Goal: Task Accomplishment & Management: Use online tool/utility

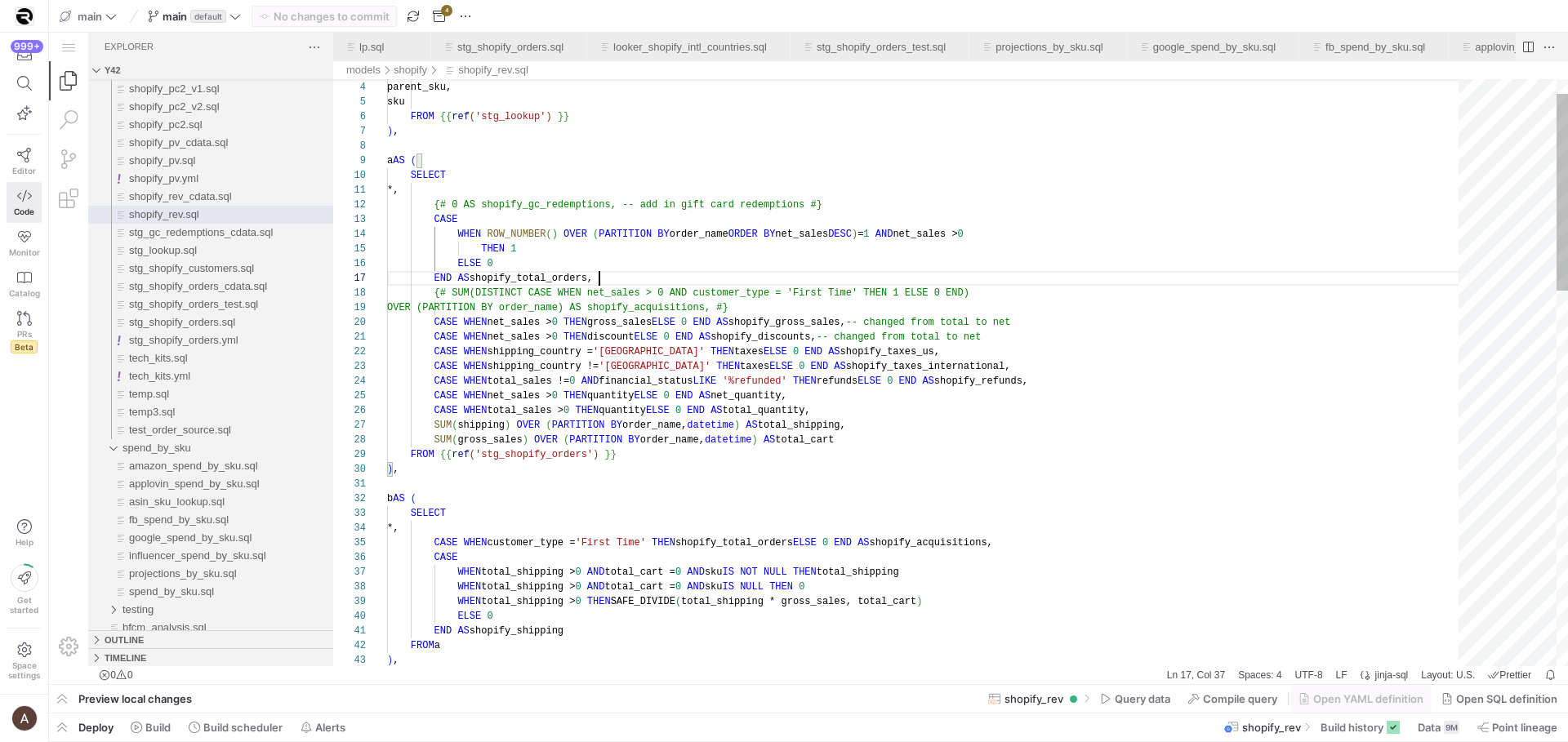
click at [1012, 276] on div "END AS shopify_total_orders," at bounding box center [928, 278] width 1083 height 15
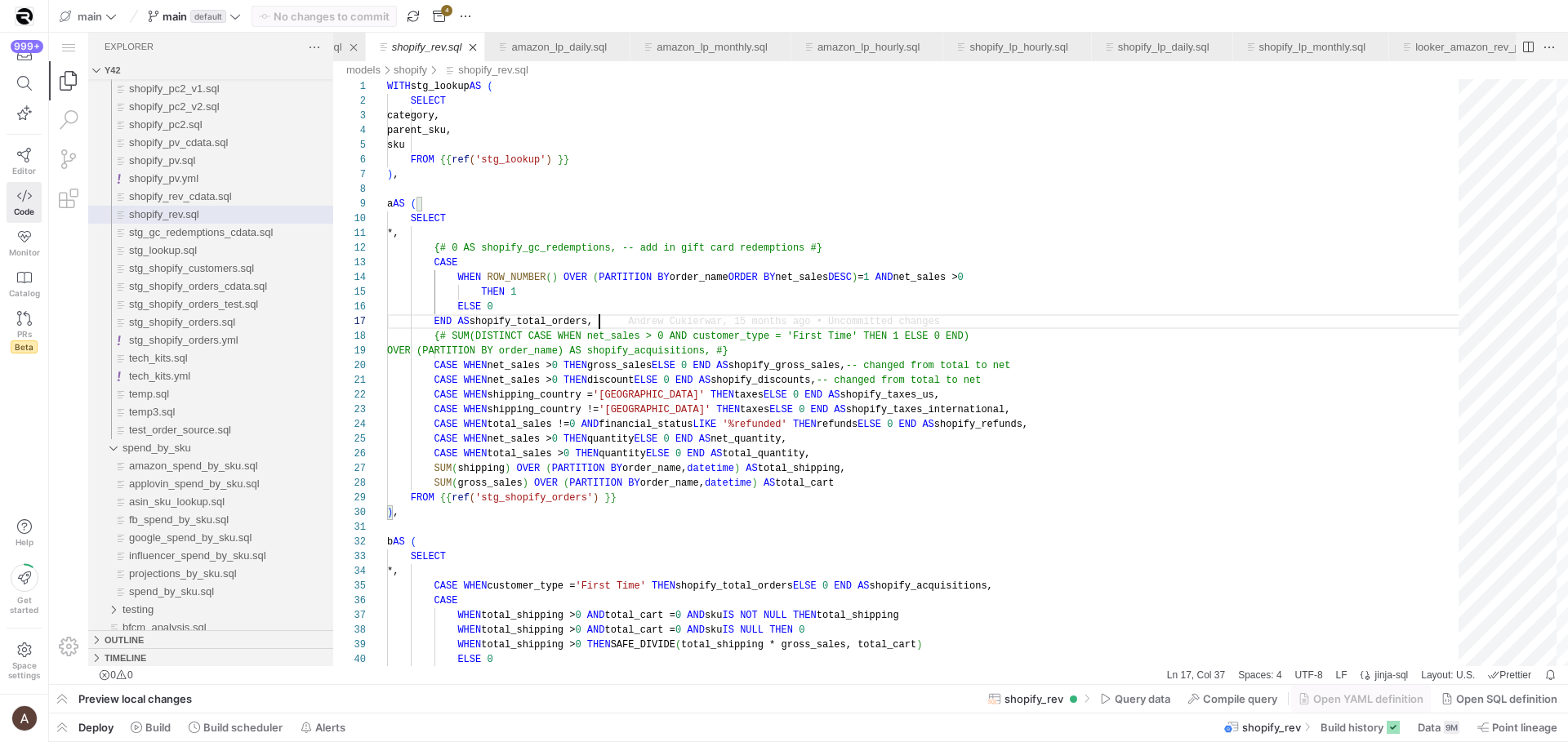
scroll to position [0, 2591]
click at [529, 44] on link "Close (⌘W)" at bounding box center [521, 47] width 16 height 16
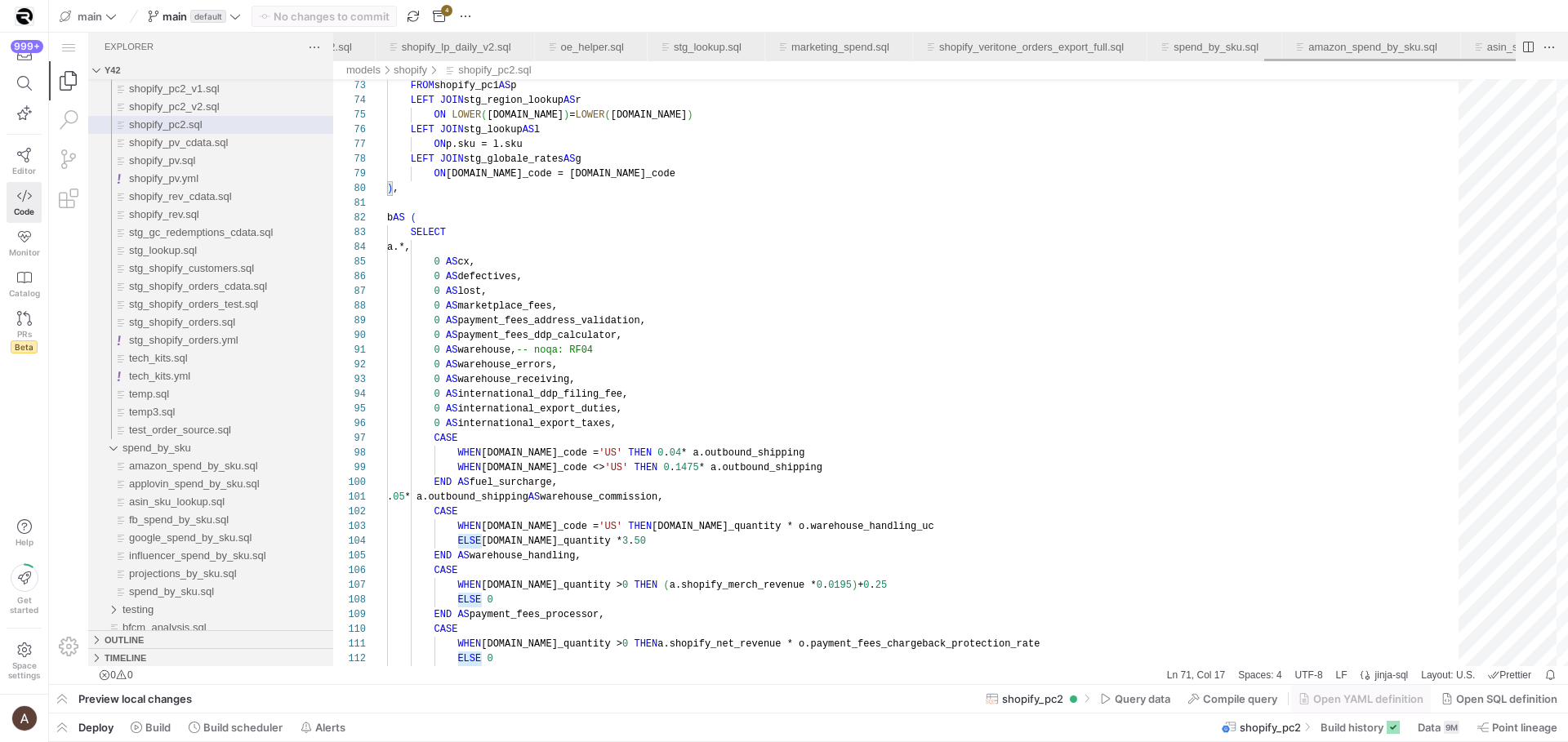
scroll to position [0, 4364]
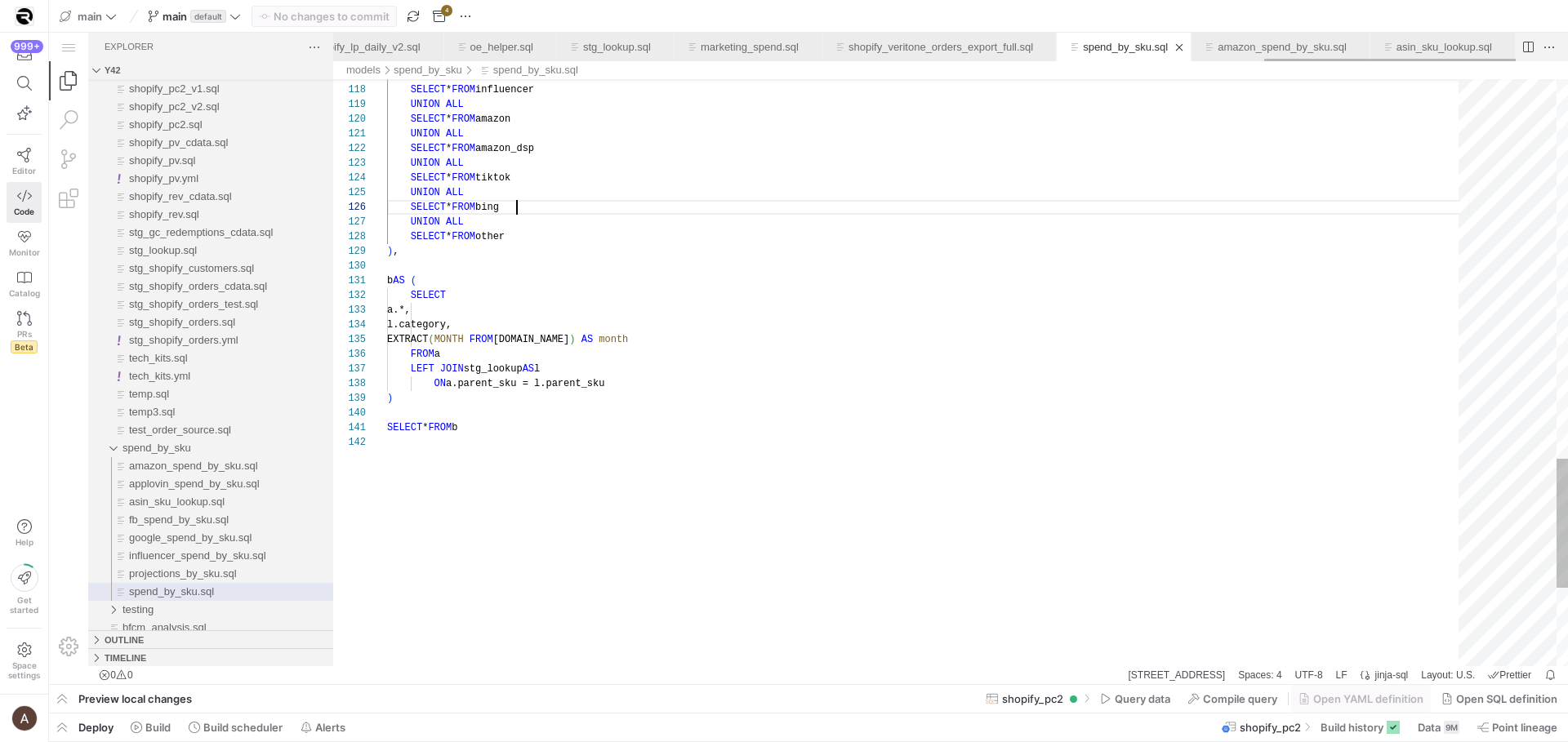
click at [1098, 41] on link "spend_by_sku.sql" at bounding box center [1126, 47] width 85 height 12
click at [1013, 47] on link "shopify_veritone_orders_export_full.sql" at bounding box center [941, 47] width 184 height 12
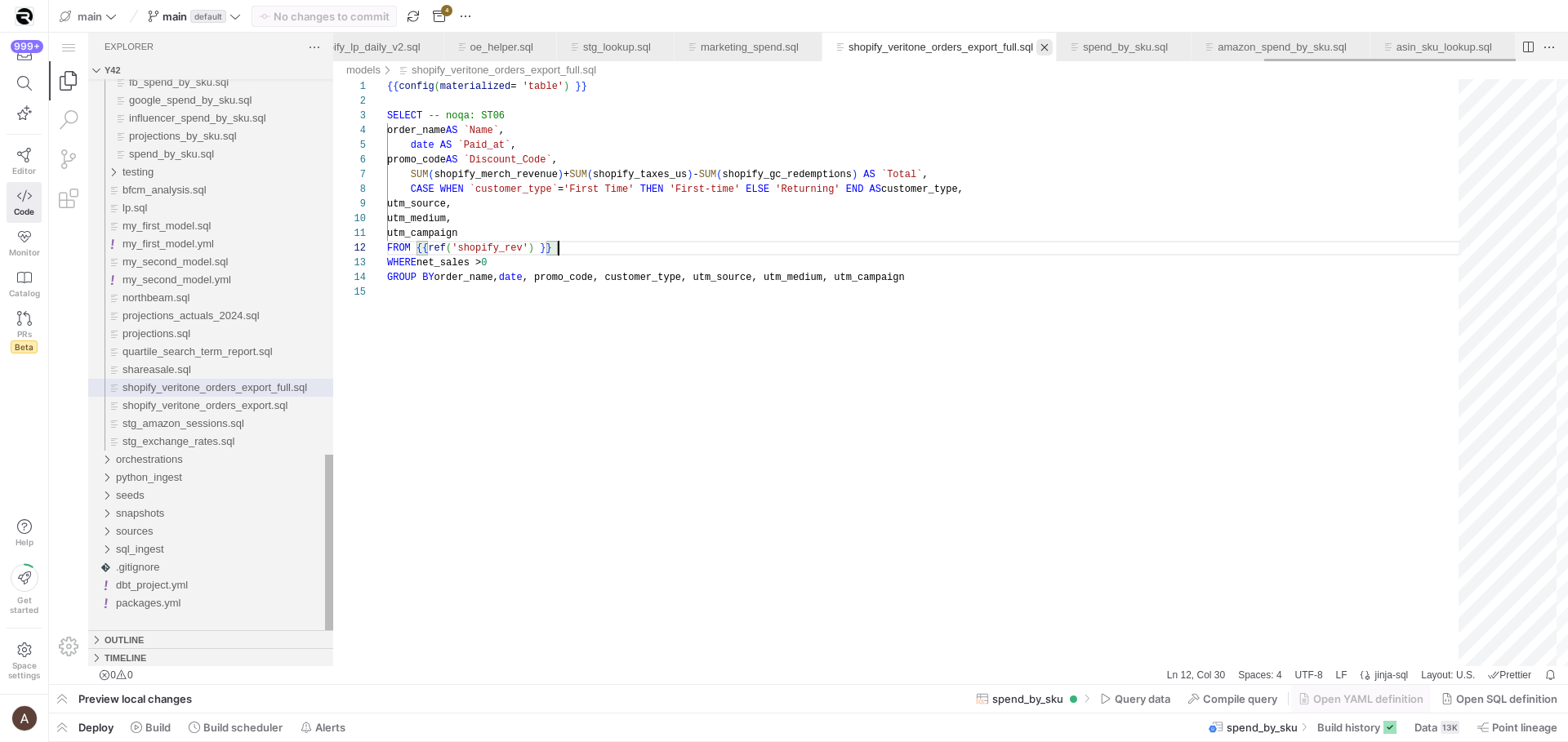
scroll to position [15, 172]
click at [1038, 47] on link "Close (⌘W)" at bounding box center [1044, 47] width 16 height 16
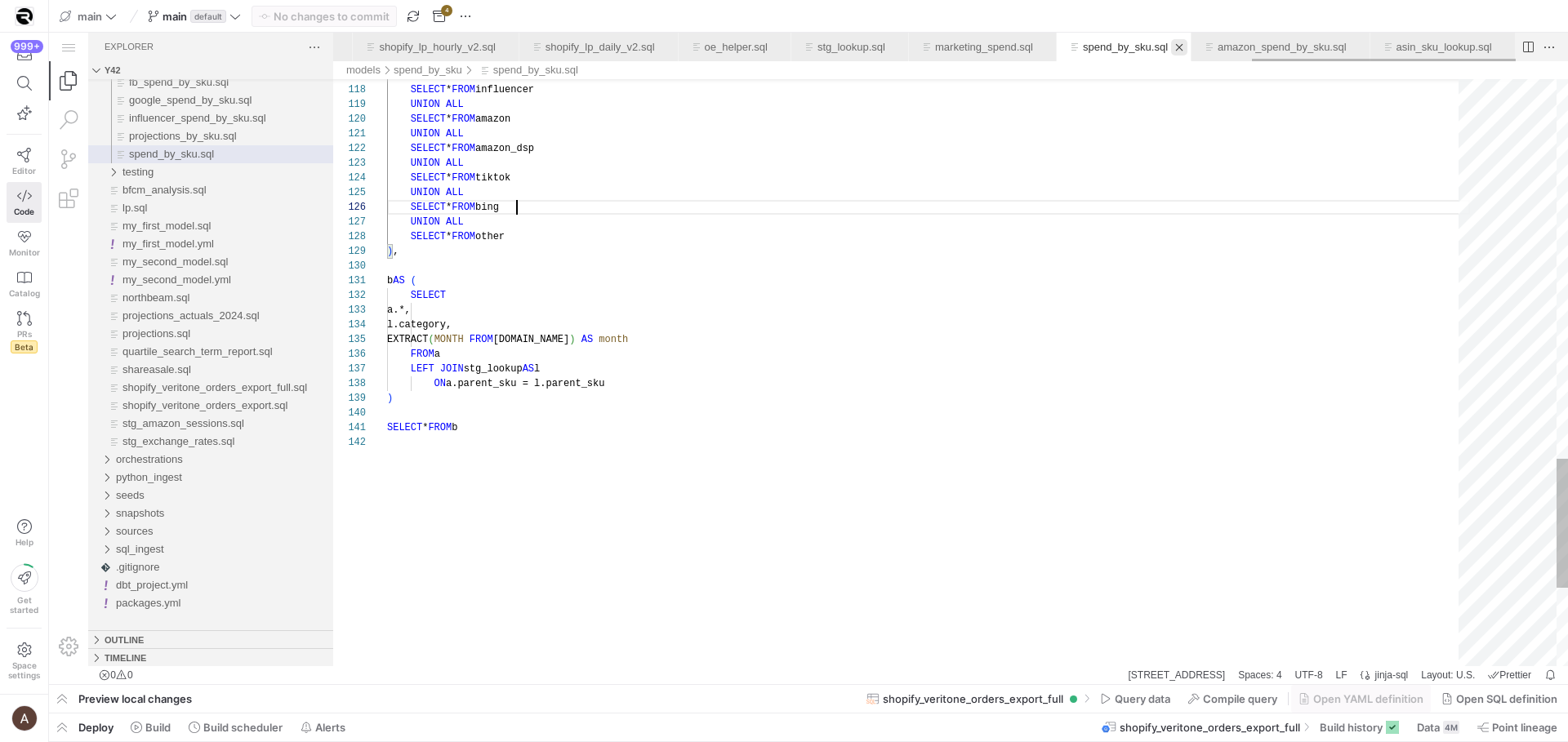
scroll to position [73, 130]
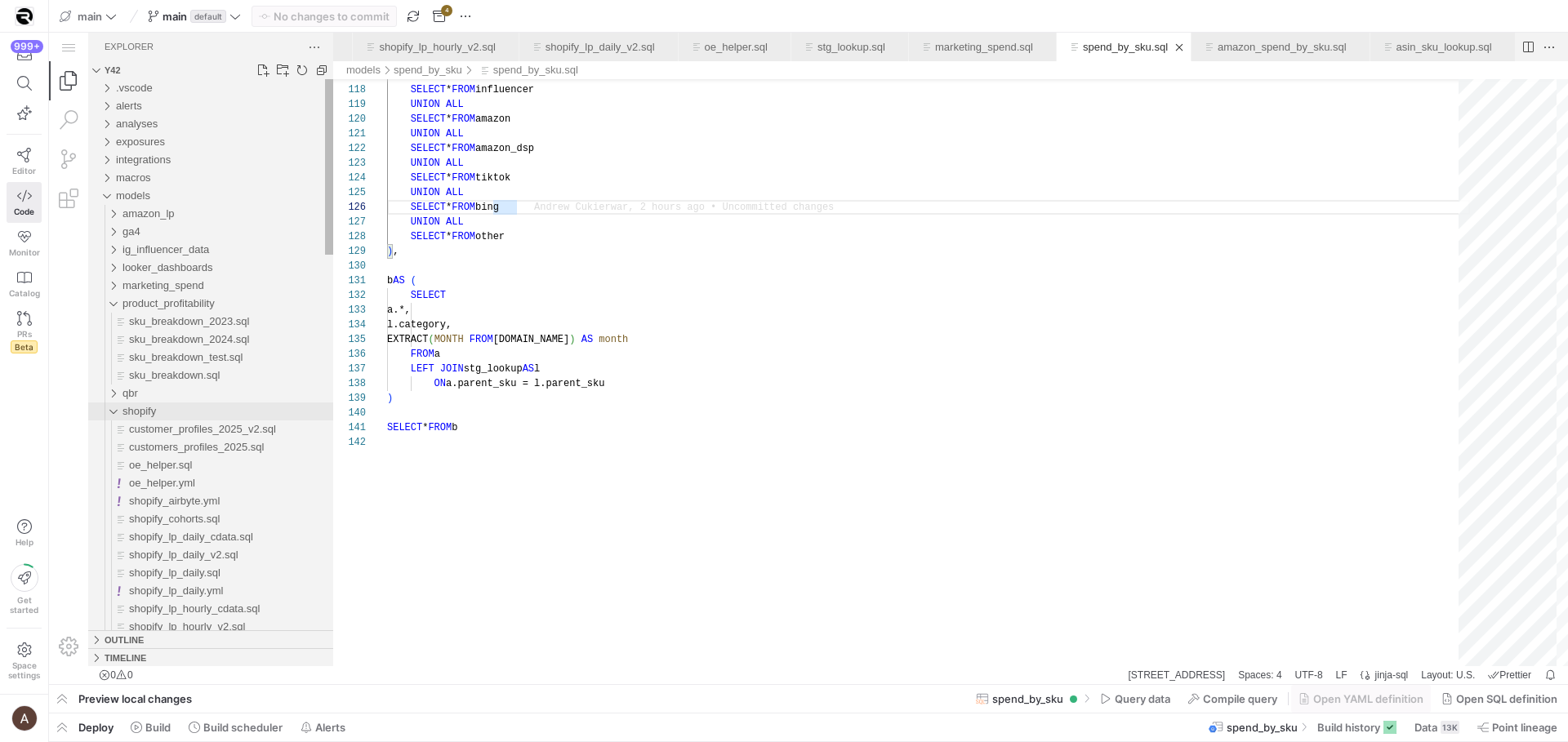
click at [119, 408] on div "shopify" at bounding box center [109, 412] width 31 height 18
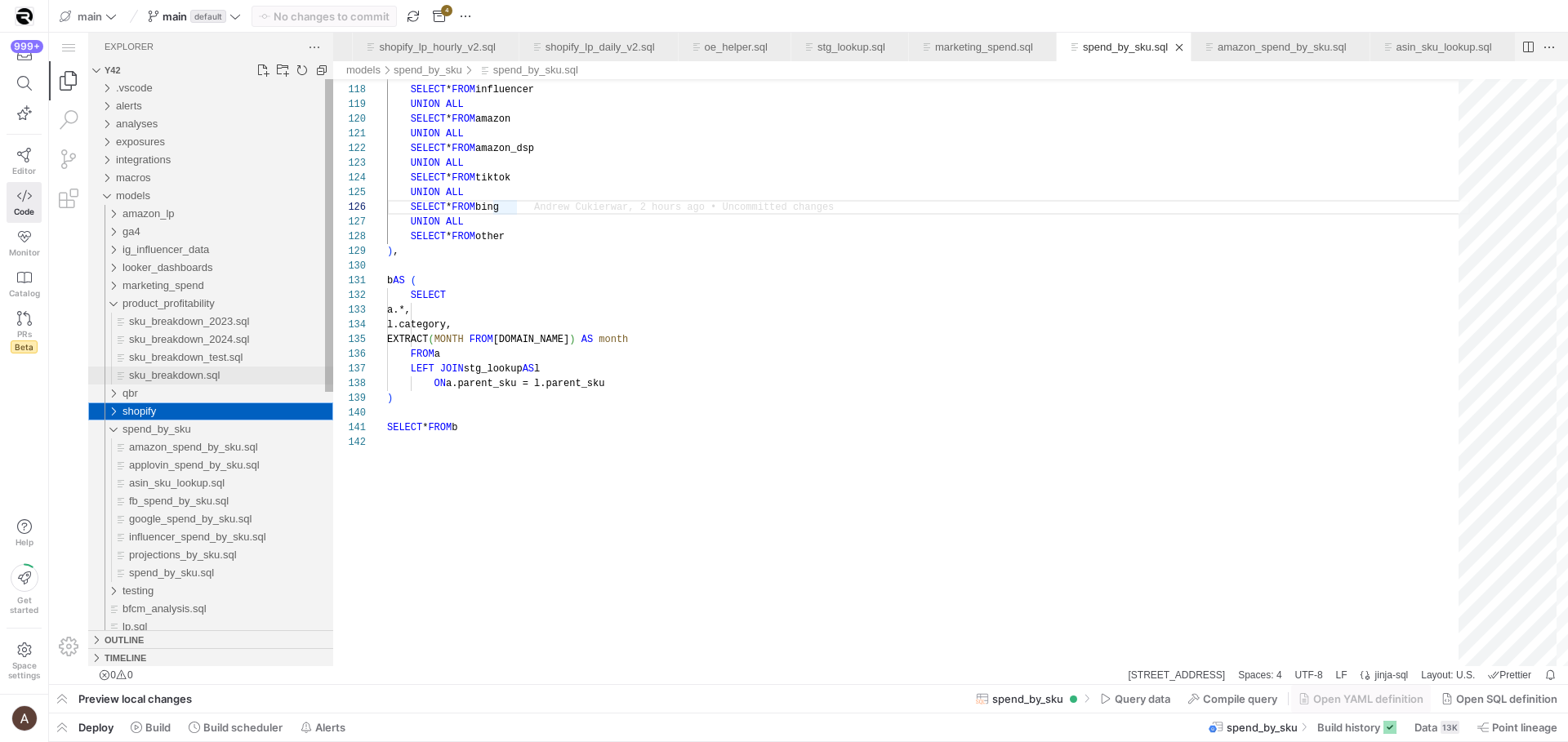
click at [158, 375] on span "sku_breakdown.sql" at bounding box center [175, 375] width 90 height 12
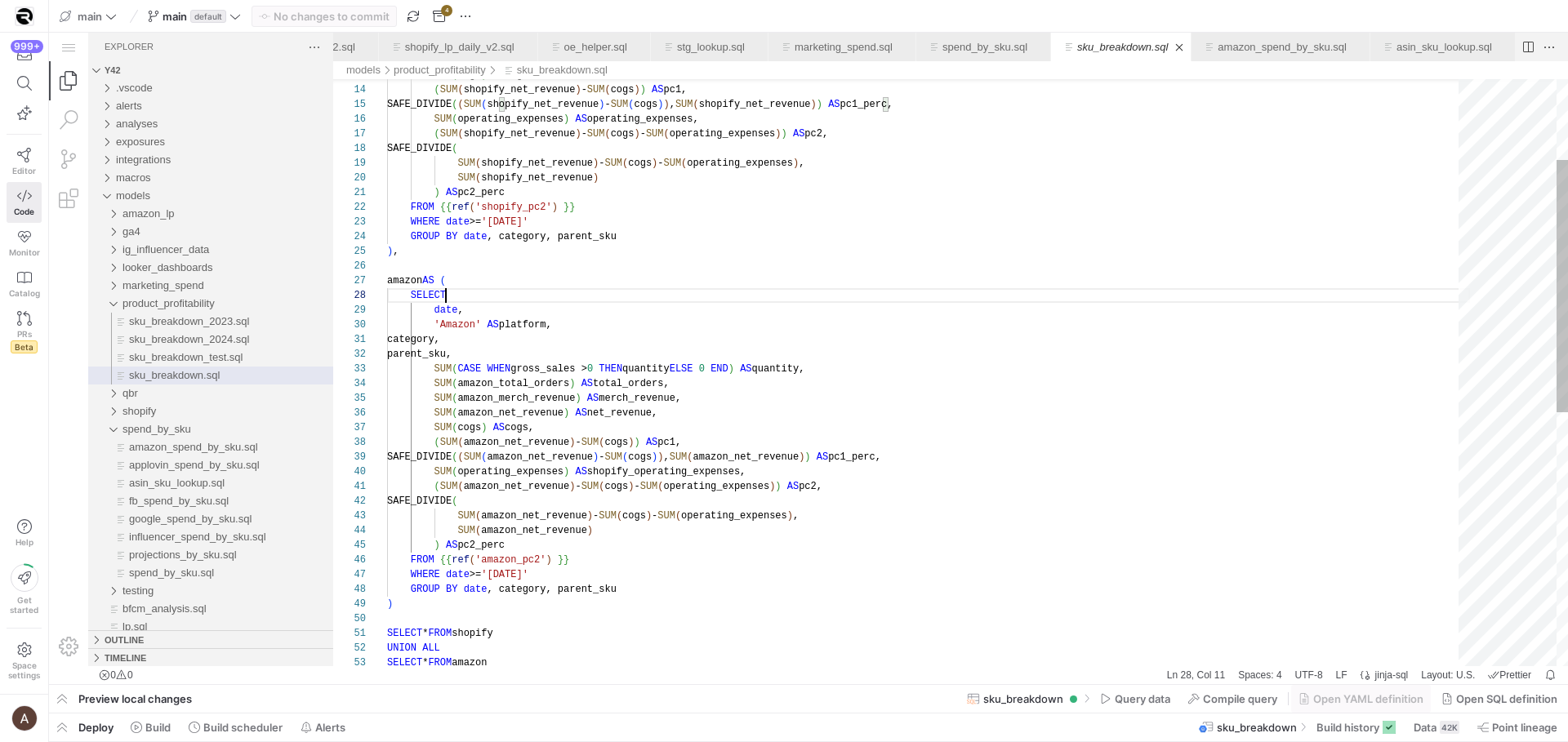
scroll to position [103, 58]
click at [744, 294] on div "category, parent_sku, SUM ( CASE WHEN gross_sales > 0 THEN quantity ELSE 0 END …" at bounding box center [928, 574] width 1083 height 1366
click at [669, 403] on div "category, parent_sku, SUM ( CASE WHEN gross_sales > 0 THEN quantity ELSE 0 END …" at bounding box center [928, 574] width 1083 height 1366
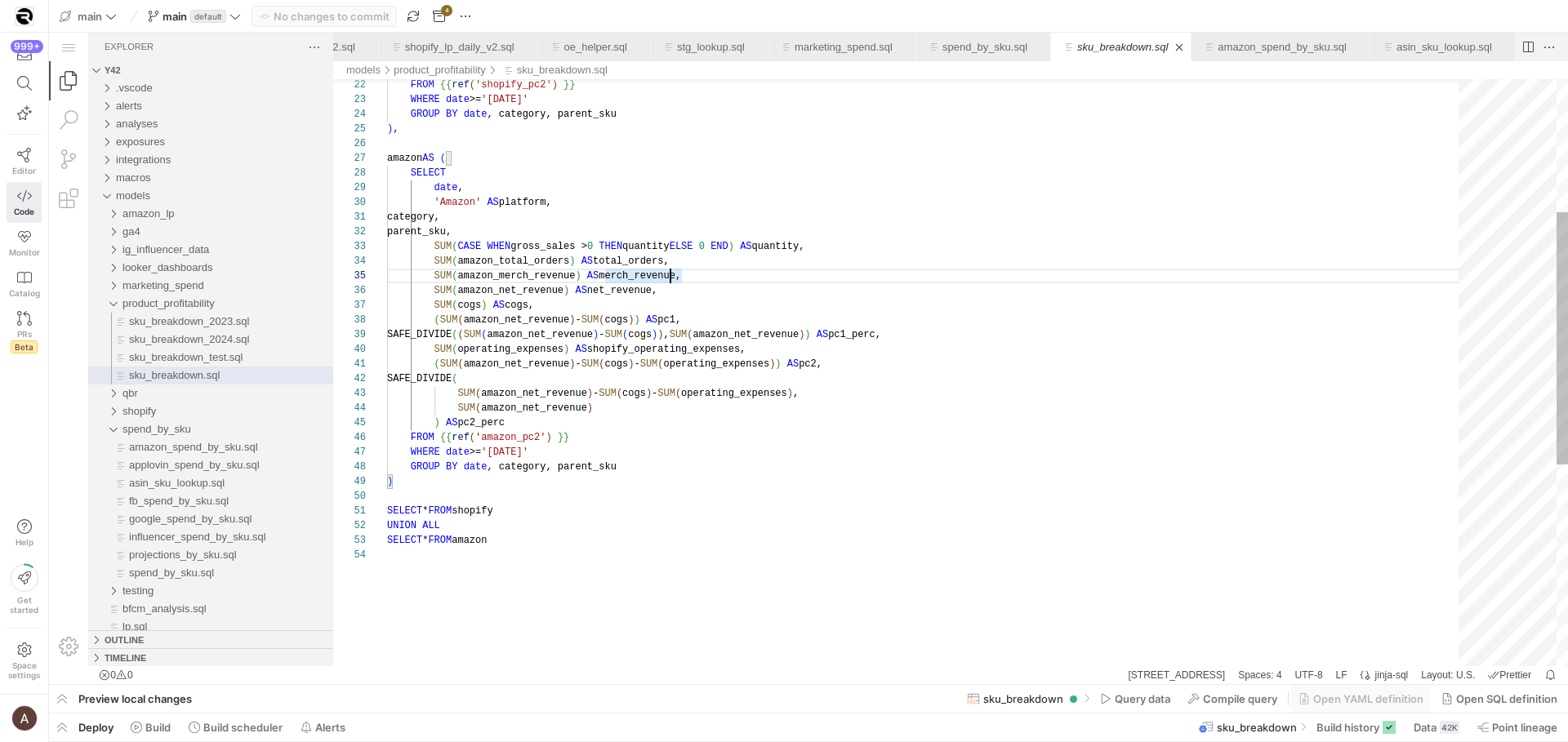
scroll to position [103, 58]
click at [856, 177] on div "category, parent_sku, SUM ( CASE WHEN gross_sales > 0 THEN quantity ELSE 0 END …" at bounding box center [928, 452] width 1083 height 1366
click at [860, 178] on div "category, parent_sku, SUM ( CASE WHEN gross_sales > 0 THEN quantity ELSE 0 END …" at bounding box center [928, 452] width 1083 height 1366
click at [549, 555] on div "category, parent_sku, SUM ( CASE WHEN gross_sales > 0 THEN quantity ELSE 0 END …" at bounding box center [928, 452] width 1083 height 1366
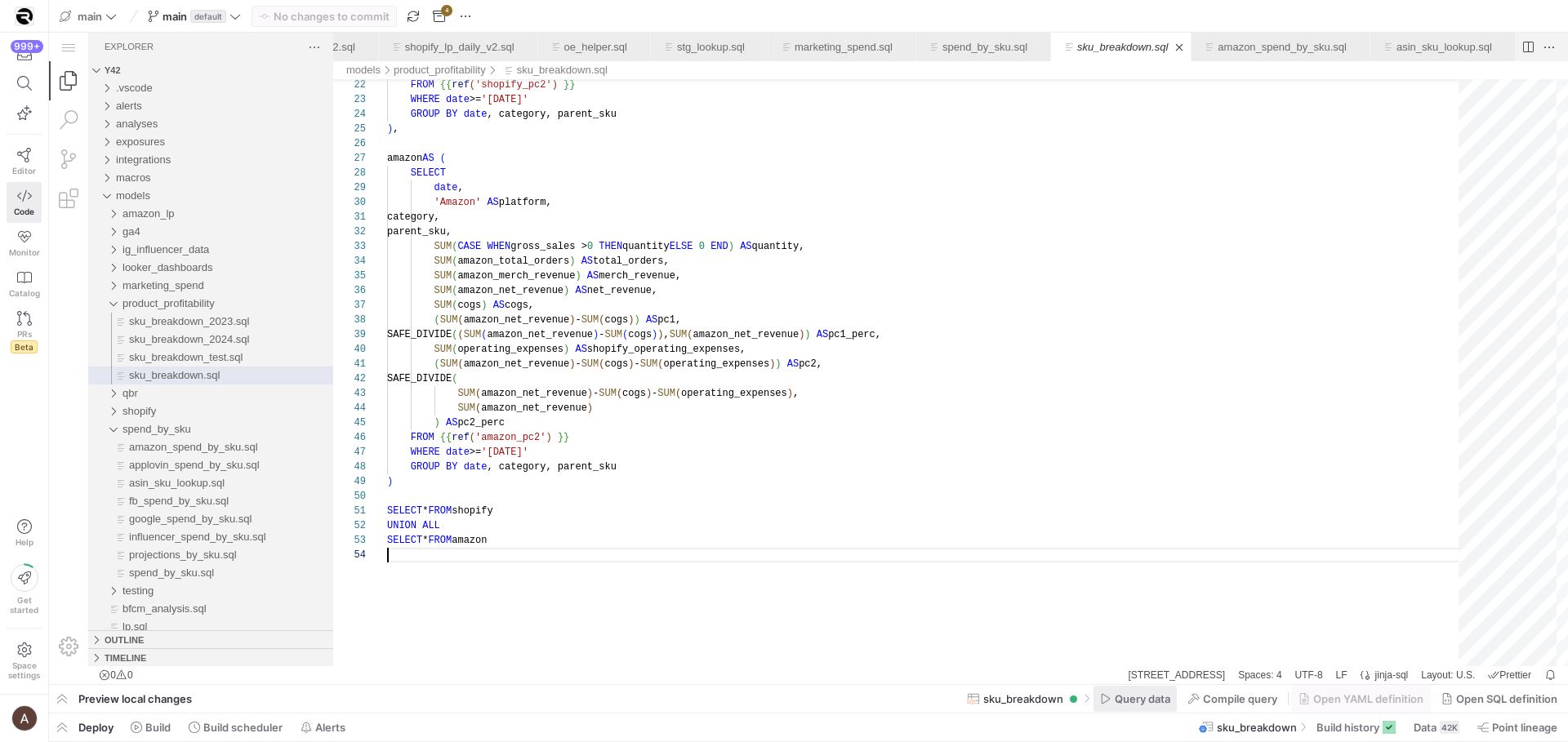
click at [1132, 707] on span at bounding box center [1136, 699] width 83 height 27
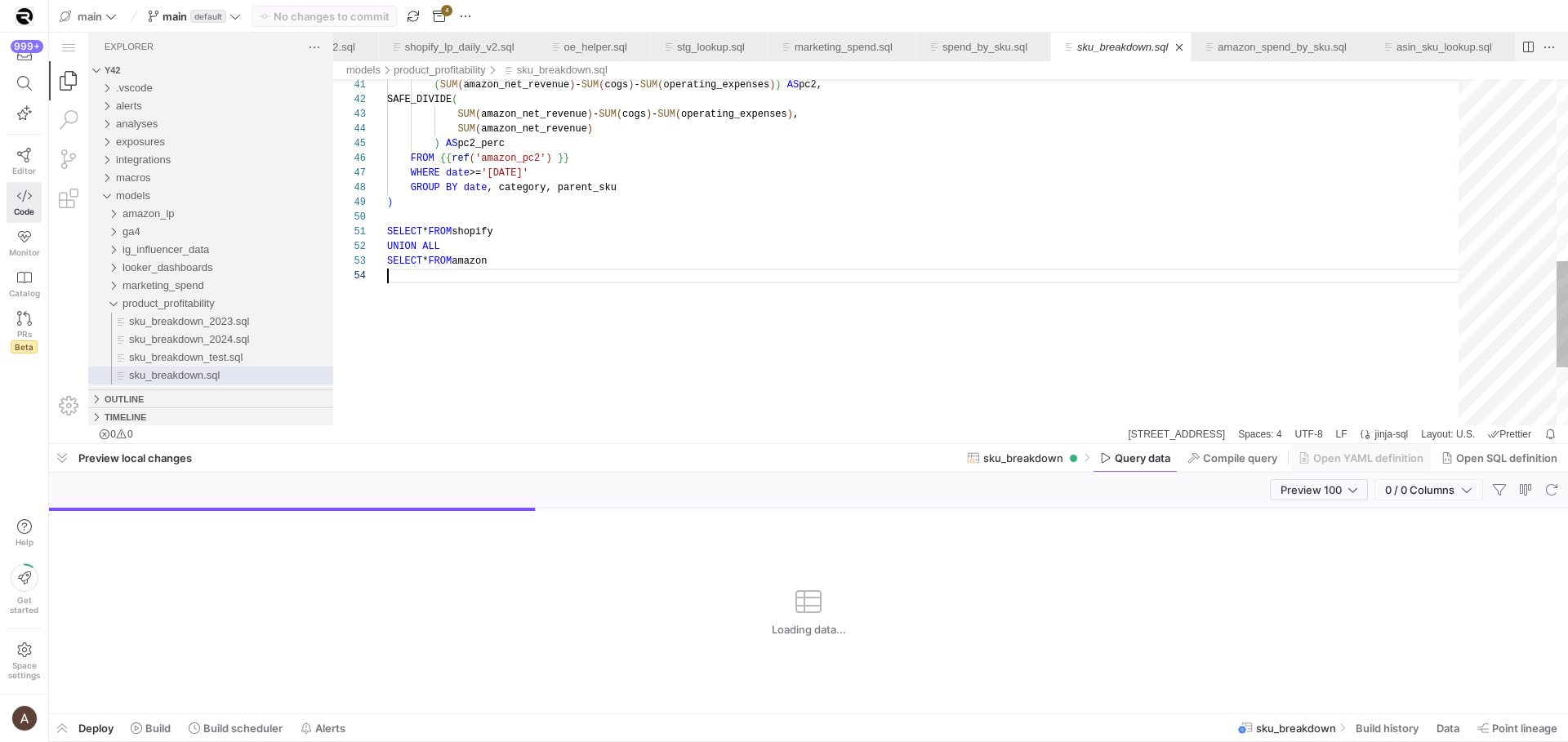
scroll to position [118, 5]
click at [684, 204] on div "( SUM ( amazon_net_revenue ) - SUM ( cogs ) - SUM ( operating_expenses ) ) AS p…" at bounding box center [928, 52] width 1083 height 1125
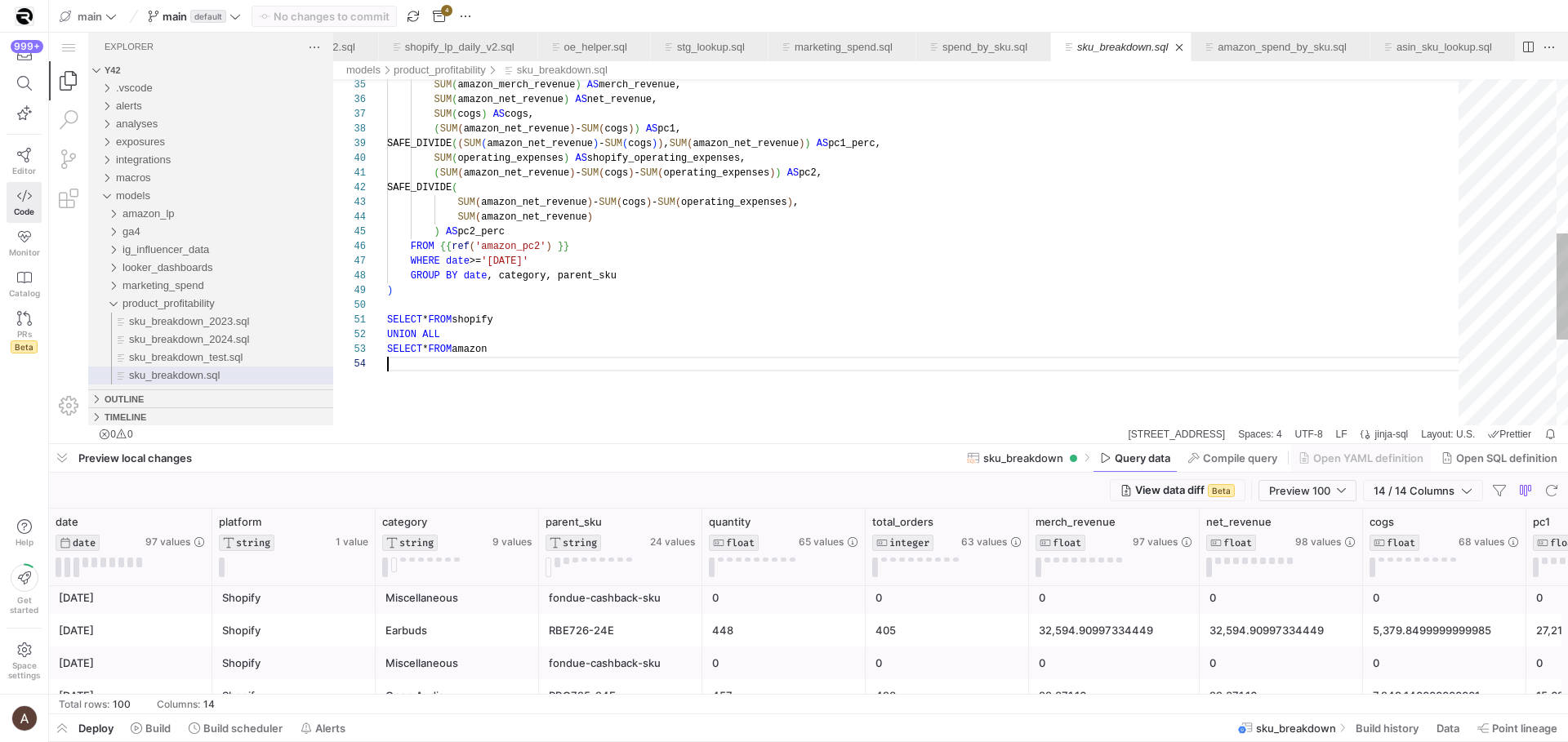
scroll to position [15, 0]
drag, startPoint x: 549, startPoint y: 358, endPoint x: 358, endPoint y: 327, distance: 193.5
click at [387, 327] on div "( SUM ( amazon_net_revenue ) - SUM ( cogs ) - SUM ( operating_expenses ) ) AS p…" at bounding box center [928, 140] width 1083 height 1125
click at [404, 309] on div "( SUM ( amazon_net_revenue ) - SUM ( cogs ) - SUM ( operating_expenses ) ) AS p…" at bounding box center [928, 140] width 1083 height 1125
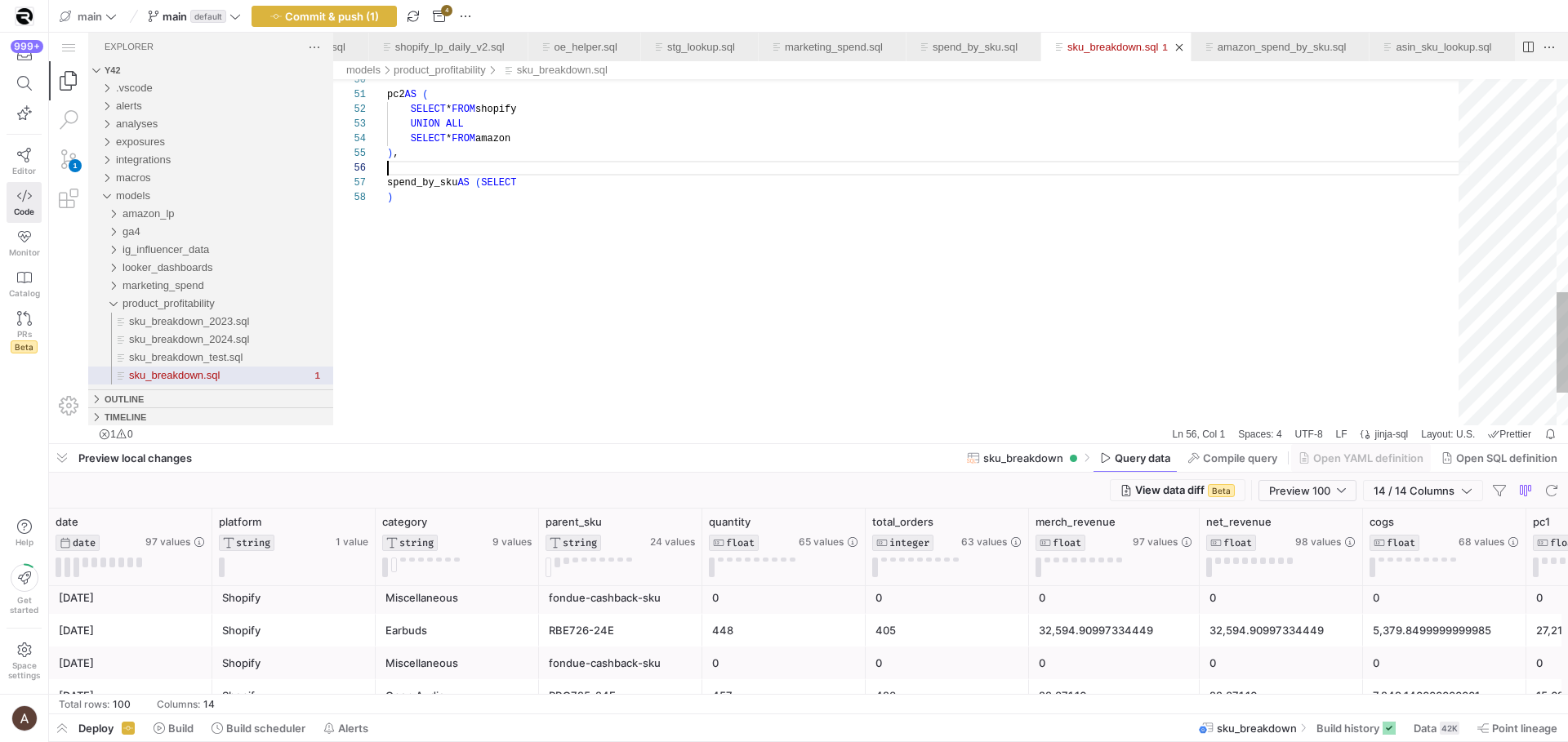
scroll to position [73, 0]
drag, startPoint x: 620, startPoint y: 166, endPoint x: 617, endPoint y: 174, distance: 8.5
click at [620, 166] on div "sku_breakdown.sql, preview" at bounding box center [928, 168] width 1083 height 15
paste textarea "CASE WHEN channel LIKE 'Amazon%' THEN 'Amazon' ELSE 'Shopify' END AS channel, S…"
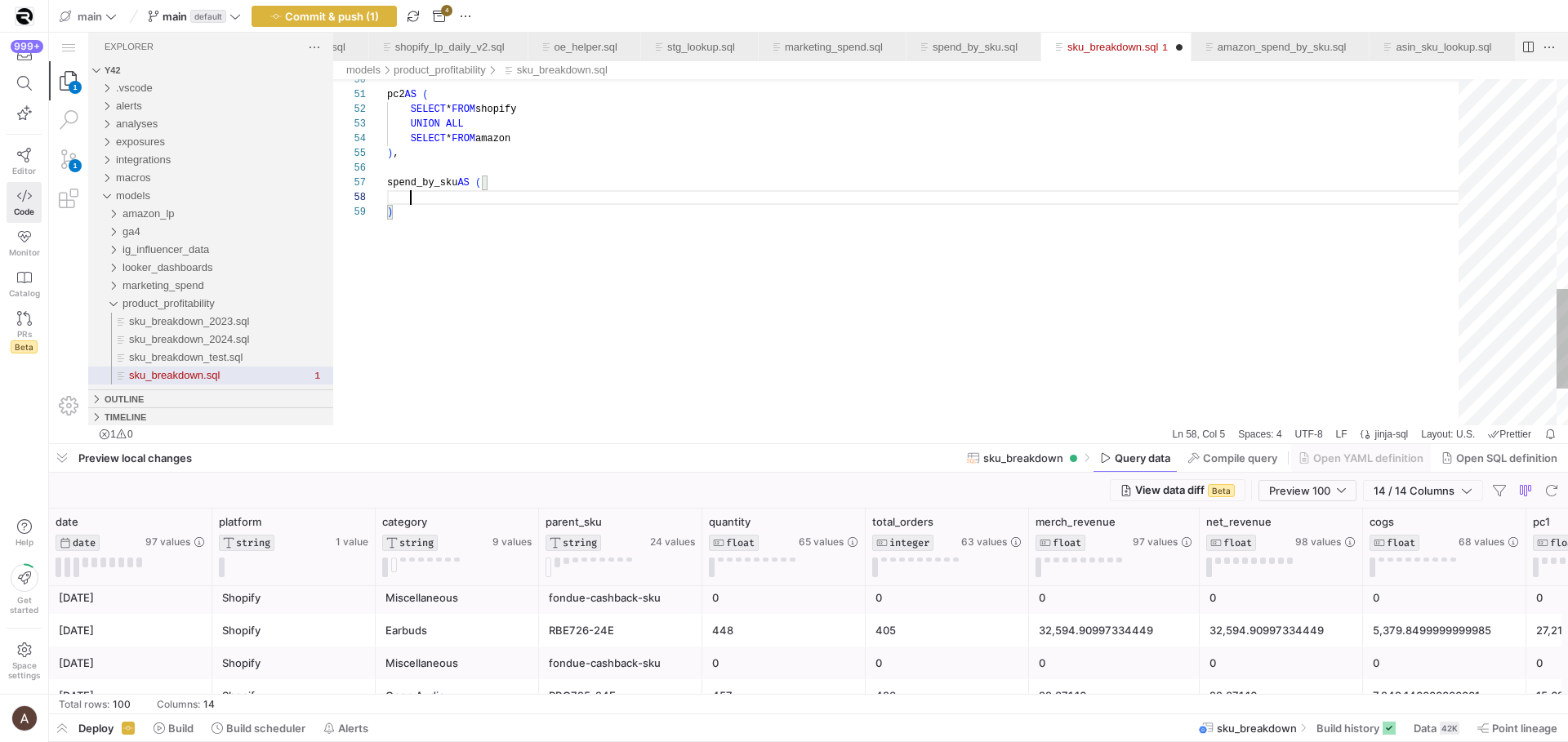
scroll to position [58, 53]
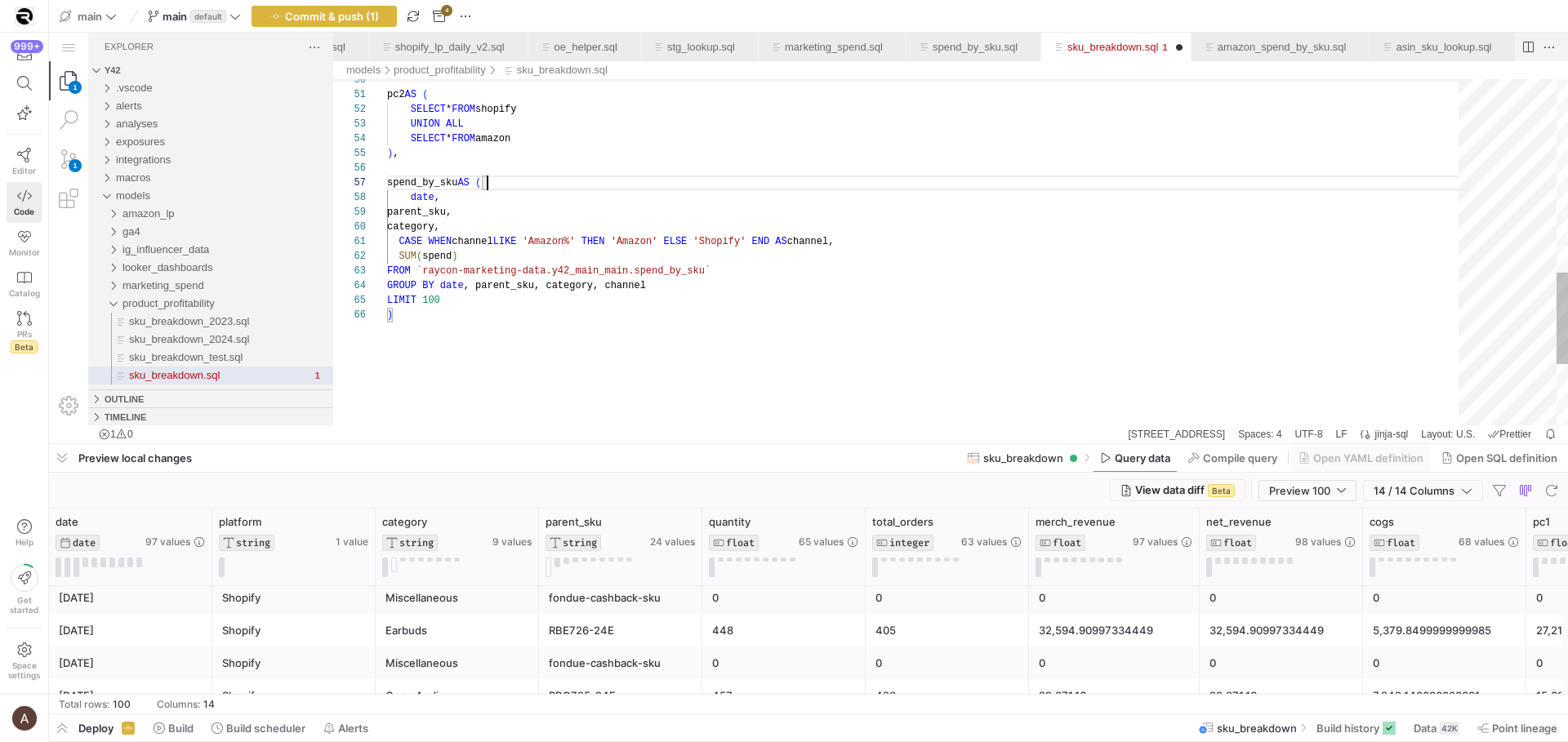
click at [583, 184] on div "SELECT * FROM shopify UNION ALL SELECT * FROM amazon pc2 AS ( ) , spend_by_sku …" at bounding box center [928, 4] width 1083 height 1302
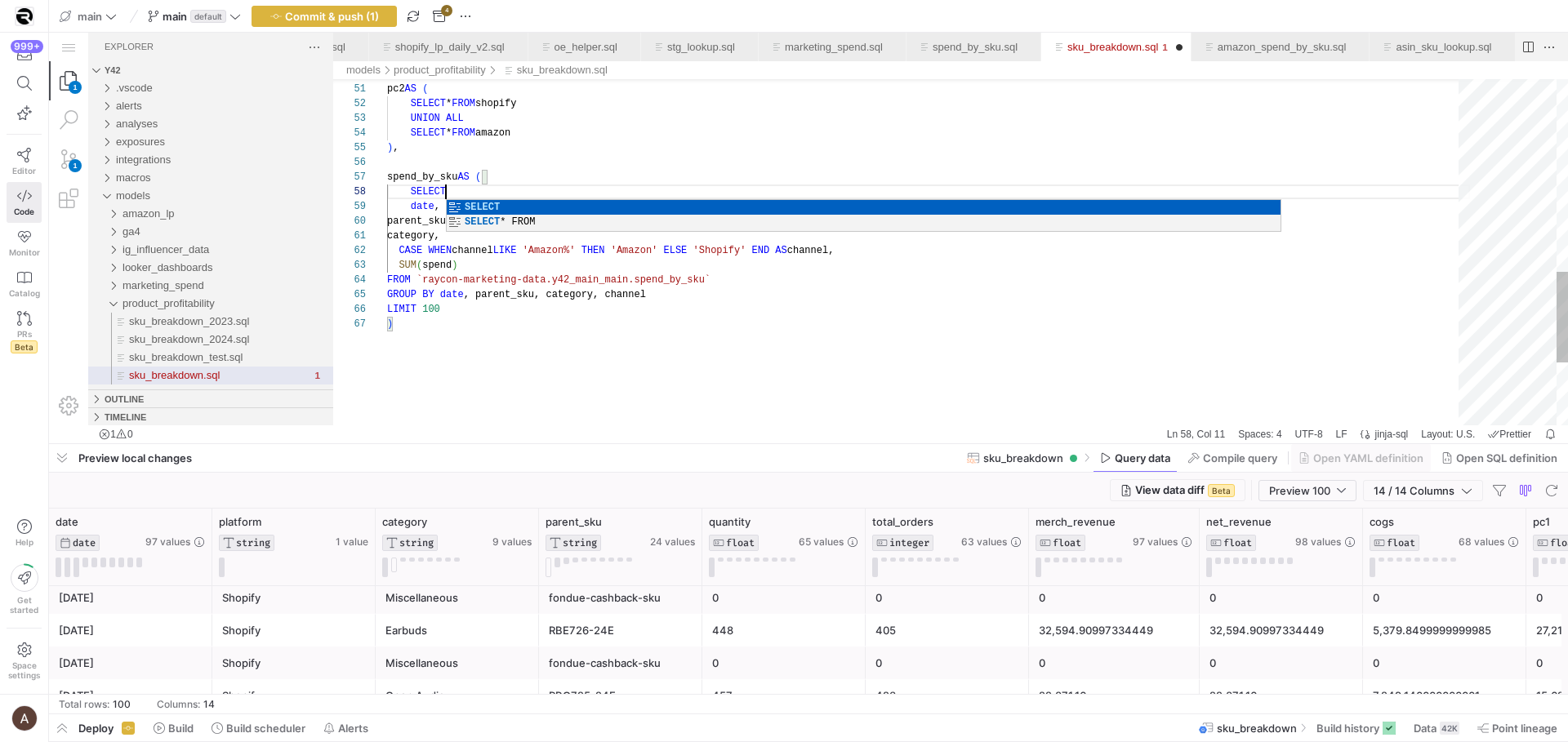
scroll to position [103, 58]
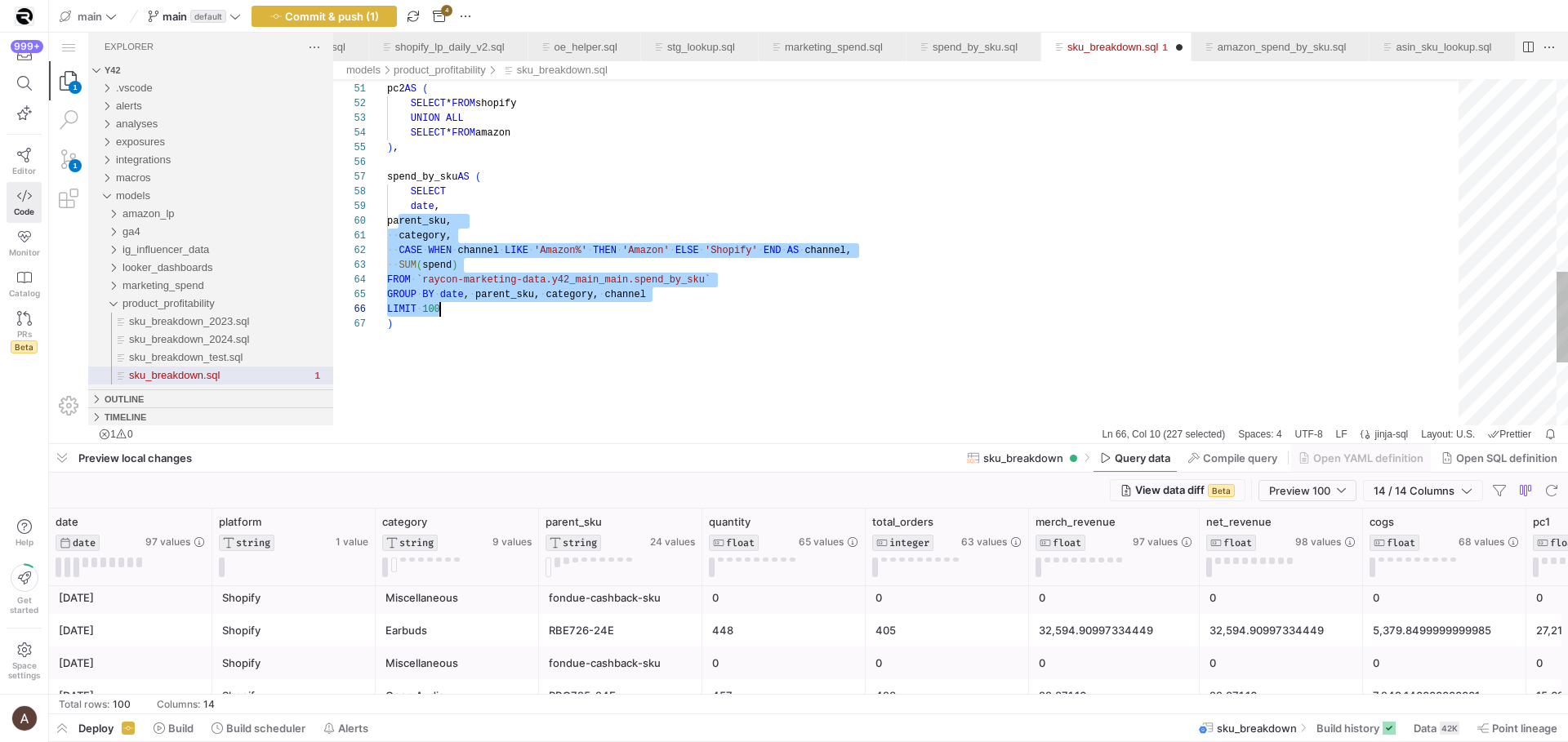
drag, startPoint x: 401, startPoint y: 220, endPoint x: 474, endPoint y: 307, distance: 113.6
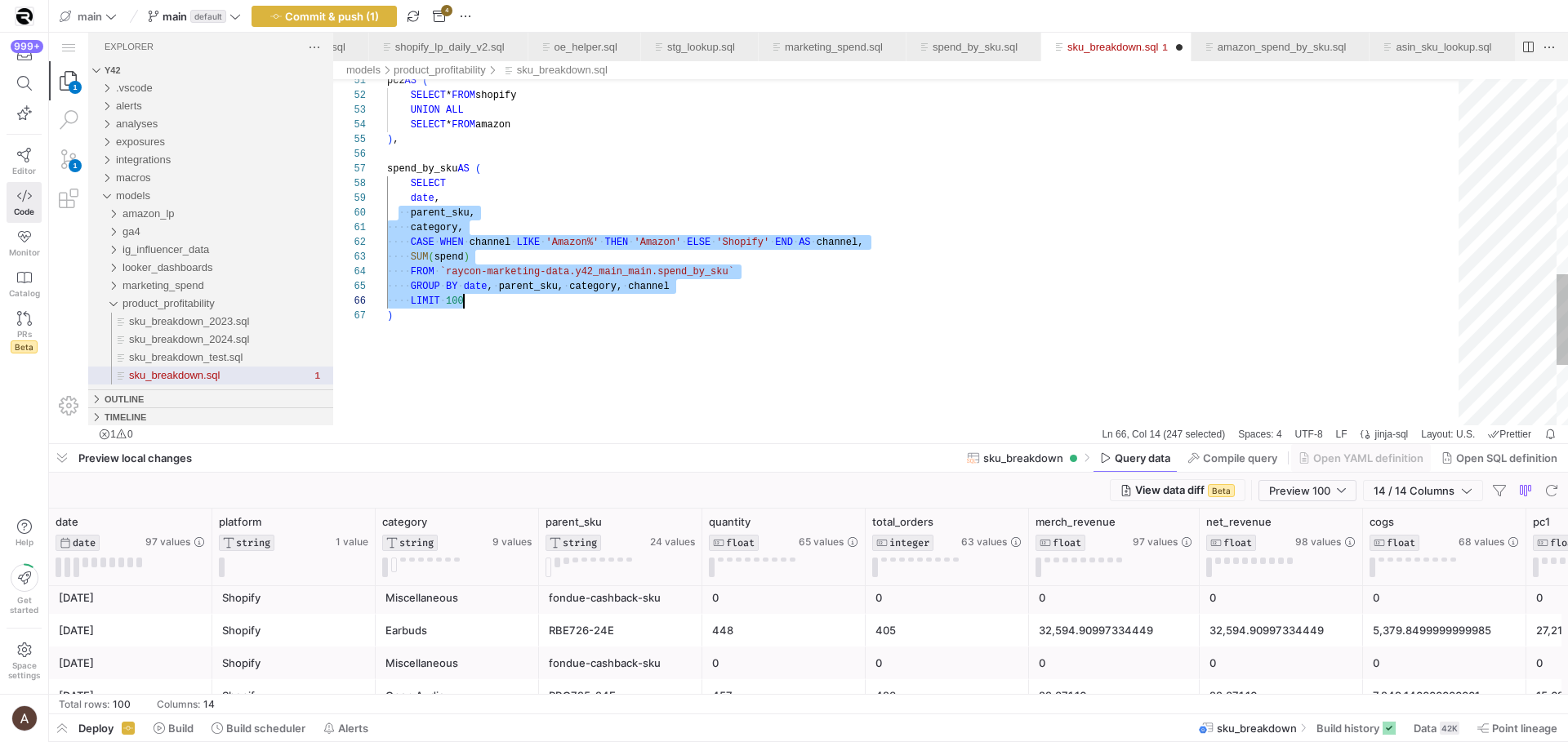
scroll to position [132, 77]
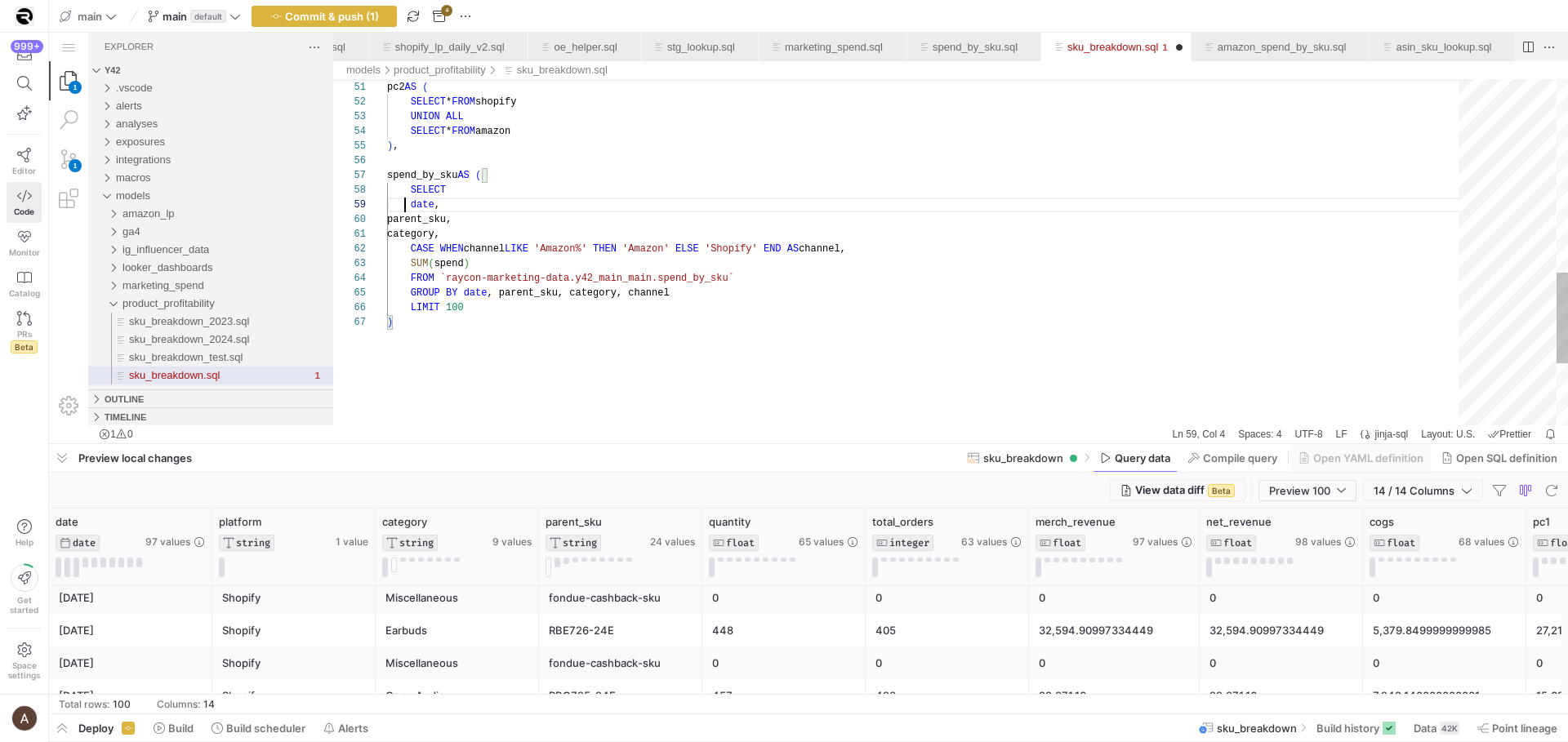
click at [406, 201] on div "SELECT * FROM shopify UNION ALL SELECT * FROM amazon pc2 AS ( ) , spend_by_sku …" at bounding box center [928, 4] width 1083 height 1316
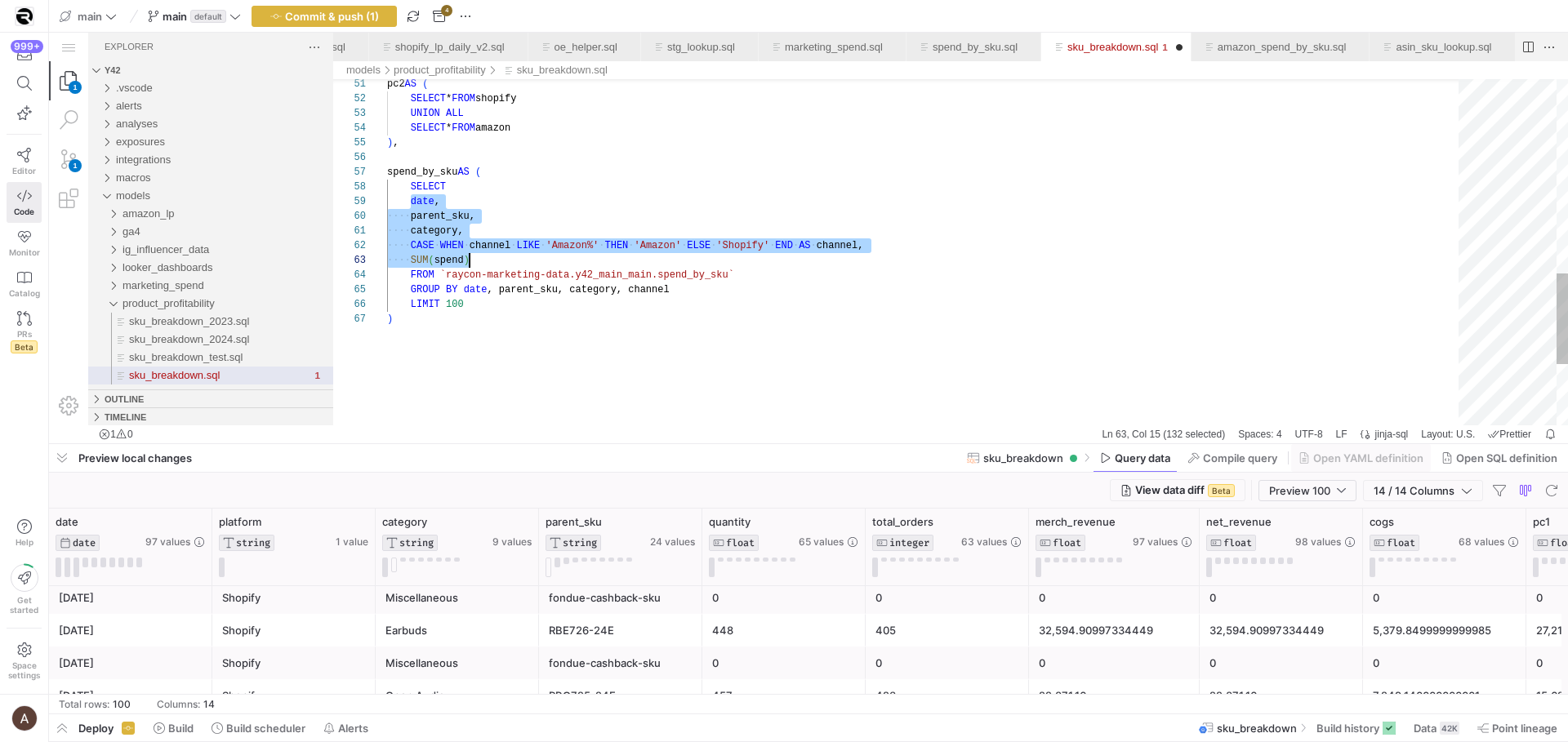
drag, startPoint x: 409, startPoint y: 200, endPoint x: 481, endPoint y: 259, distance: 93.1
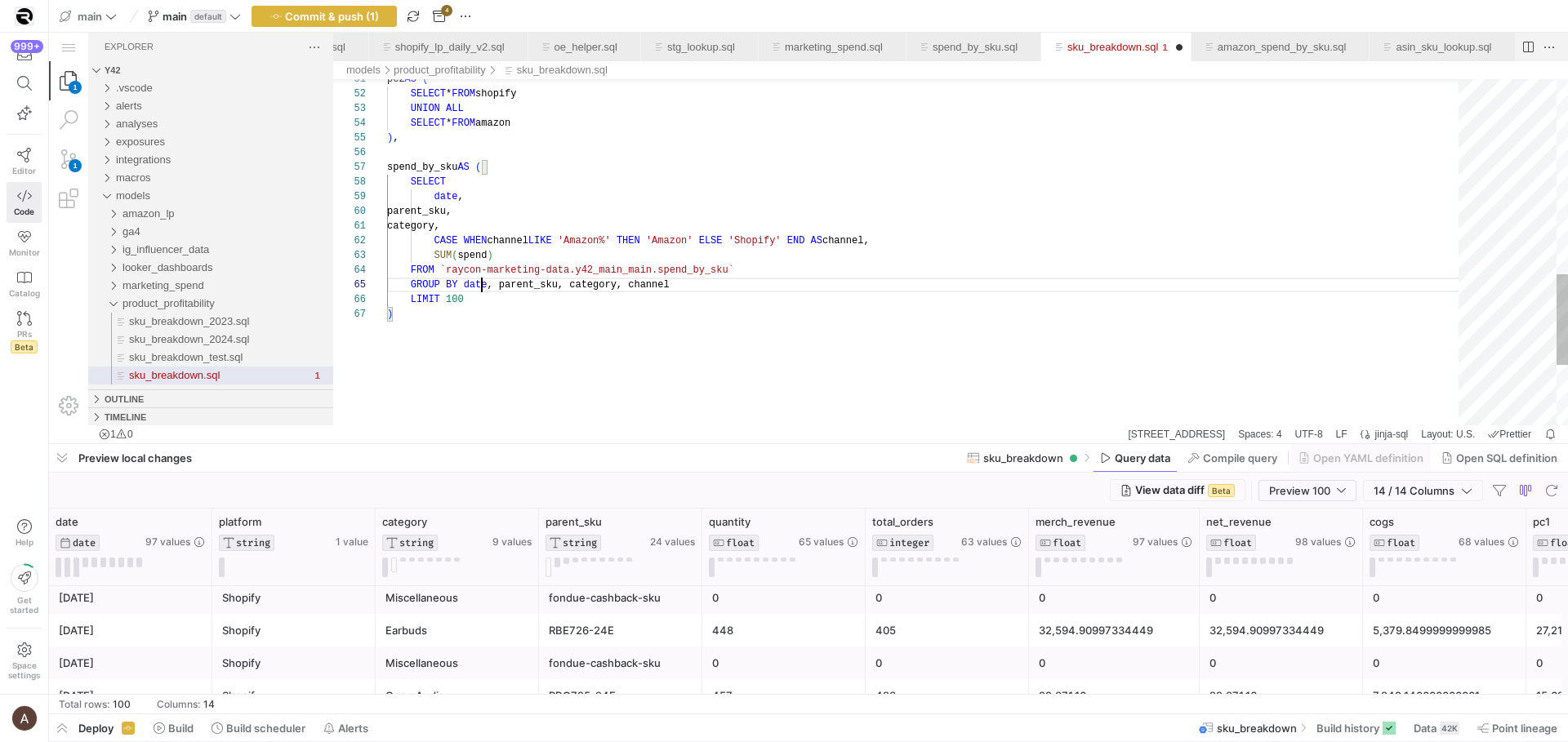
drag, startPoint x: 480, startPoint y: 303, endPoint x: 349, endPoint y: 294, distance: 131.3
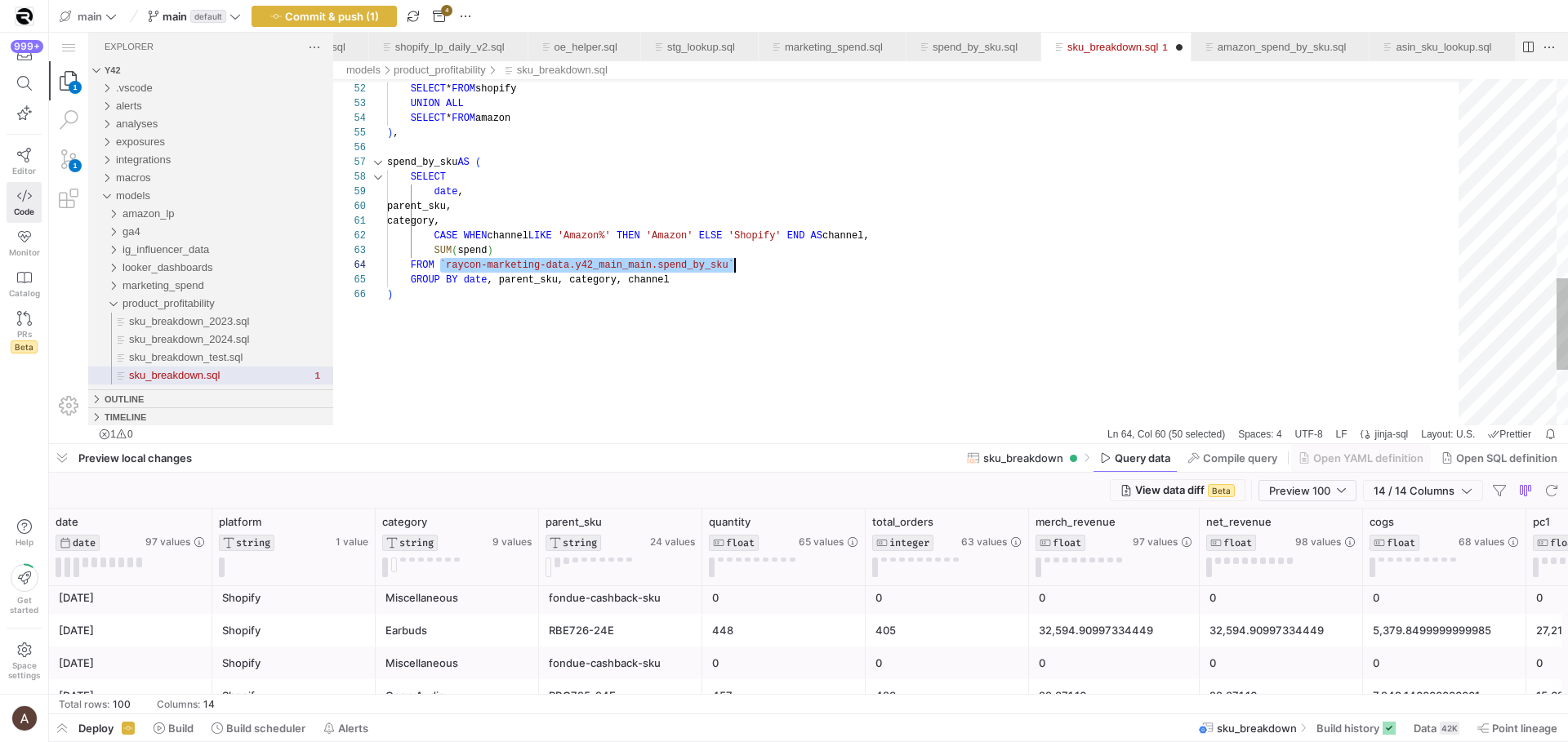
drag, startPoint x: 439, startPoint y: 264, endPoint x: 828, endPoint y: 259, distance: 389.0
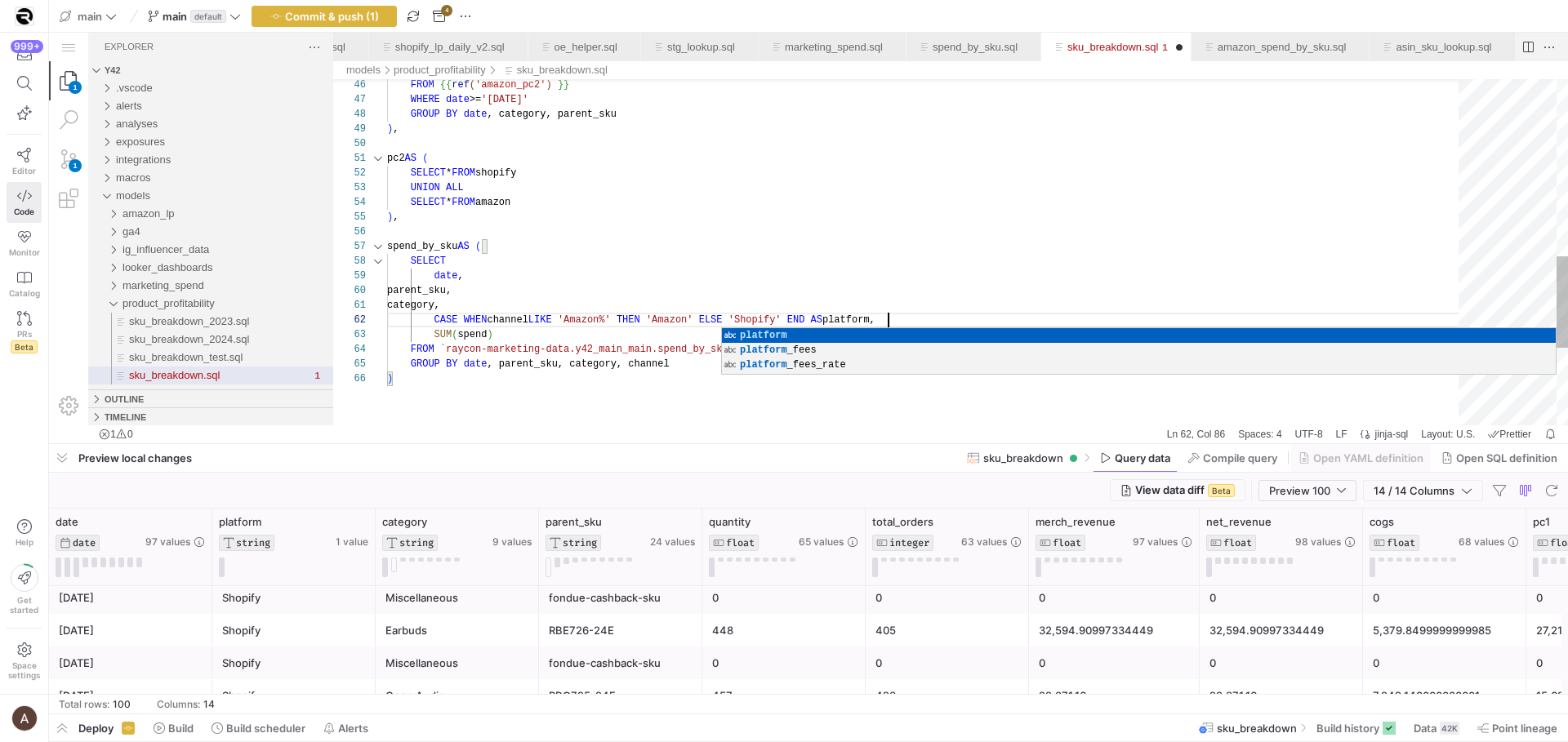
scroll to position [15, 501]
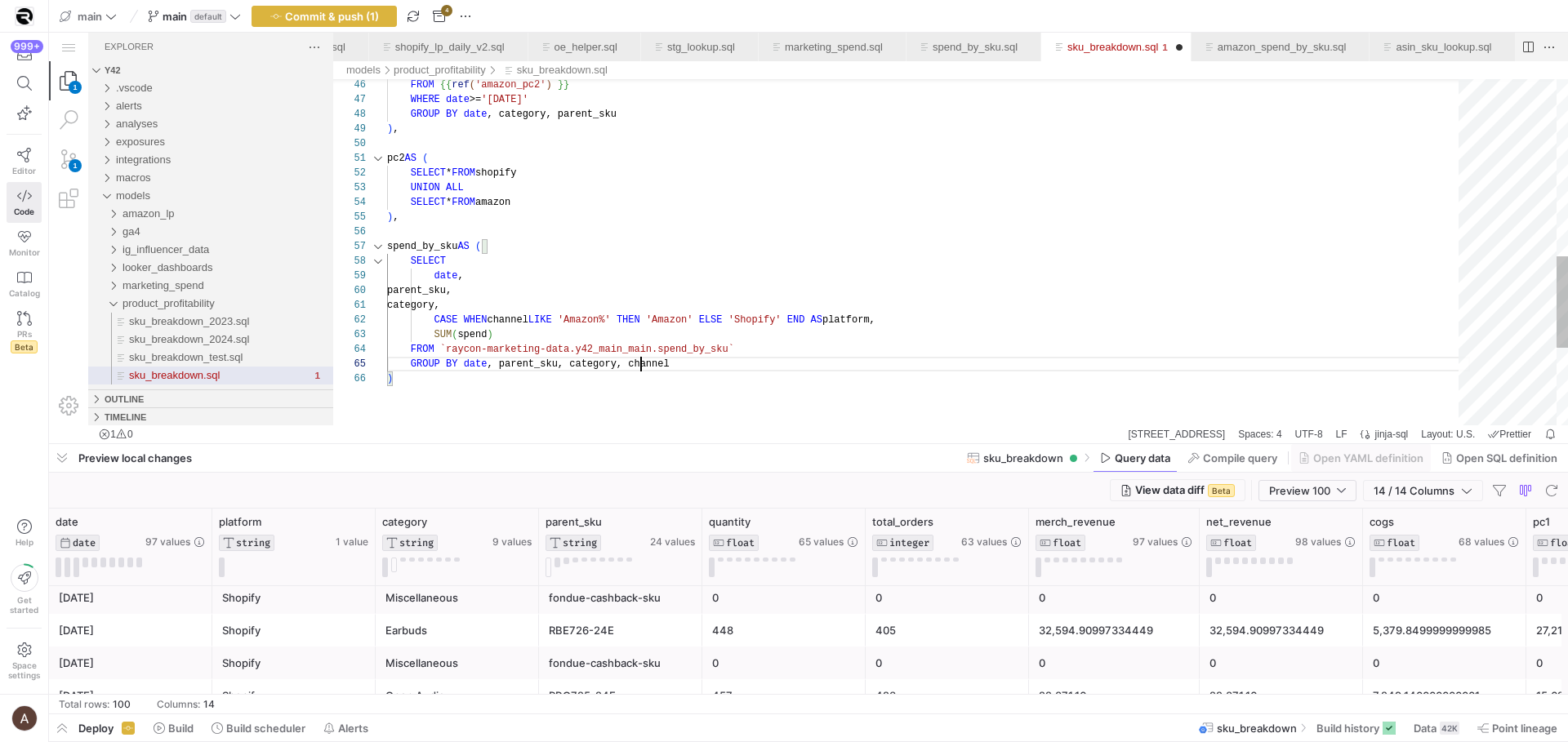
click at [643, 365] on div "WHERE date >= '[DATE]' FROM {{ ref ( 'amazon_pc2' ) }} GROUP BY date , category…" at bounding box center [928, 67] width 1083 height 1302
click at [647, 282] on div "date ," at bounding box center [928, 275] width 1083 height 15
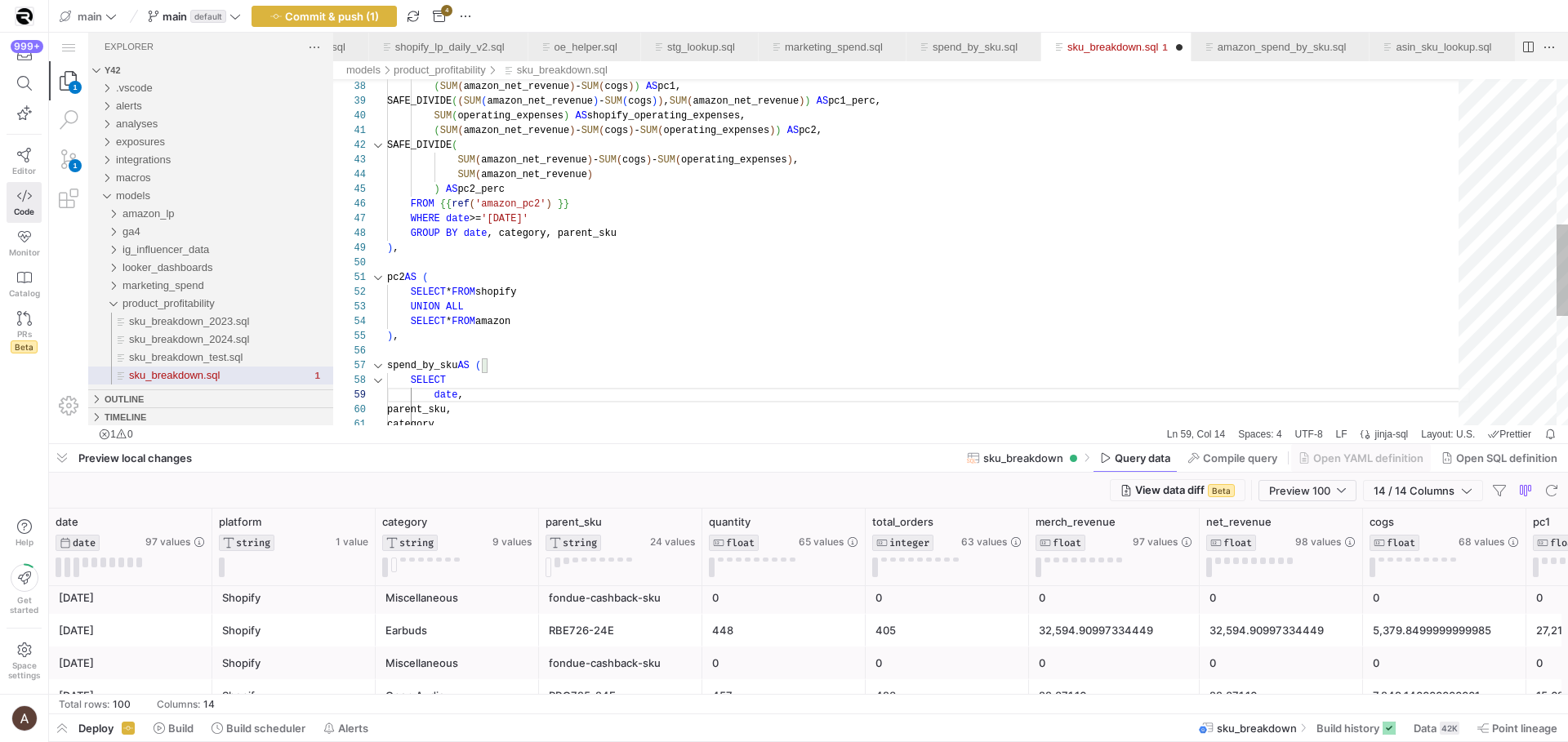
scroll to position [0, 47]
click at [647, 282] on div "WHERE date >= '[DATE]' FROM {{ ref ( 'amazon_pc2' ) }} GROUP BY date , category…" at bounding box center [928, 186] width 1083 height 1302
click at [497, 240] on div "SUM ( cogs ) AS cogs, ( SUM ( amazon_net_revenue ) - SUM ( cogs ) ) AS pc1, SAF…" at bounding box center [928, 191] width 1083 height 1302
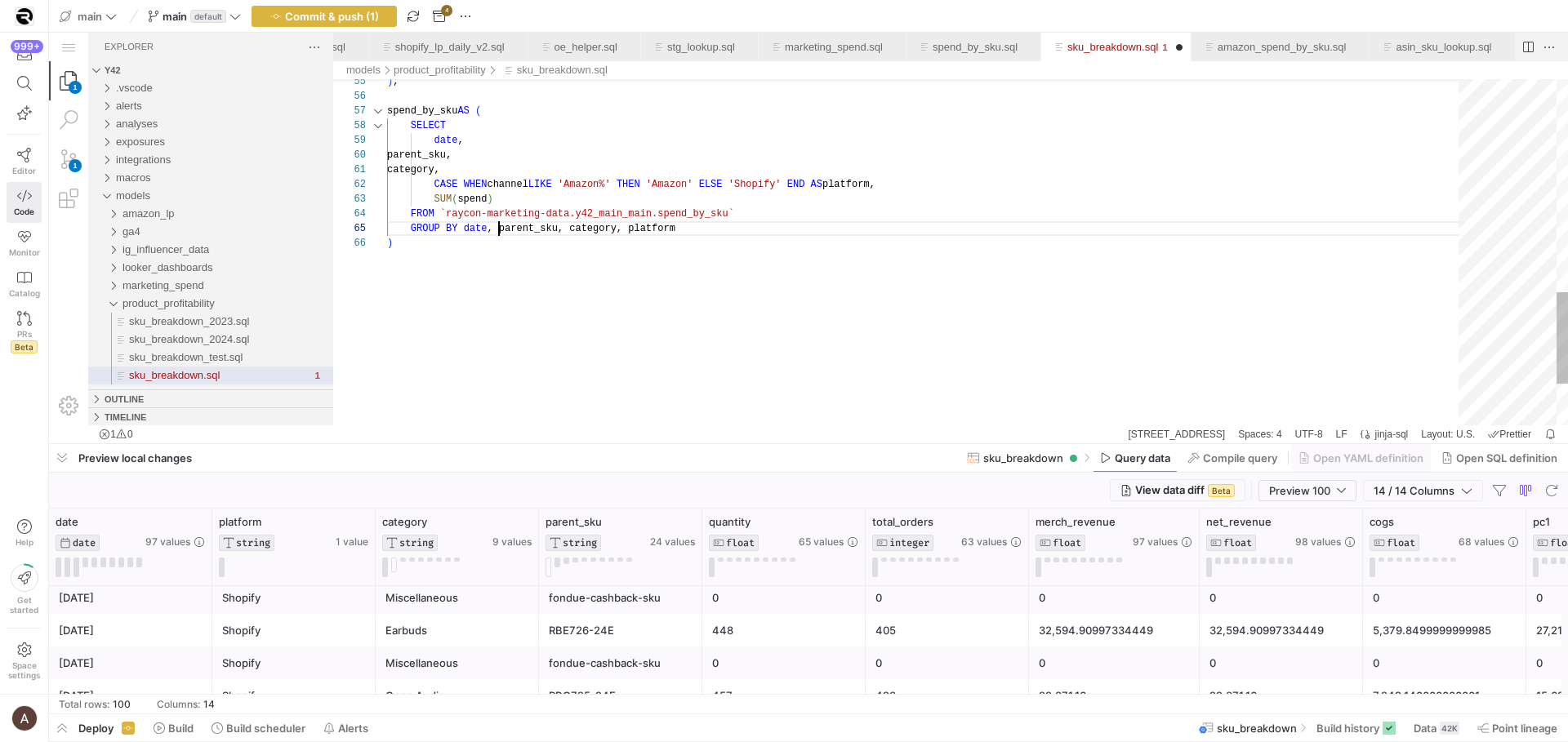
scroll to position [58, 112]
drag, startPoint x: 435, startPoint y: 180, endPoint x: 942, endPoint y: 190, distance: 507.1
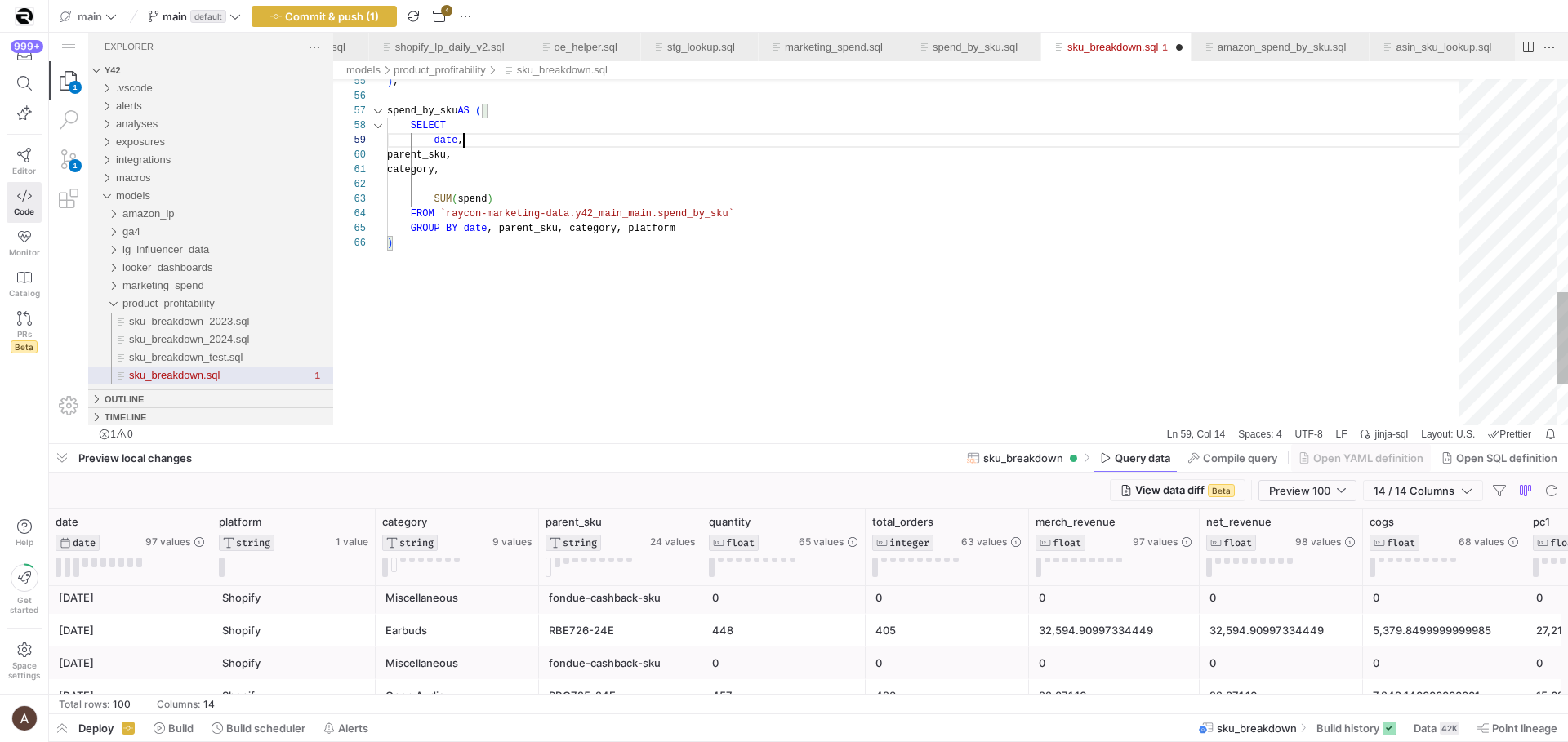
scroll to position [118, 77]
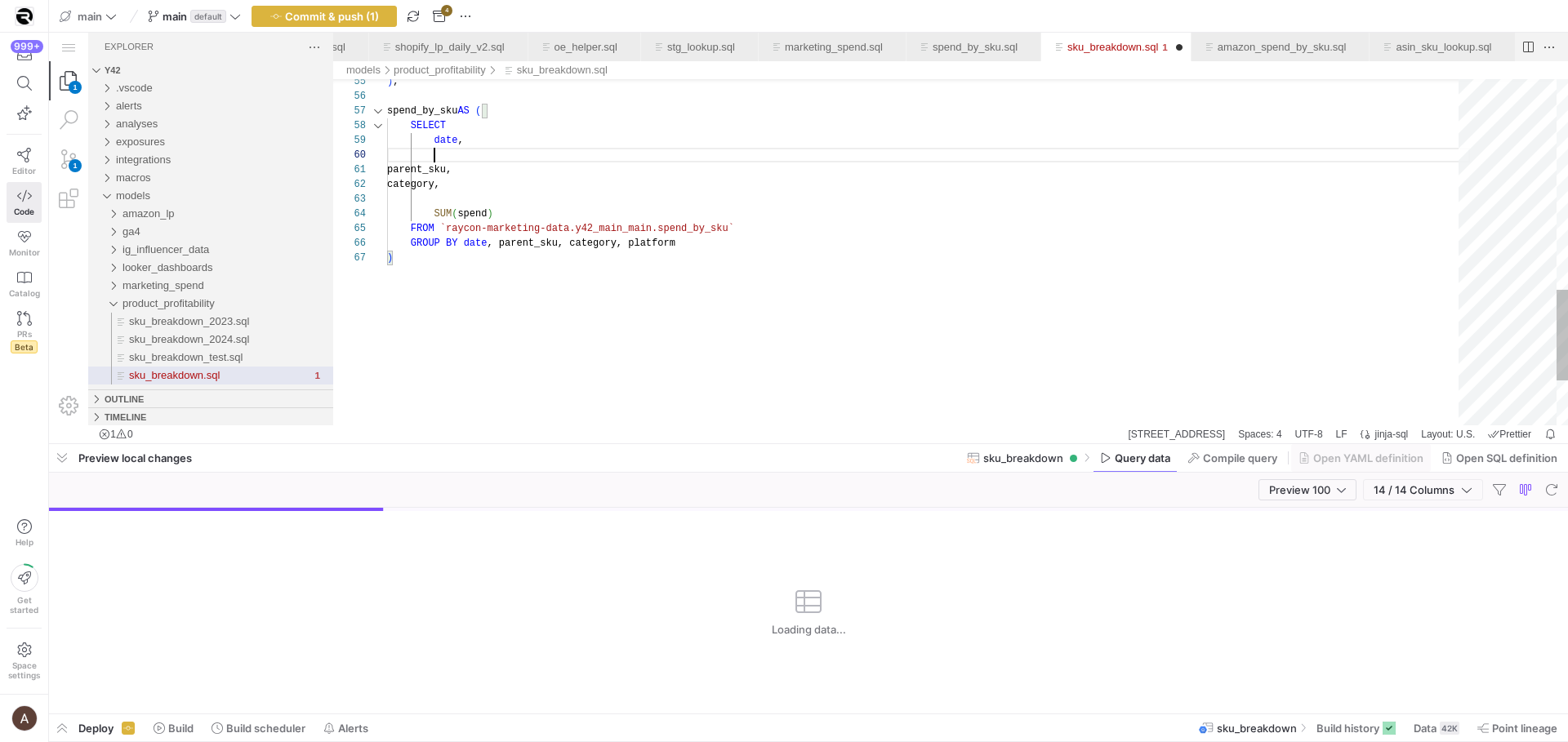
paste textarea "CASE WHEN channel LIKE 'Amazon%' THEN 'Amazon' ELSE 'Shopify' END AS platform,"
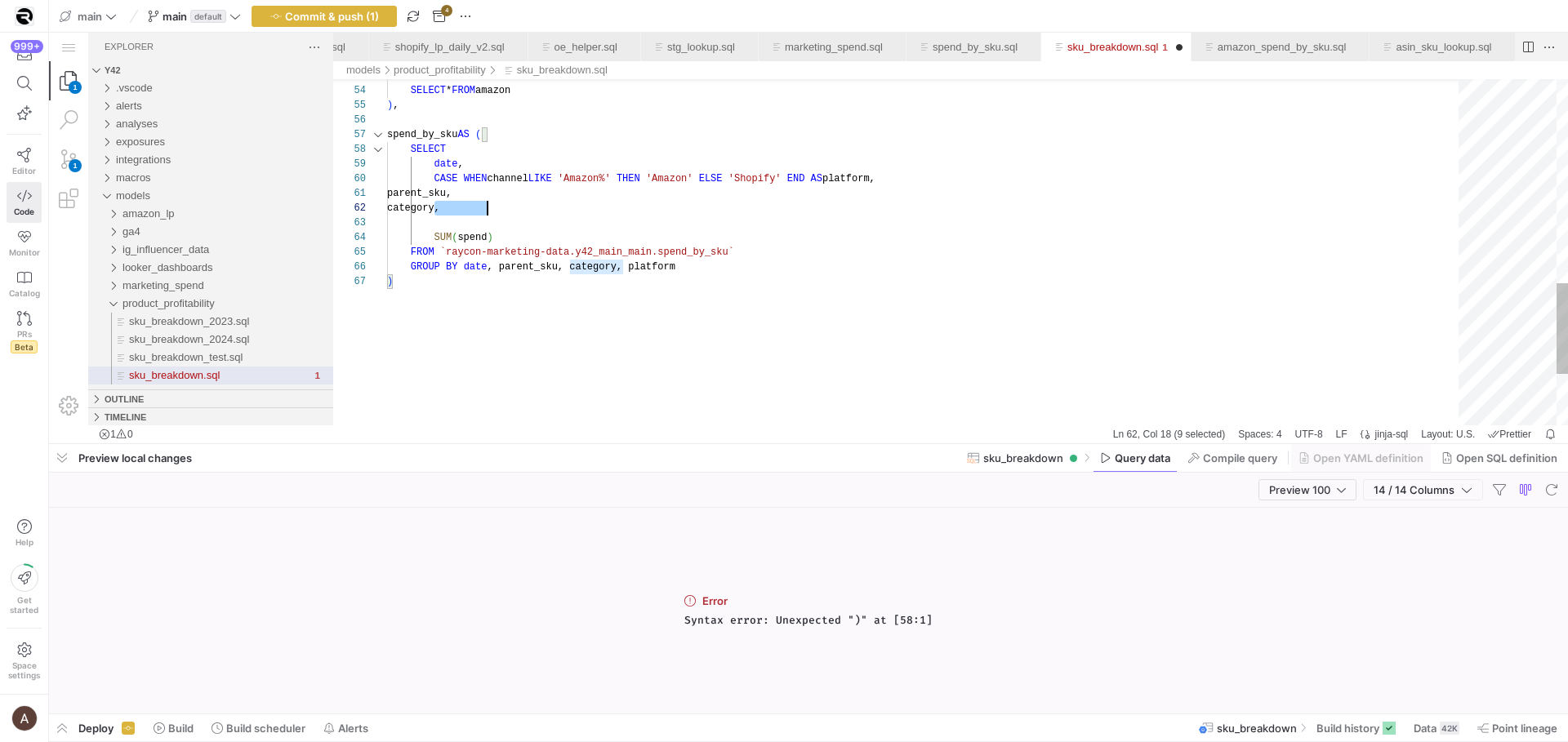
drag, startPoint x: 437, startPoint y: 204, endPoint x: 508, endPoint y: 211, distance: 71.3
paste textarea "category,"
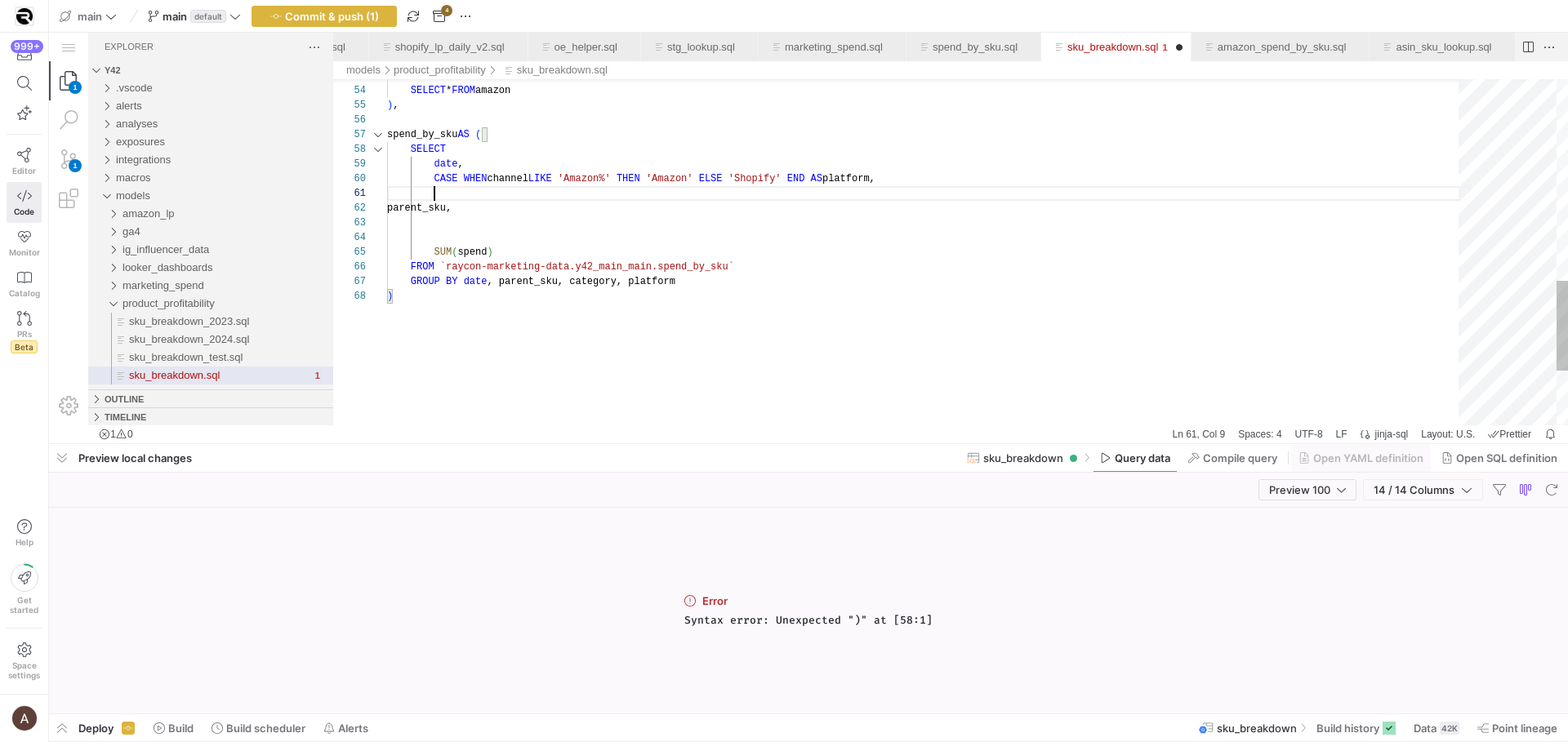
paste textarea "category,"
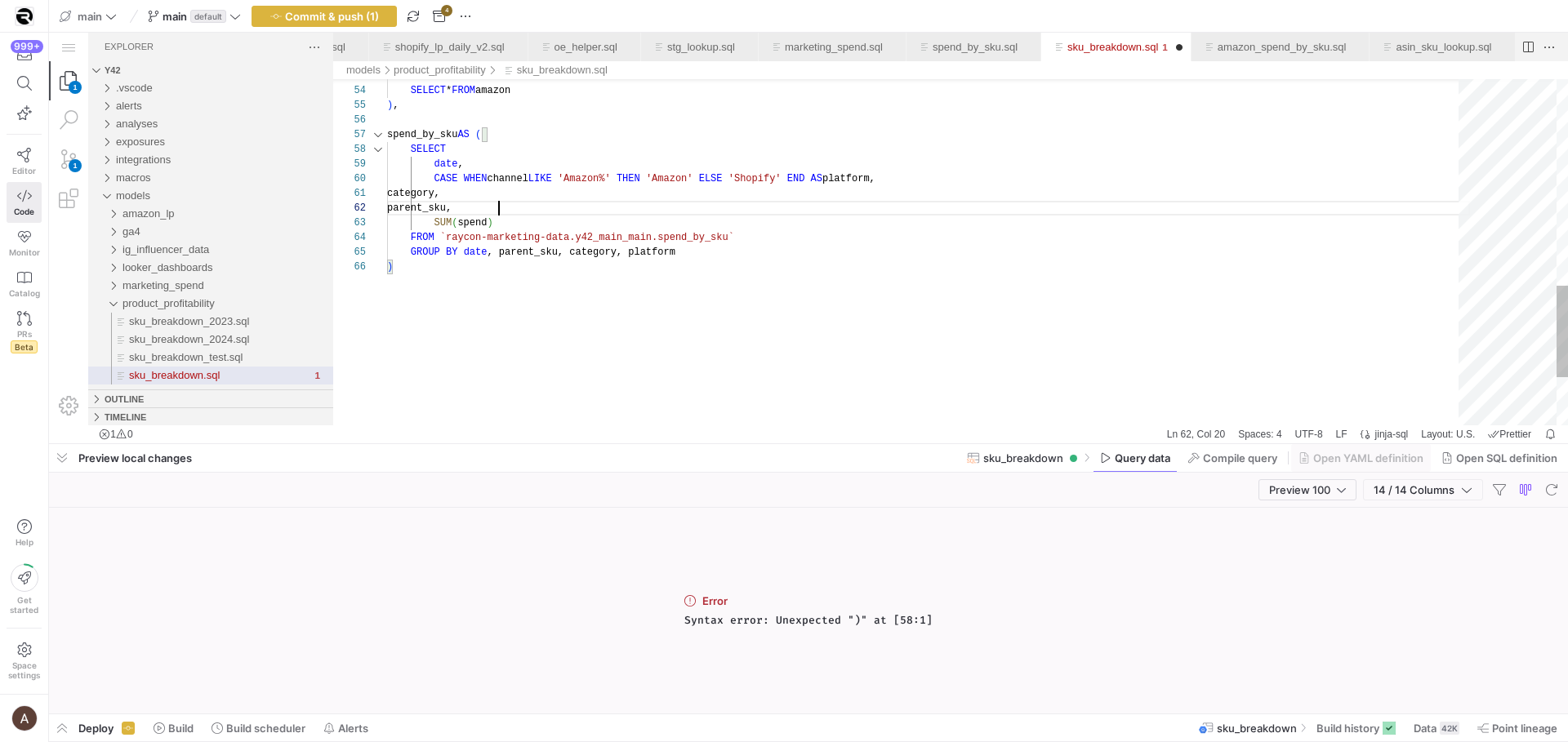
scroll to position [15, 112]
click at [898, 239] on div "FROM `raycon-marketing-data.y42_main_main.spend_by_sku`" at bounding box center [928, 237] width 1083 height 15
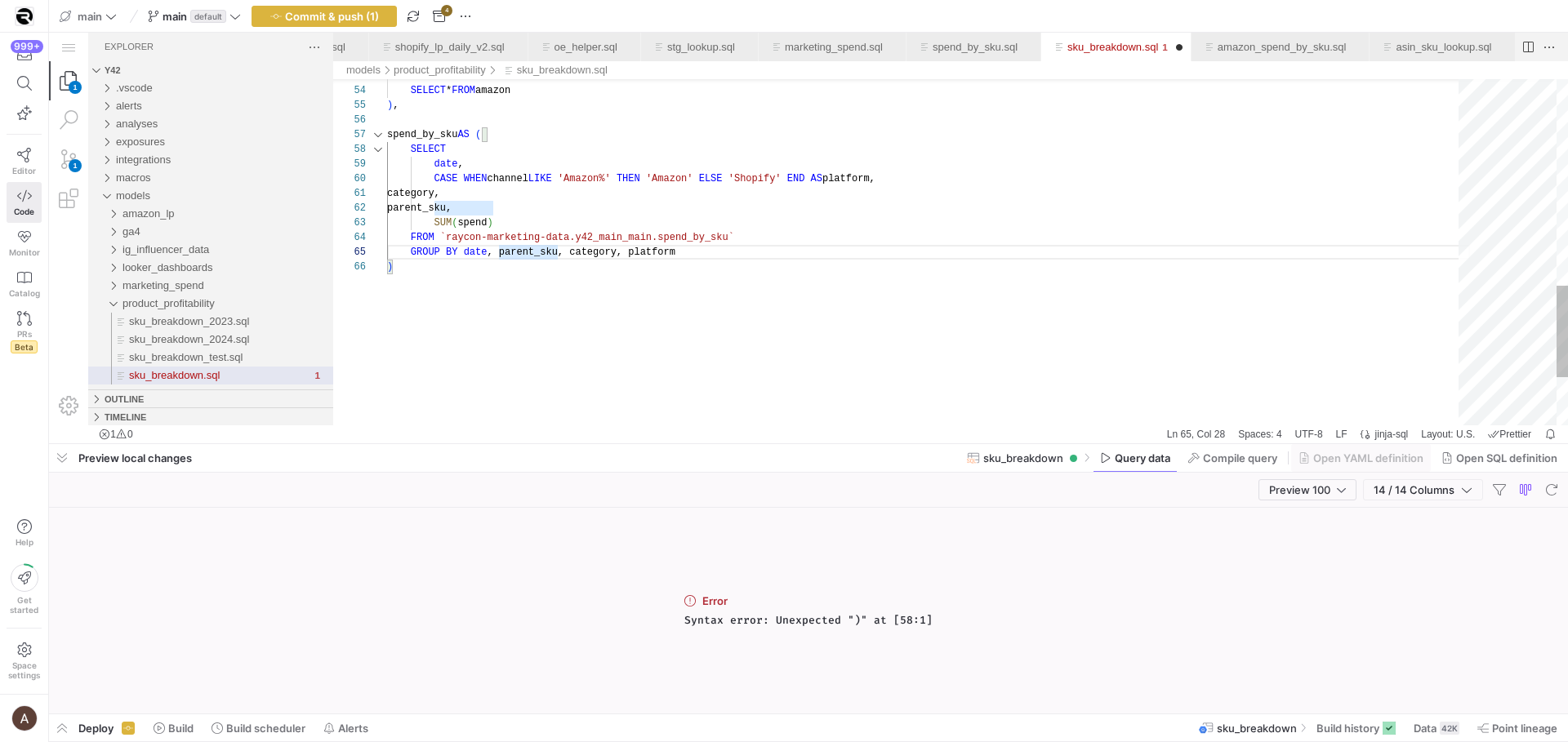
paste textarea "latformp"
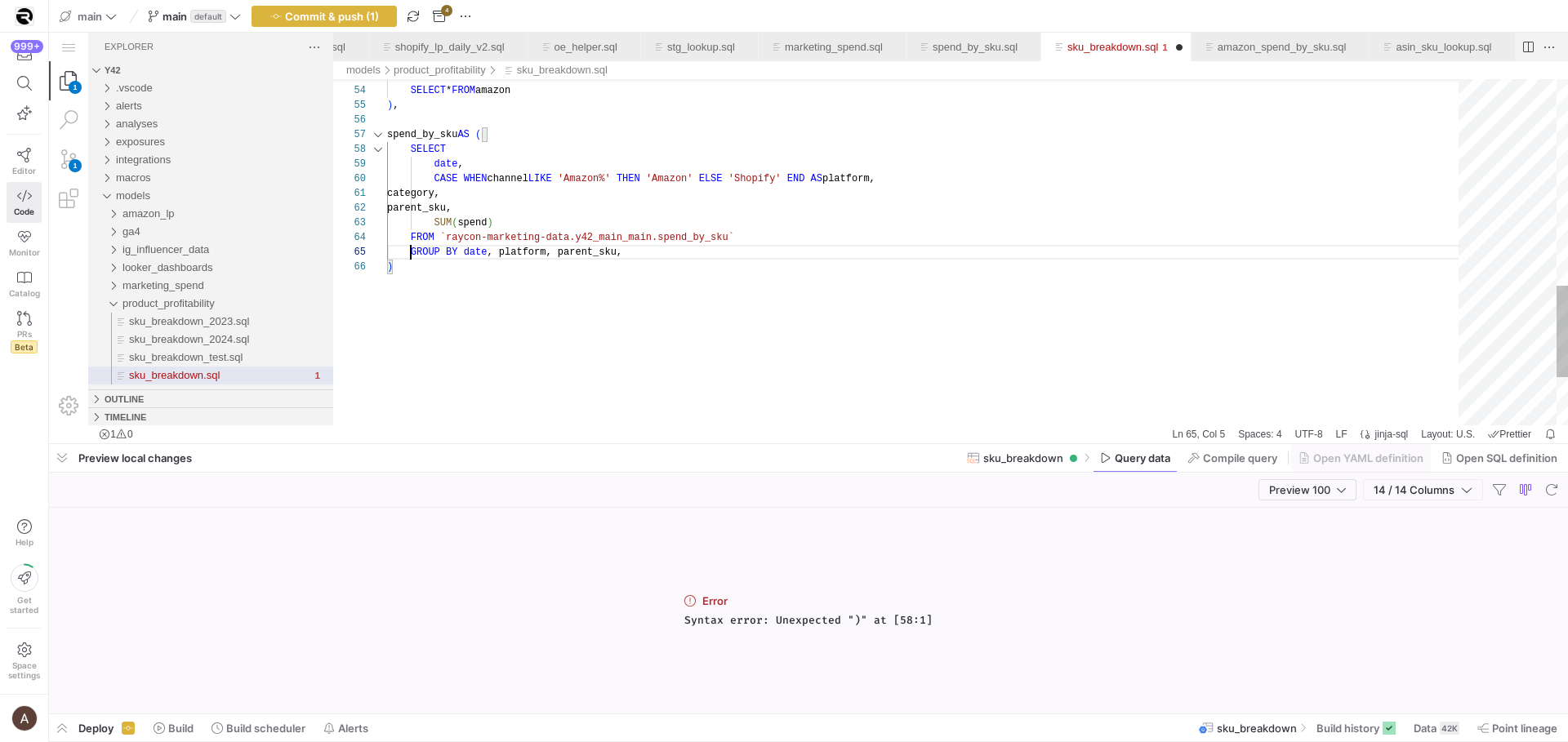
scroll to position [58, 24]
paste textarea "category,"
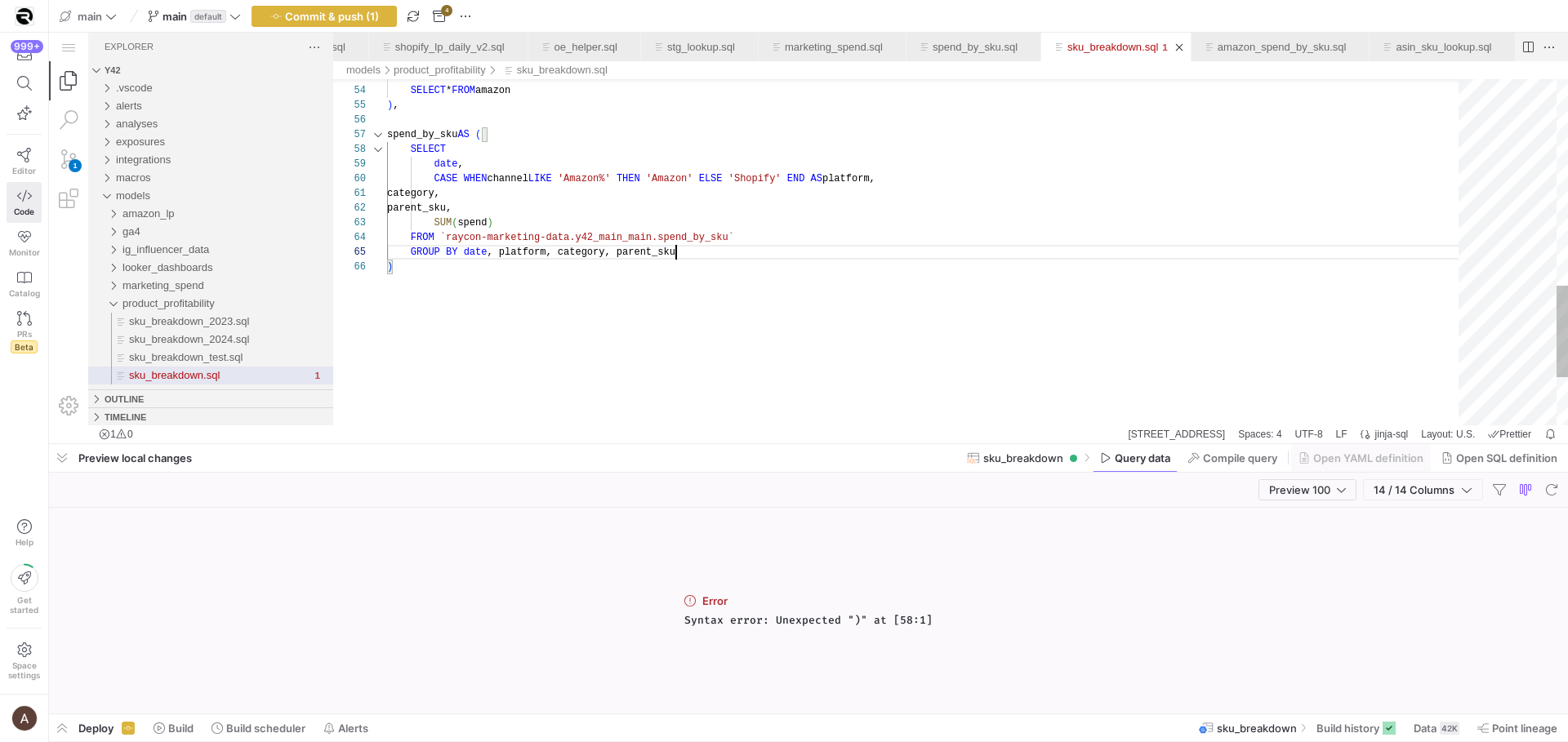
scroll to position [29, 106]
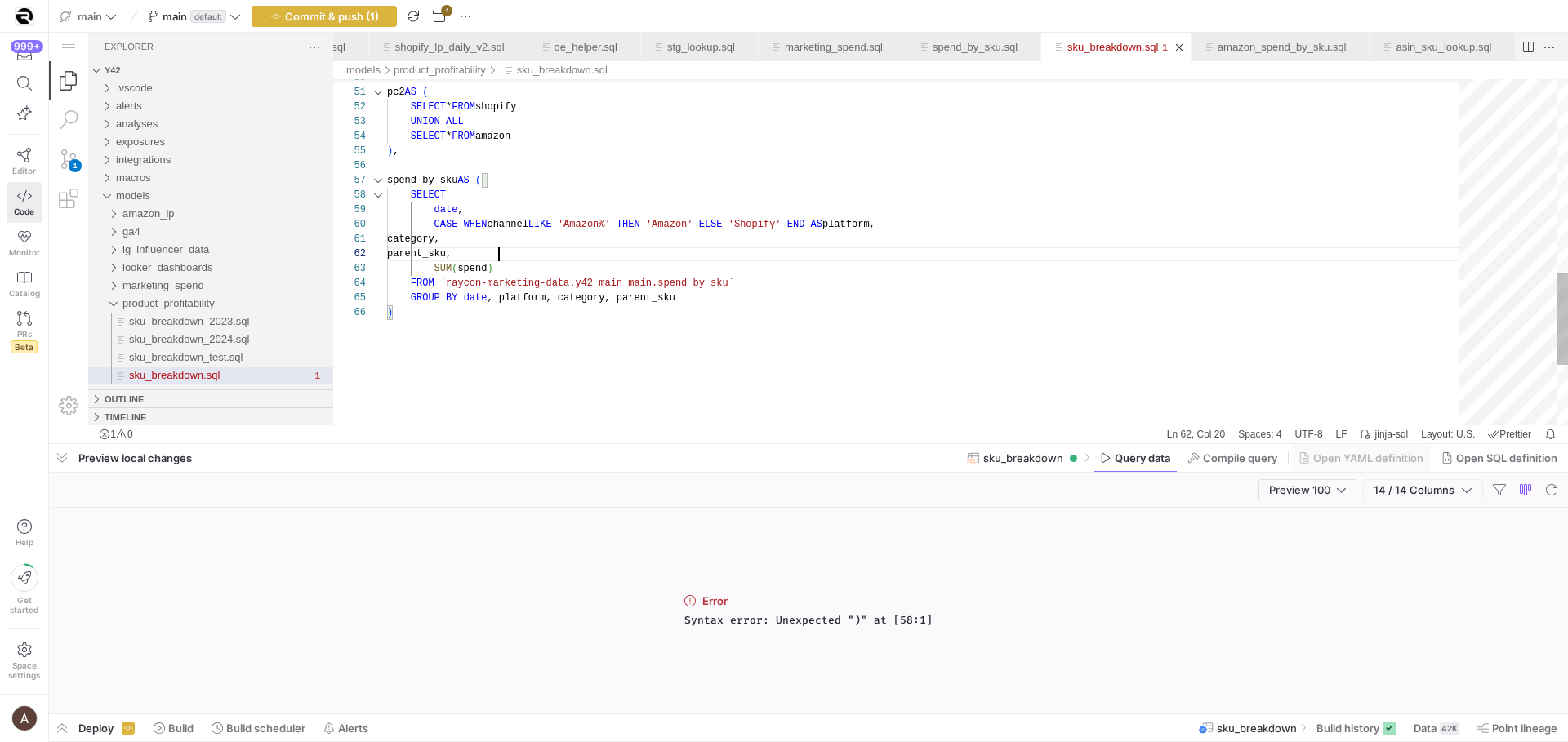
click at [566, 267] on div "UNION ALL SELECT * FROM amazon ) , spend_by_sku AS ( SELECT date , CASE WHEN ch…" at bounding box center [928, 1] width 1083 height 1302
click at [701, 288] on div "UNION ALL SELECT * FROM amazon ) , spend_by_sku AS ( SELECT date , CASE WHEN ch…" at bounding box center [928, 1] width 1083 height 1302
click at [695, 302] on div "UNION ALL SELECT * FROM amazon ) , spend_by_sku AS ( SELECT date , CASE WHEN ch…" at bounding box center [928, 1] width 1083 height 1302
click at [685, 309] on div "UNION ALL SELECT * FROM amazon ) , spend_by_sku AS ( SELECT date , CASE WHEN ch…" at bounding box center [928, 1] width 1083 height 1302
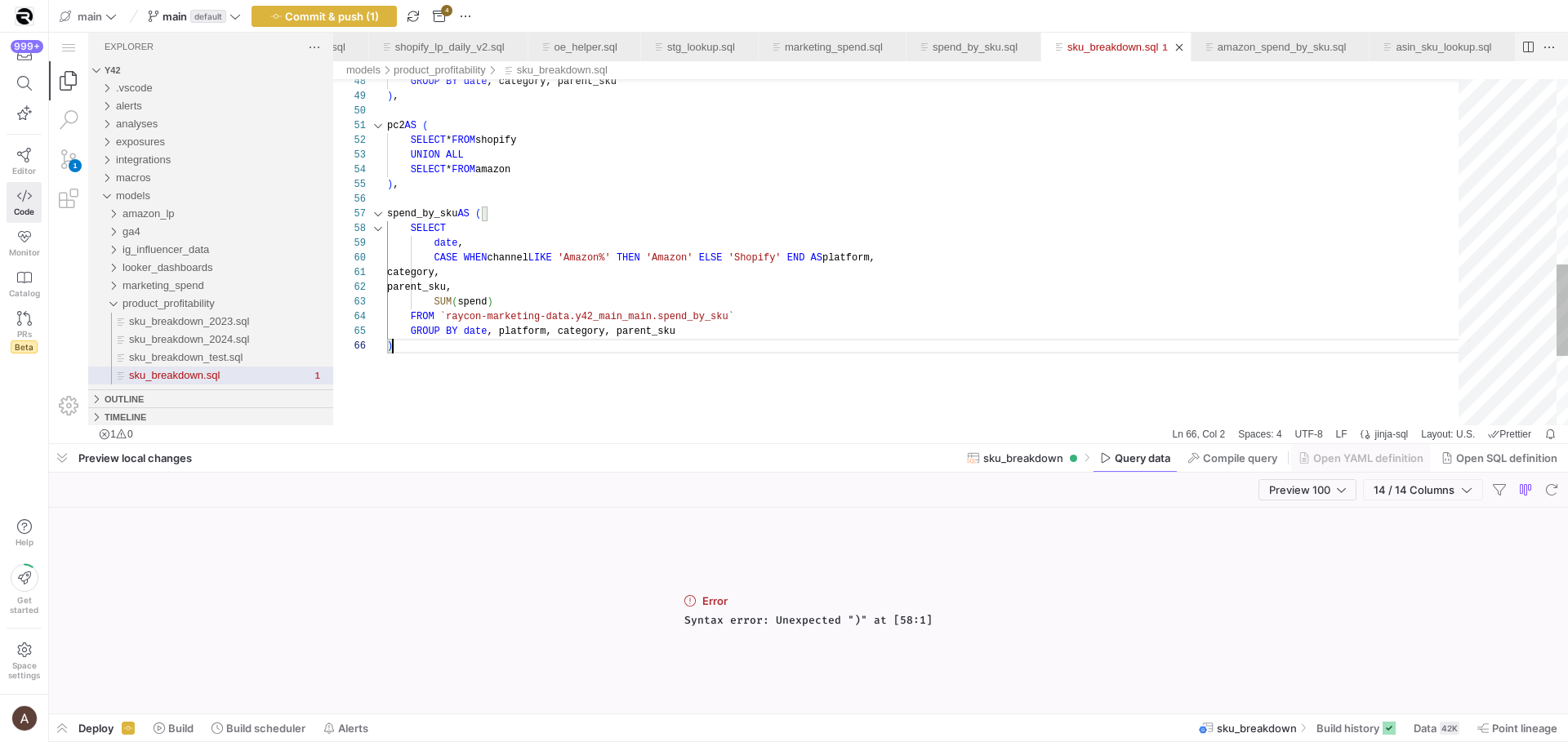
click at [674, 312] on div "UNION ALL SELECT * FROM amazon ) , spend_by_sku AS ( SELECT * FROM shopify pc2 …" at bounding box center [928, 35] width 1083 height 1302
click at [673, 301] on div "SUM ( spend )" at bounding box center [928, 300] width 1083 height 15
click at [663, 336] on div "UNION ALL SELECT * FROM amazon ) , spend_by_sku AS ( SELECT * FROM shopify pc2 …" at bounding box center [928, 33] width 1083 height 1302
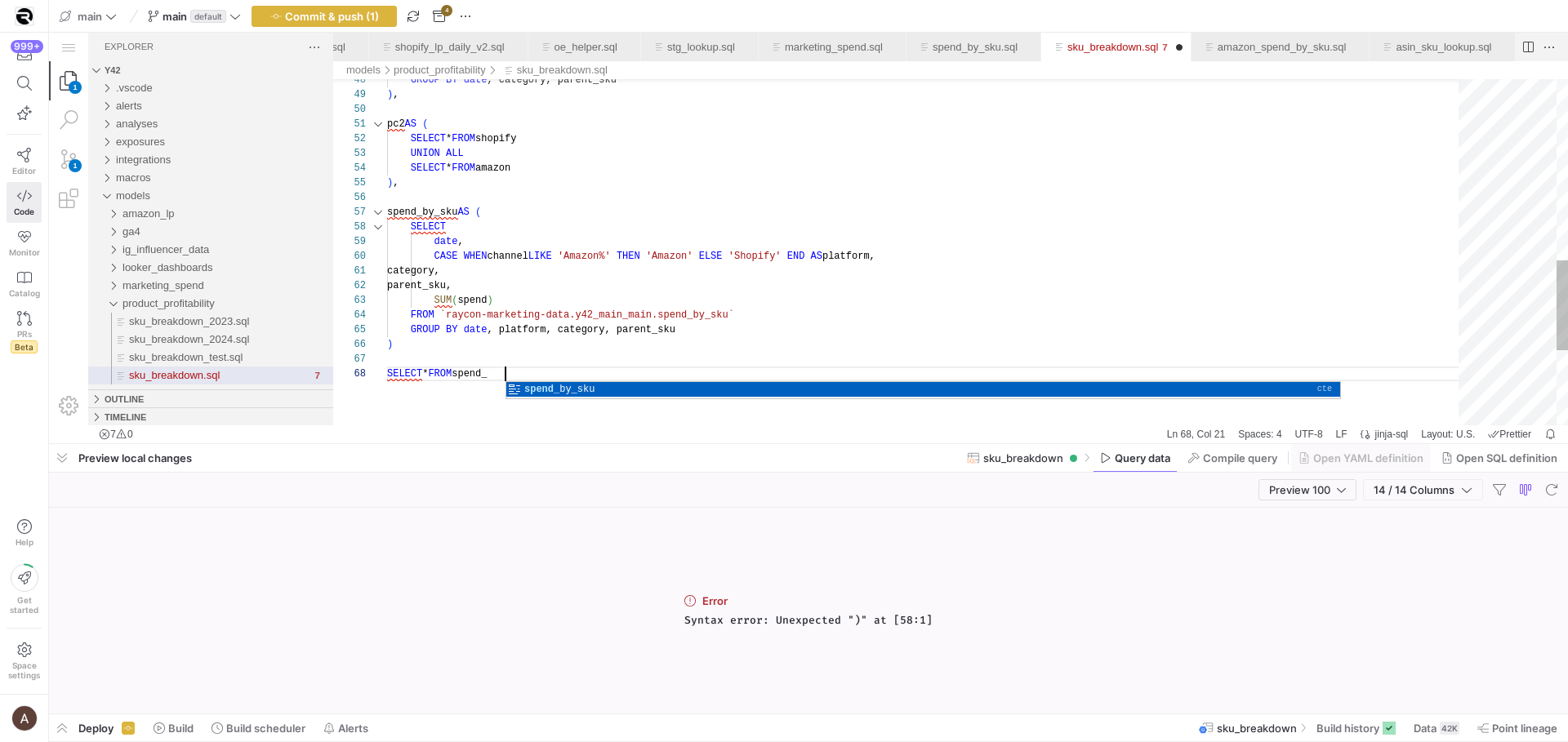
scroll to position [103, 153]
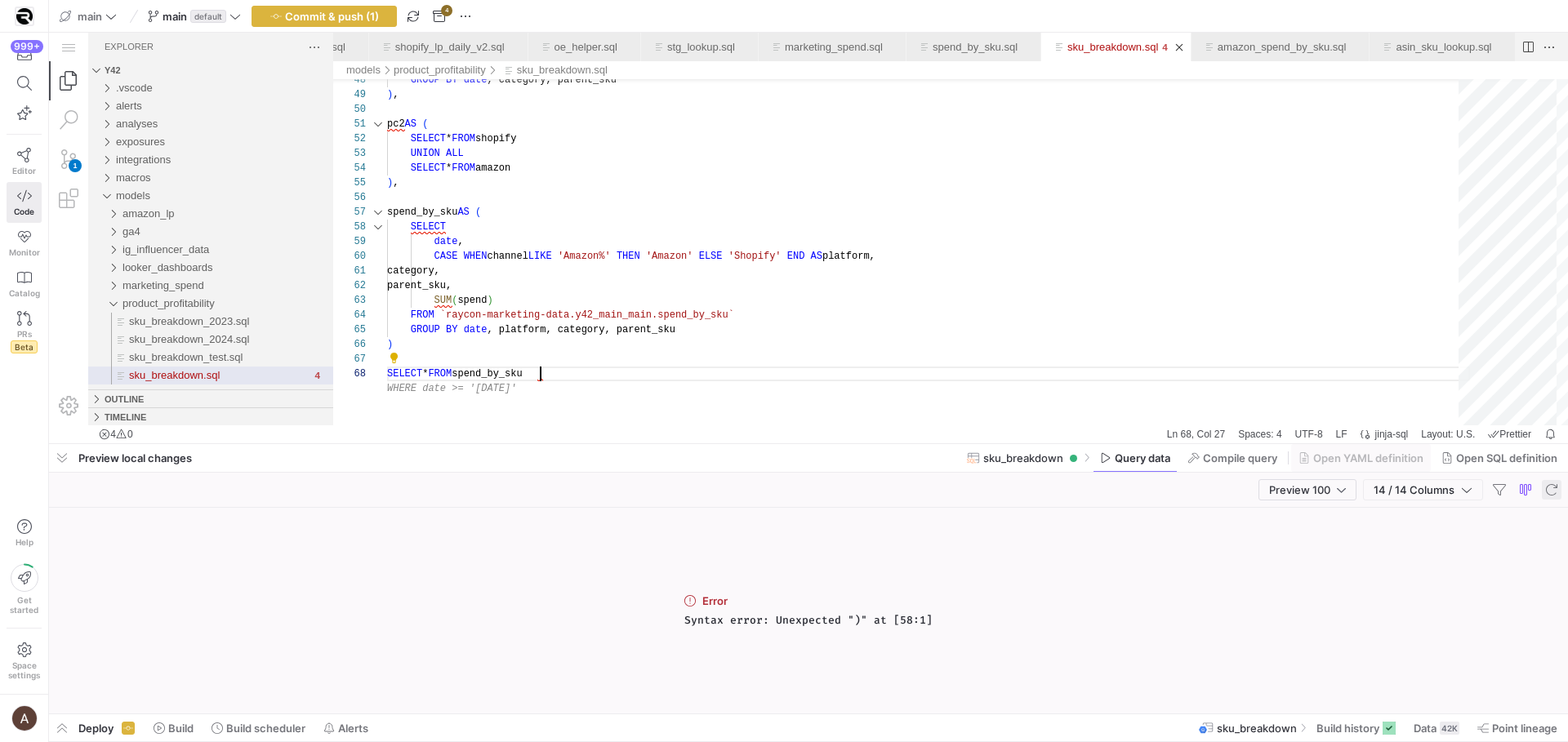
type textarea "category, parent_sku, SUM(spend) FROM `raycon-marketing-data.y42_main_main.spen…"
click at [569, 20] on span "button" at bounding box center [569, 14] width 0 height 12
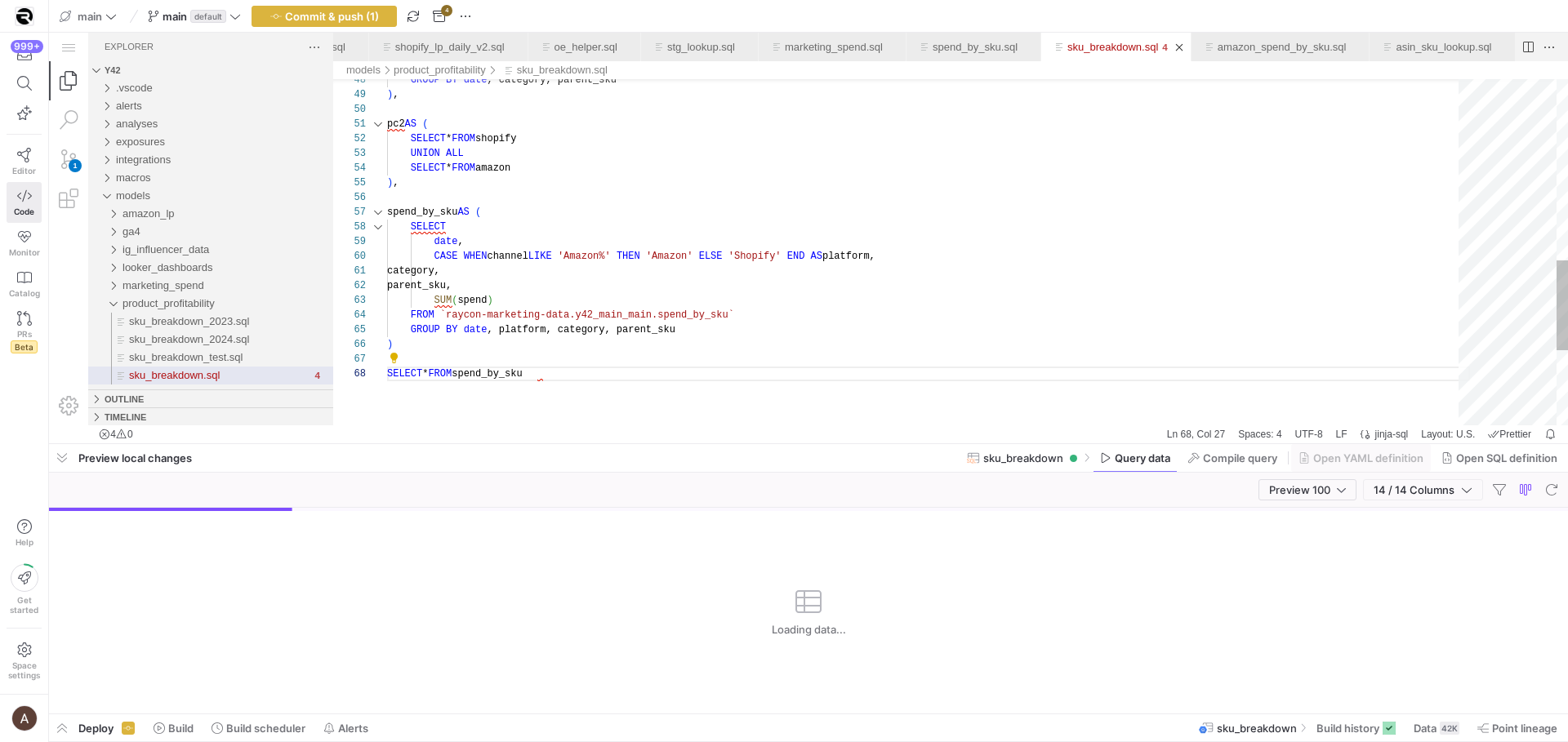
scroll to position [15, 112]
drag, startPoint x: 1108, startPoint y: 282, endPoint x: 797, endPoint y: 288, distance: 311.1
click at [1107, 282] on div "parent_sku," at bounding box center [928, 285] width 1083 height 15
click at [543, 298] on div "SUM ( spend )" at bounding box center [928, 300] width 1083 height 15
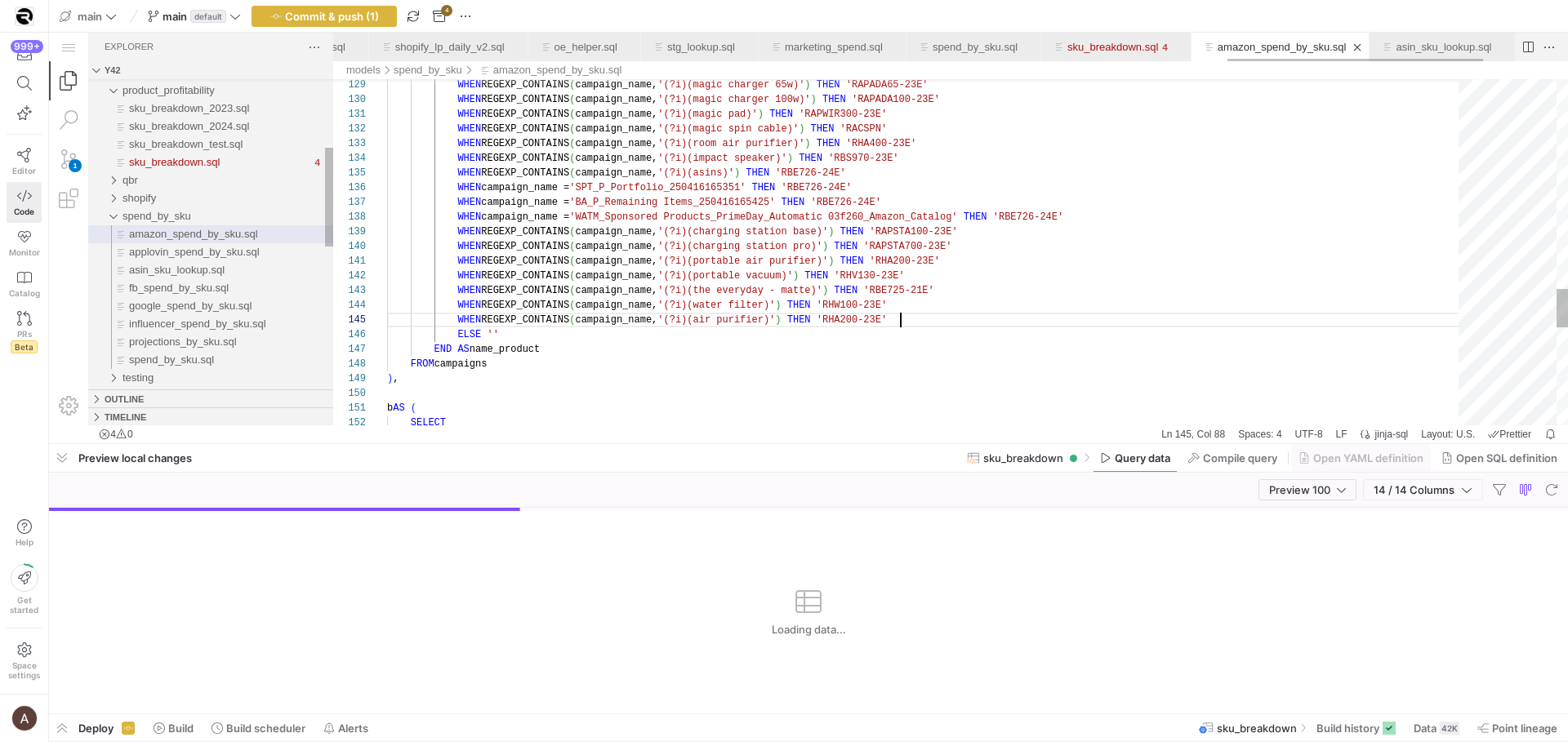
click at [1347, 46] on link "amazon_spend_by_sku.sql" at bounding box center [1283, 47] width 129 height 12
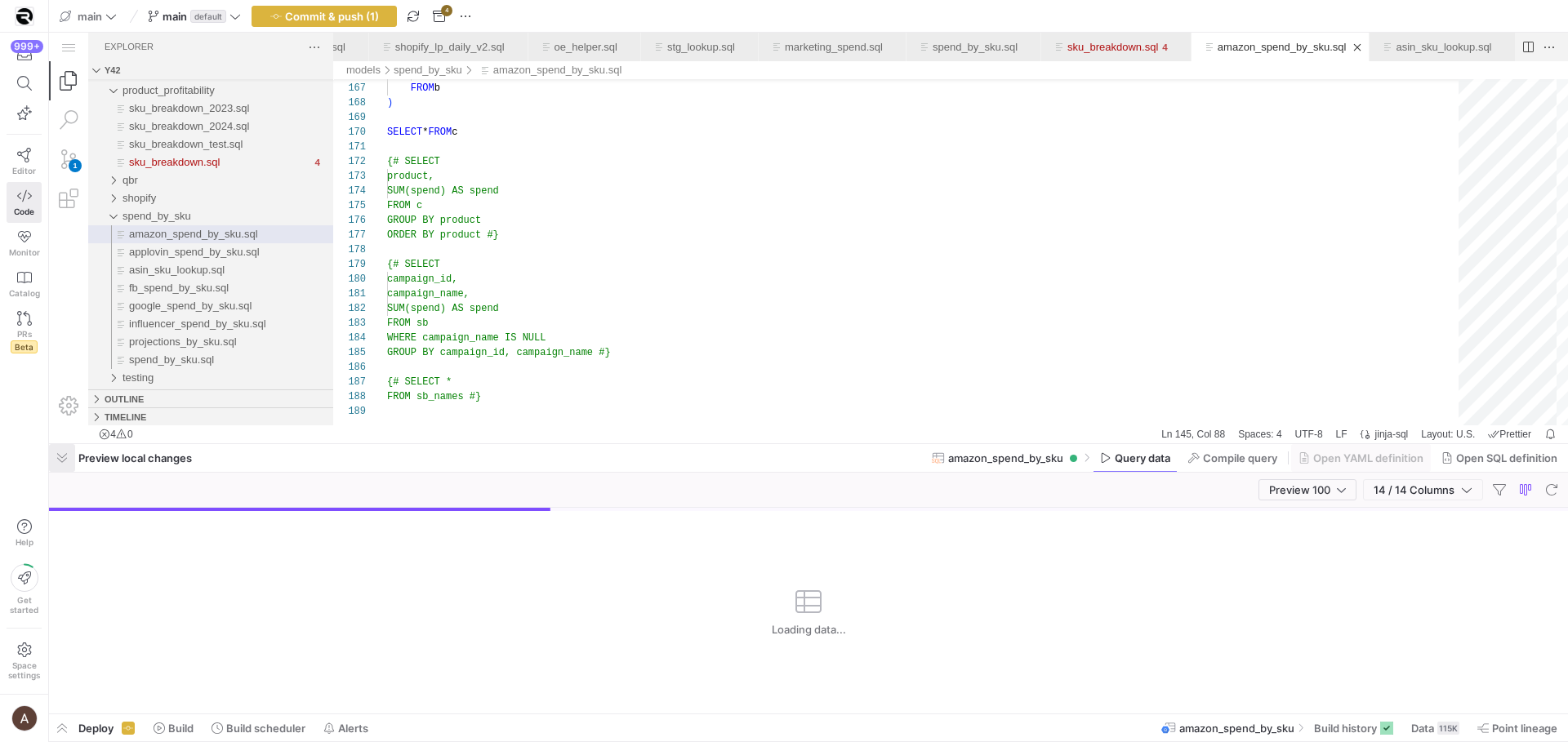
click at [55, 452] on span "button" at bounding box center [62, 458] width 27 height 27
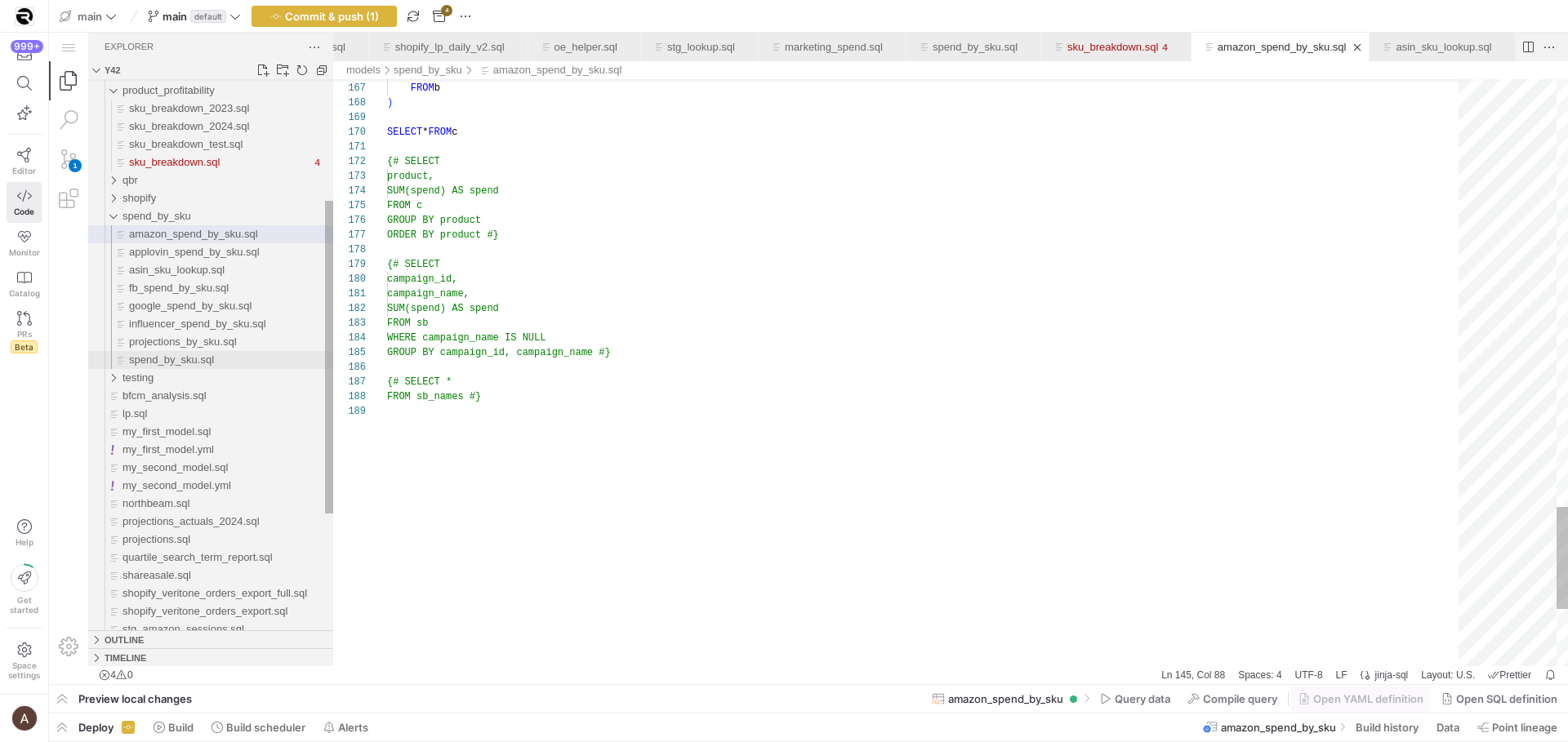
scroll to position [58, 512]
click at [153, 343] on span "projections_by_sku.sql" at bounding box center [183, 342] width 108 height 12
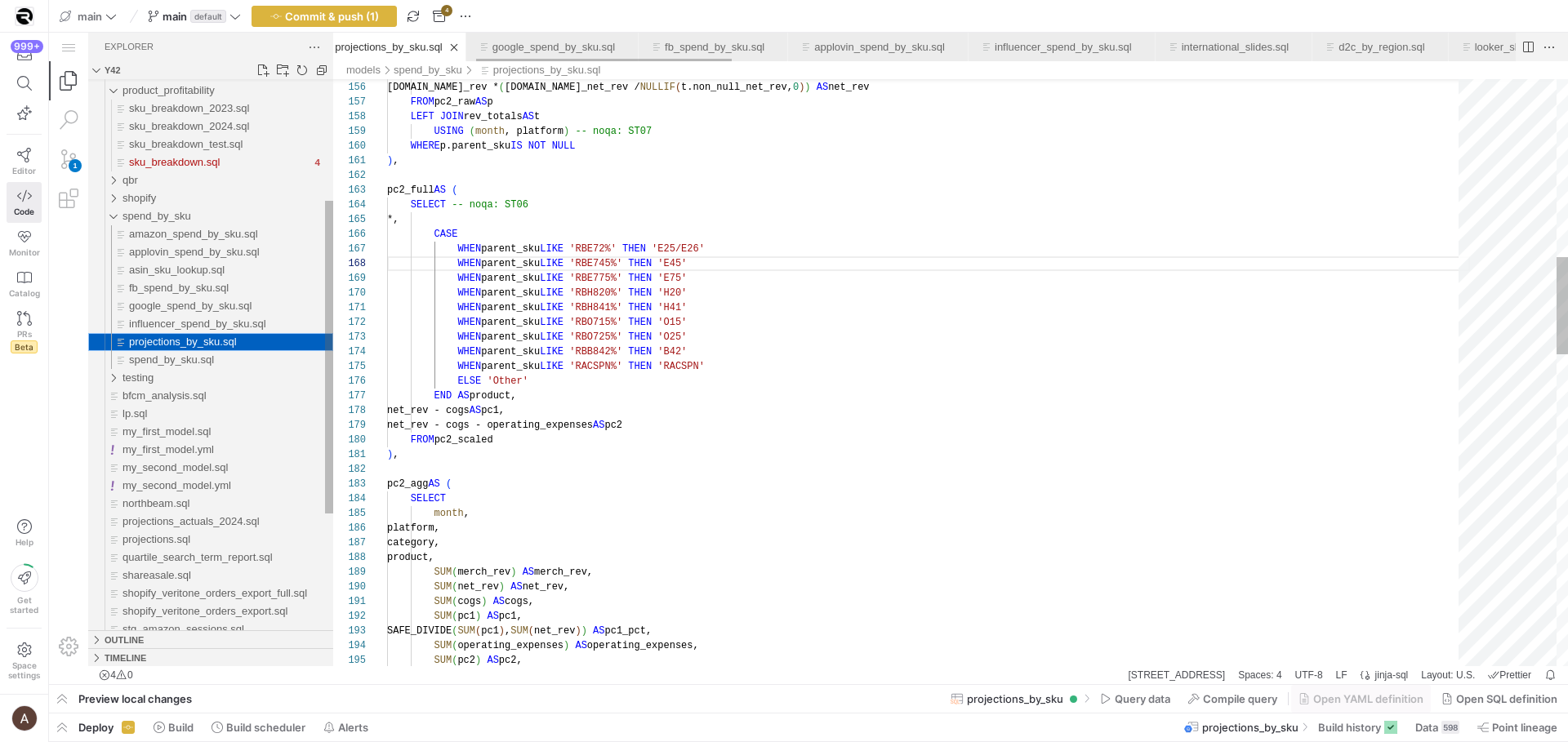
scroll to position [147, 313]
click at [153, 343] on span "projections_by_sku.sql" at bounding box center [183, 342] width 108 height 12
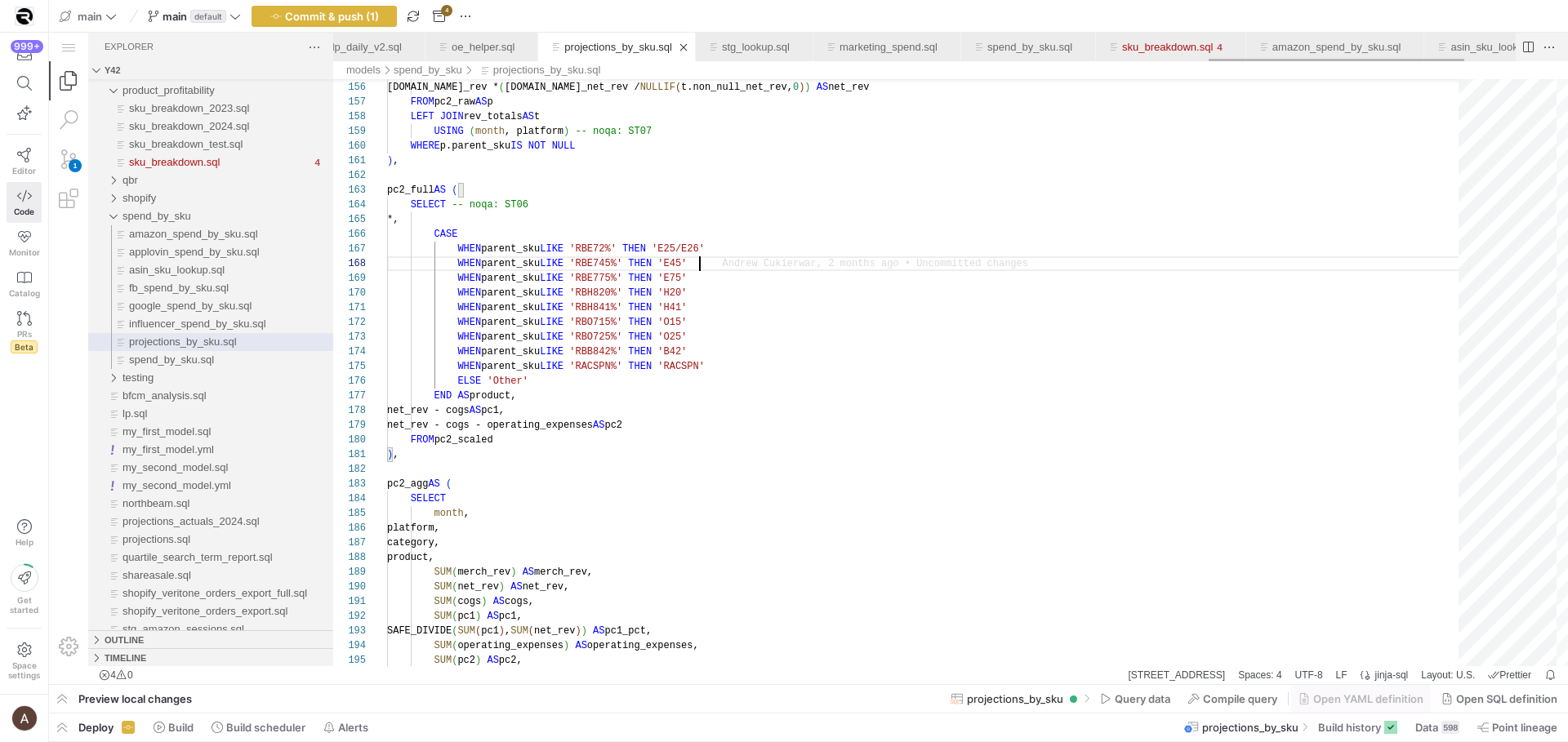
scroll to position [0, 4038]
click at [1342, 96] on div "FROM pc2_raw AS p" at bounding box center [928, 102] width 1083 height 15
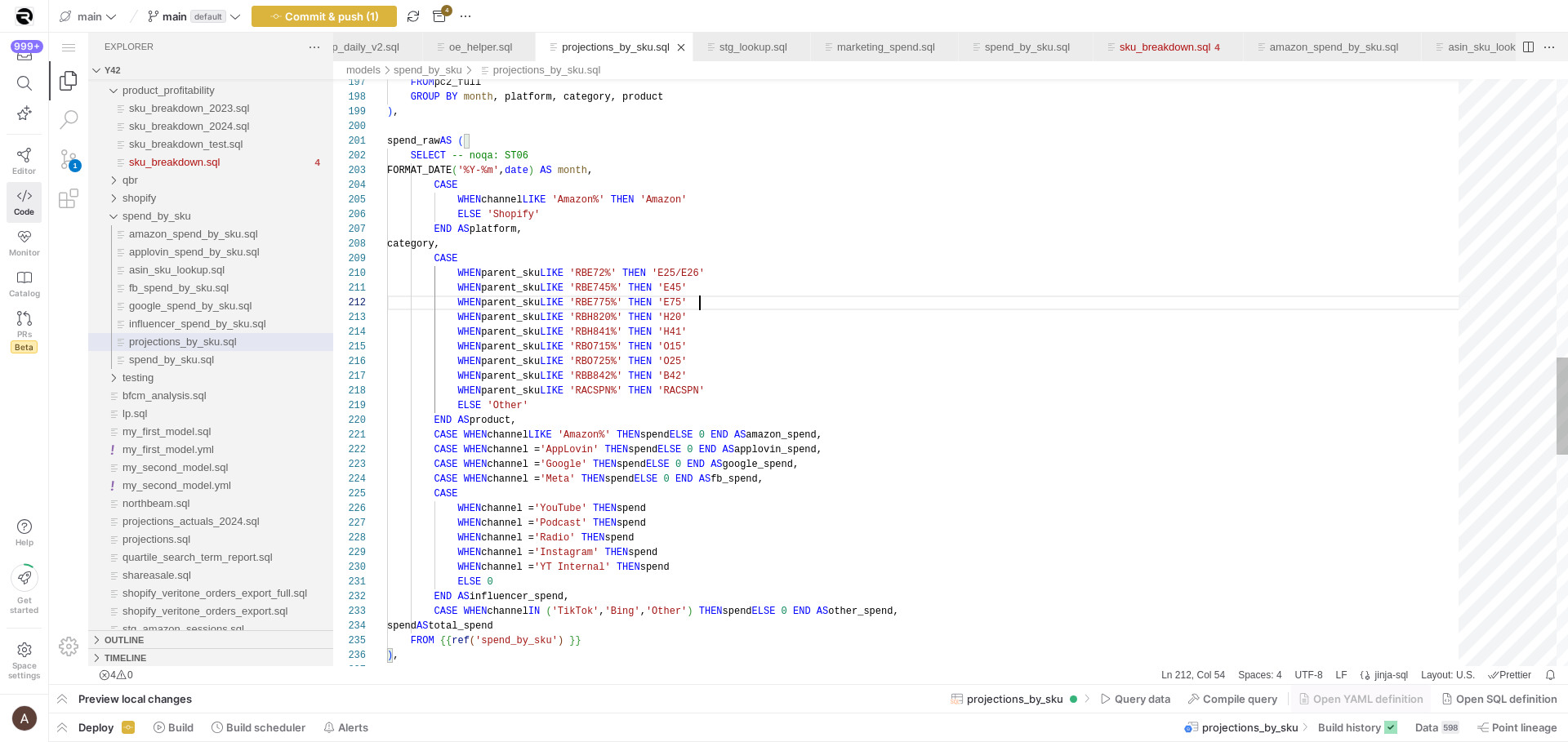
drag, startPoint x: 1205, startPoint y: 304, endPoint x: 1194, endPoint y: 305, distance: 11.0
click at [1194, 305] on div "WHEN parent_sku LIKE 'RBE775%' THEN 'E75'" at bounding box center [928, 303] width 1083 height 15
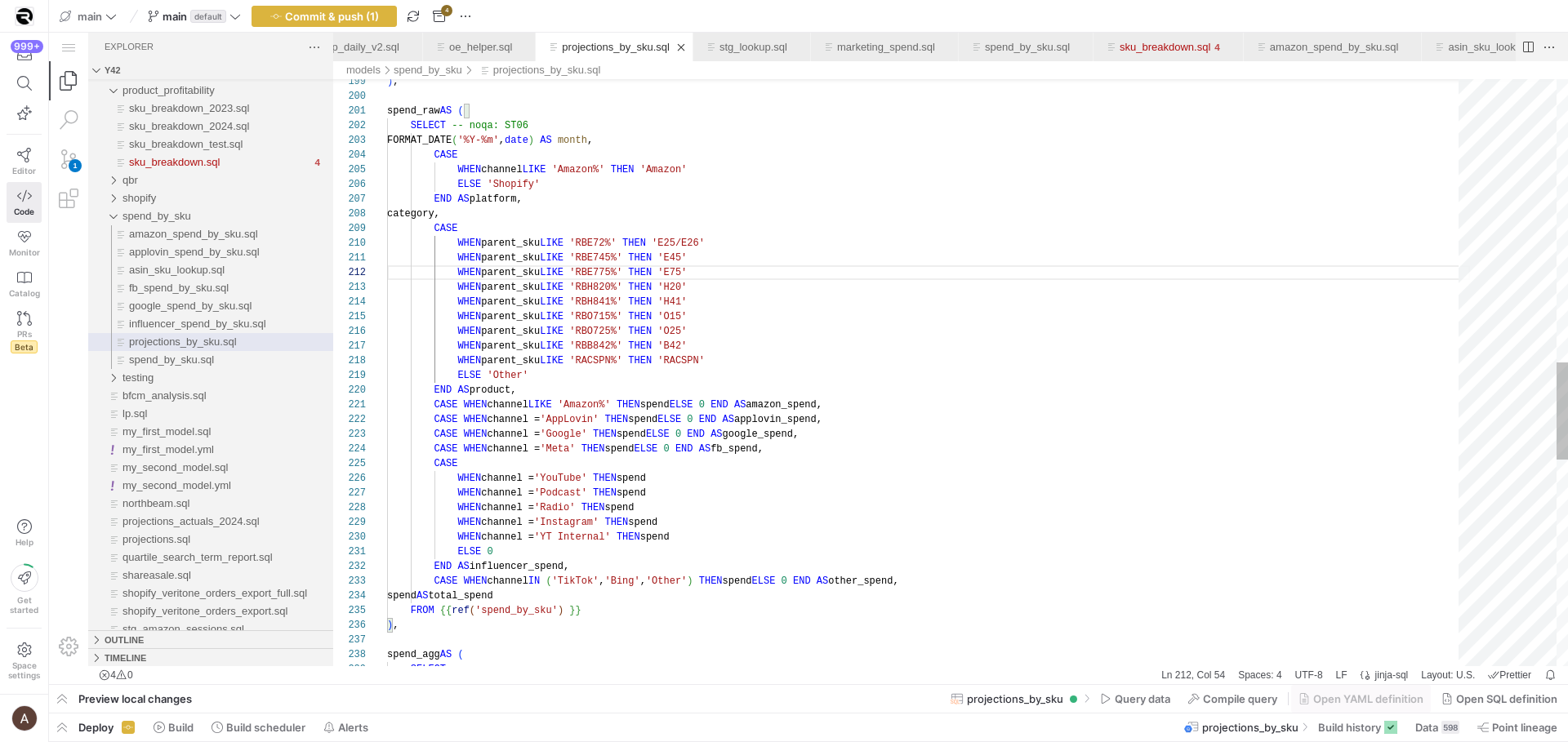
scroll to position [29, 313]
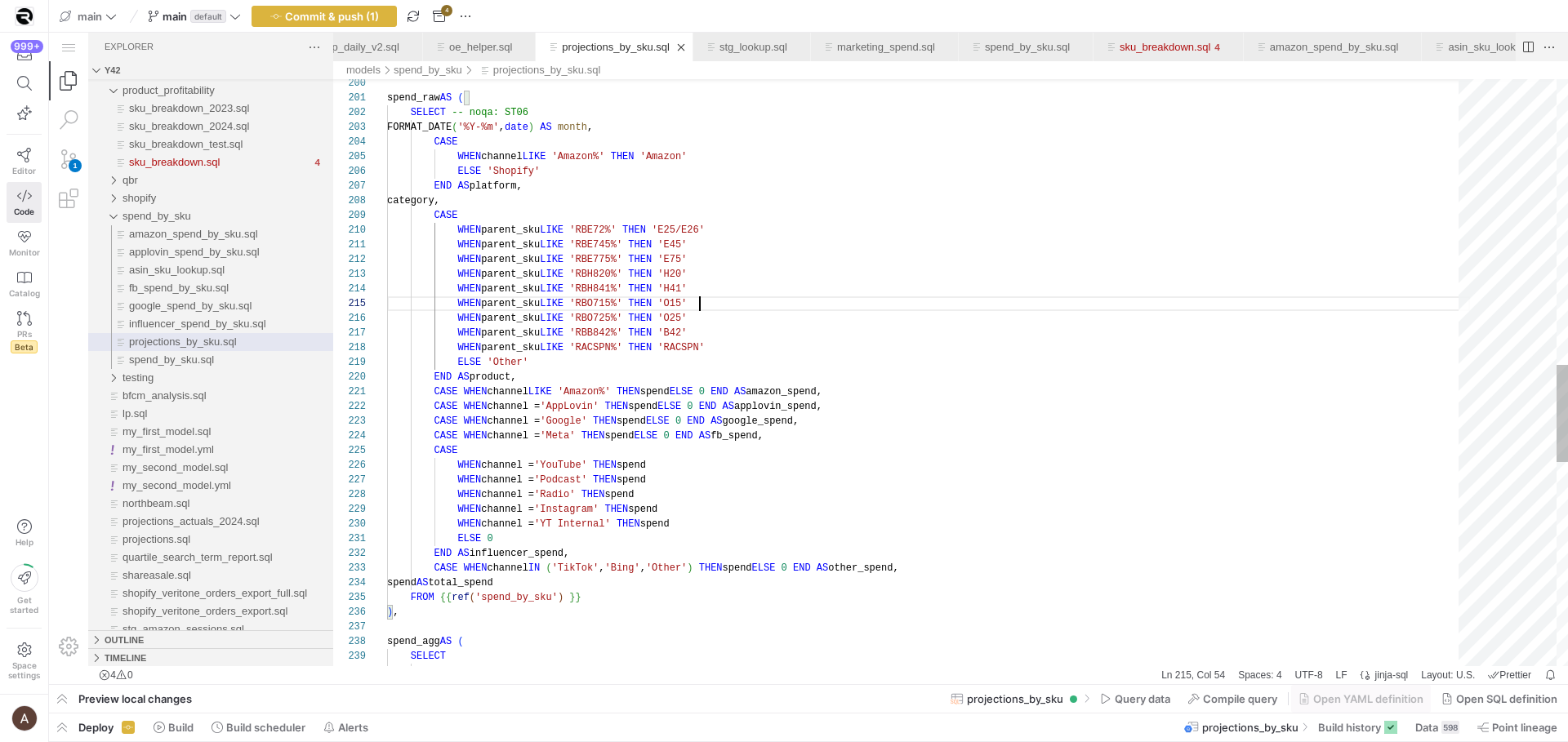
click at [1190, 307] on div "ELSE 'Shopify' END AS platform, category, CASE WHEN parent_sku LIKE 'RBE72%' TH…" at bounding box center [928, 127] width 1083 height 3541
click at [1191, 307] on div "ELSE 'Shopify' END AS platform, category, CASE WHEN parent_sku LIKE 'RBE72%' TH…" at bounding box center [928, 127] width 1083 height 3541
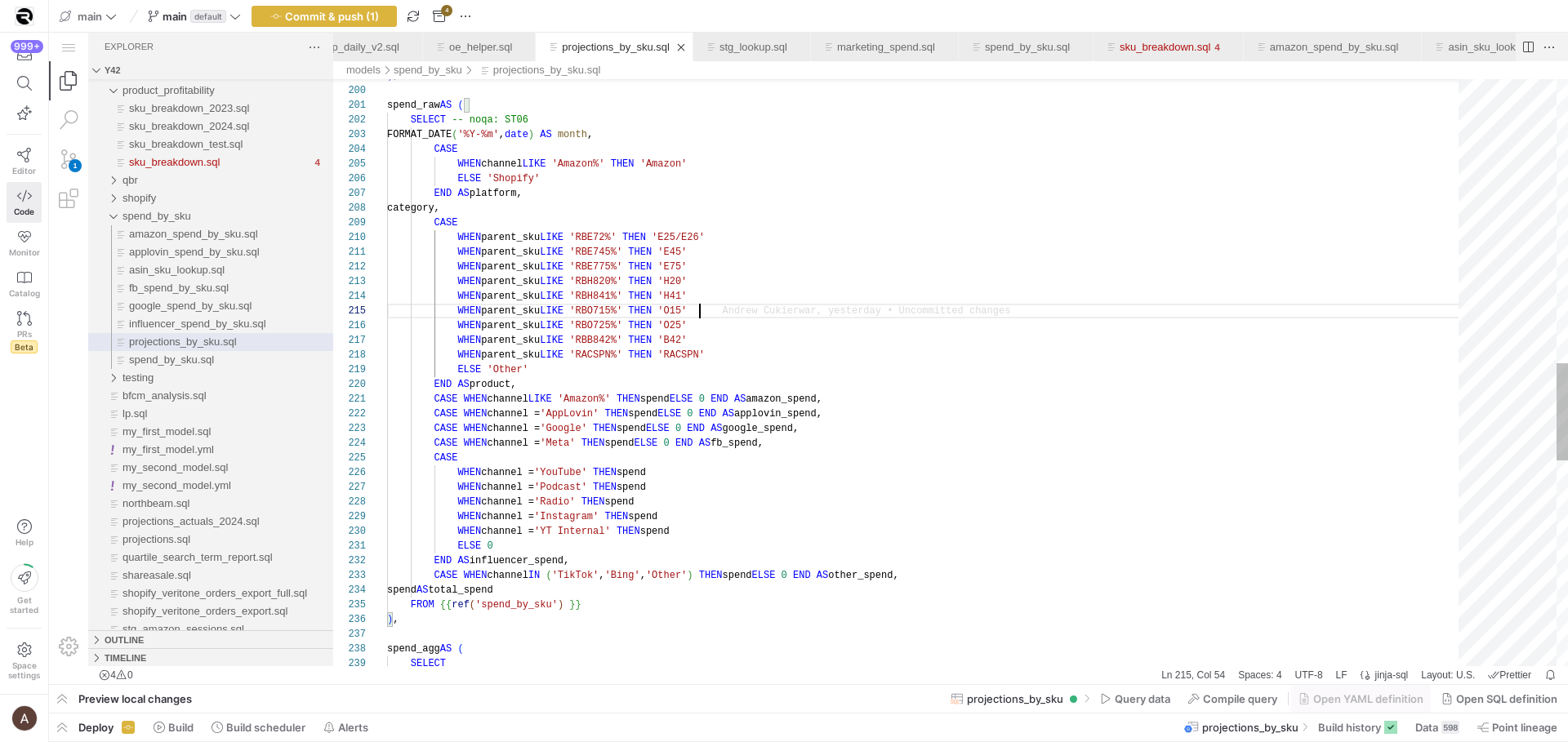
click at [1197, 317] on div "ELSE 'Shopify' END AS platform, category, CASE WHEN parent_sku LIKE 'RBE72%' TH…" at bounding box center [928, 134] width 1083 height 3541
click at [1178, 343] on div "ELSE 'Shopify' END AS platform, category, CASE WHEN parent_sku LIKE 'RBE72%' TH…" at bounding box center [928, 135] width 1083 height 3541
type textarea "FORMAT_DATE('%Y-%m', date) AS month, CASE WHEN channel LIKE 'Amazon%' THEN 'Ama…"
click at [1091, 205] on div "ELSE 'Shopify' END AS platform, category, CASE WHEN parent_sku LIKE 'RBE72%' TH…" at bounding box center [928, 135] width 1083 height 3541
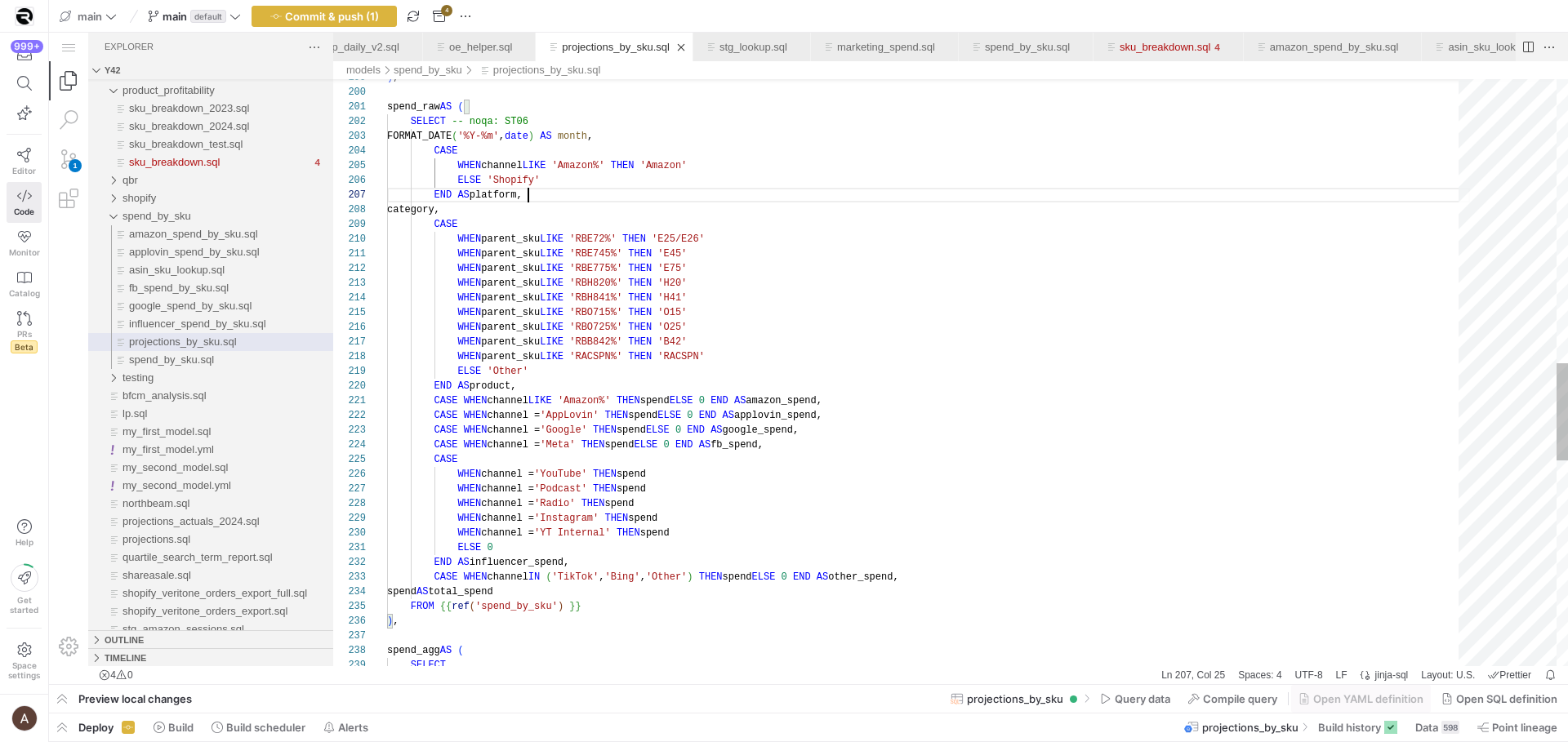
scroll to position [58, 142]
click at [1091, 194] on div "ELSE 'Shopify' END AS platform, category, CASE WHEN parent_sku LIKE 'RBE72%' TH…" at bounding box center [928, 135] width 1083 height 3541
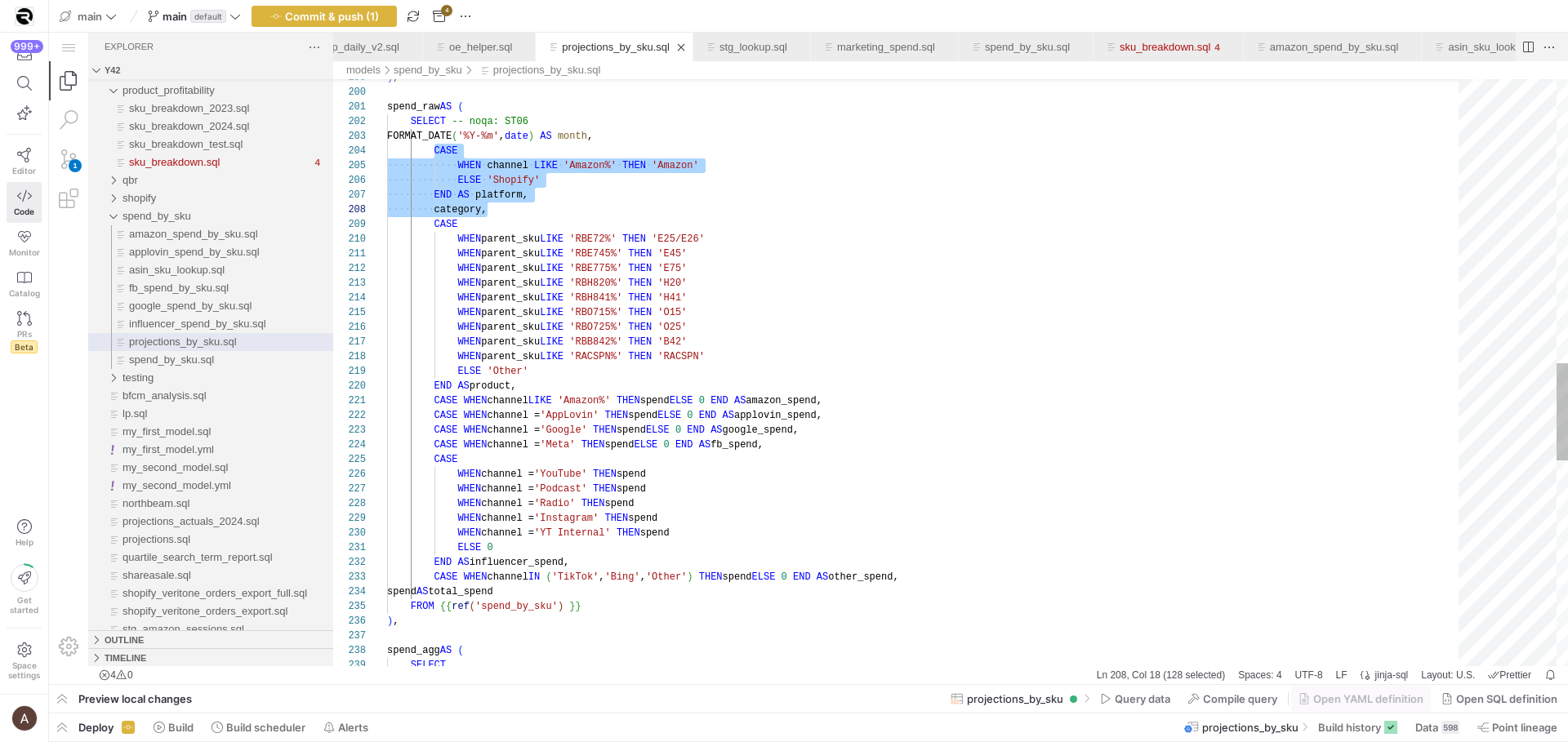
scroll to position [15, 142]
drag, startPoint x: 433, startPoint y: 151, endPoint x: 586, endPoint y: 197, distance: 159.8
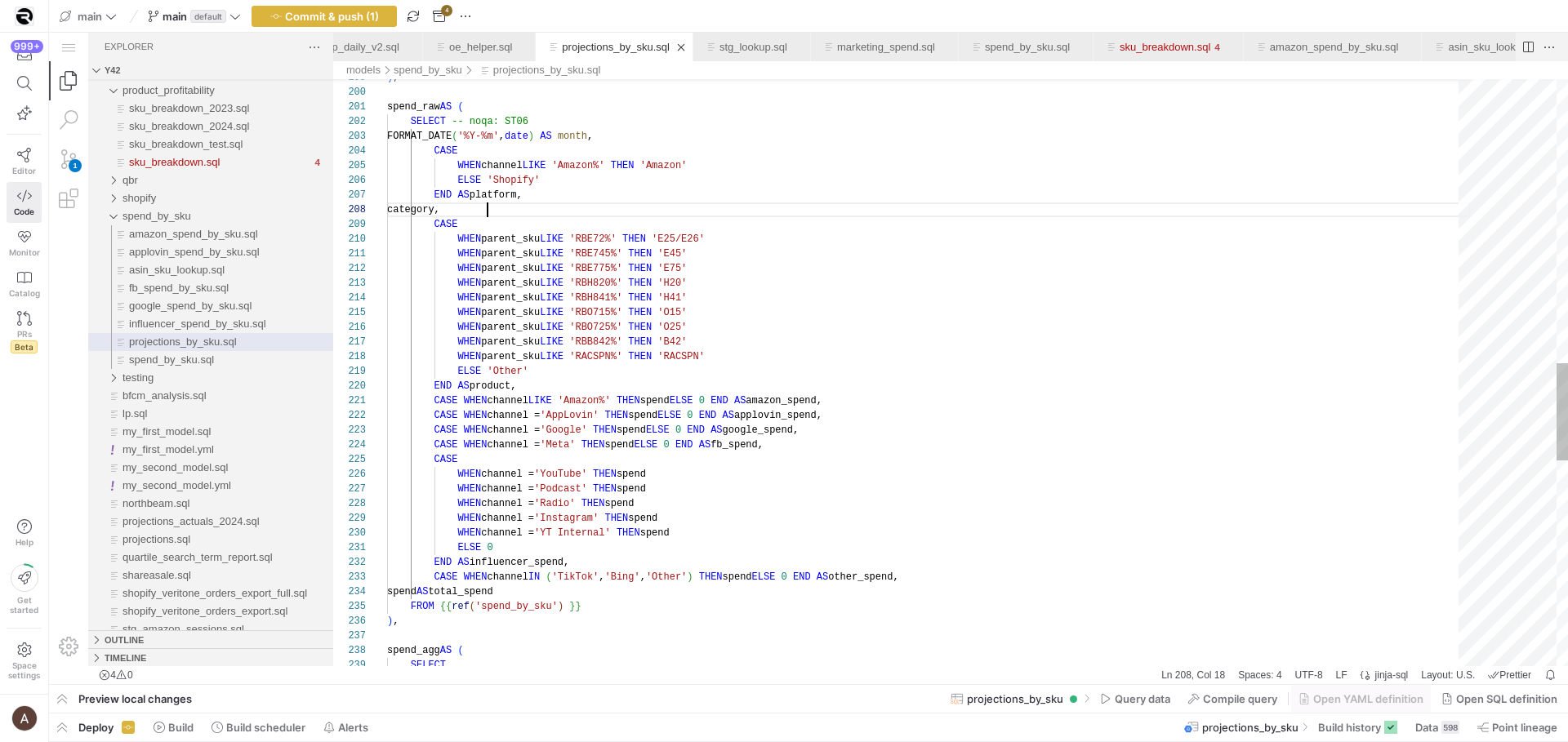
click at [619, 205] on div "ELSE 'Shopify' END AS platform, category, CASE WHEN parent_sku LIKE 'RBE72%' TH…" at bounding box center [928, 135] width 1083 height 3541
click at [788, 43] on link "stg_lookup.sql" at bounding box center [753, 47] width 68 height 12
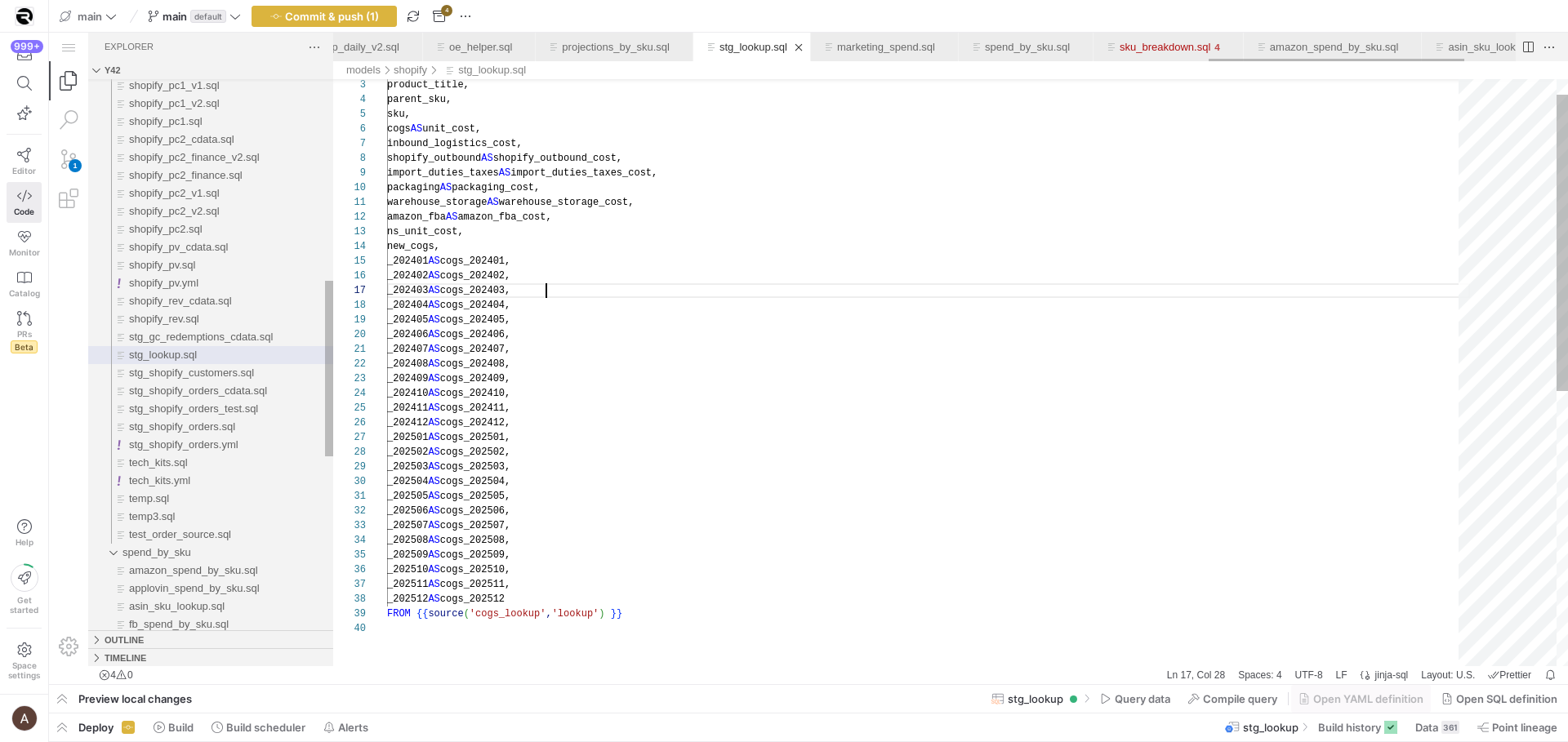
scroll to position [89, 159]
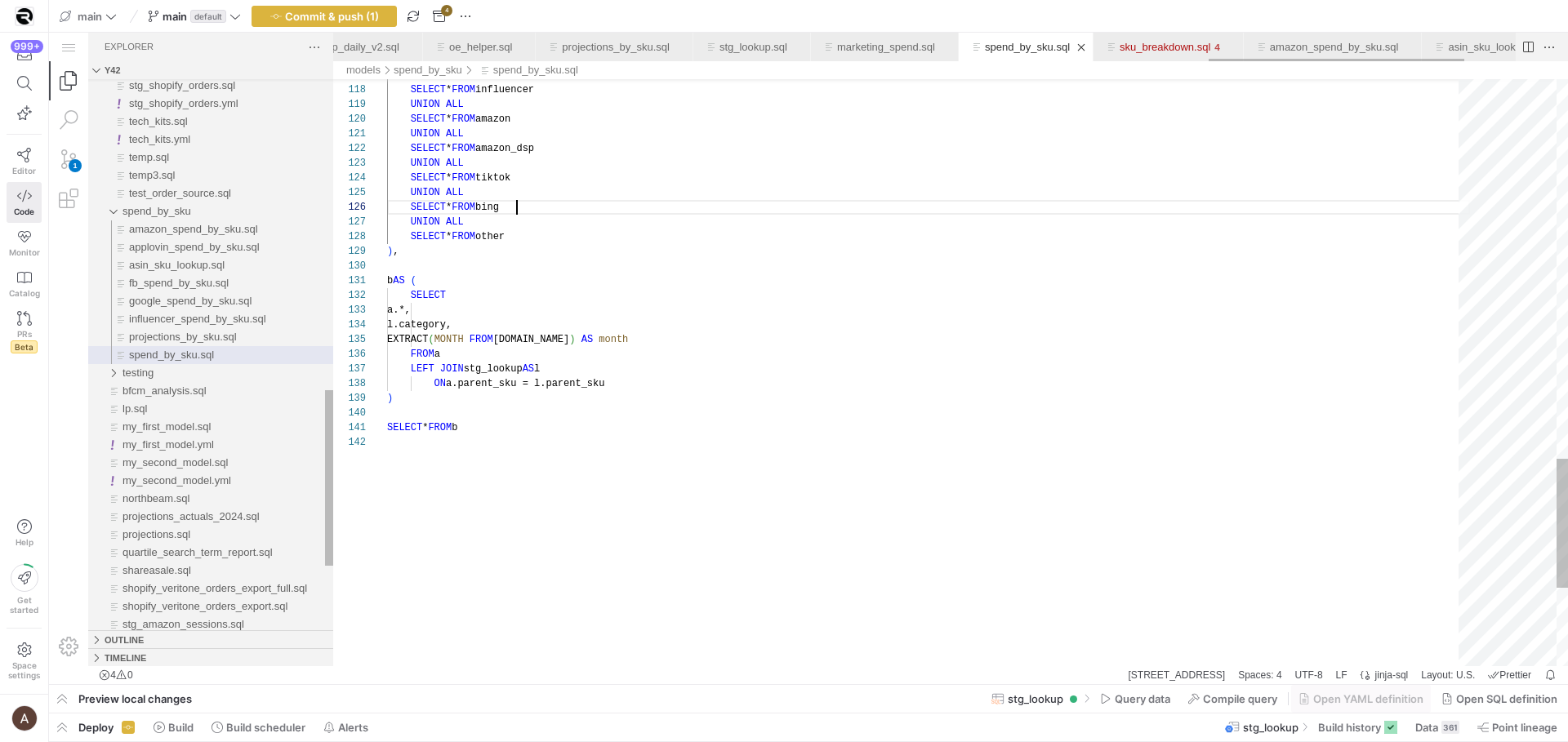
click at [1070, 50] on link "spend_by_sku.sql" at bounding box center [1028, 47] width 85 height 12
click at [1220, 50] on div "sku_breakdown.sql" at bounding box center [1161, 47] width 119 height 28
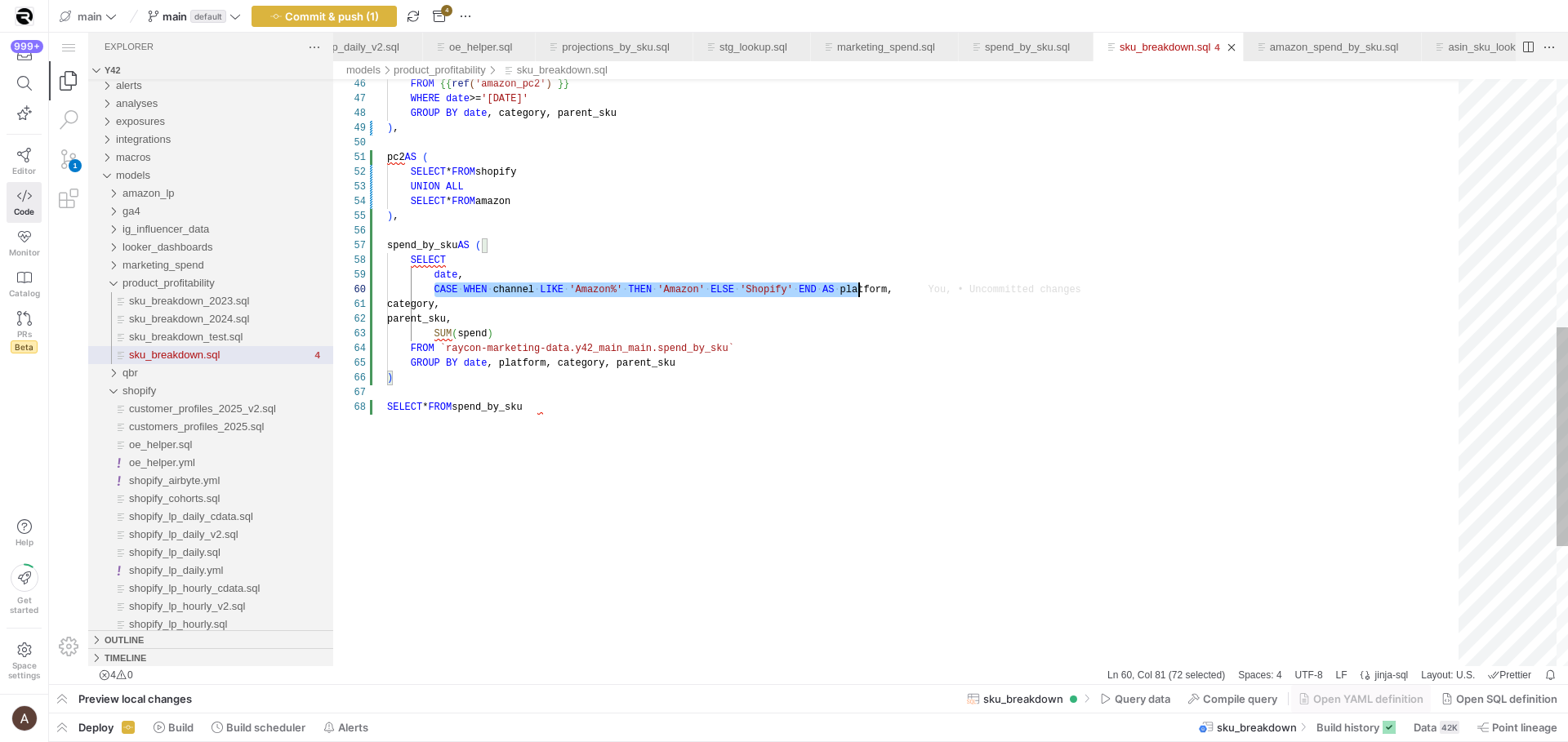
scroll to position [132, 507]
drag, startPoint x: 435, startPoint y: 288, endPoint x: 893, endPoint y: 286, distance: 458.0
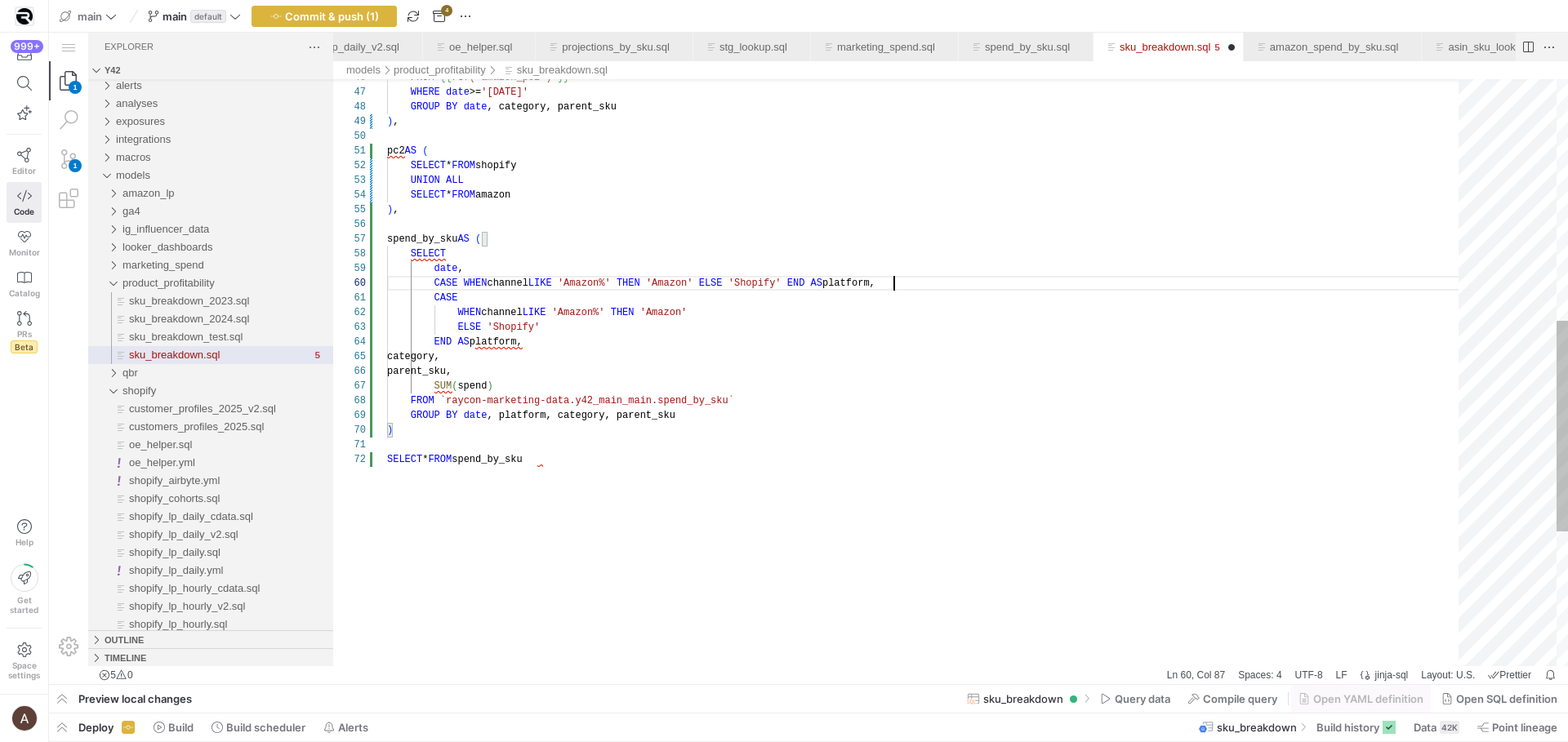
scroll to position [118, 77]
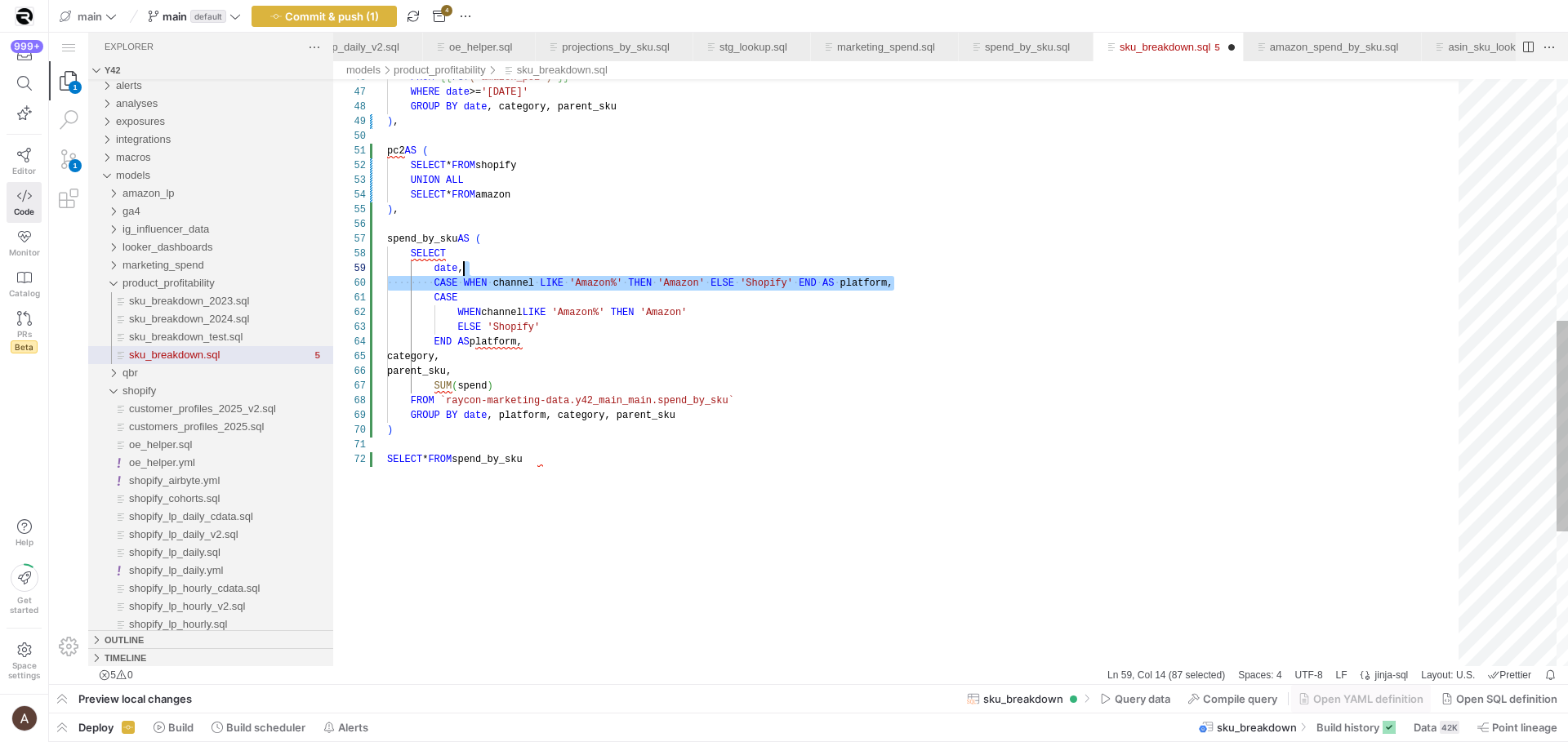
drag, startPoint x: 897, startPoint y: 279, endPoint x: 894, endPoint y: 268, distance: 11.4
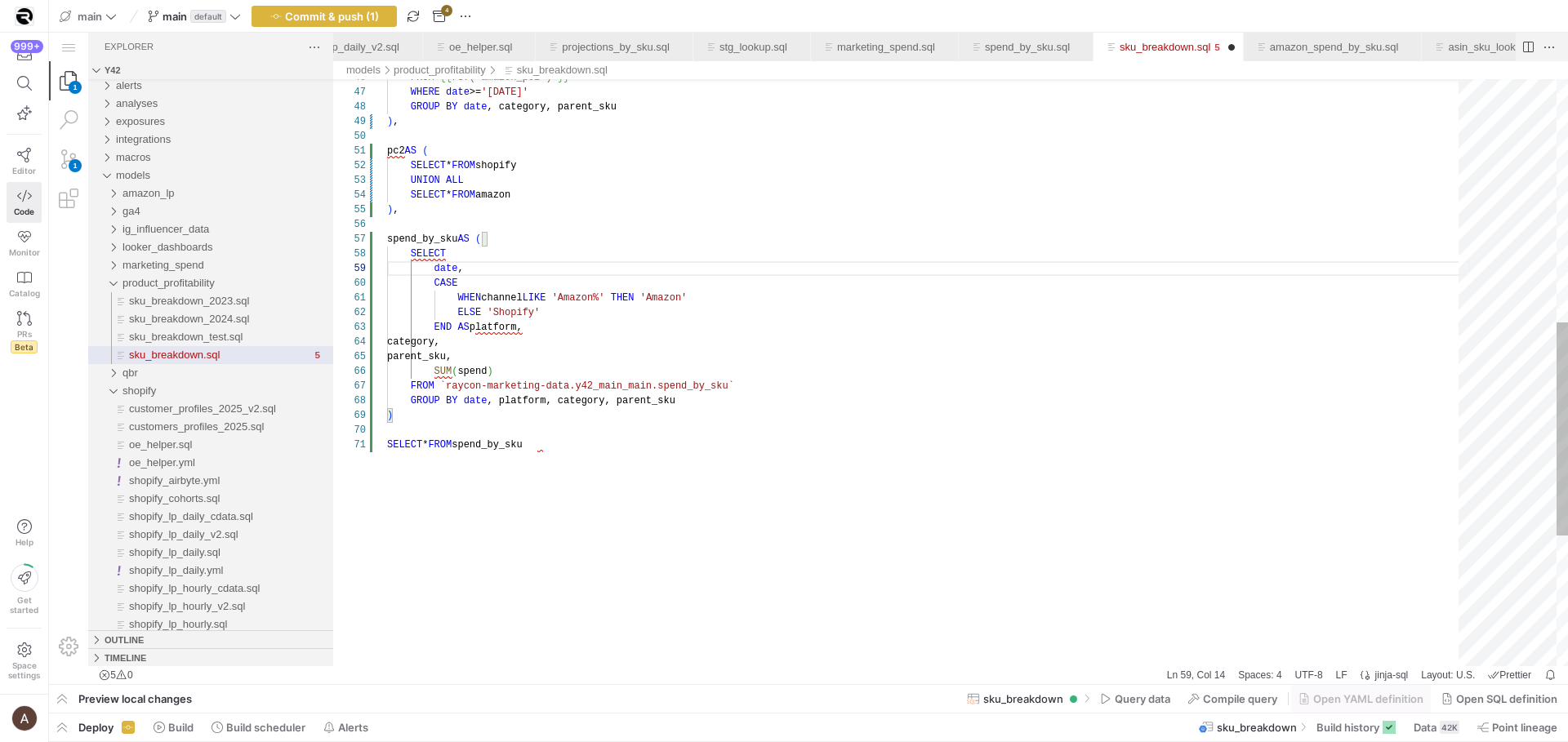
scroll to position [44, 100]
click at [834, 340] on div "GROUP BY date , category, parent_sku ) , pc2 AS ( SELECT * FROM shopify UNION A…" at bounding box center [928, 216] width 1083 height 1616
click at [771, 356] on div "GROUP BY date , category, parent_sku ) , pc2 AS ( SELECT * FROM shopify UNION A…" at bounding box center [928, 216] width 1083 height 1616
click at [758, 373] on div "GROUP BY date , category, parent_sku ) , pc2 AS ( SELECT * FROM shopify UNION A…" at bounding box center [928, 216] width 1083 height 1616
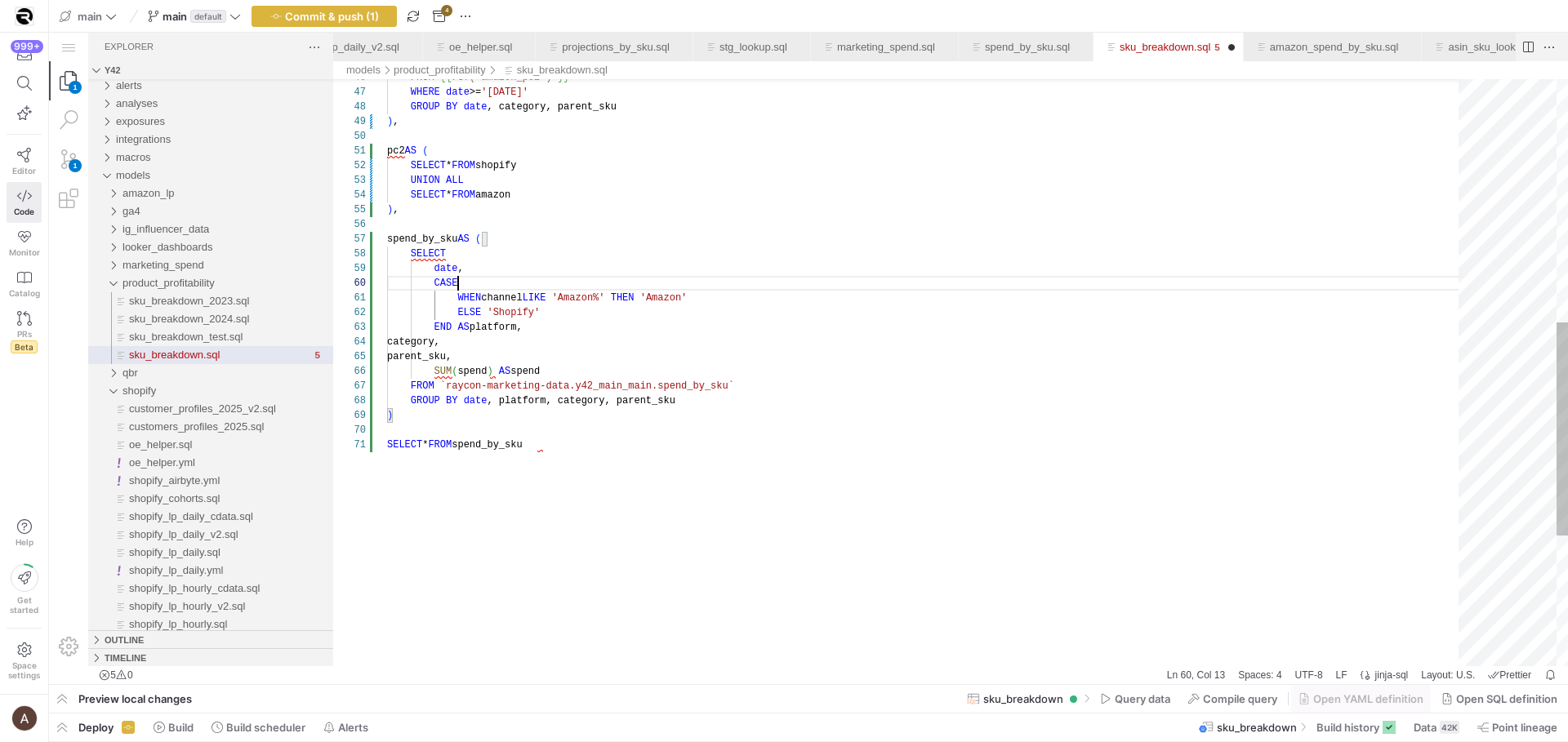
scroll to position [132, 71]
click at [479, 288] on div "CASE" at bounding box center [928, 283] width 1083 height 15
type textarea "pc2 AS ( SELECT * FROM shopify UNION ALL SELECT * FROM amazon ), spend_by_sku A…"
click at [1190, 61] on div "models product_profitability sku_breakdown.sql" at bounding box center [951, 70] width 1235 height 18
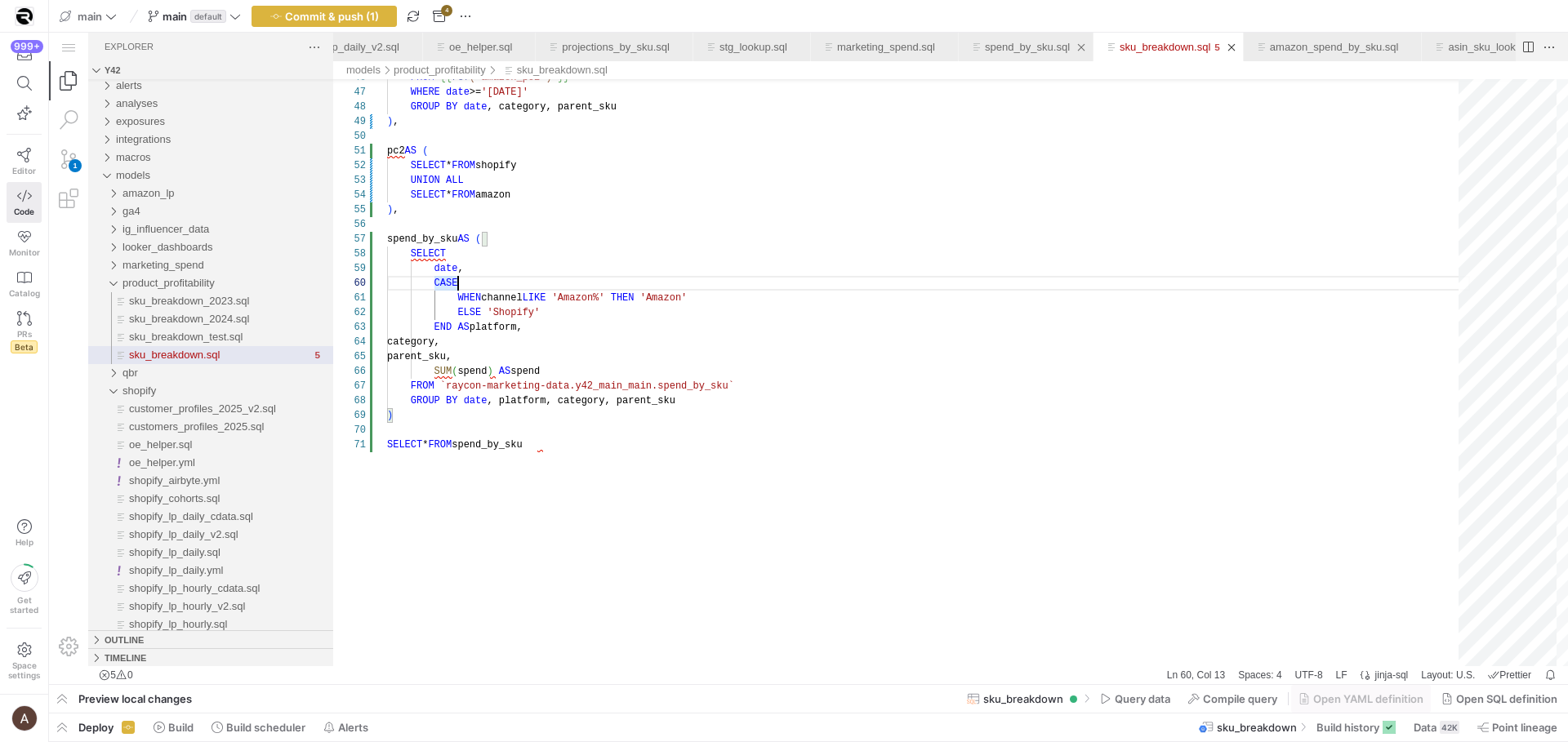
click at [1070, 49] on link "spend_by_sku.sql" at bounding box center [1028, 47] width 85 height 12
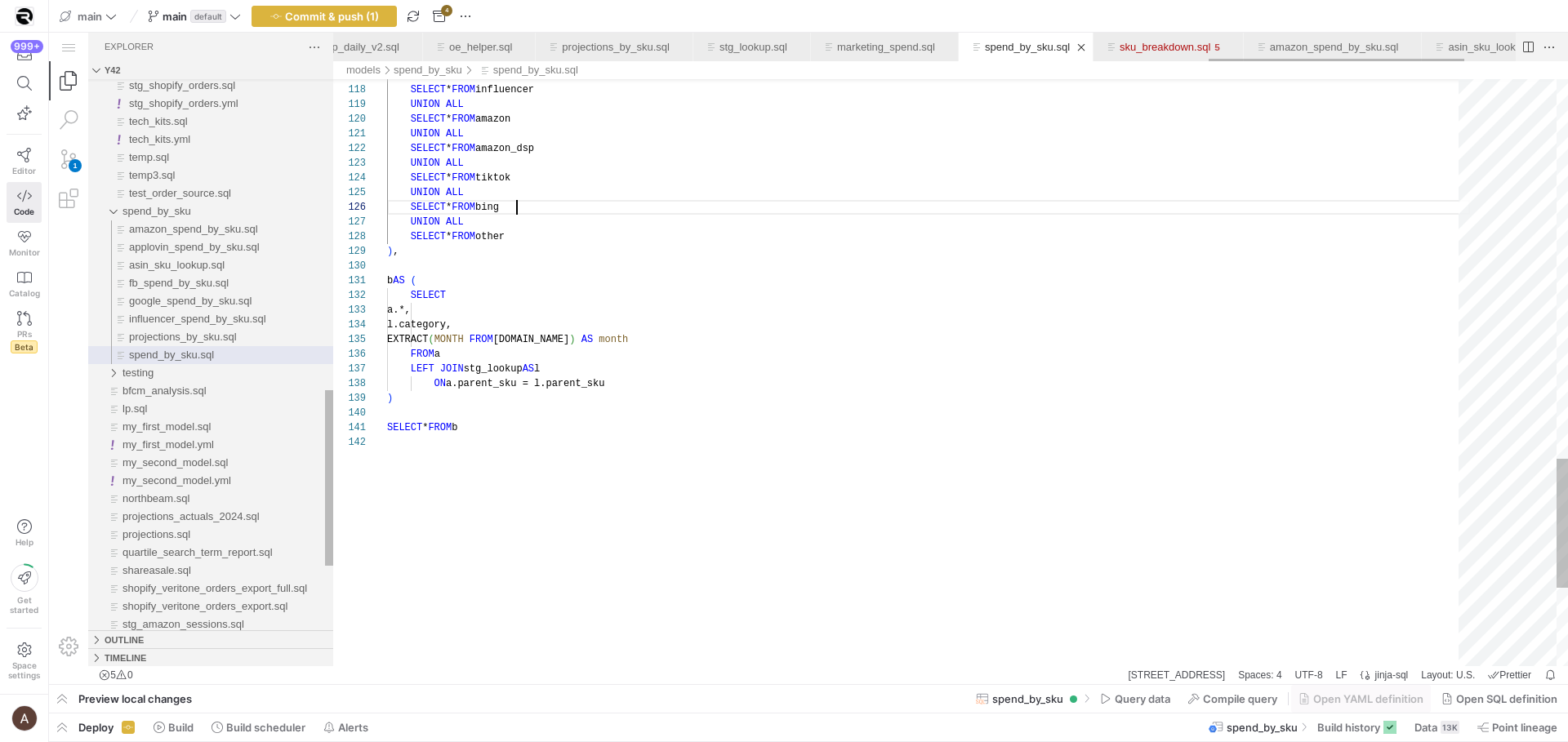
scroll to position [73, 130]
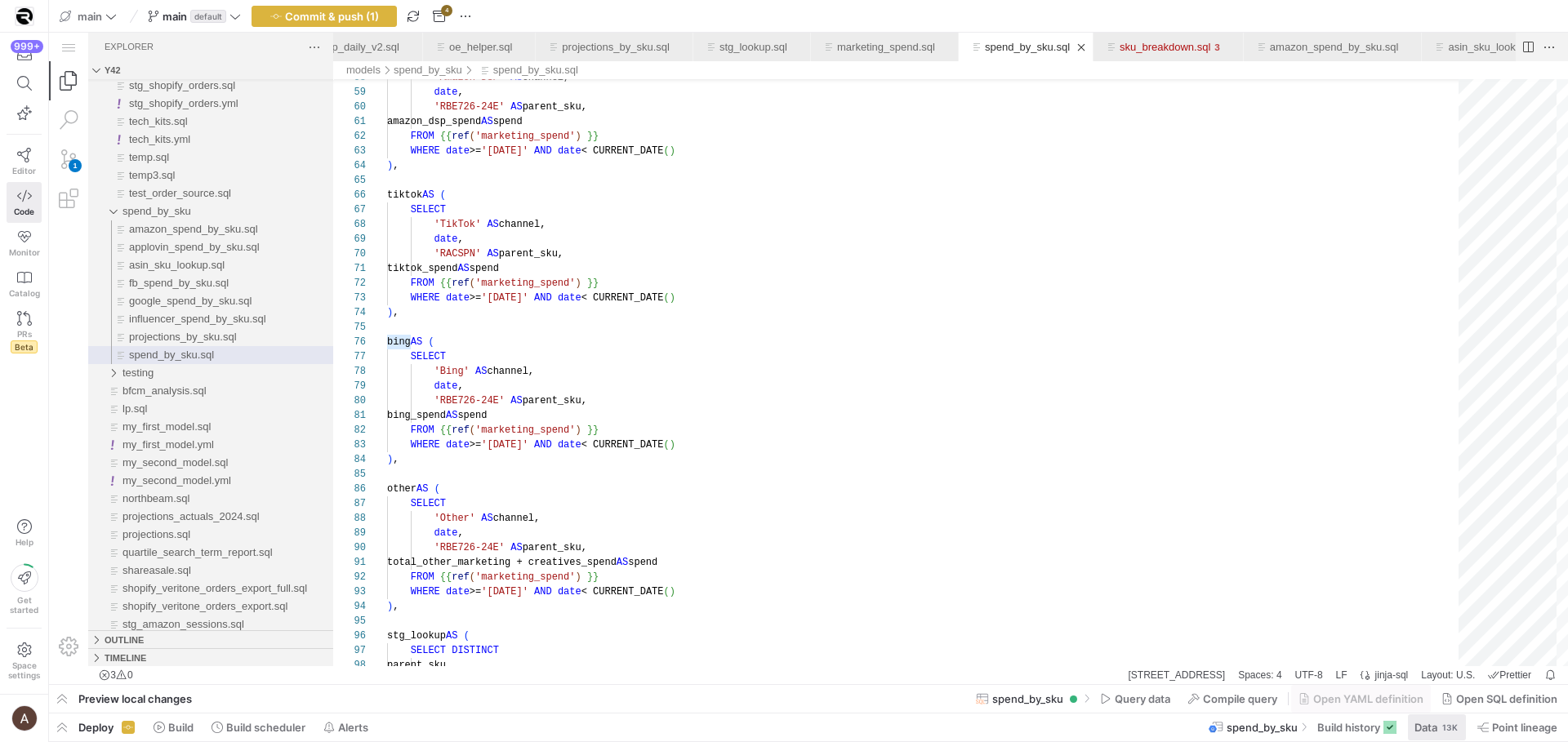
click at [1411, 719] on span at bounding box center [1437, 728] width 58 height 27
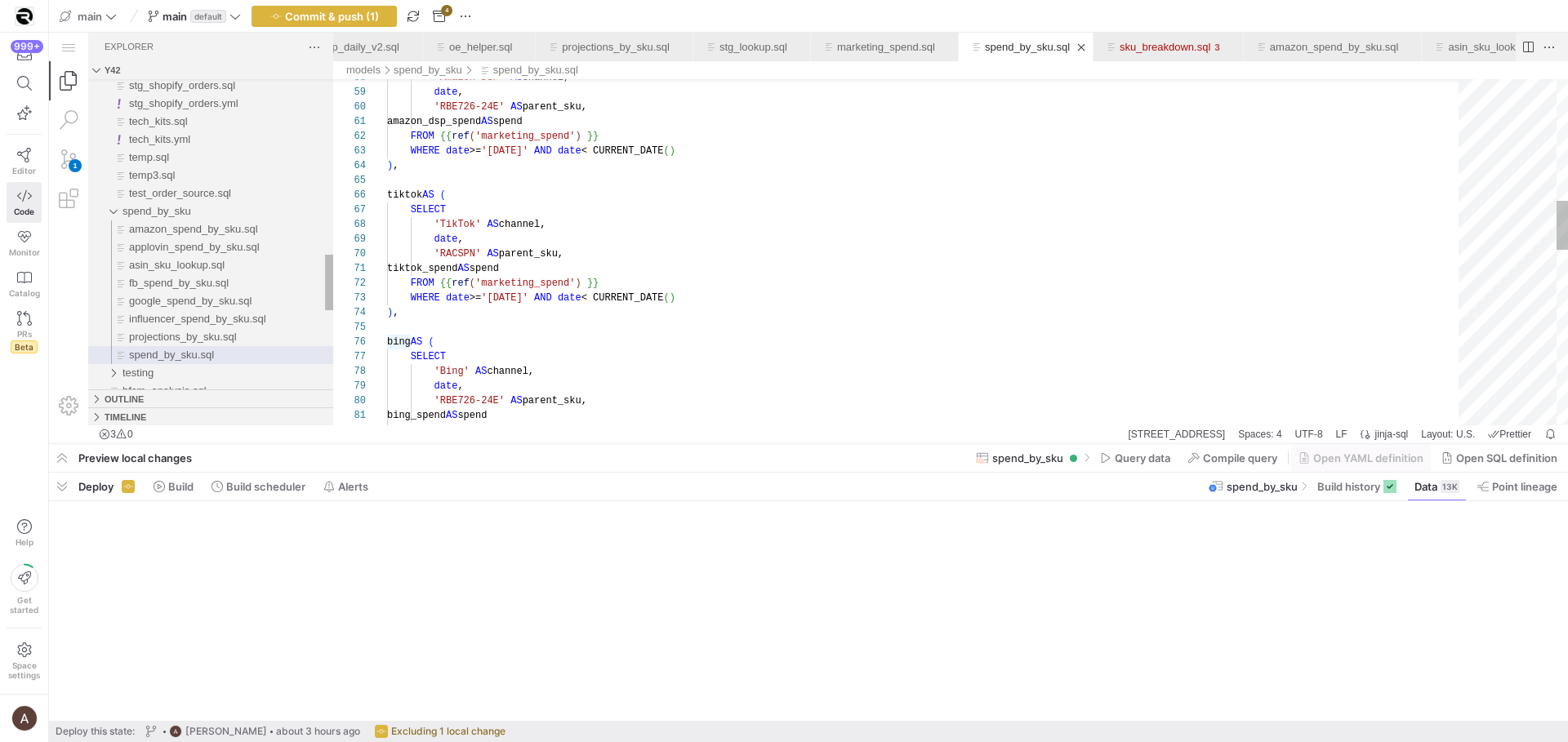
scroll to position [73, 128]
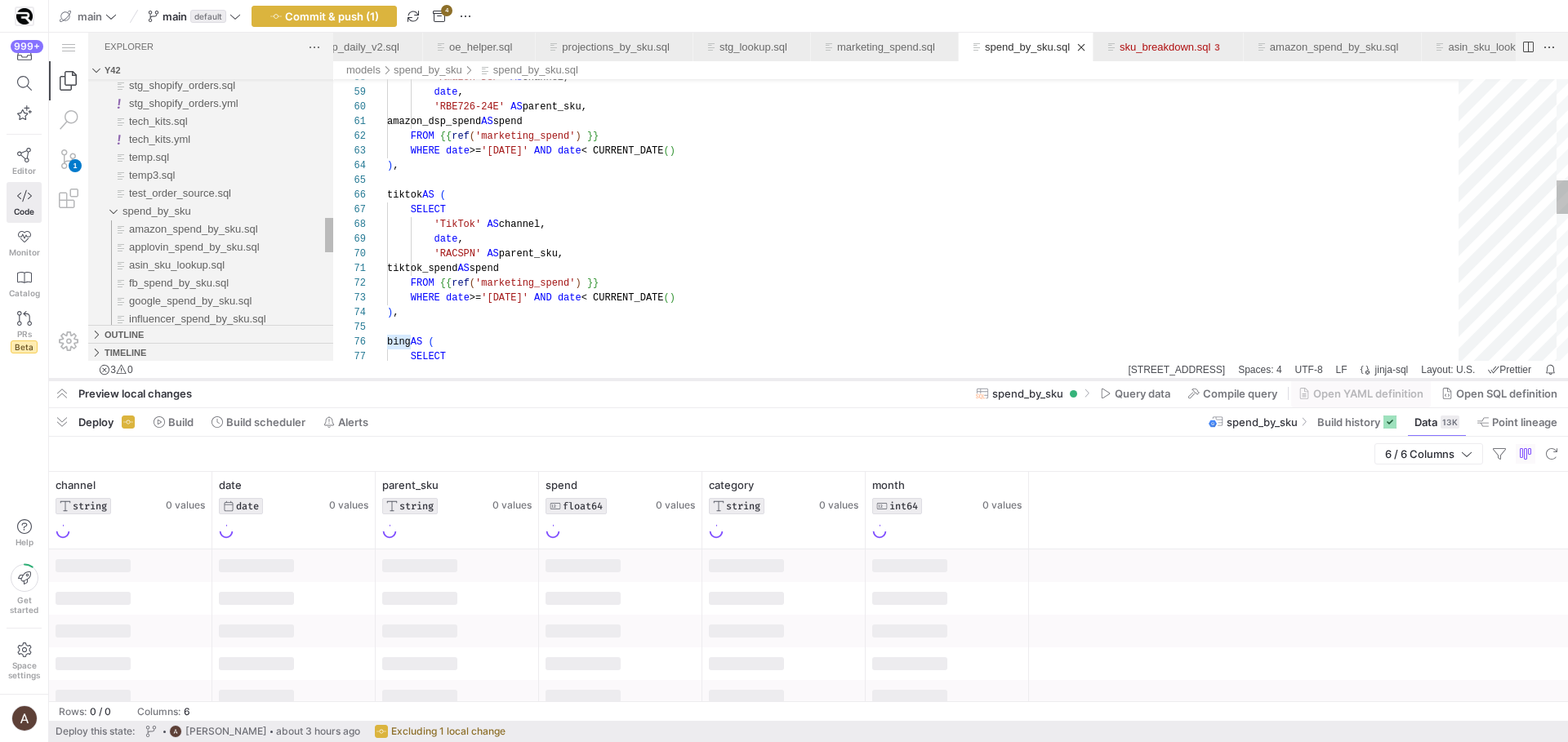
drag, startPoint x: 667, startPoint y: 443, endPoint x: 678, endPoint y: 378, distance: 65.9
click at [678, 378] on div at bounding box center [808, 379] width 1519 height 6
click at [62, 419] on span "button" at bounding box center [62, 421] width 27 height 27
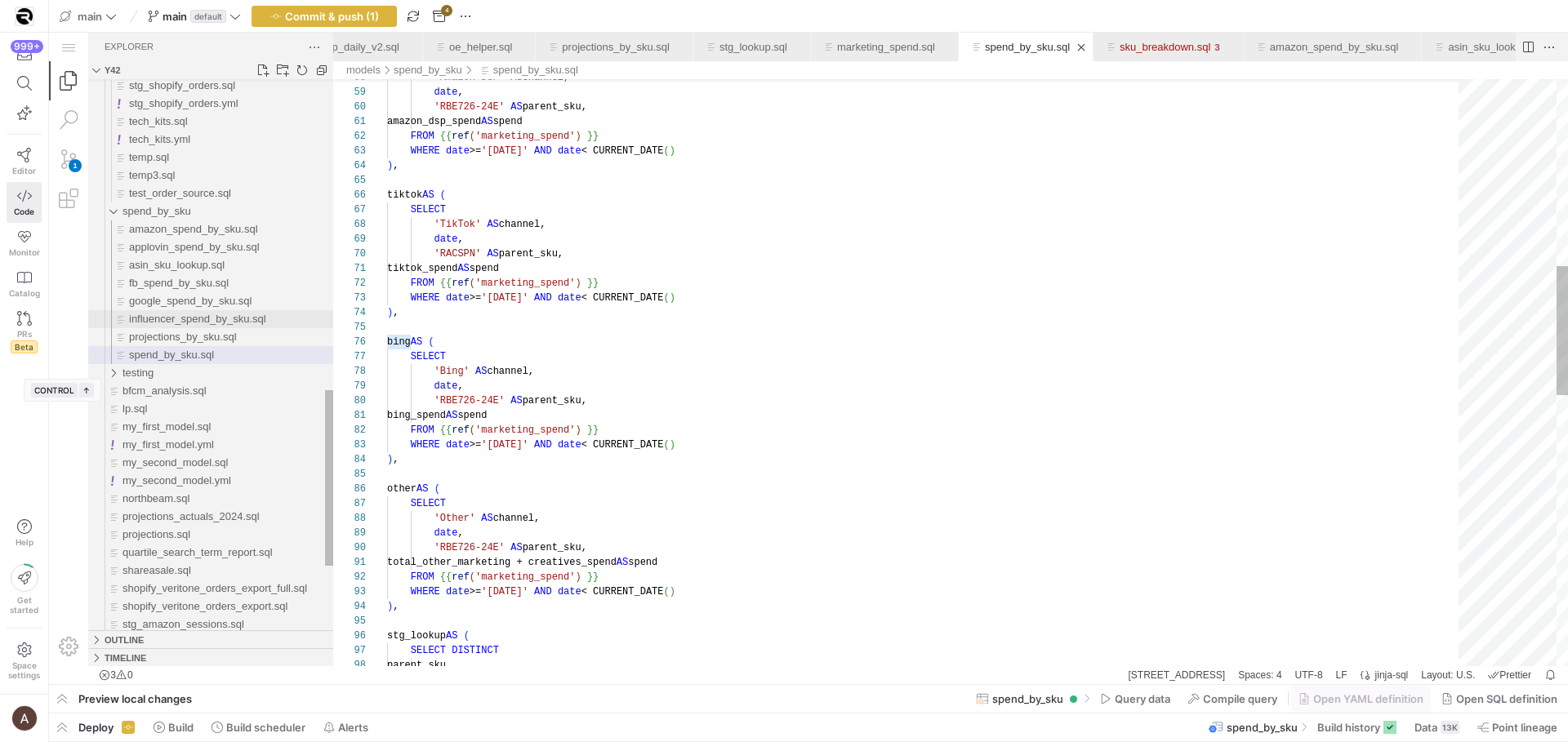
scroll to position [73, 128]
click at [1210, 38] on div "sku_breakdown.sql" at bounding box center [1165, 47] width 90 height 28
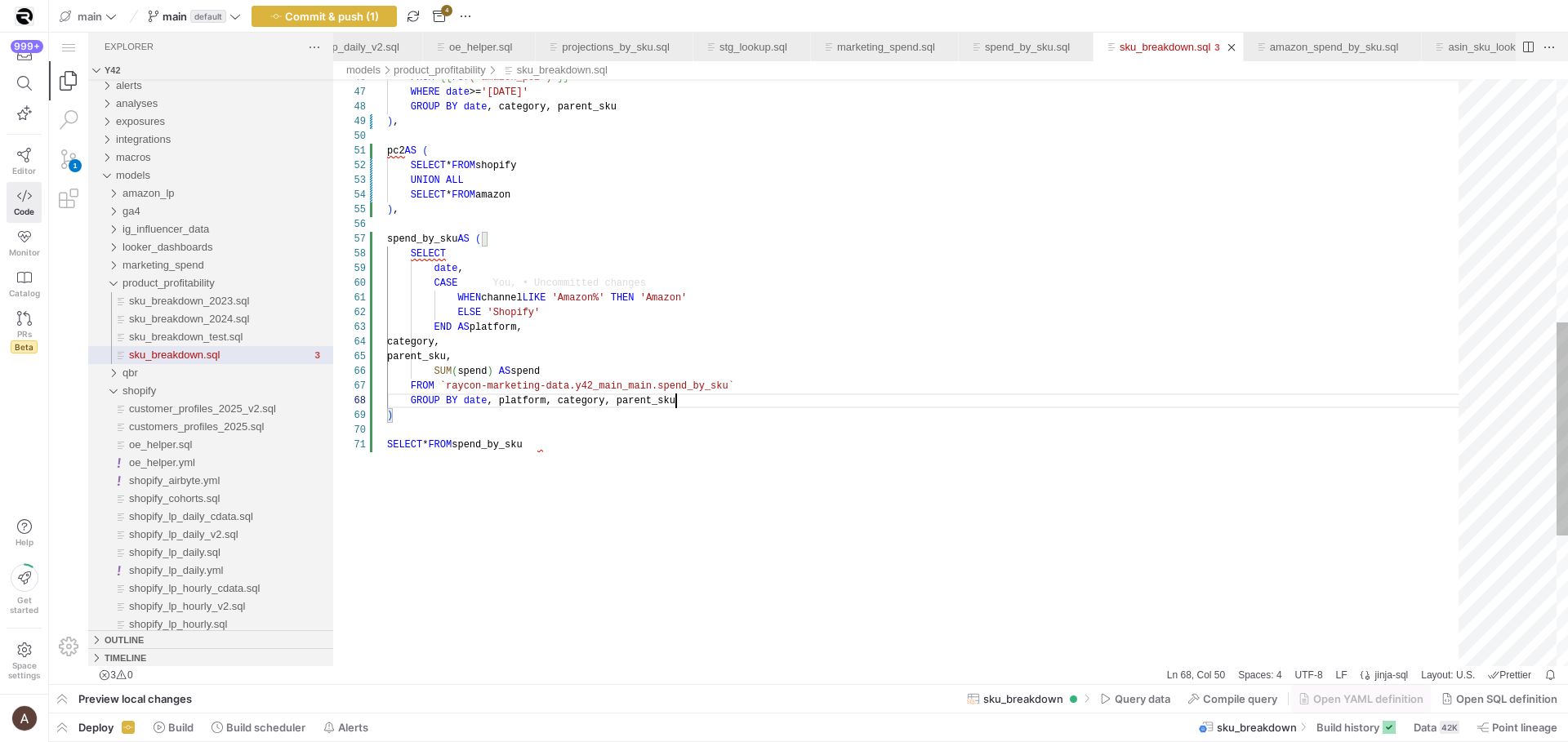
scroll to position [103, 289]
click at [1106, 398] on div "GROUP BY date , platform, category, parent_sku" at bounding box center [928, 400] width 1083 height 15
click at [855, 444] on div "FROM {{ ref ( 'amazon_pc2' ) }} WHERE date >= '[DATE]' GROUP BY date , category…" at bounding box center [928, 216] width 1083 height 1616
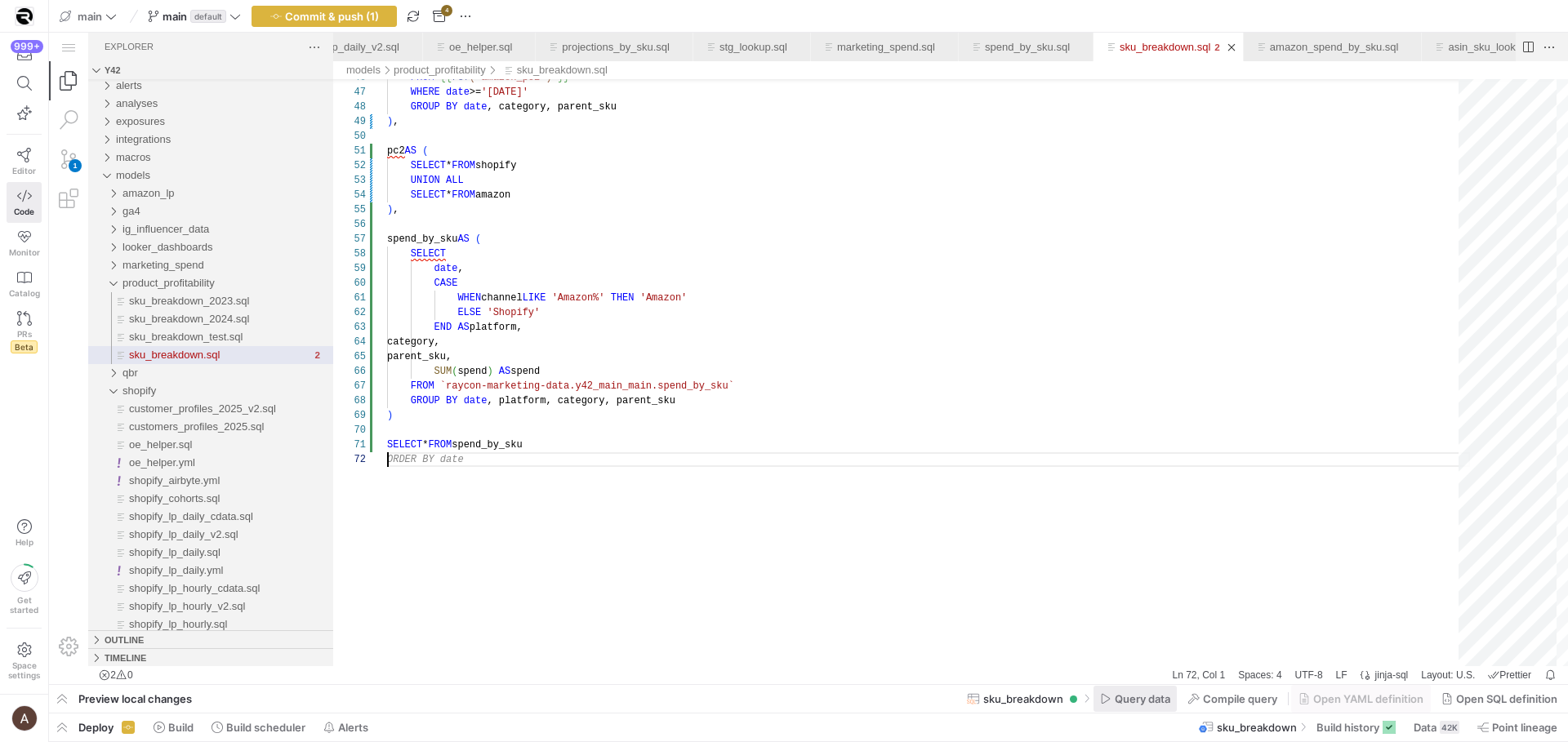
click at [1144, 704] on span "Query data" at bounding box center [1143, 699] width 56 height 13
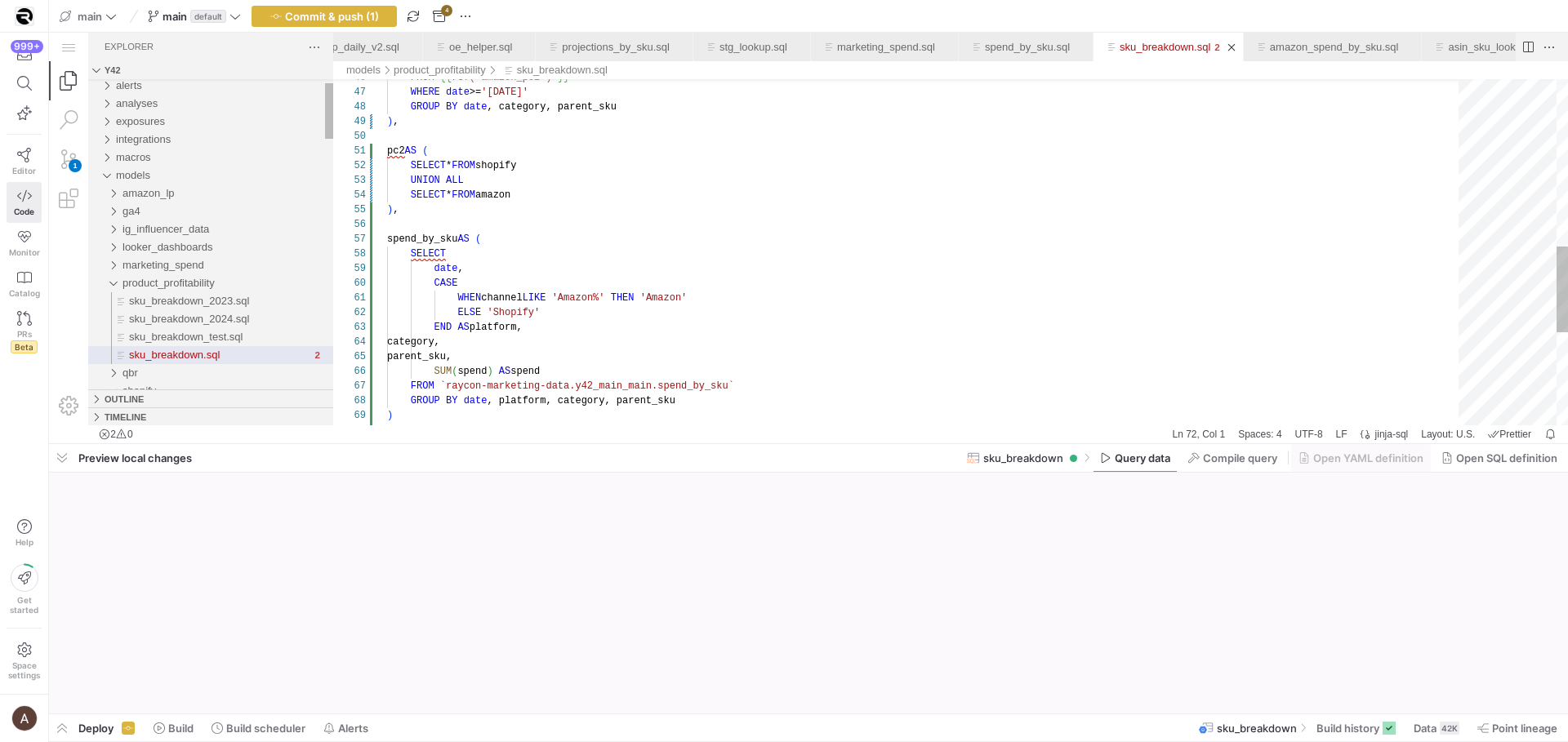
scroll to position [15, 0]
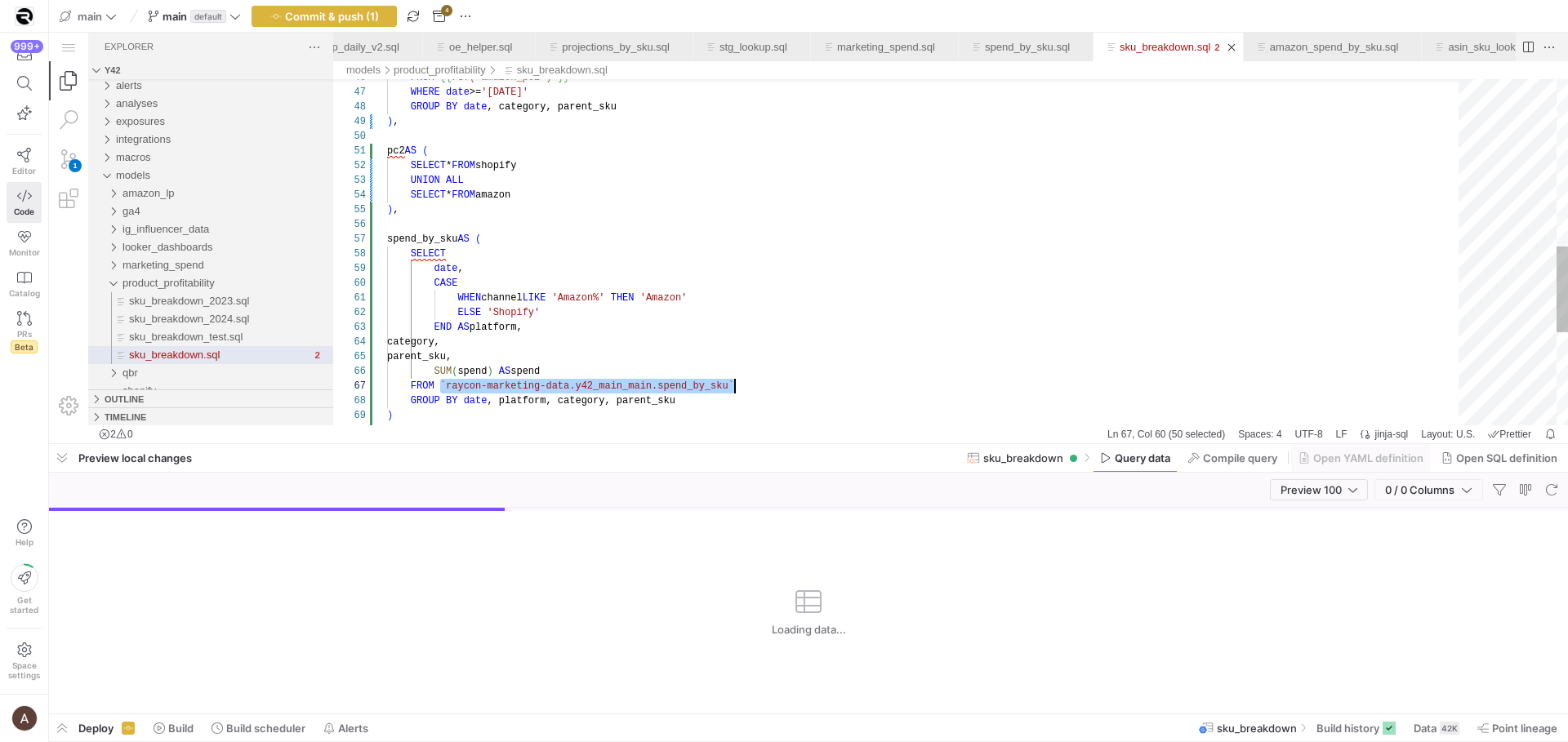
drag, startPoint x: 439, startPoint y: 388, endPoint x: 746, endPoint y: 392, distance: 307.0
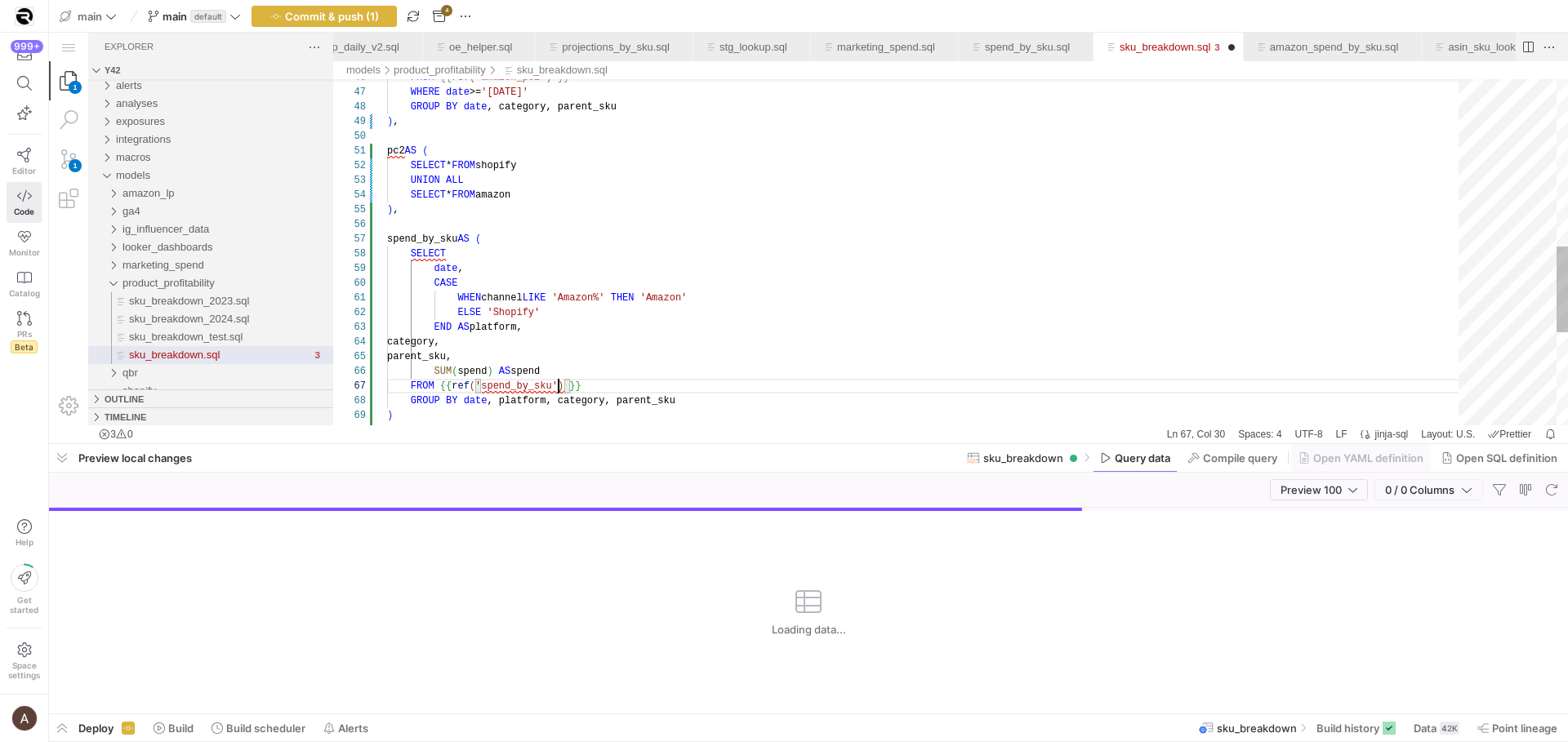
scroll to position [89, 172]
click at [1556, 486] on span "button" at bounding box center [1552, 490] width 19 height 19
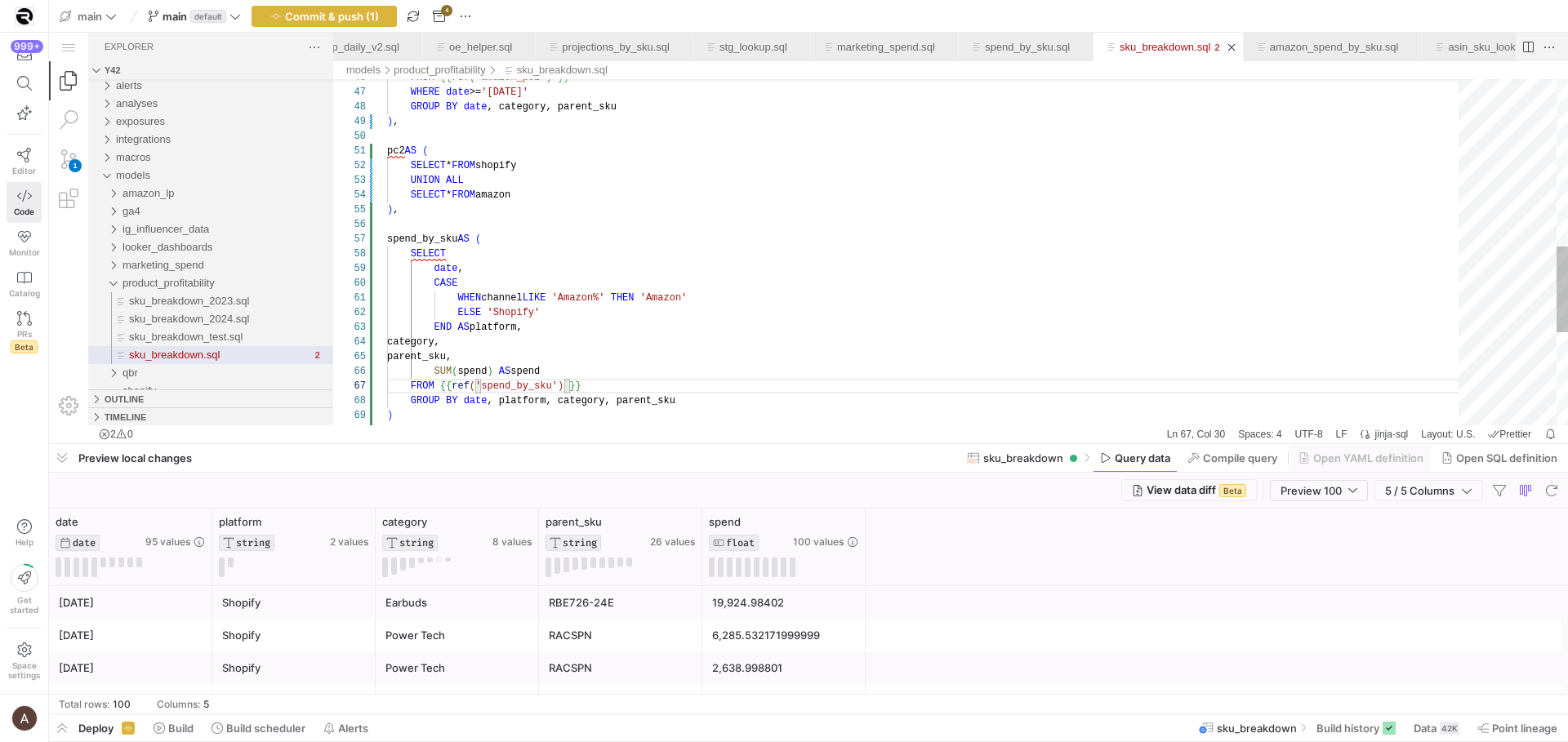
scroll to position [0, 47]
click at [671, 158] on div "FROM {{ ref ( 'amazon_pc2' ) }} WHERE date >= '[DATE]' GROUP BY date , category…" at bounding box center [928, 103] width 1083 height 1389
click at [686, 227] on div "FROM {{ ref ( 'amazon_pc2' ) }} WHERE date >= '[DATE]' GROUP BY date , category…" at bounding box center [928, 103] width 1083 height 1389
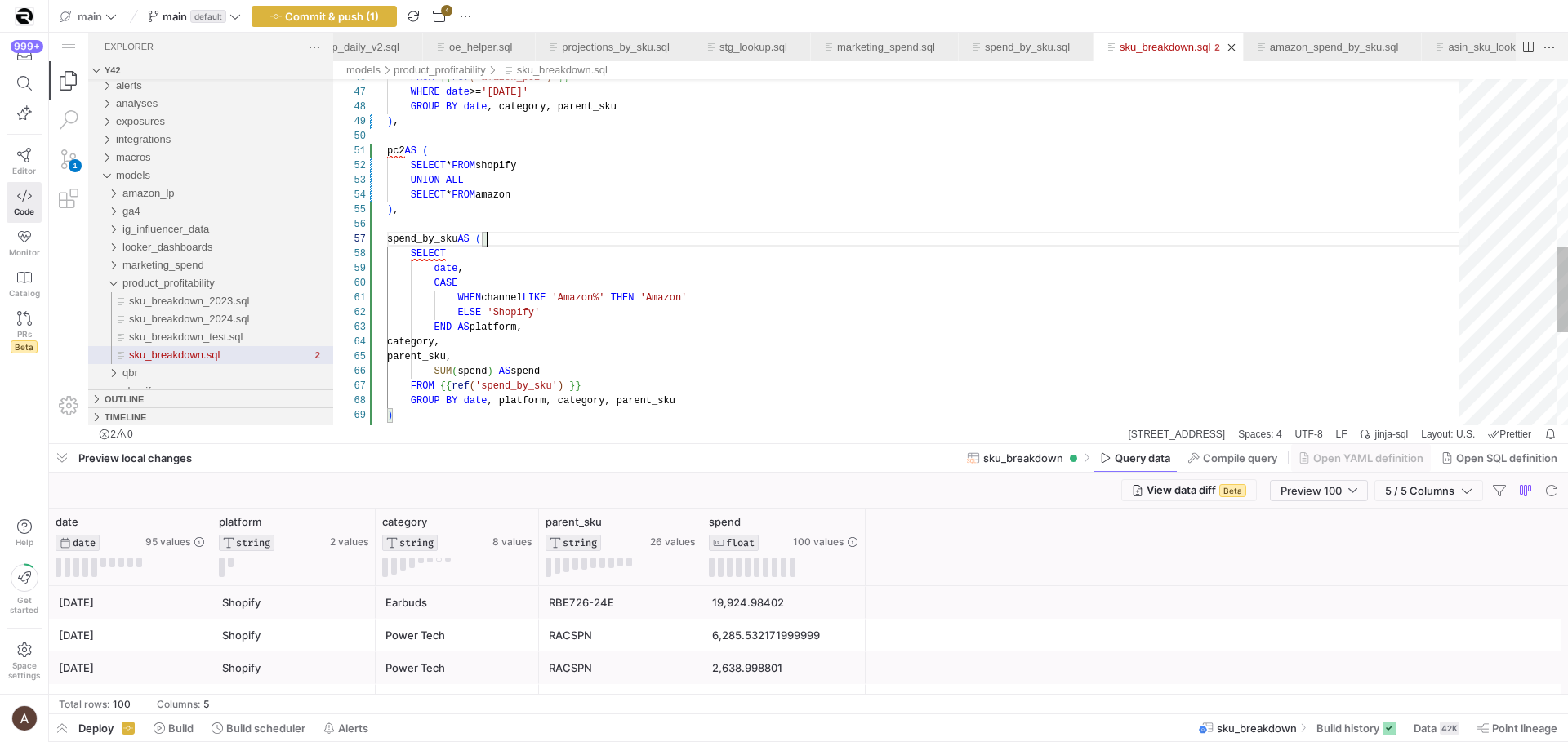
click at [671, 236] on div "FROM {{ ref ( 'amazon_pc2' ) }} WHERE date >= '[DATE]' GROUP BY date , category…" at bounding box center [928, 103] width 1083 height 1389
click at [702, 285] on div "FROM {{ ref ( 'amazon_pc2' ) }} WHERE date >= '[DATE]' GROUP BY date , category…" at bounding box center [928, 103] width 1083 height 1389
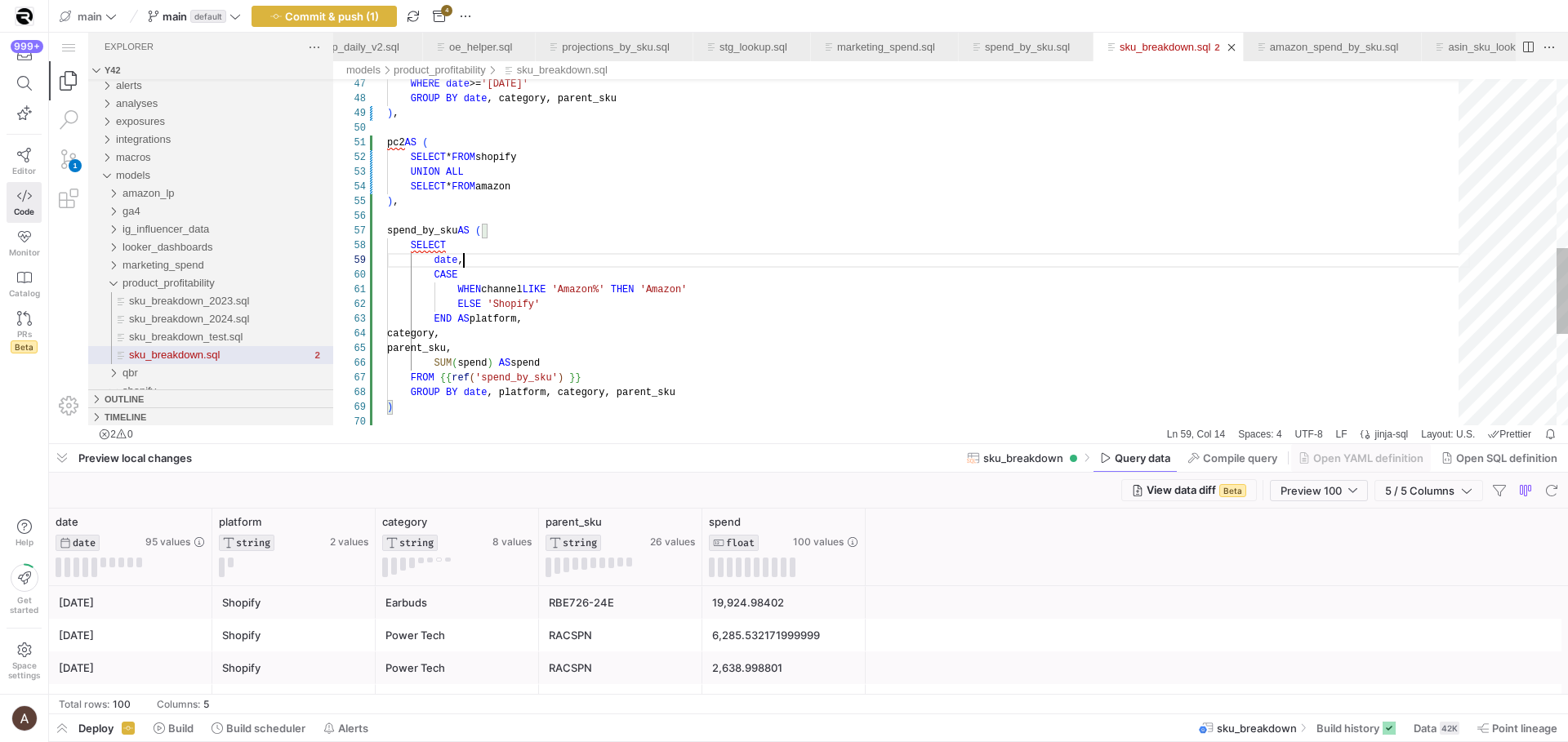
click at [477, 260] on div "SELECT * FROM shopify UNION ALL SELECT * FROM amazon ) , spend_by_sku AS ( SELE…" at bounding box center [928, 95] width 1083 height 1389
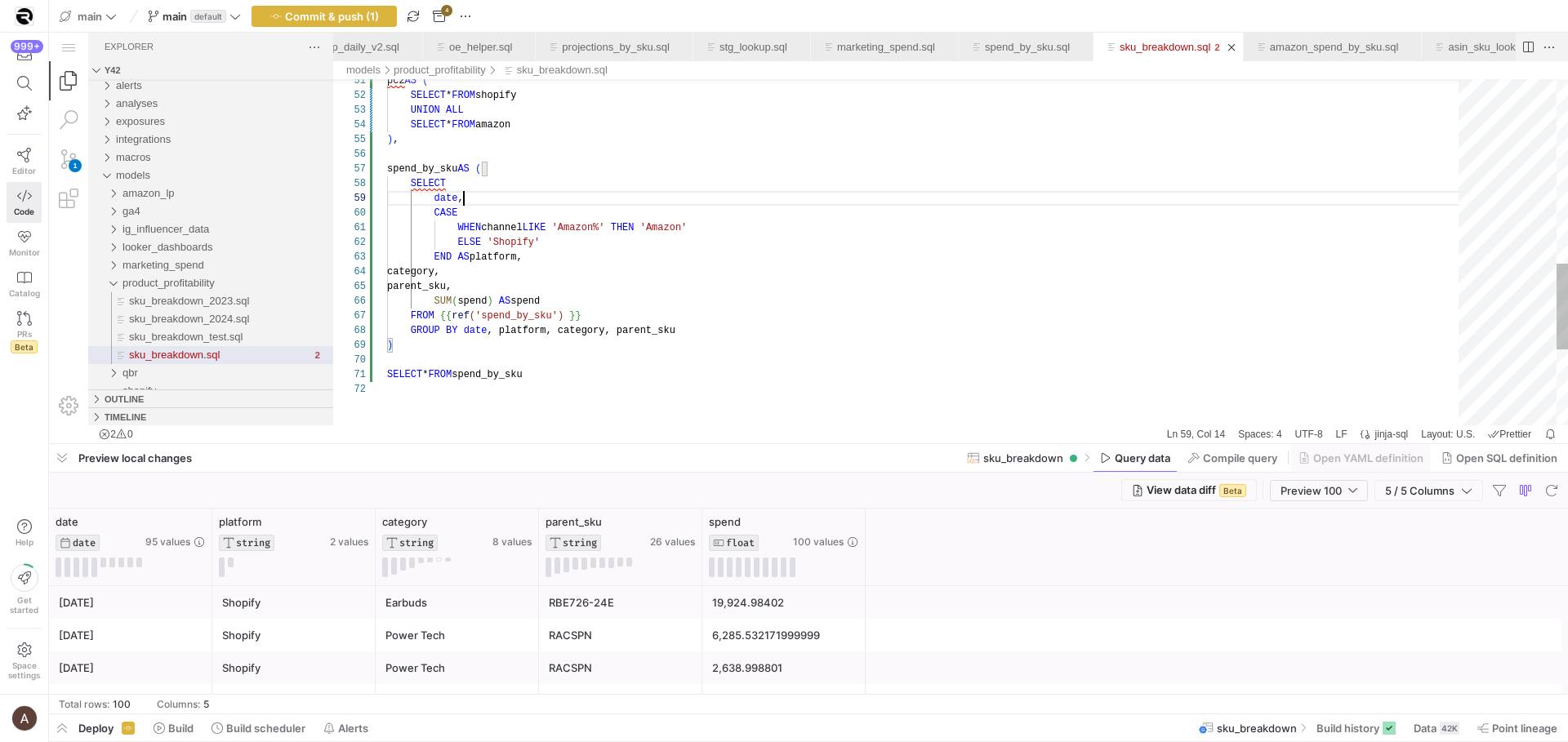
scroll to position [132, 0]
click at [445, 352] on div "sku_breakdown.sql" at bounding box center [928, 359] width 1083 height 15
click at [445, 349] on div "SELECT * FROM shopify UNION ALL SELECT * FROM amazon ) , spend_by_sku AS ( SELE…" at bounding box center [928, 33] width 1083 height 1389
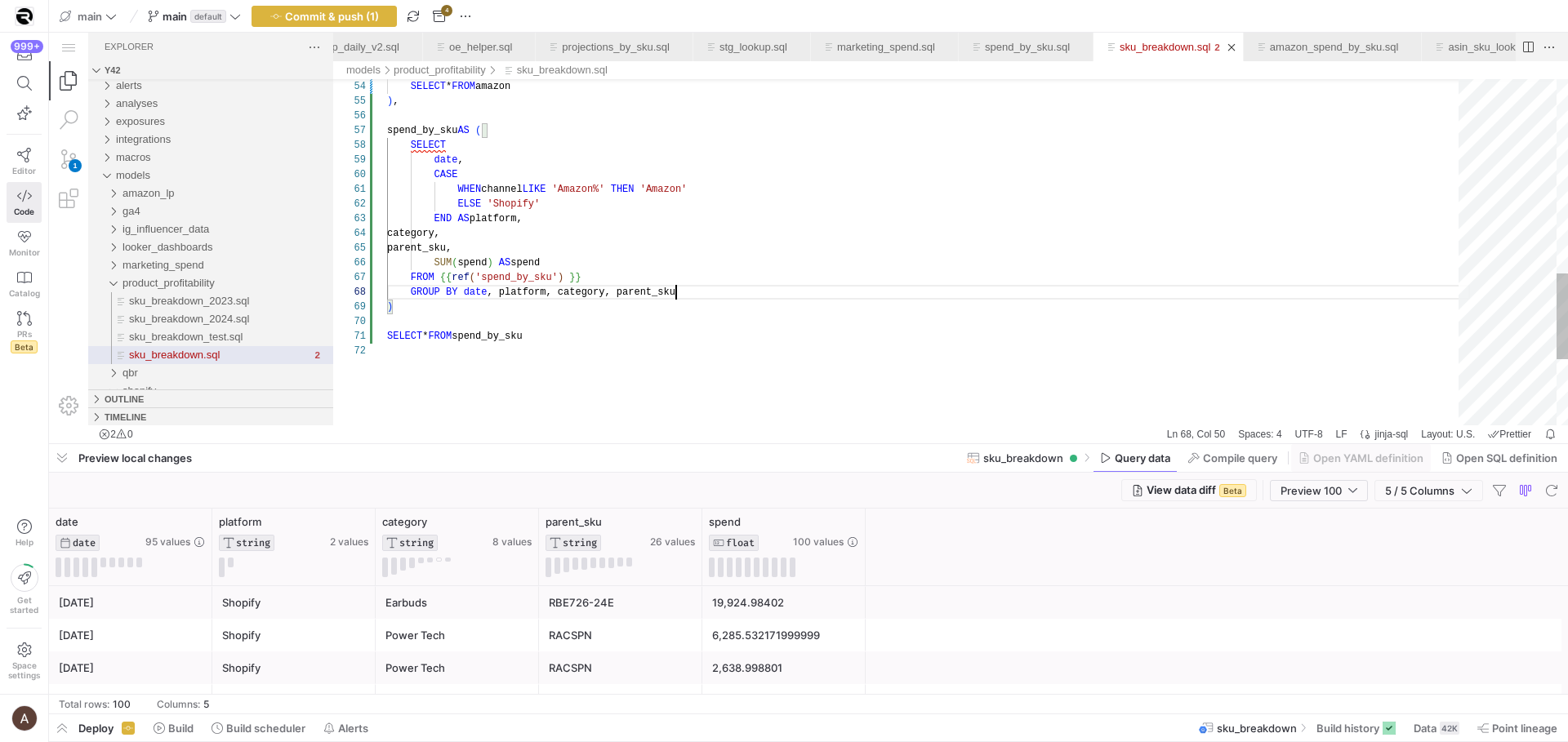
drag, startPoint x: 736, startPoint y: 293, endPoint x: 718, endPoint y: 282, distance: 21.1
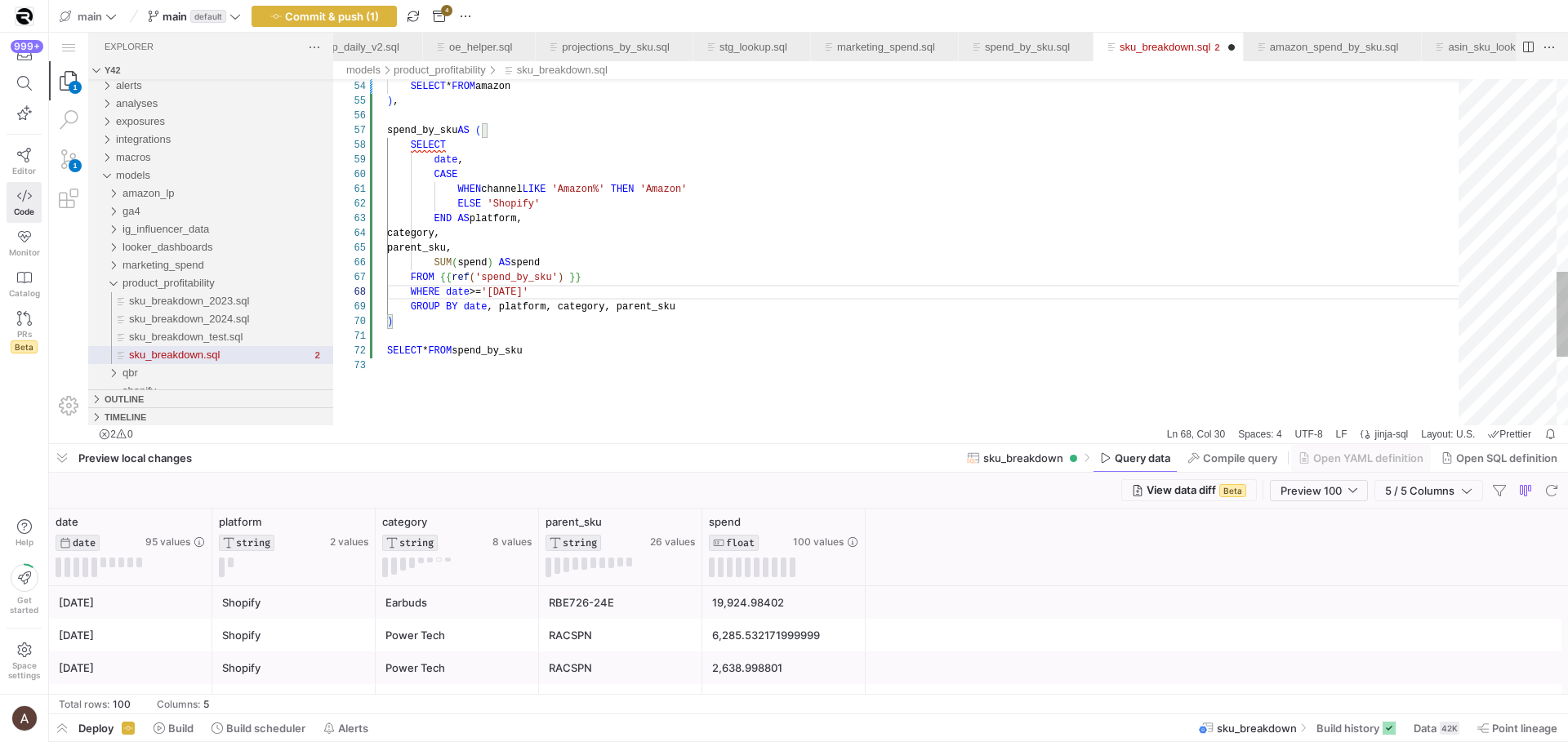
click at [495, 309] on div "SELECT * FROM spend_by_sku ) GROUP BY date , platform, category, parent_sku FRO…" at bounding box center [928, 3] width 1083 height 1404
click at [492, 314] on div ")" at bounding box center [928, 321] width 1083 height 15
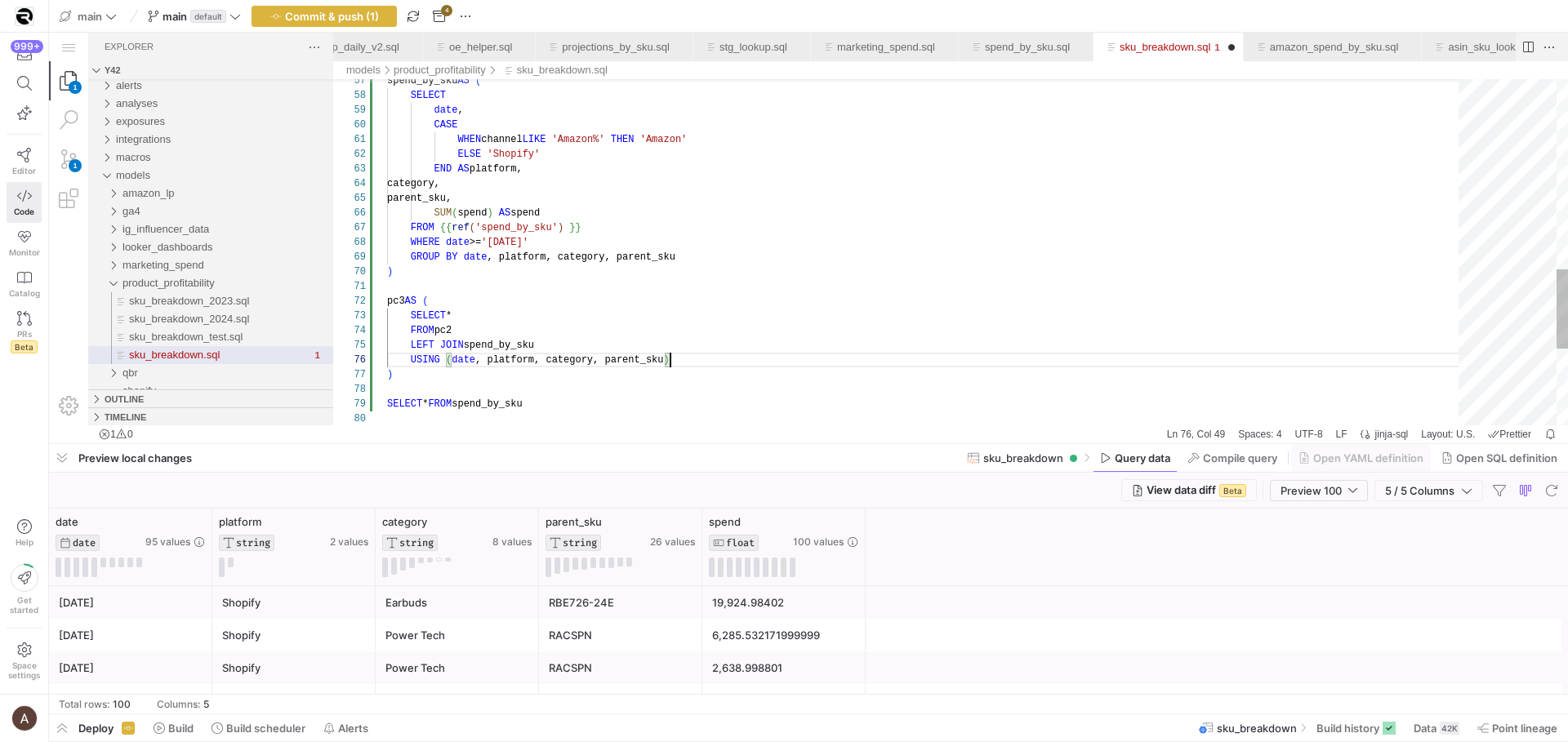
scroll to position [103, 136]
click at [524, 244] on div ") GROUP BY date , platform, category, parent_sku FROM {{ ref ( 'spend_by_sku' )…" at bounding box center [928, 4] width 1083 height 1507
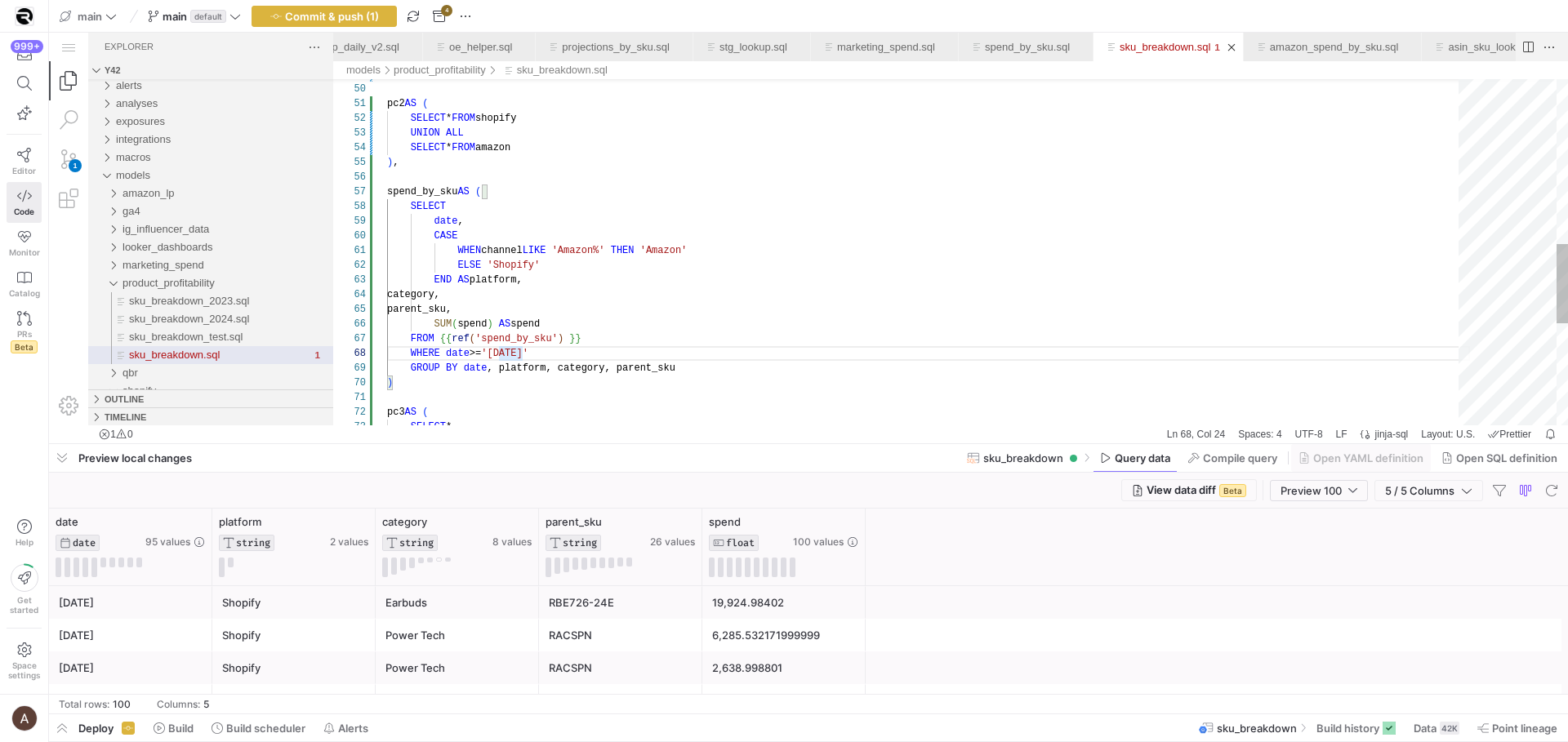
click at [478, 277] on span "platform," at bounding box center [496, 280] width 53 height 12
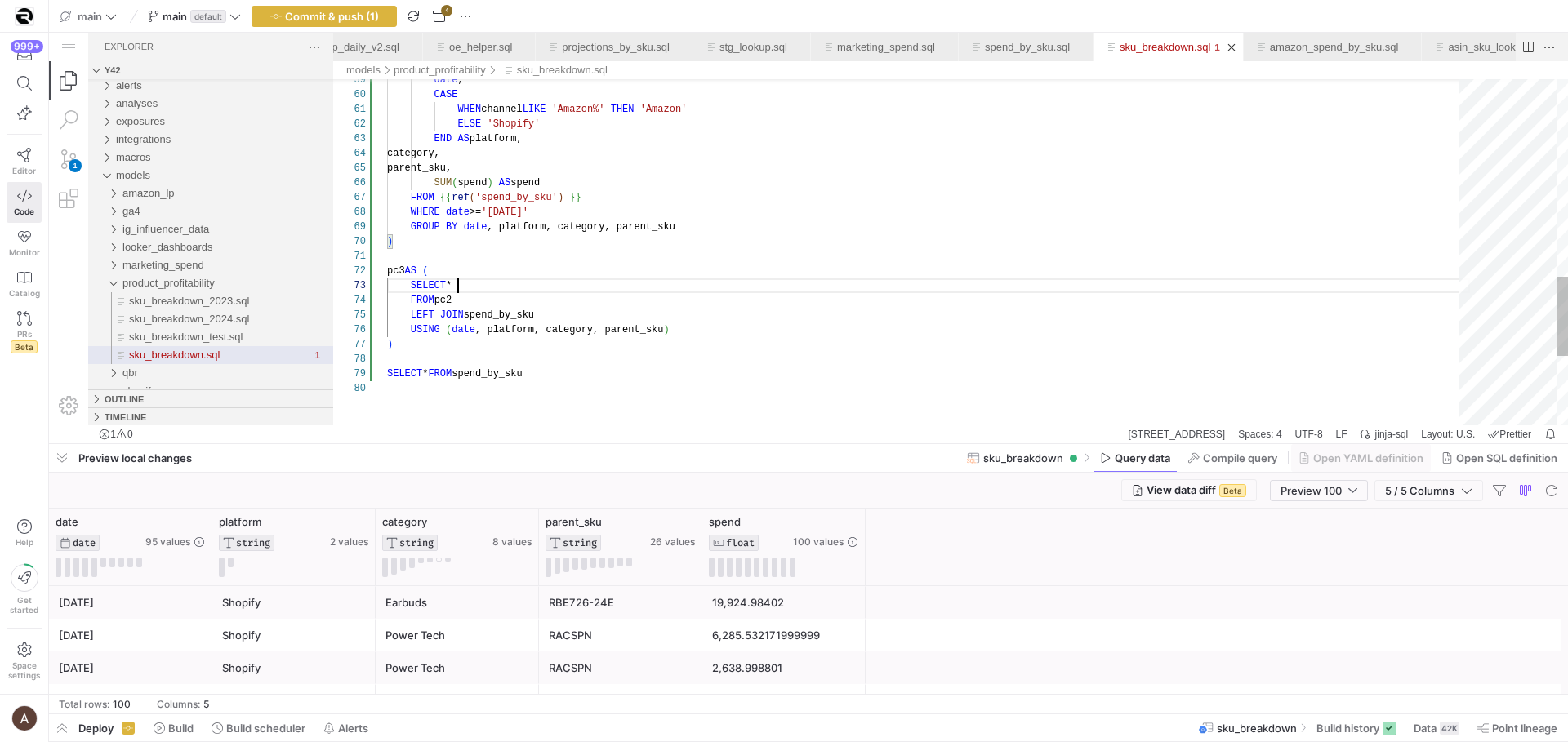
scroll to position [29, 71]
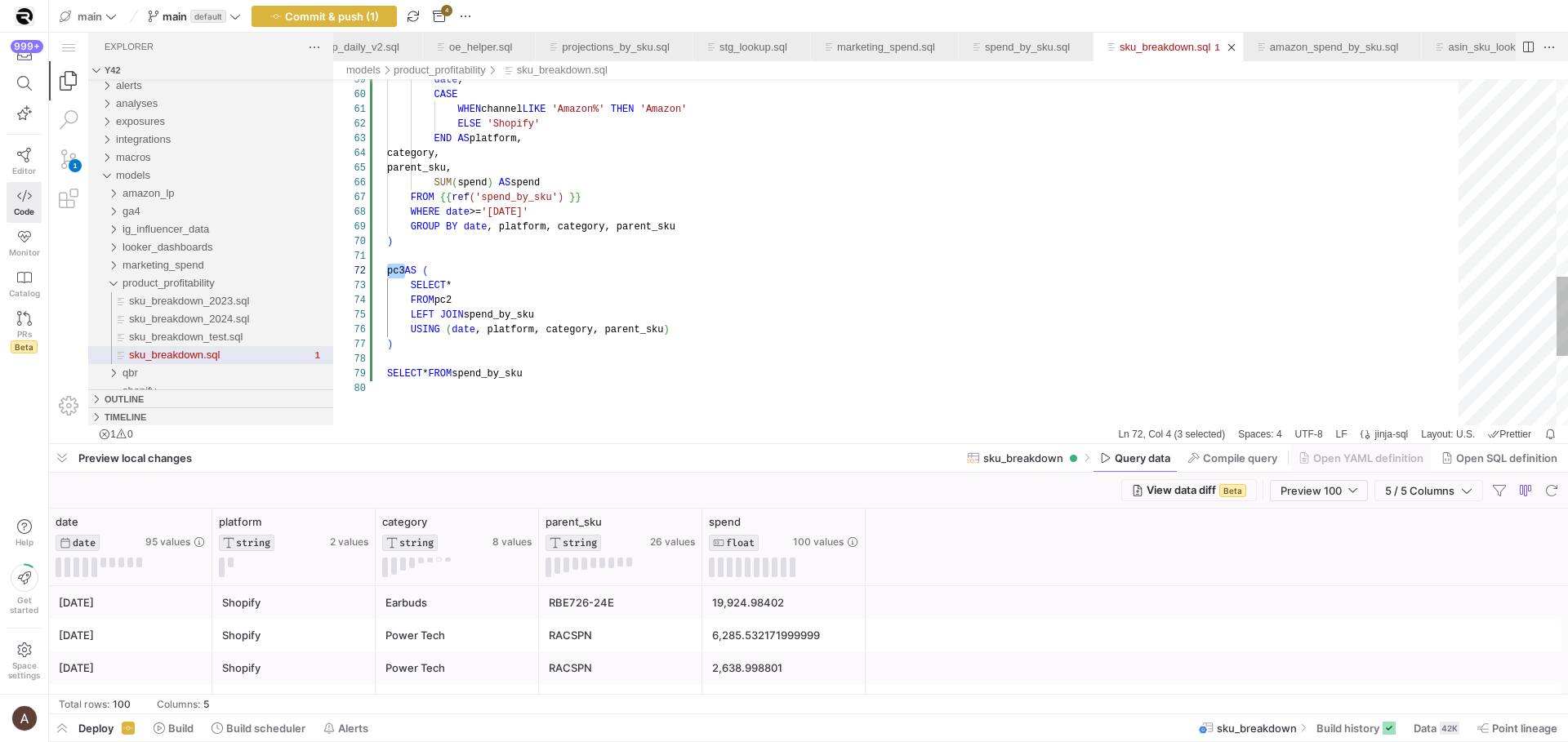
paste textarea "pc3"
click at [1549, 490] on span "button" at bounding box center [1552, 491] width 19 height 19
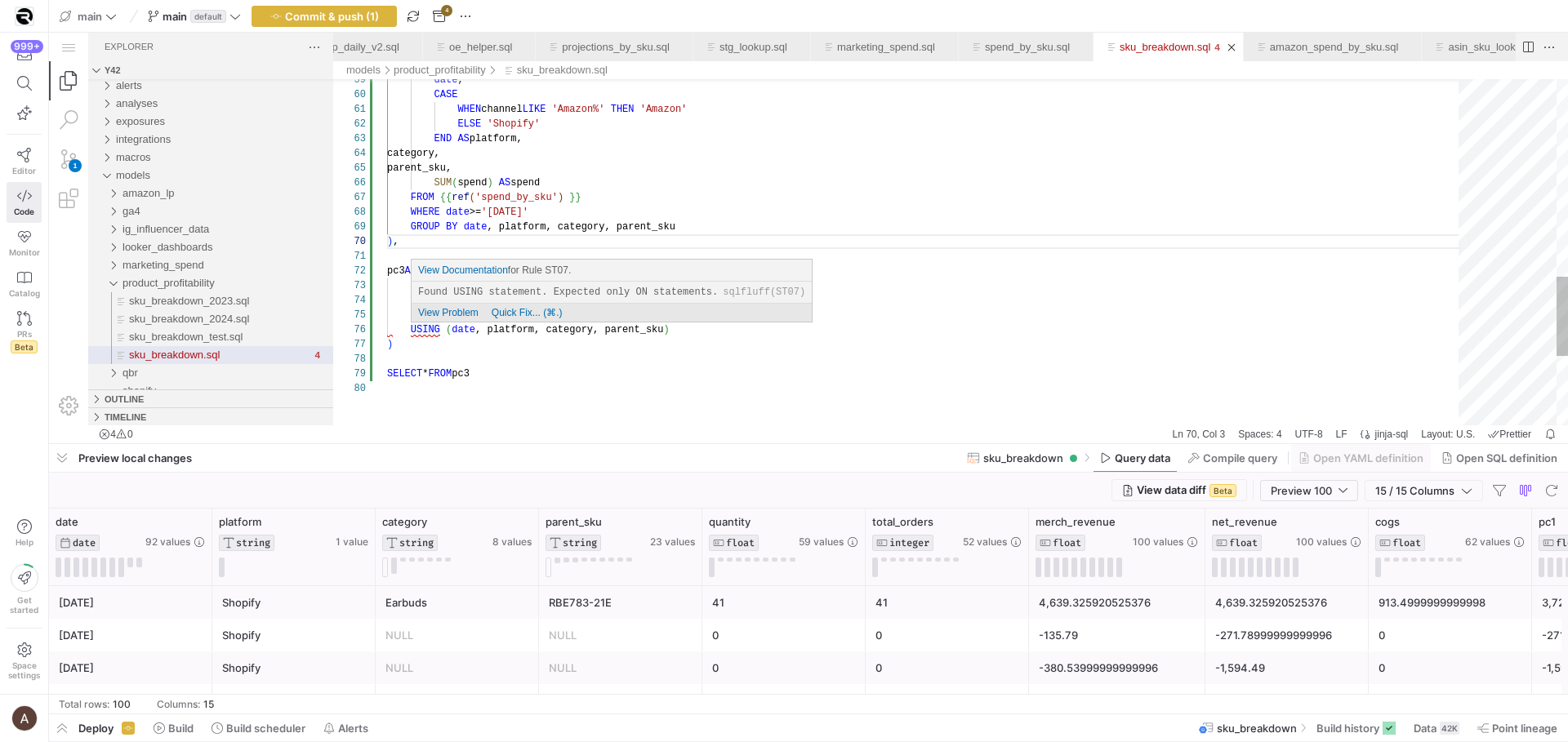
scroll to position [73, 77]
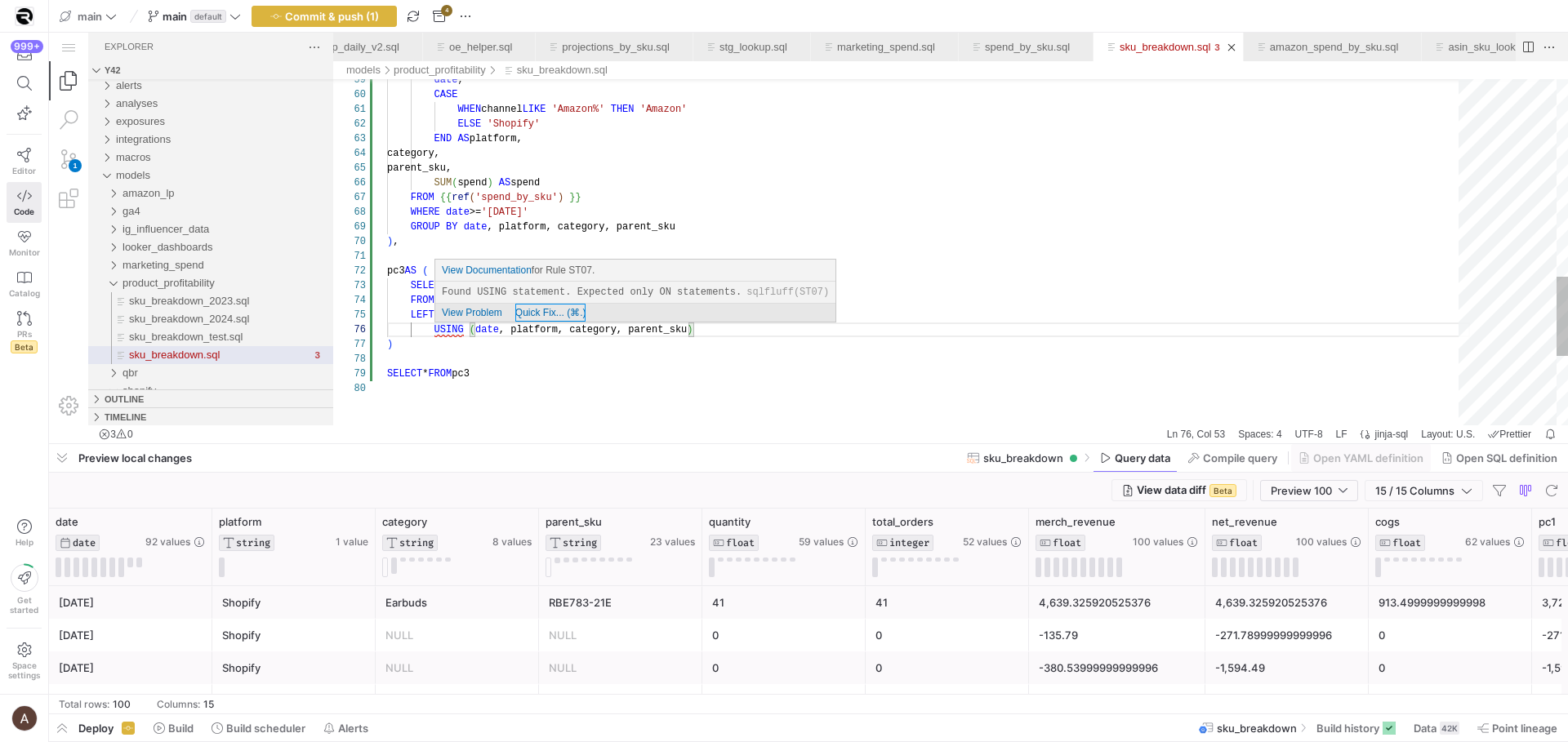
click at [581, 315] on span "Quick Fix... (⌘.)" at bounding box center [551, 313] width 71 height 12
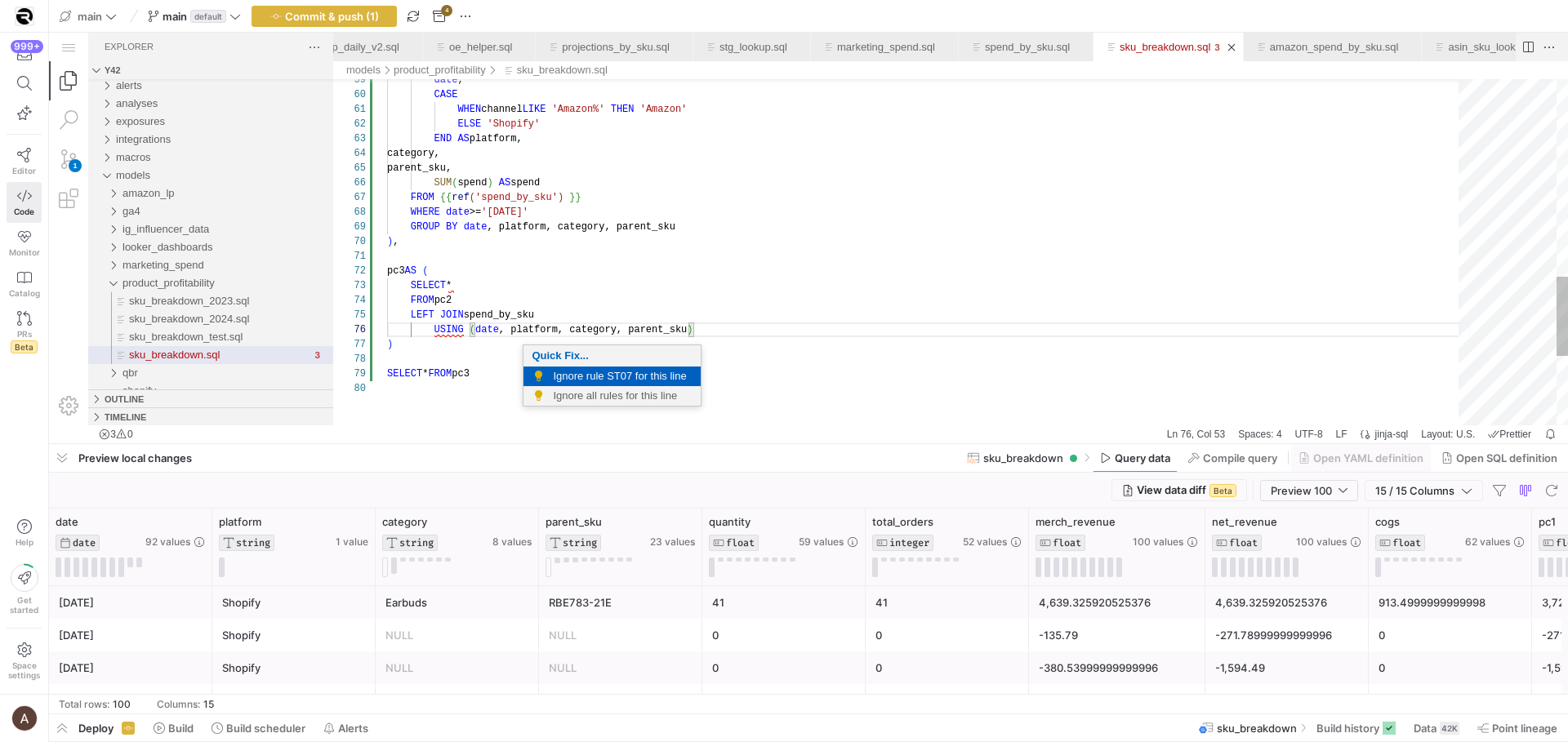
click at [584, 367] on span "Ignore rule ST07 for this line" at bounding box center [623, 376] width 140 height 19
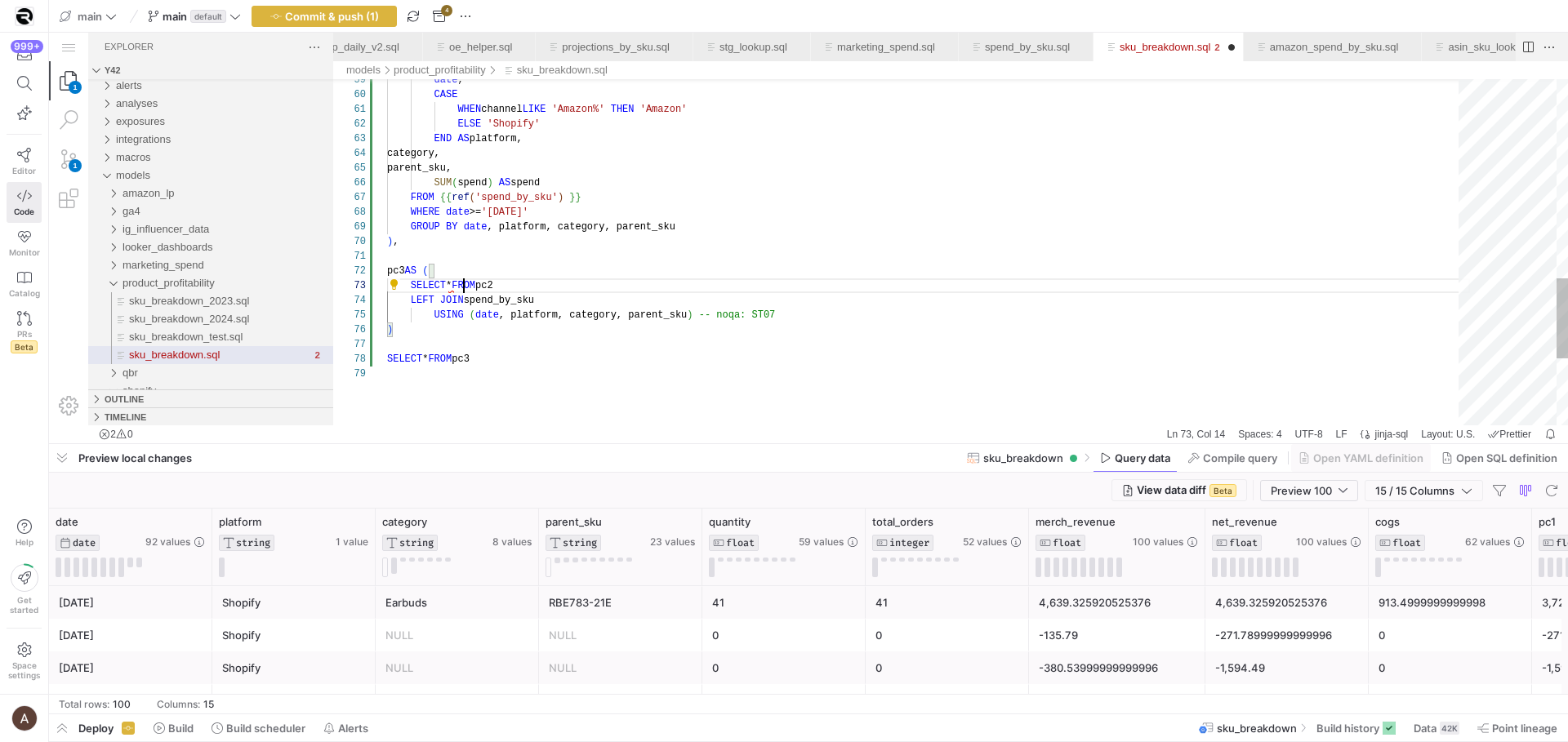
scroll to position [29, 77]
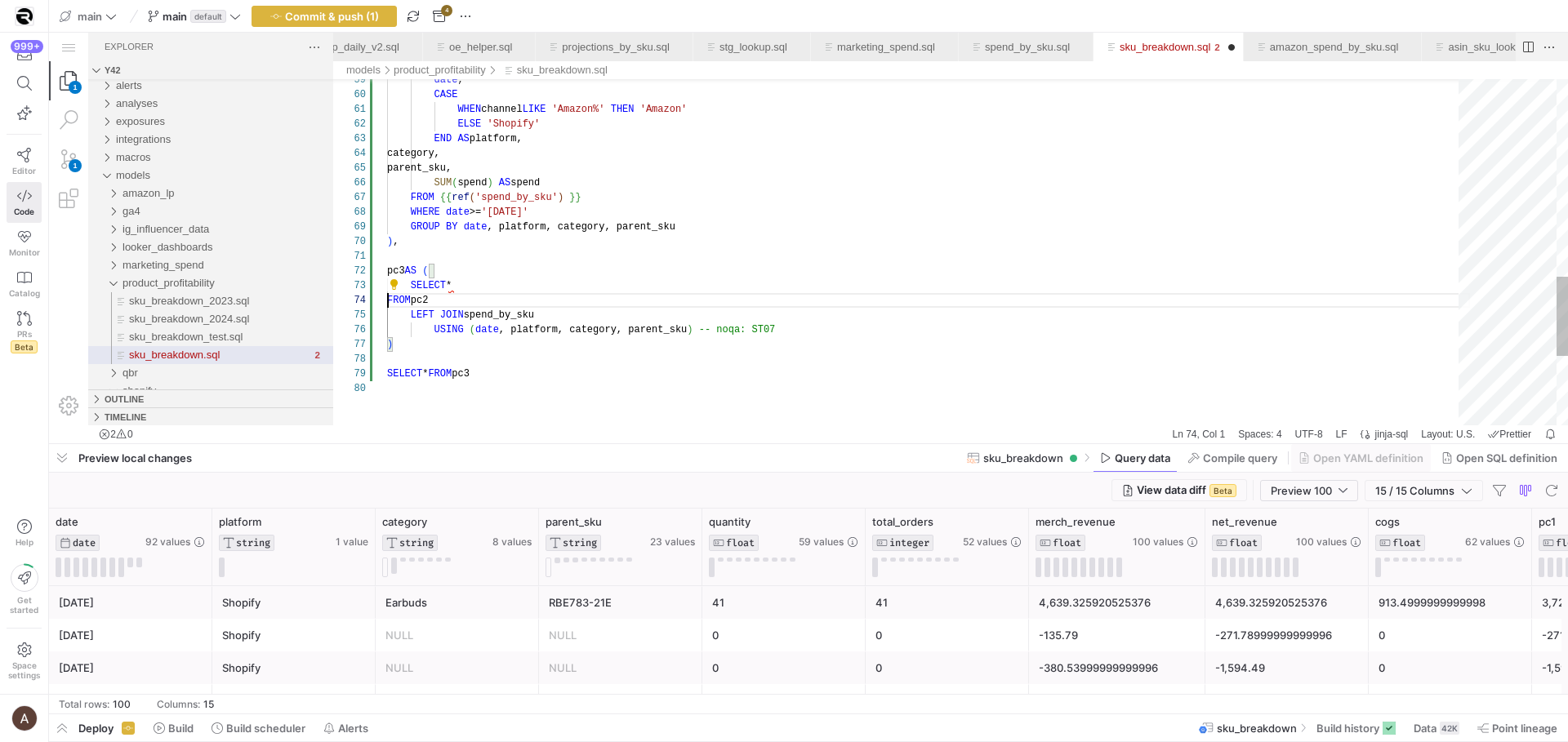
scroll to position [44, 0]
click at [459, 287] on div "SELECT *" at bounding box center [928, 285] width 1083 height 15
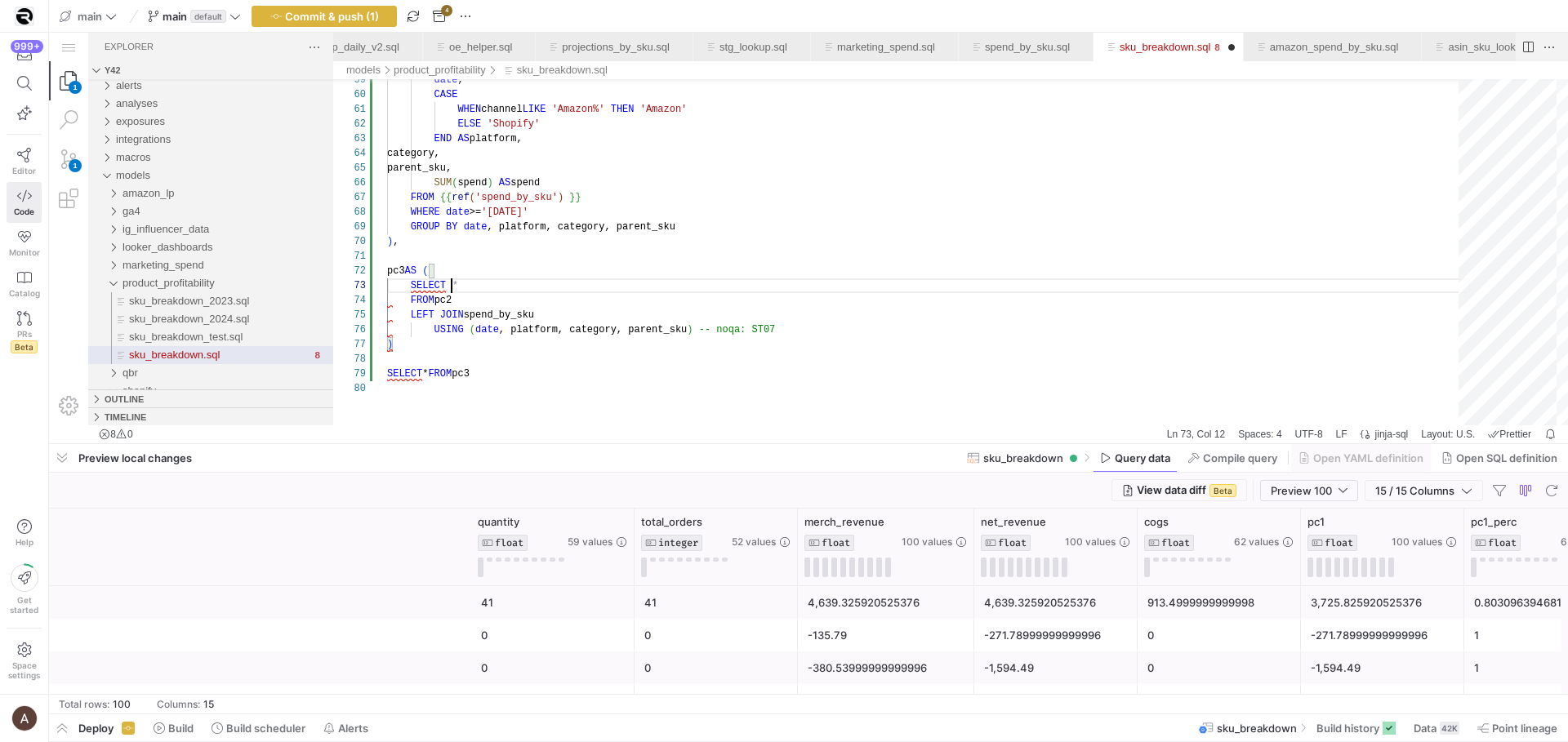
scroll to position [0, 951]
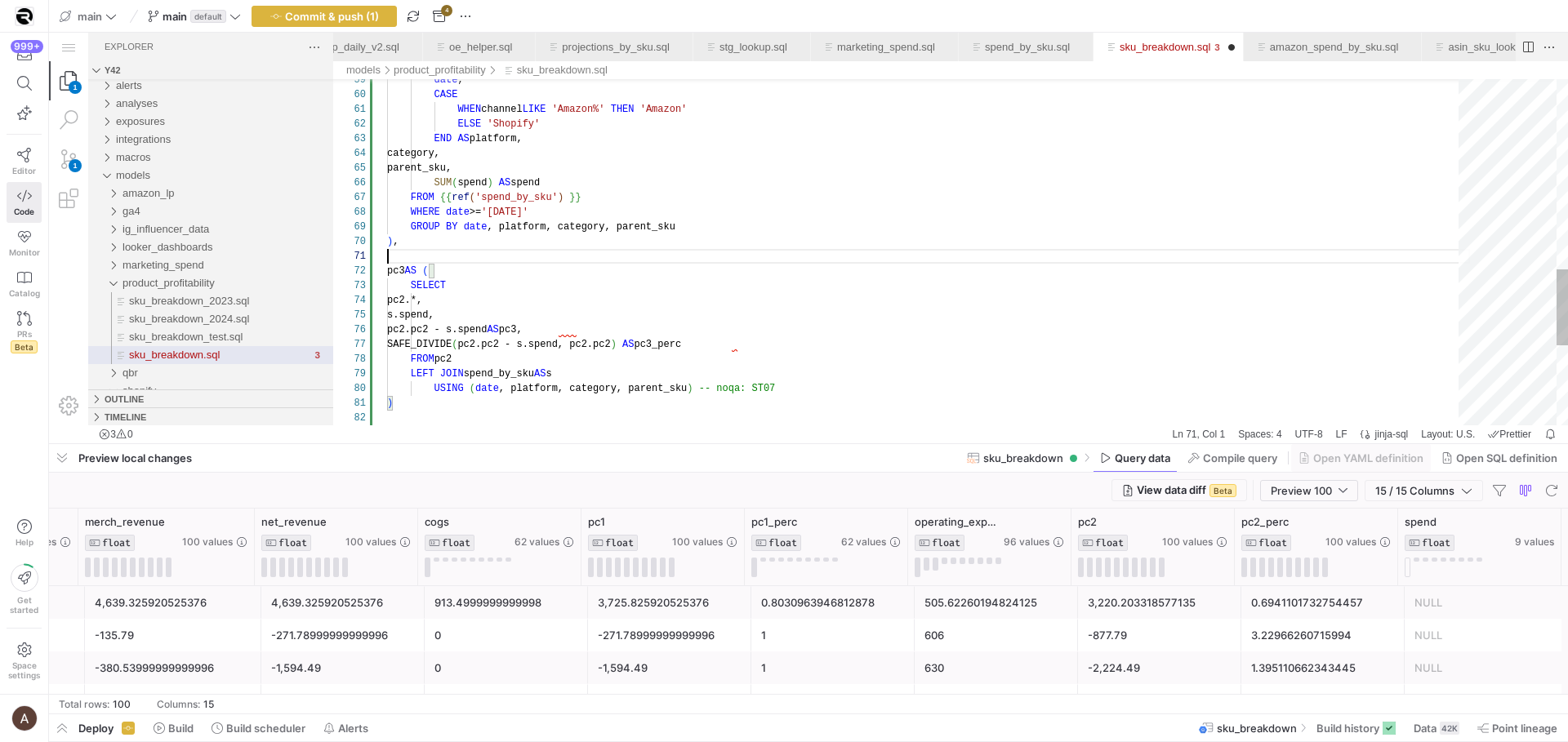
click at [521, 257] on div "END AS platform, category, parent_sku, SUM ( spend ) AS spend FROM {{ ref ( 'sp…" at bounding box center [928, 3] width 1083 height 1565
click at [656, 345] on div "END AS platform, category, parent_sku, SUM ( spend ) AS spend FROM {{ ref ( 'sp…" at bounding box center [928, 3] width 1083 height 1565
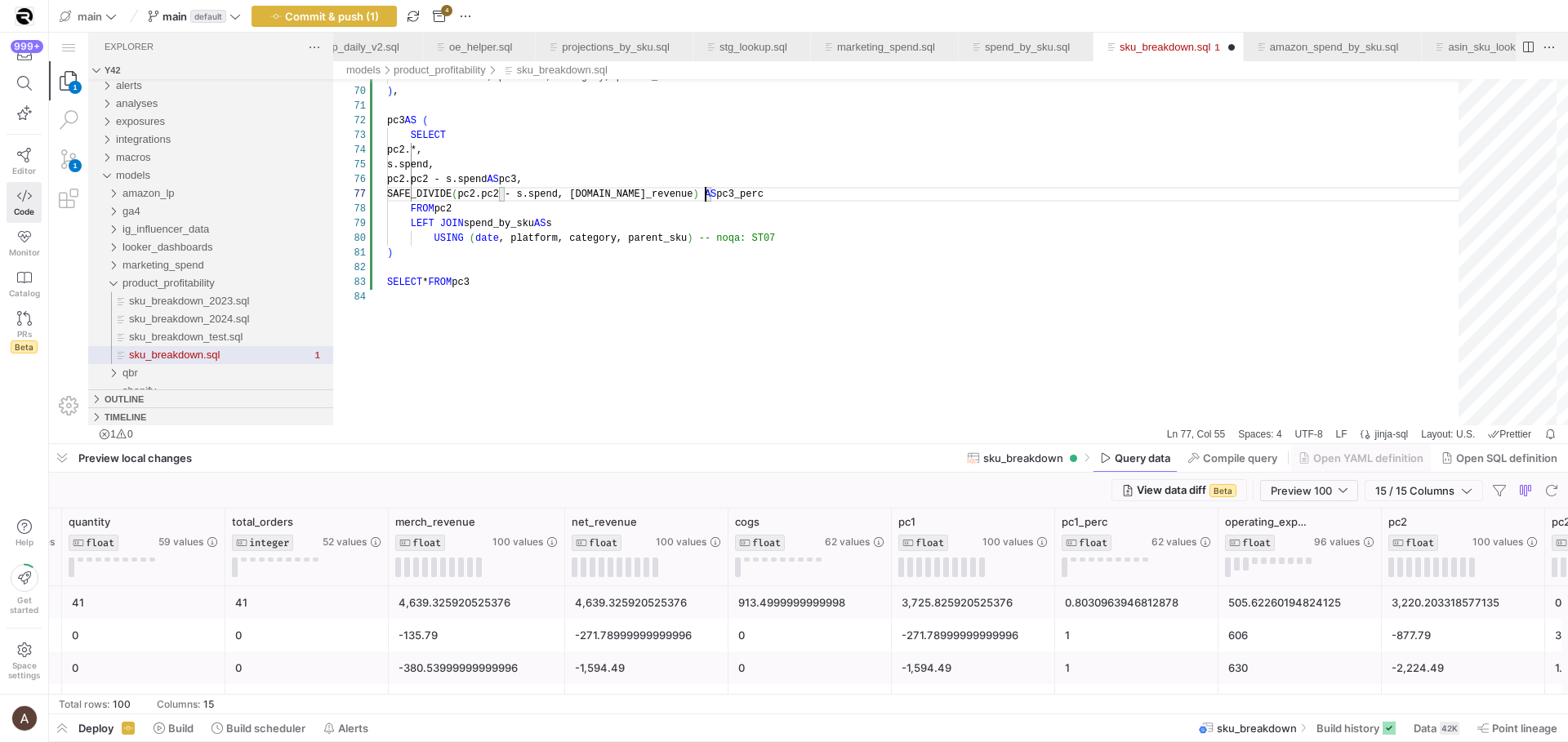
click at [1545, 483] on span "button" at bounding box center [1552, 491] width 19 height 19
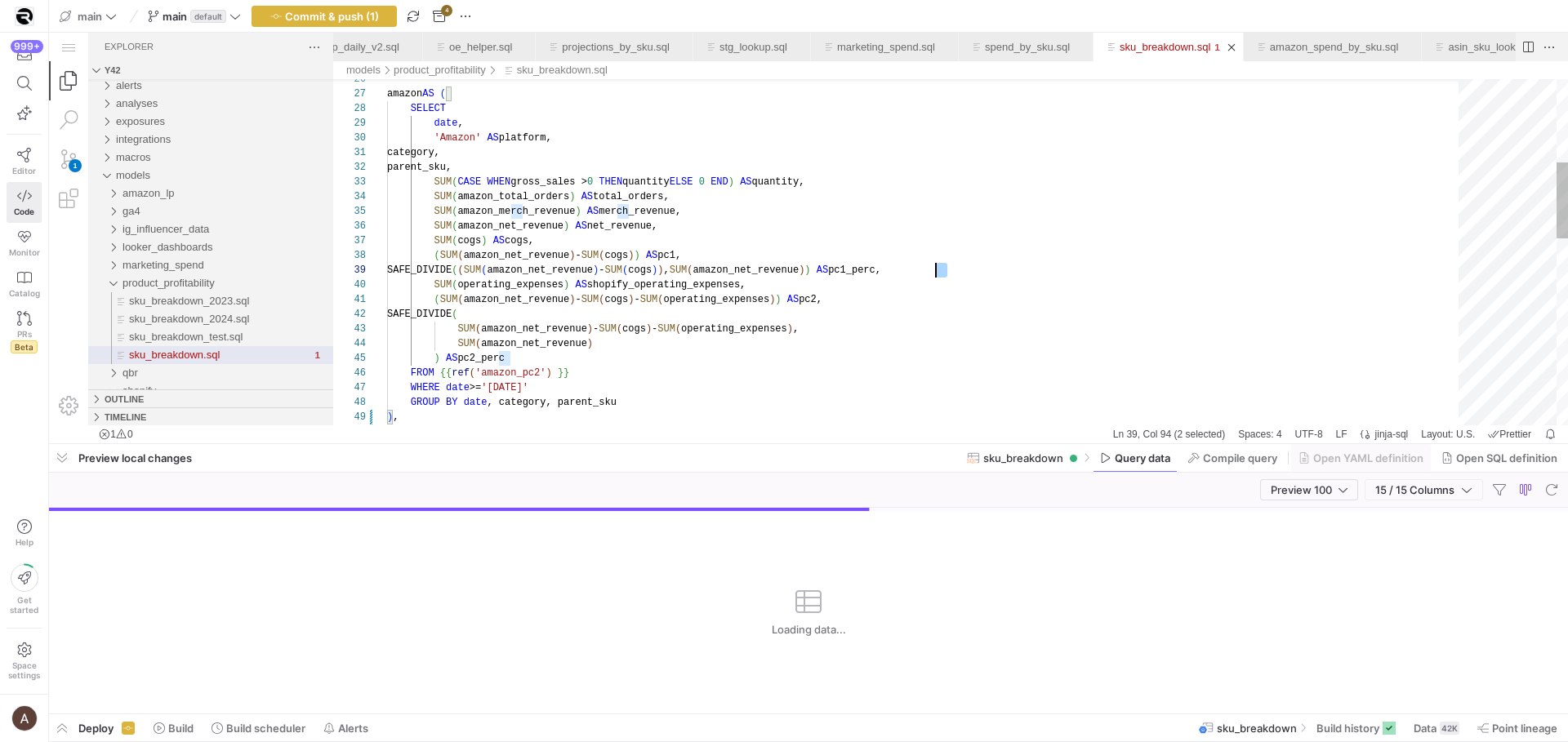
scroll to position [118, 543]
drag, startPoint x: 948, startPoint y: 272, endPoint x: 931, endPoint y: 269, distance: 17.3
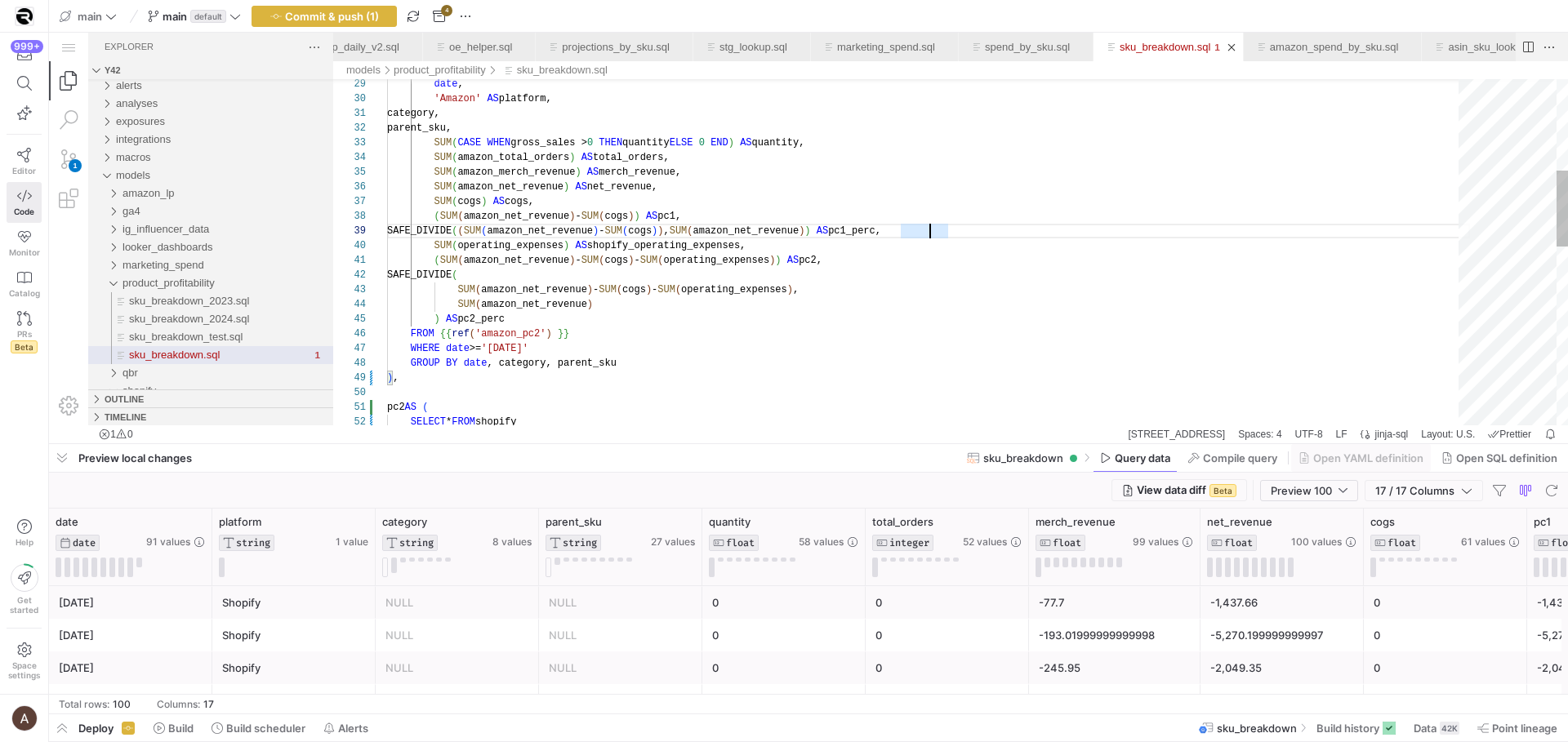
scroll to position [118, 12]
click at [665, 384] on div "GROUP BY date , category, parent_sku ) , FROM {{ ref ( 'amazon_pc2' ) }} WHERE …" at bounding box center [928, 448] width 1083 height 1565
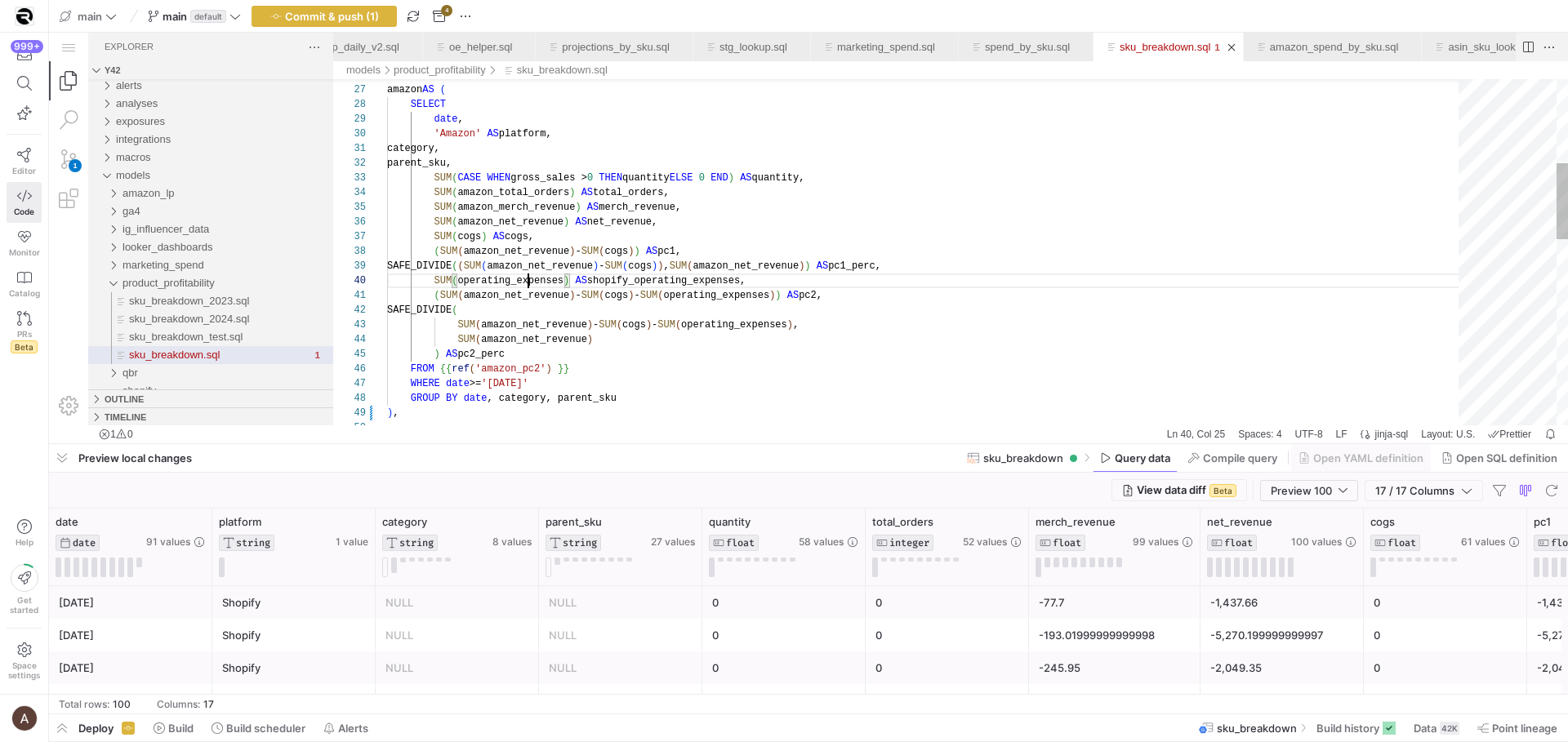
scroll to position [132, 142]
click at [530, 274] on div "SELECT date , amazon AS ( 'Amazon' AS platform, category, parent_sku, SUM ( CAS…" at bounding box center [928, 483] width 1083 height 1565
click at [529, 290] on div "SELECT date , amazon AS ( 'Amazon' AS platform, category, parent_sku, SUM ( CAS…" at bounding box center [928, 483] width 1083 height 1565
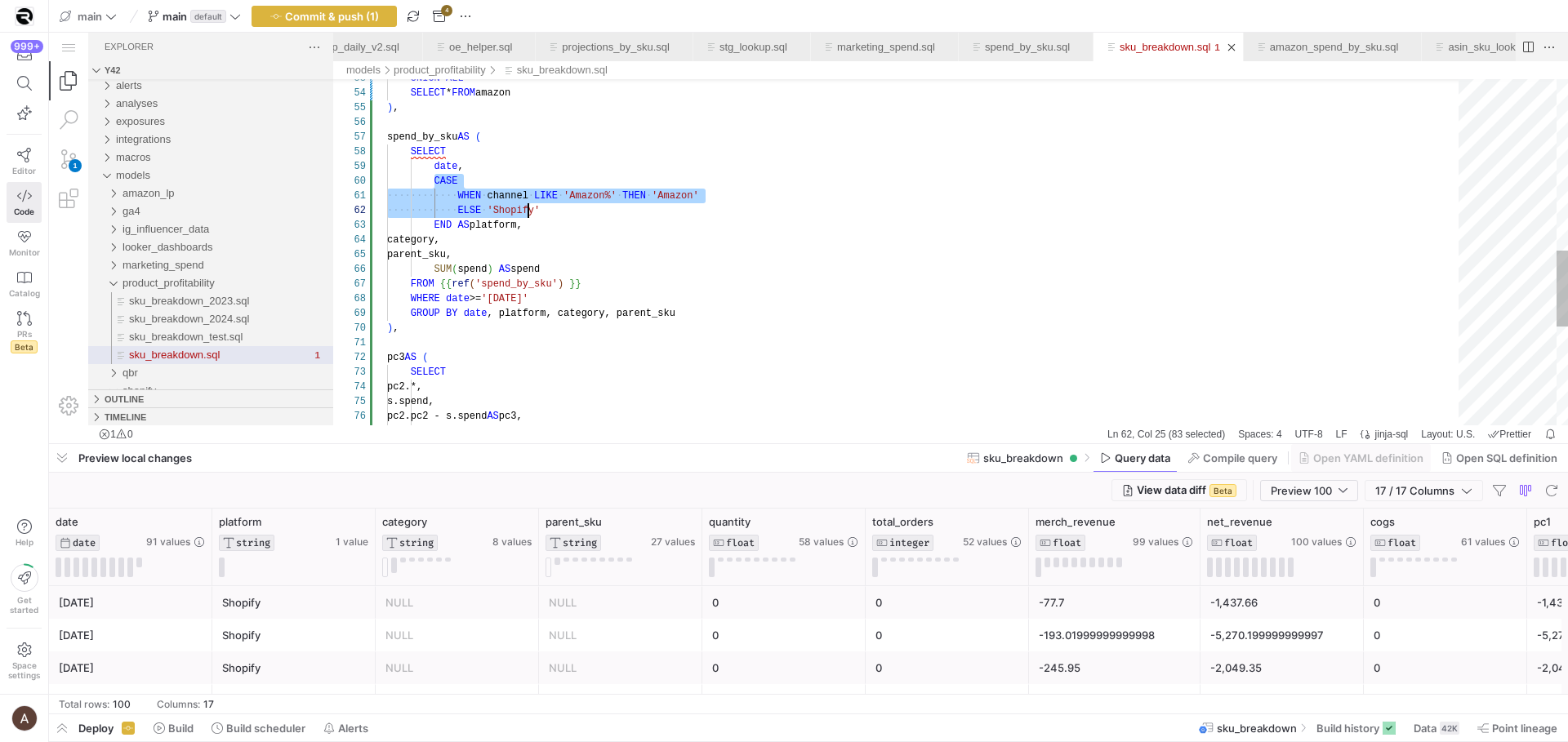
scroll to position [132, 142]
drag, startPoint x: 435, startPoint y: 183, endPoint x: 534, endPoint y: 220, distance: 105.7
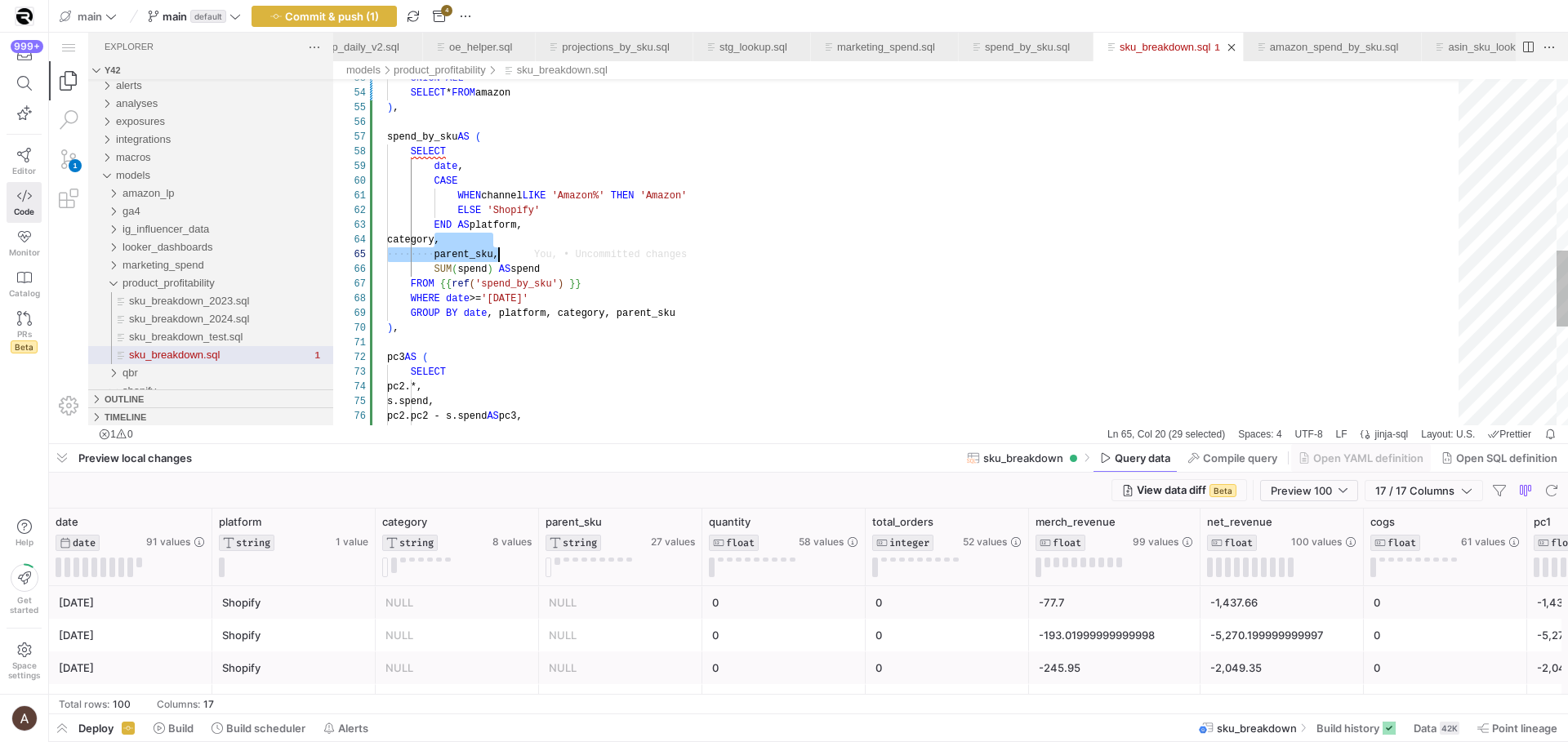
drag, startPoint x: 435, startPoint y: 242, endPoint x: 514, endPoint y: 256, distance: 80.2
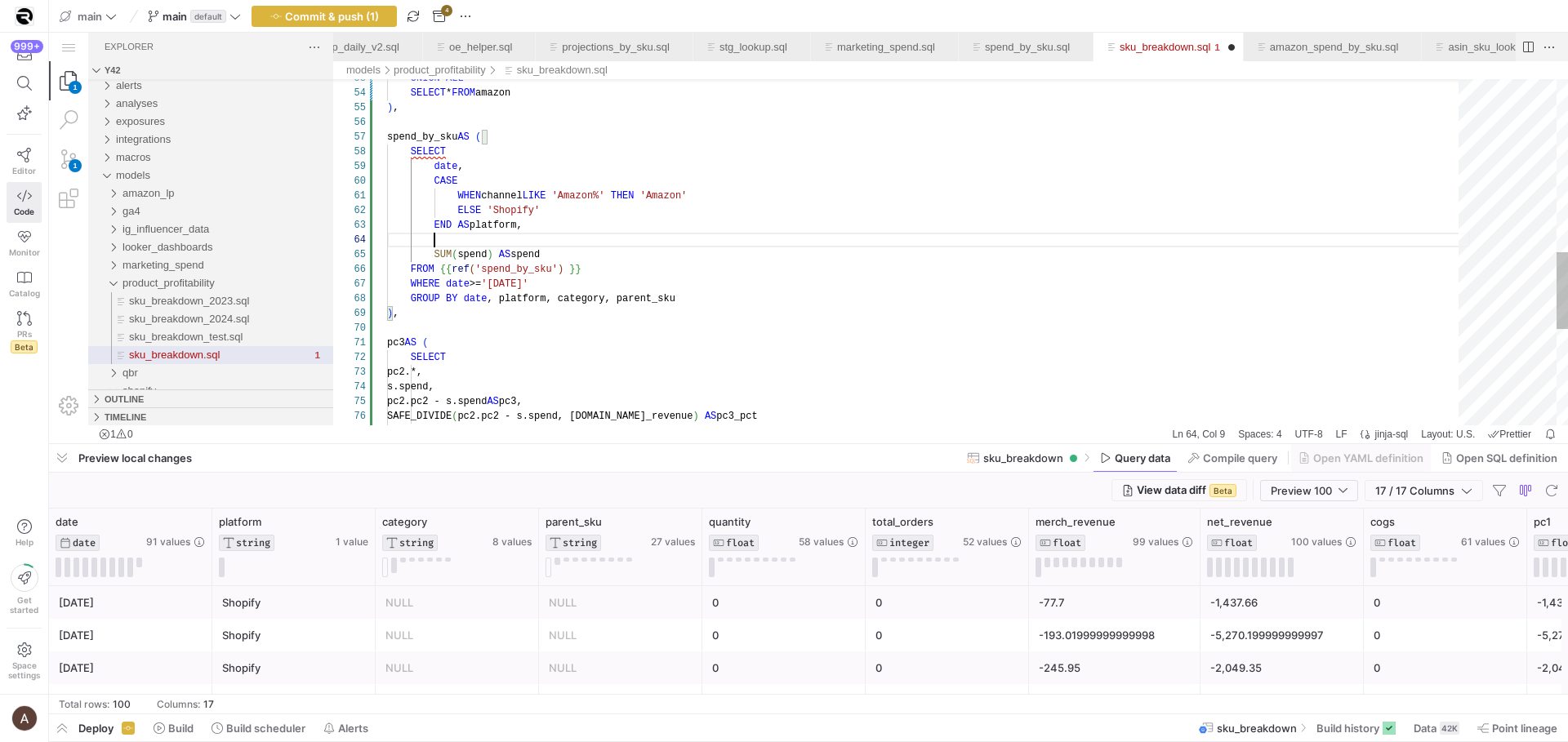
click at [491, 165] on div "FROM {{ ref ( 'spend_by_sku' ) }} WHERE date >= '[DATE]' GROUP BY date , platfo…" at bounding box center [928, 82] width 1083 height 1551
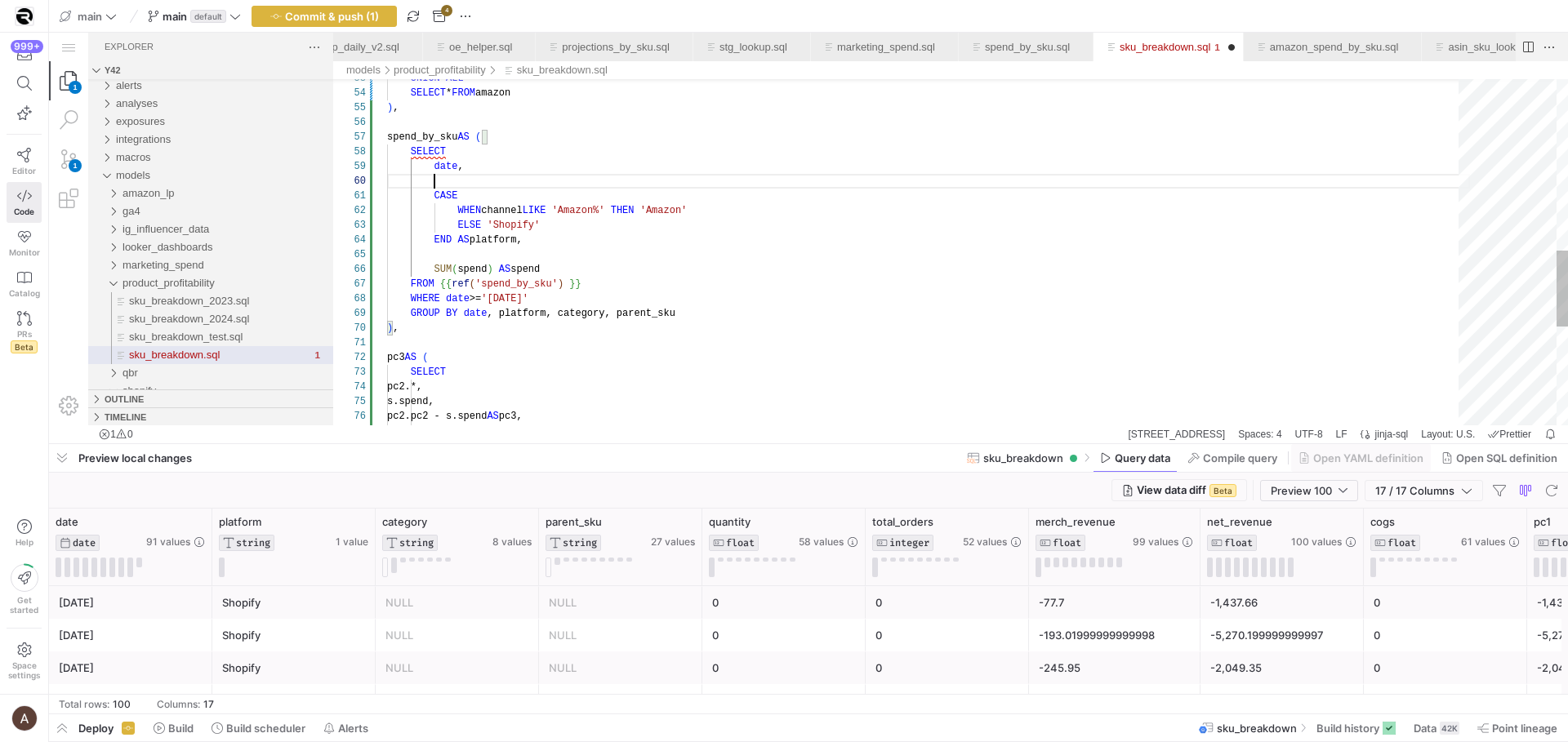
scroll to position [132, 47]
paste textarea "parent_sku, CASE WHEN channel LIKE 'Amazon%' THEN 'Amazon' ELSE 'Shopify' END A…"
click at [524, 144] on div "FROM {{ ref ( 'spend_by_sku' ) }} WHERE date >= '[DATE]' GROUP BY date , platfo…" at bounding box center [928, 89] width 1083 height 1565
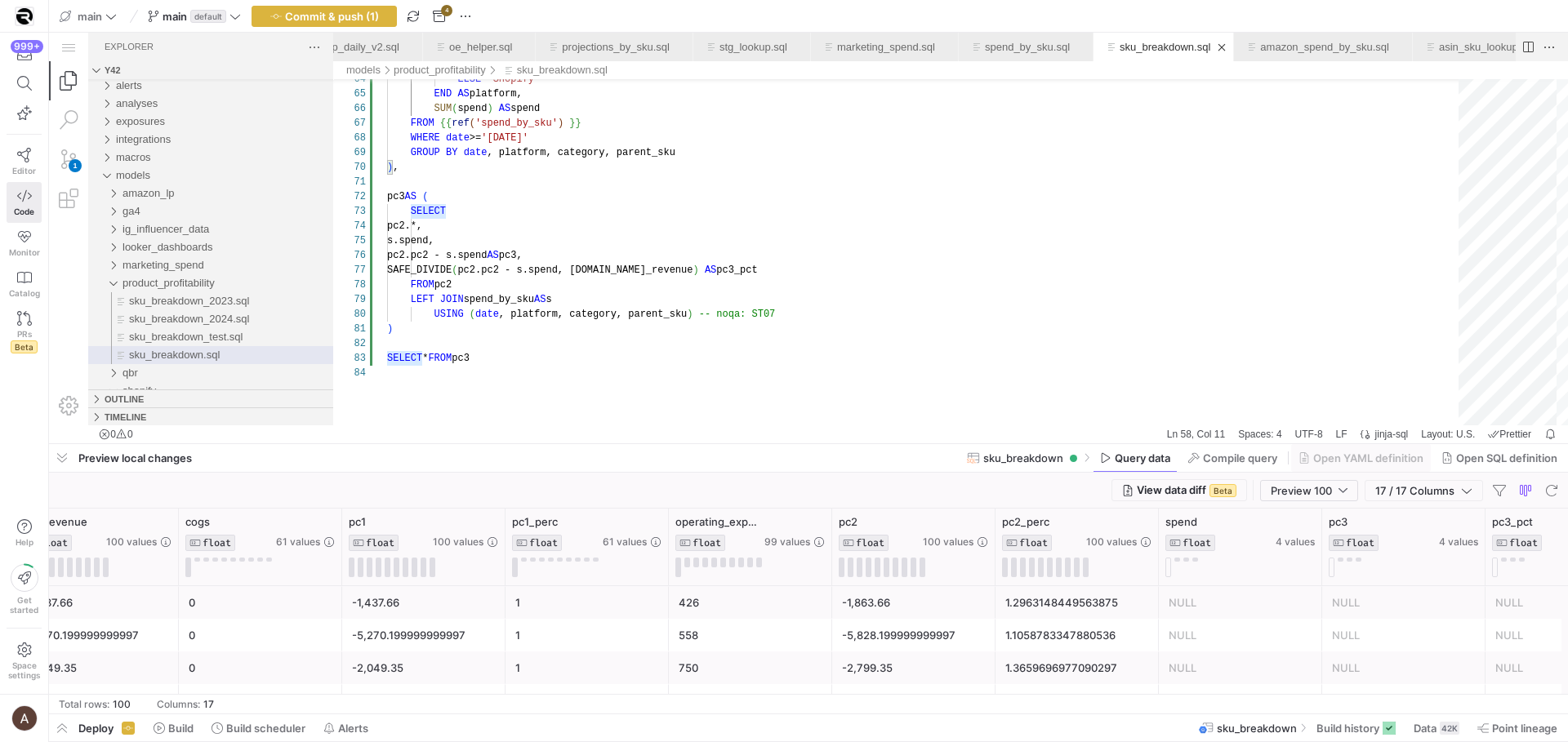
scroll to position [0, 1097]
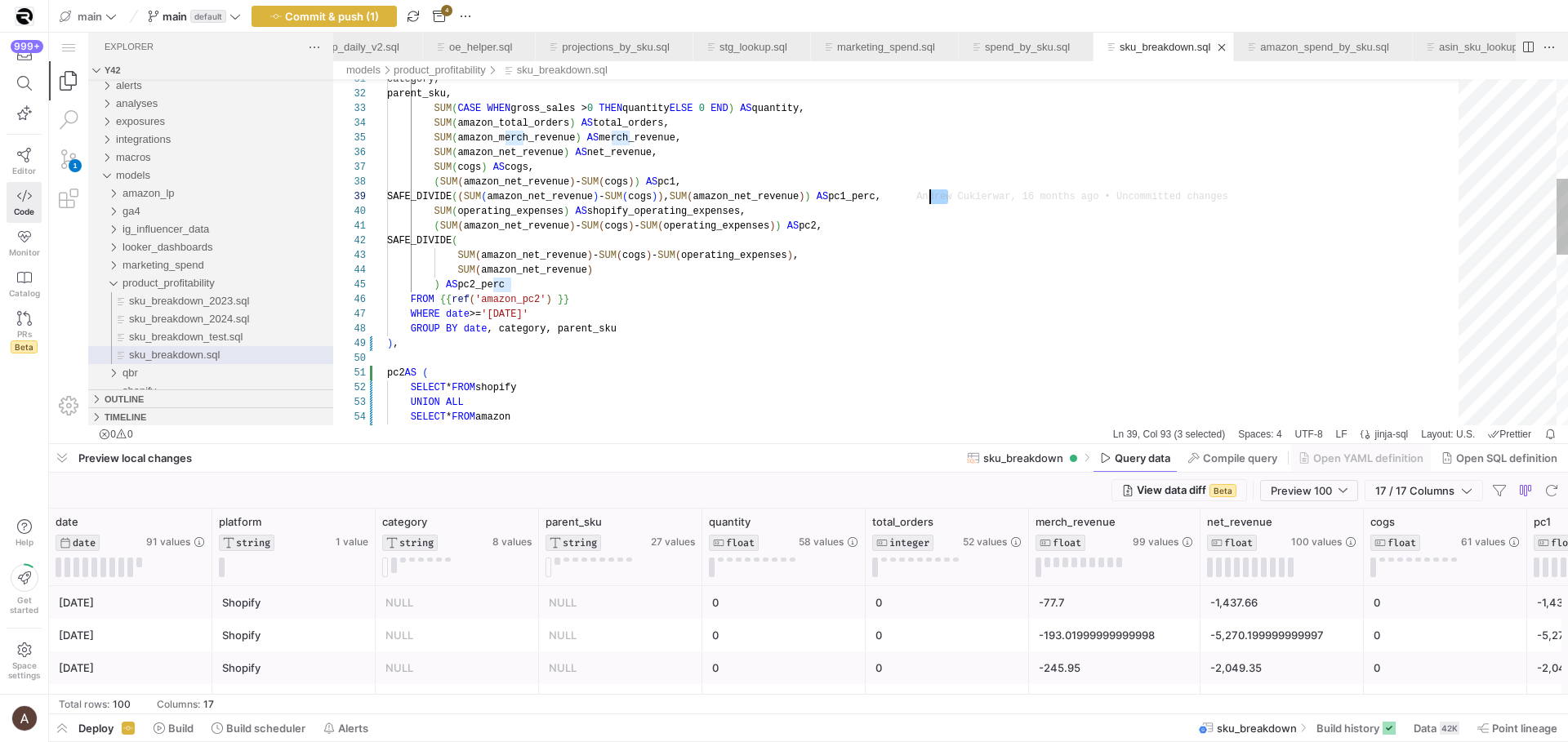
drag, startPoint x: 945, startPoint y: 197, endPoint x: 928, endPoint y: 197, distance: 17.0
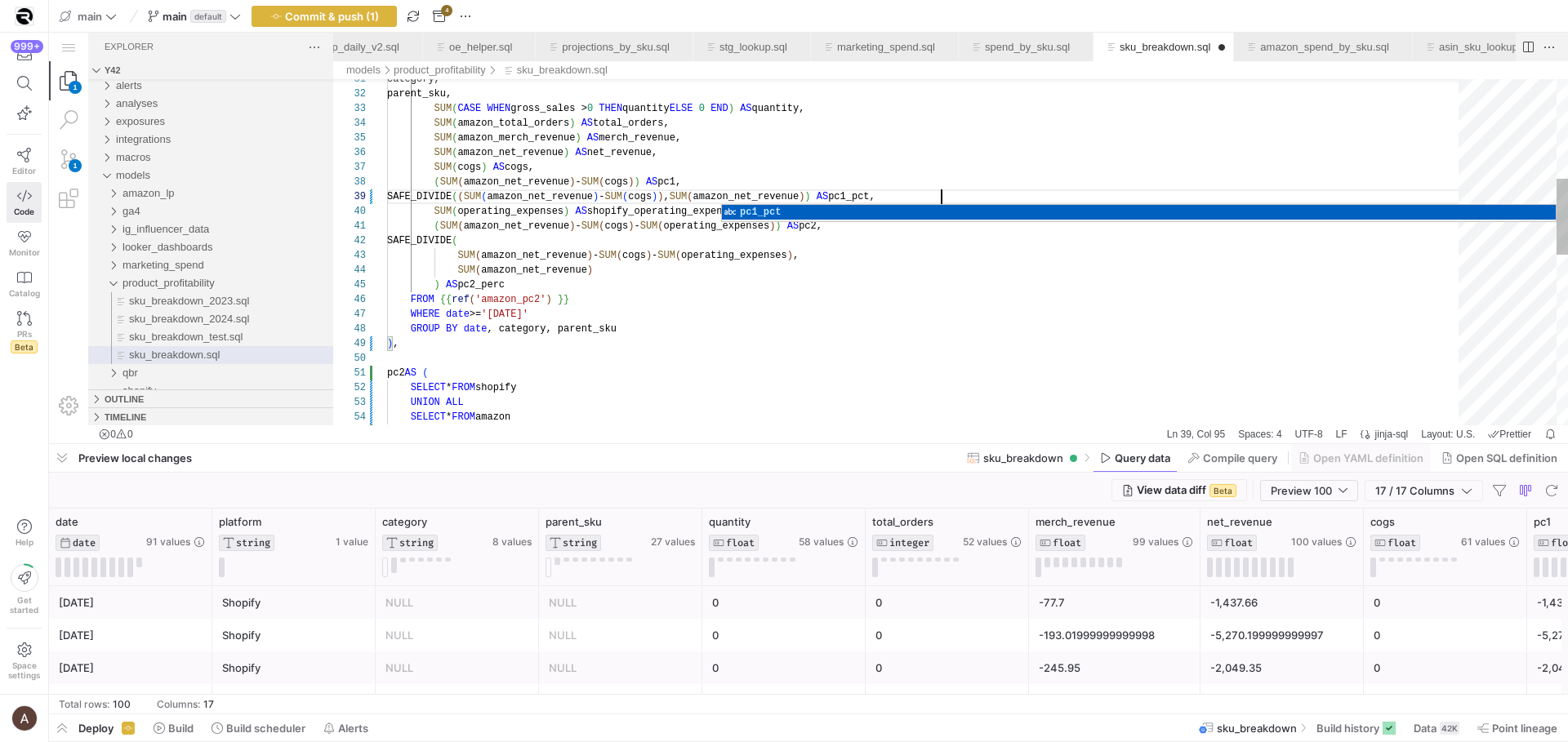
click at [900, 264] on div ") , SELECT * FROM amazon UNION ALL SELECT * FROM shopify pc2 AS ( ) , GROUP BY …" at bounding box center [928, 414] width 1083 height 1565
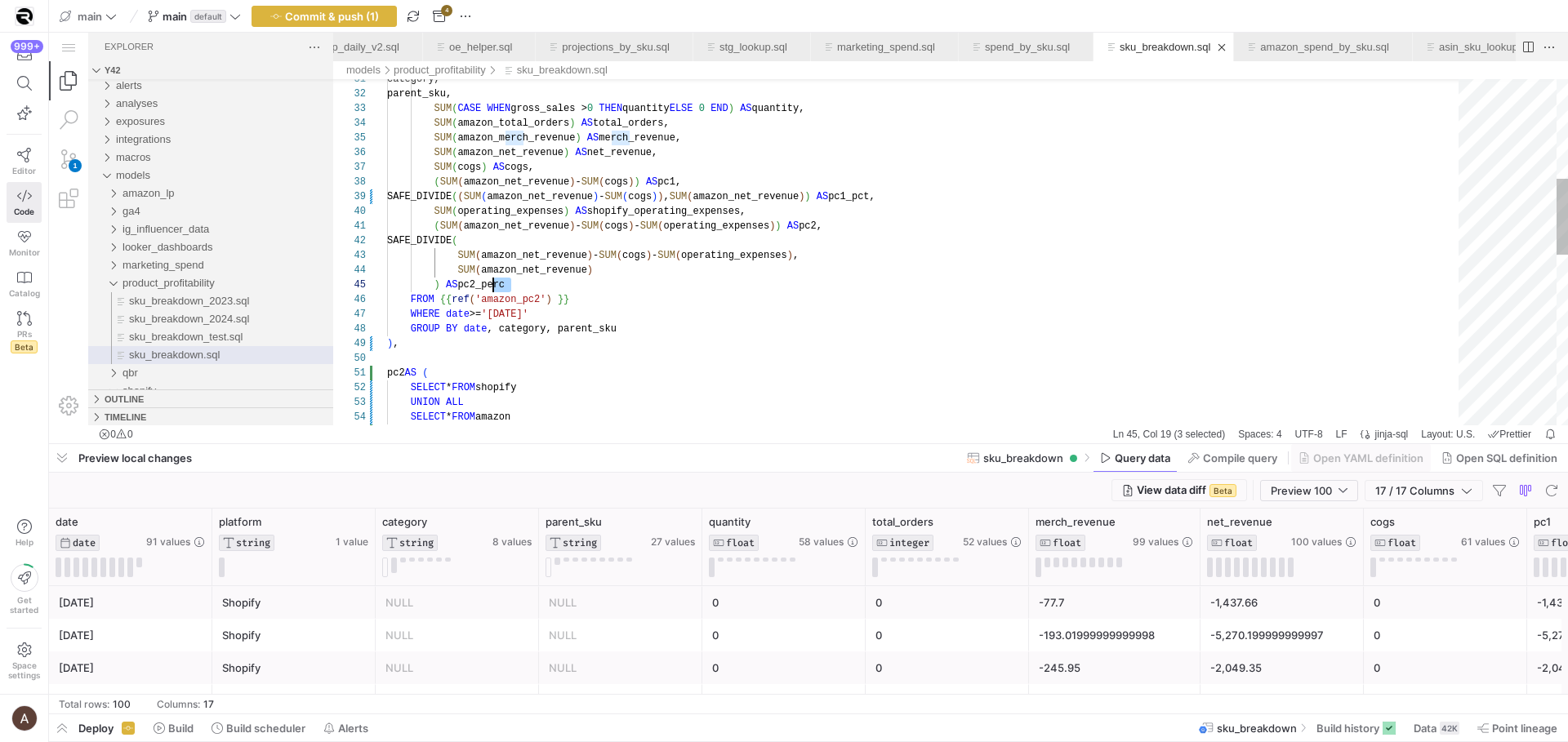
drag, startPoint x: 519, startPoint y: 278, endPoint x: 495, endPoint y: 282, distance: 24.3
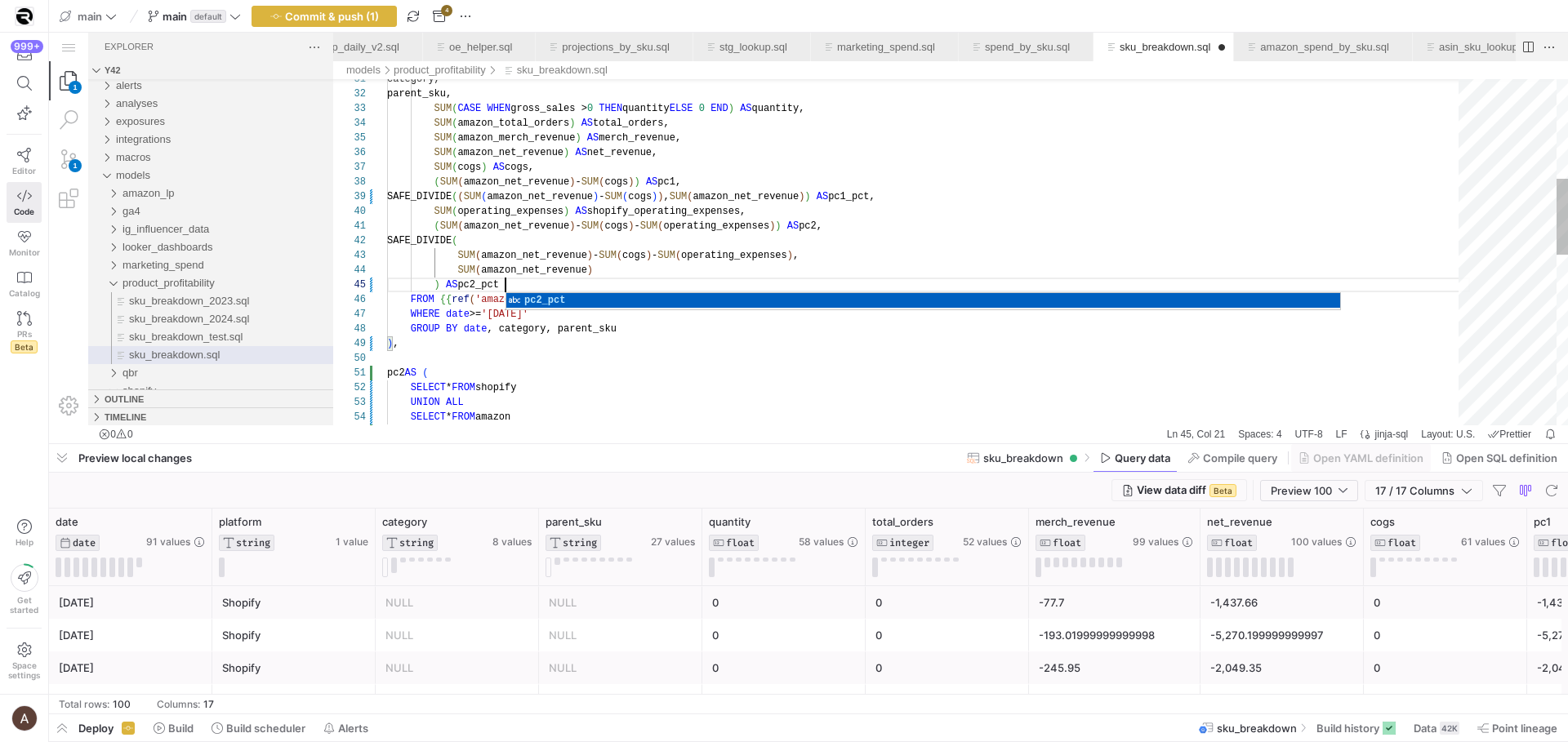
click at [551, 232] on div ") , SELECT * FROM amazon UNION ALL SELECT * FROM shopify pc2 AS ( ) , GROUP BY …" at bounding box center [928, 414] width 1083 height 1565
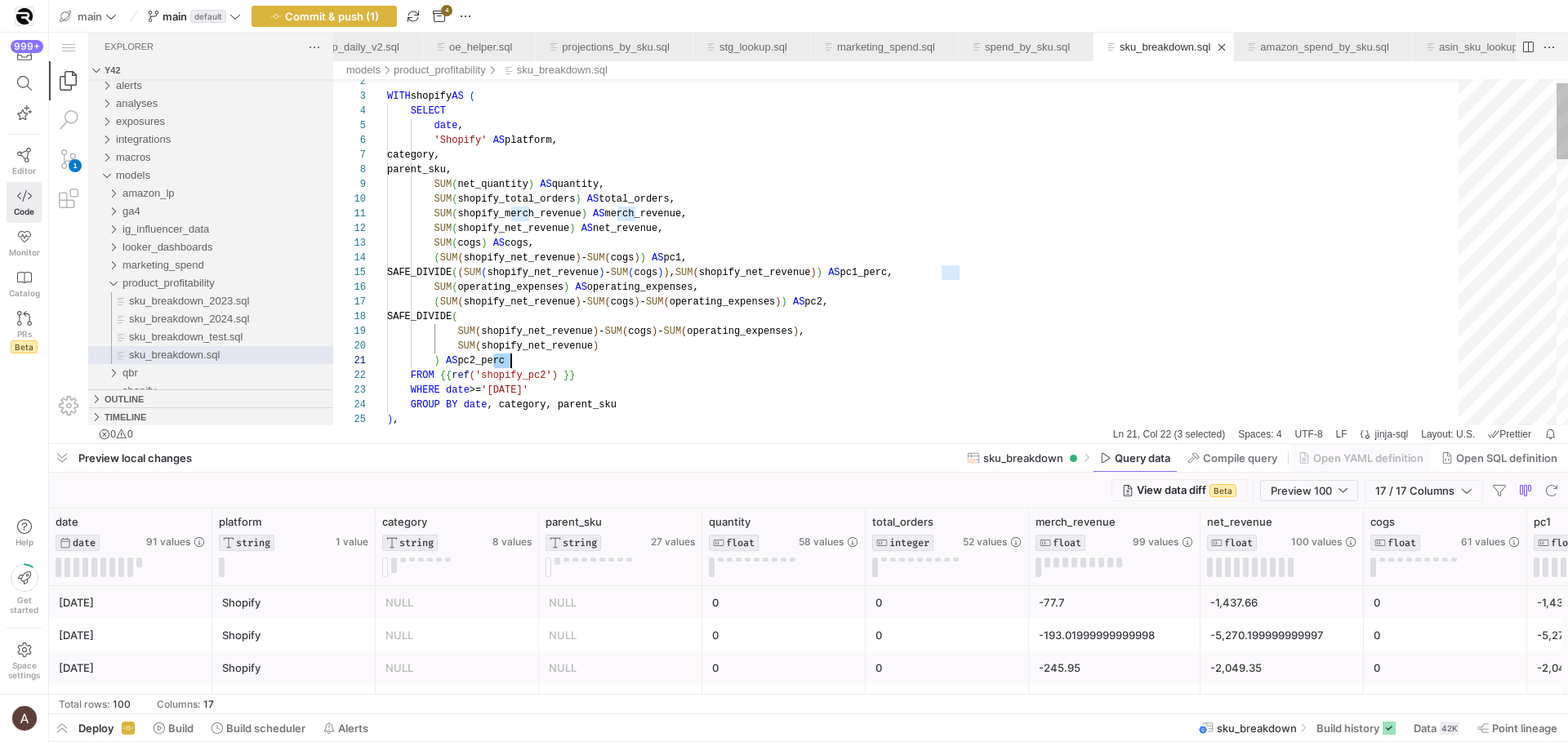
drag, startPoint x: 495, startPoint y: 361, endPoint x: 537, endPoint y: 365, distance: 42.2
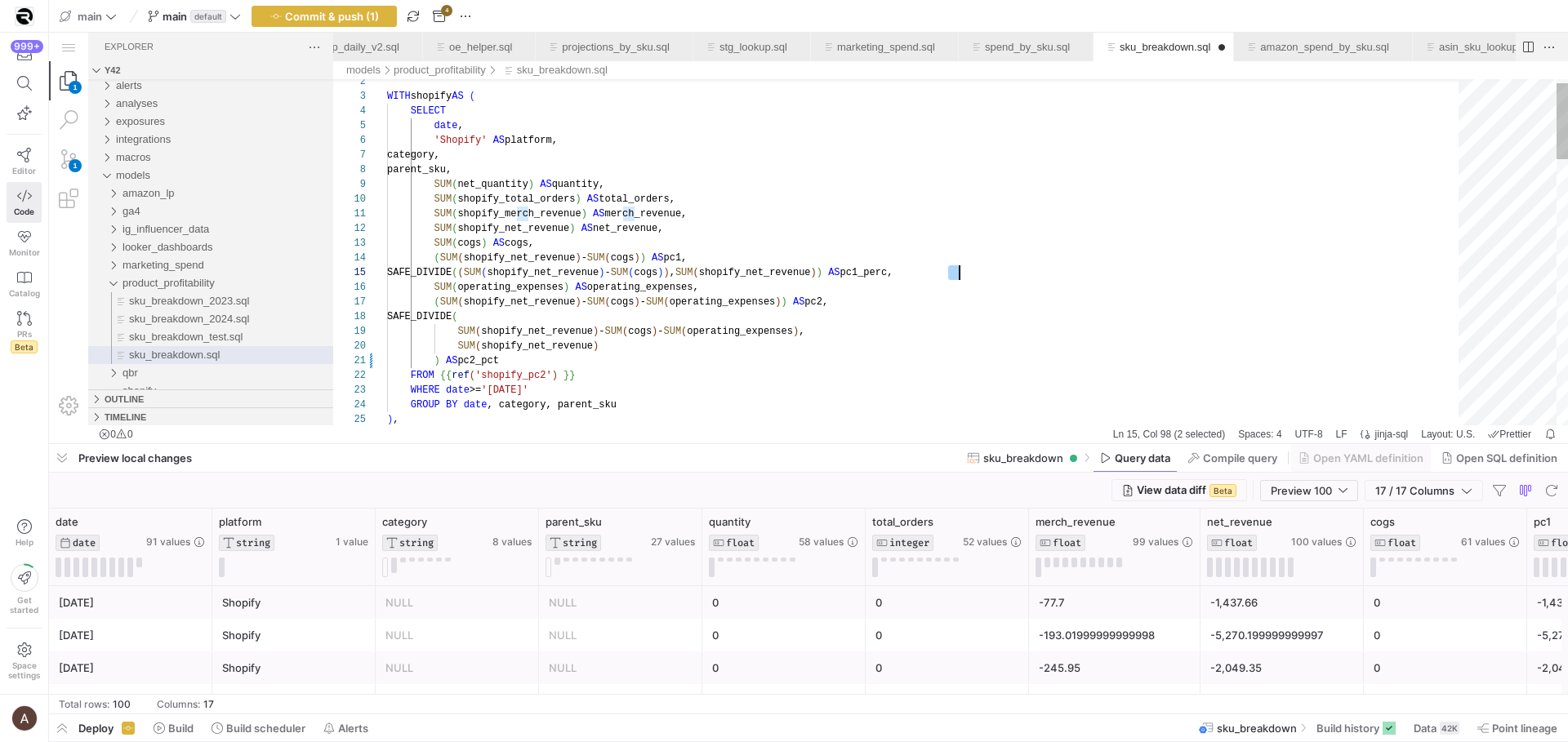
drag, startPoint x: 945, startPoint y: 273, endPoint x: 958, endPoint y: 274, distance: 13.0
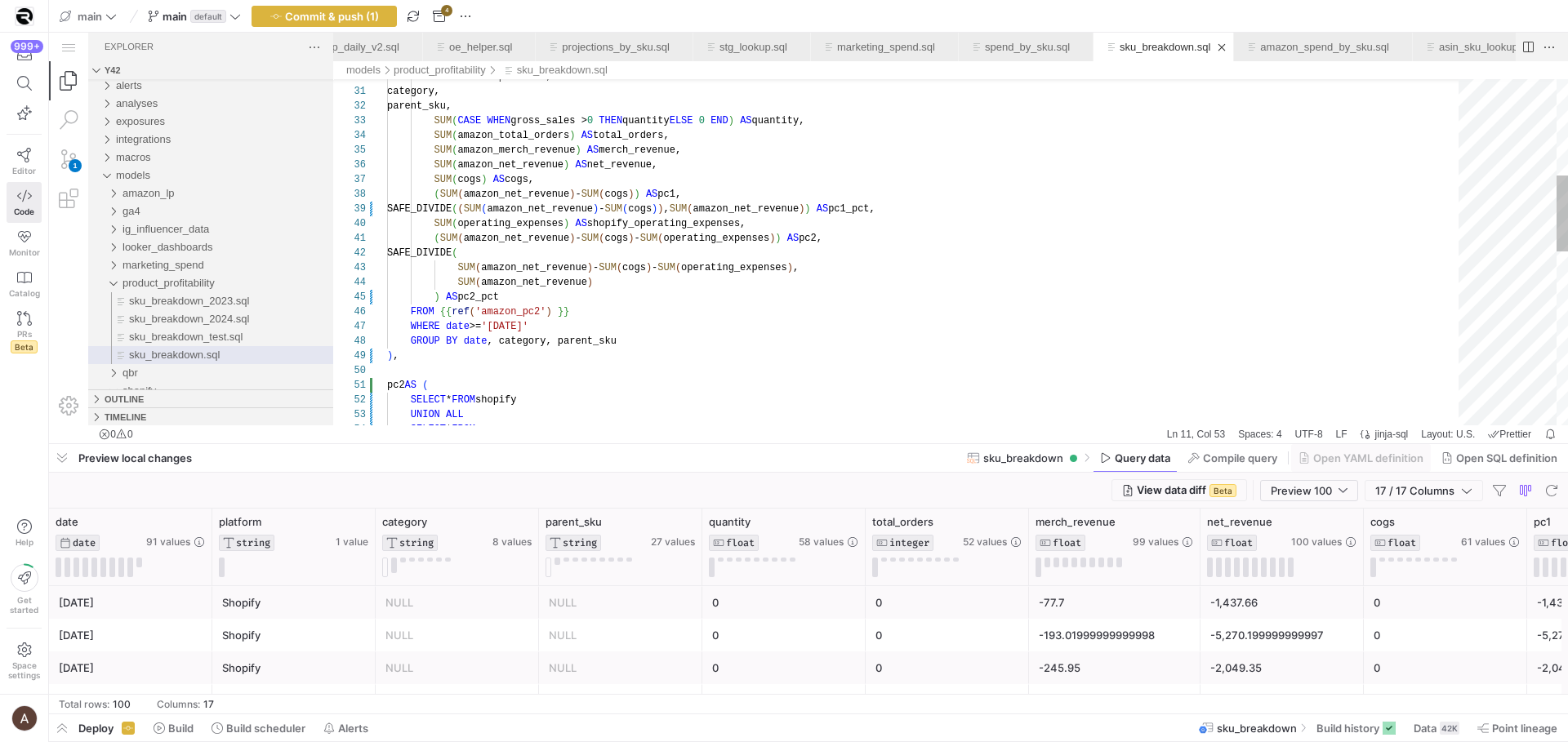
click at [922, 302] on div "'Amazon' AS platform, category, parent_sku, SUM ( CASE WHEN gross_sales > 0 THE…" at bounding box center [928, 426] width 1083 height 1565
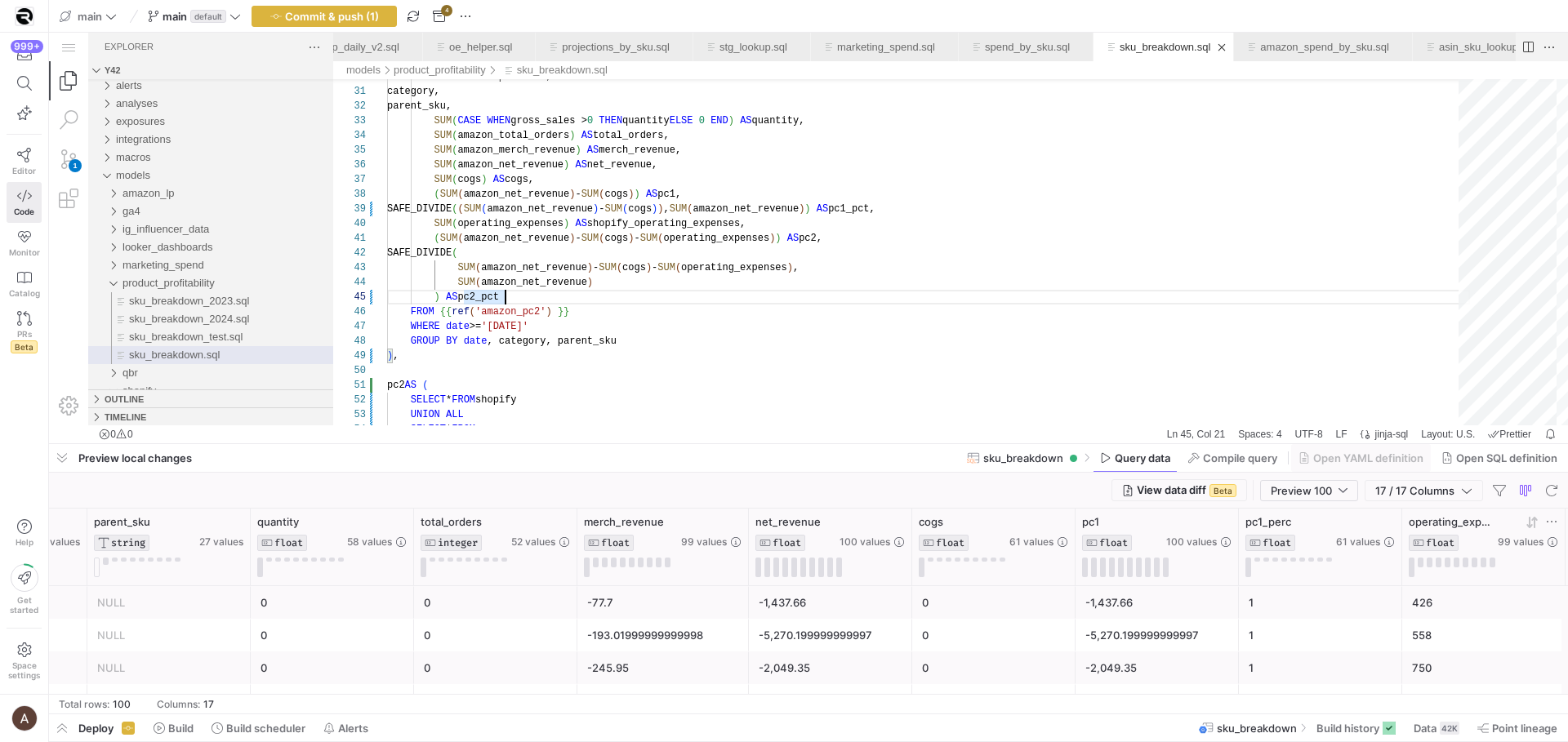
scroll to position [0, 509]
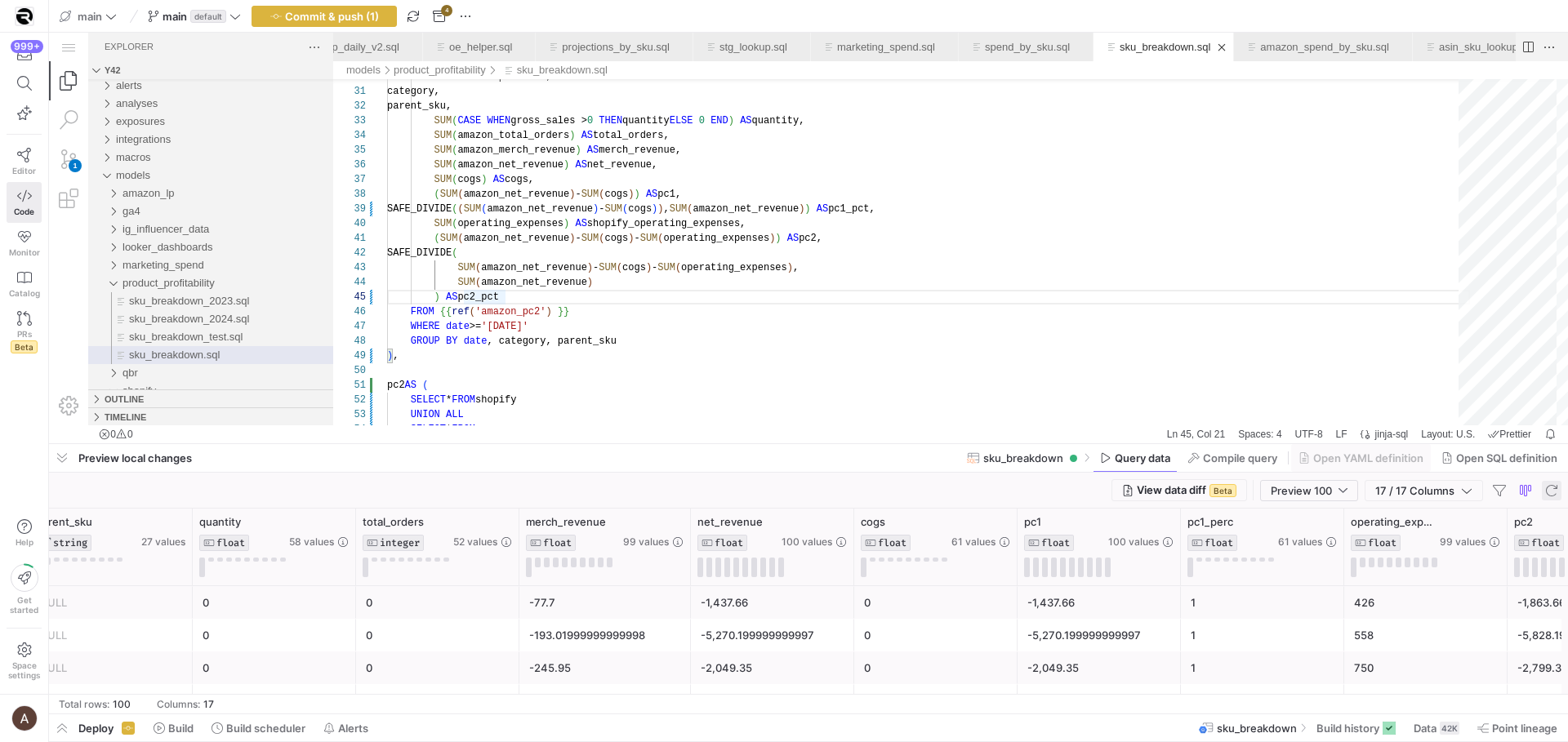
click at [1548, 489] on span "button" at bounding box center [1552, 491] width 19 height 19
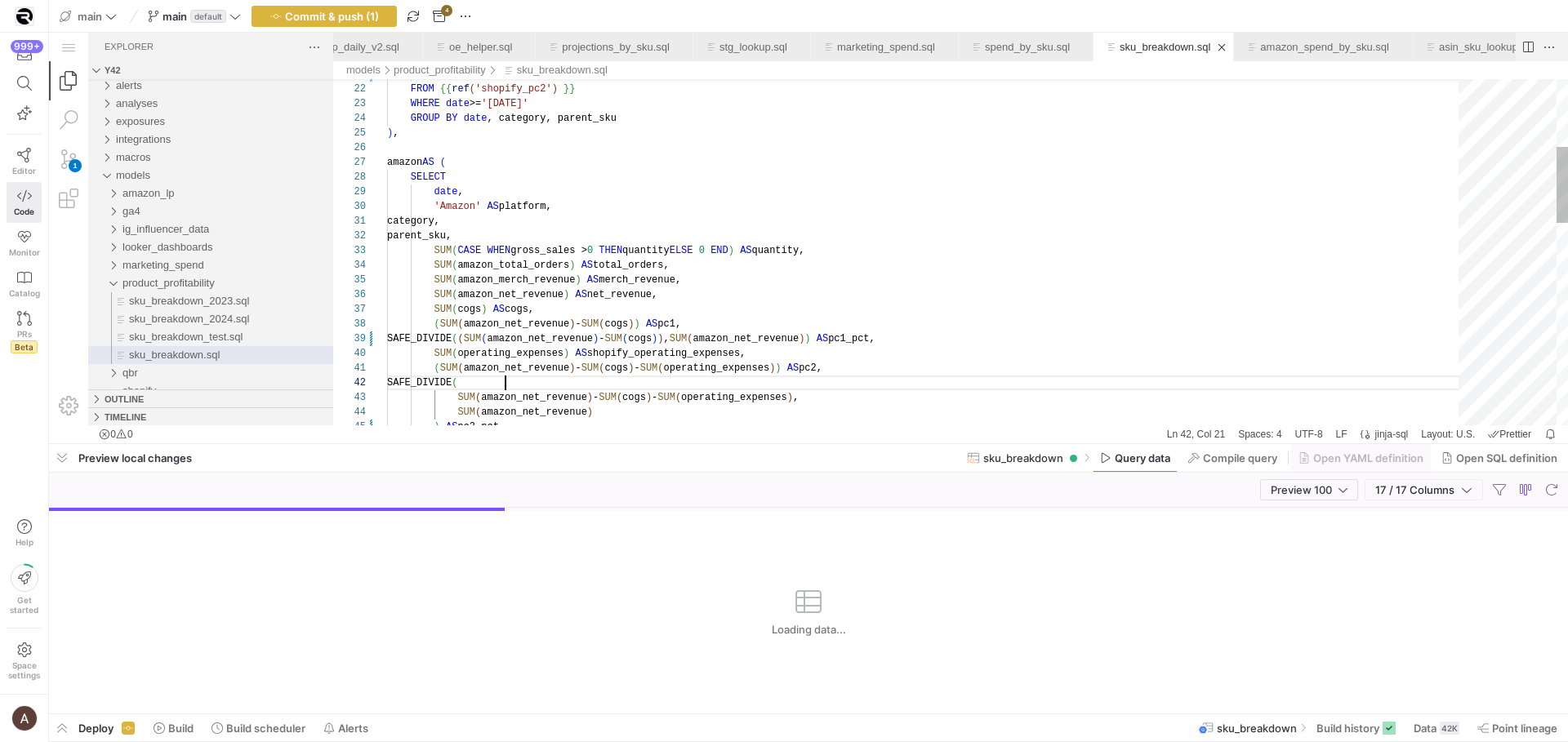
scroll to position [0, 0]
click at [611, 390] on div "WHERE date >= '[DATE]' GROUP BY date , category, parent_sku ) AS pc2_pct FROM {…" at bounding box center [928, 556] width 1083 height 1565
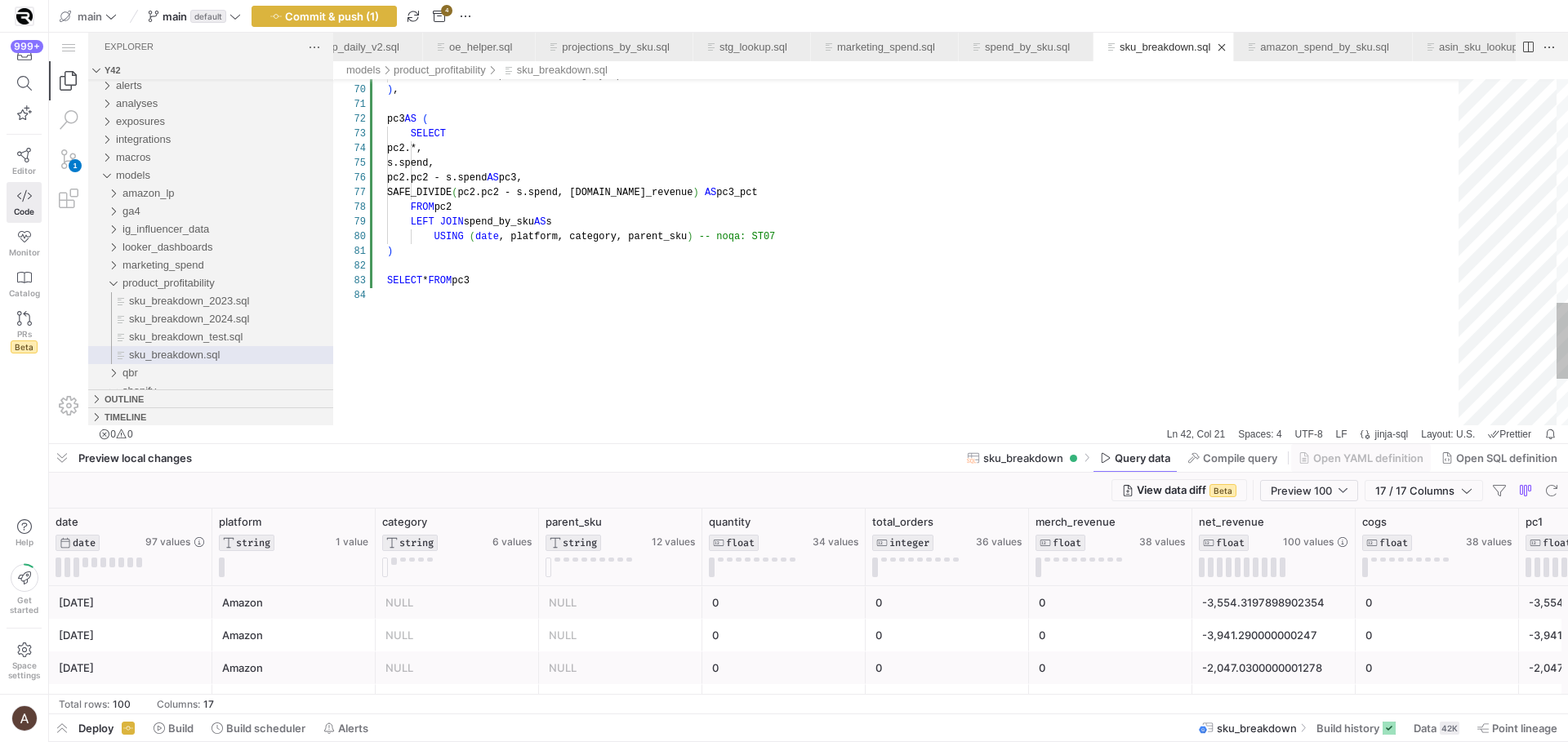
scroll to position [44, 0]
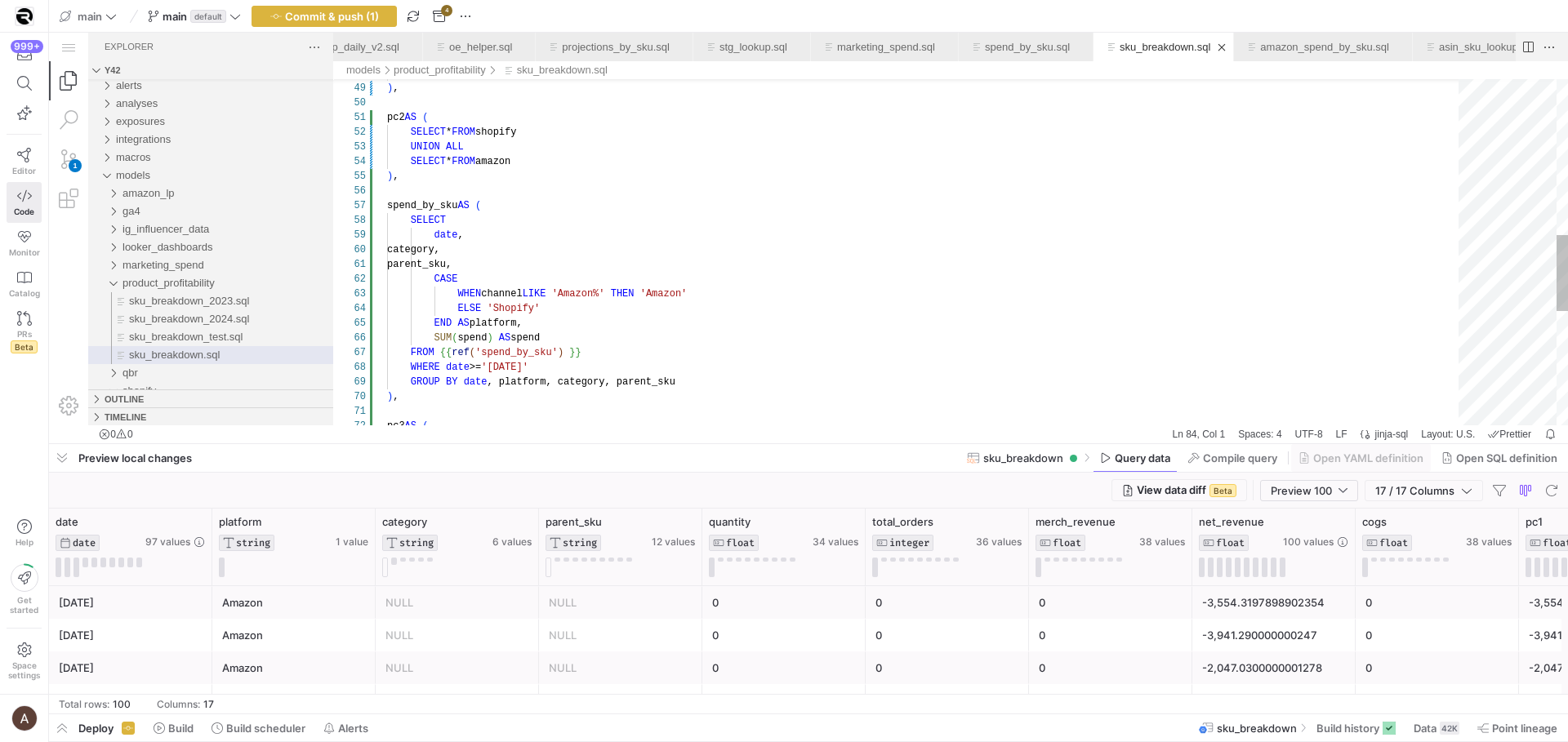
scroll to position [89, 201]
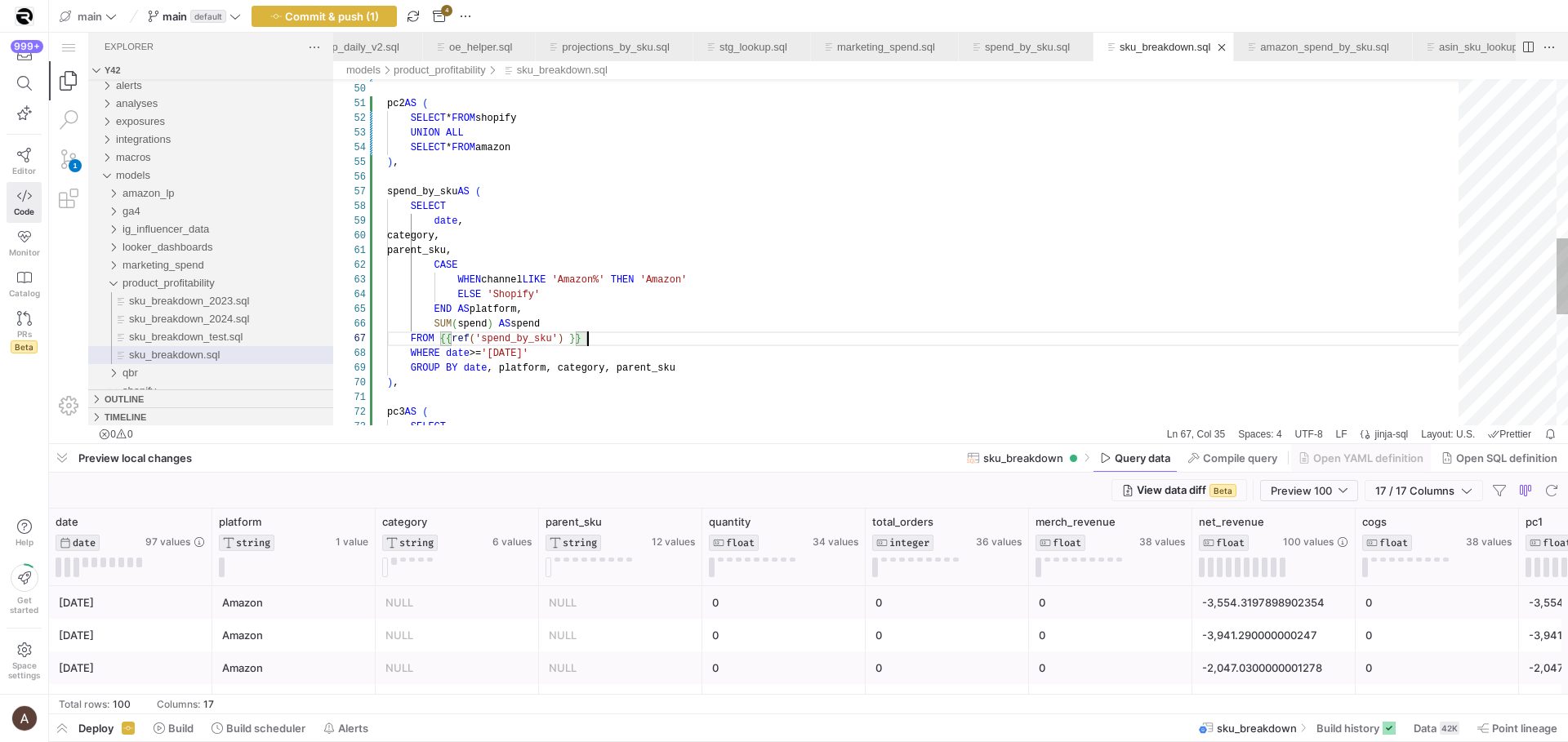
click at [855, 333] on div "pc3 AS ( ) , GROUP BY date , platform, category, parent_sku WHERE date >= '[DAT…" at bounding box center [928, 144] width 1083 height 1565
click at [840, 328] on div "SUM ( spend ) AS spend" at bounding box center [928, 330] width 1083 height 15
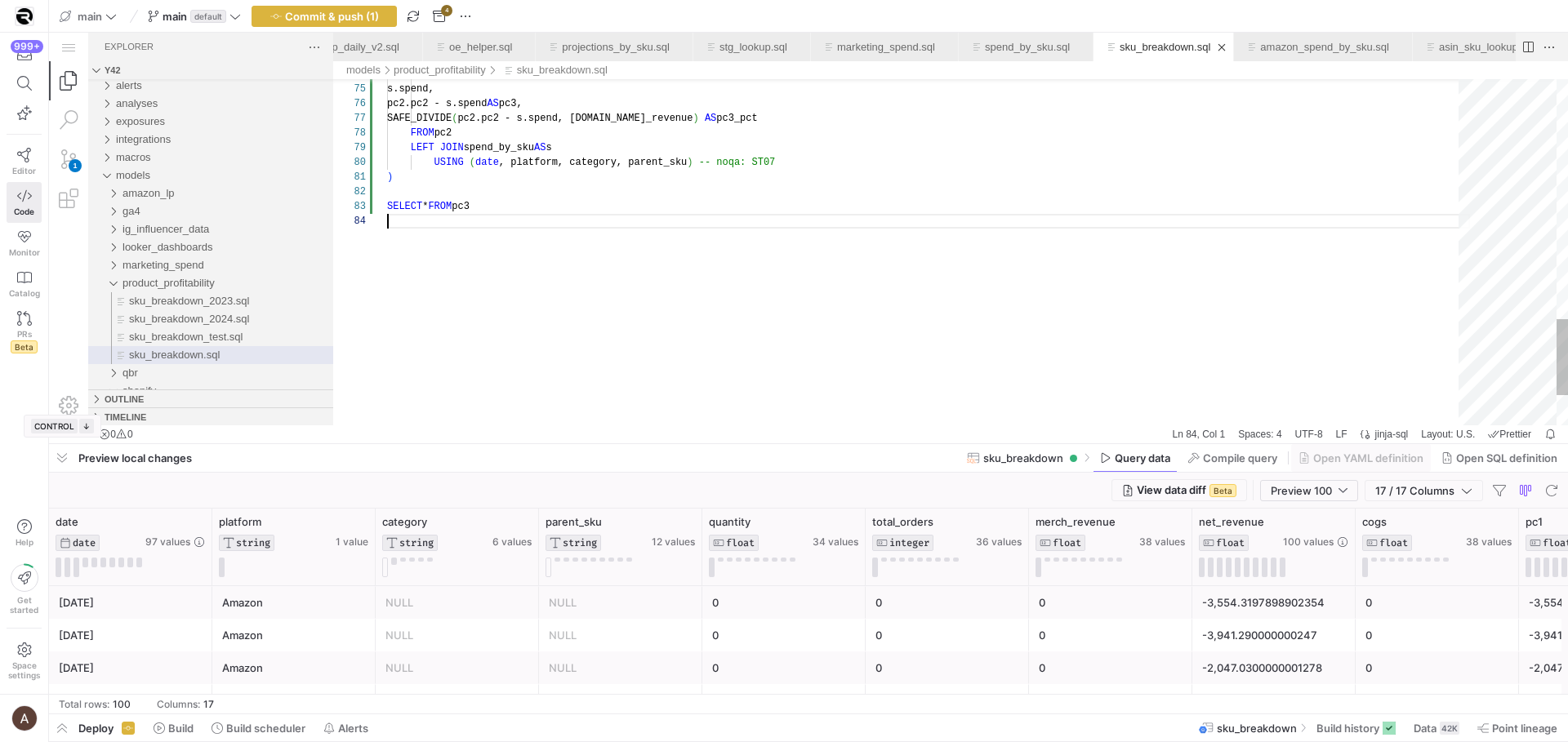
scroll to position [44, 0]
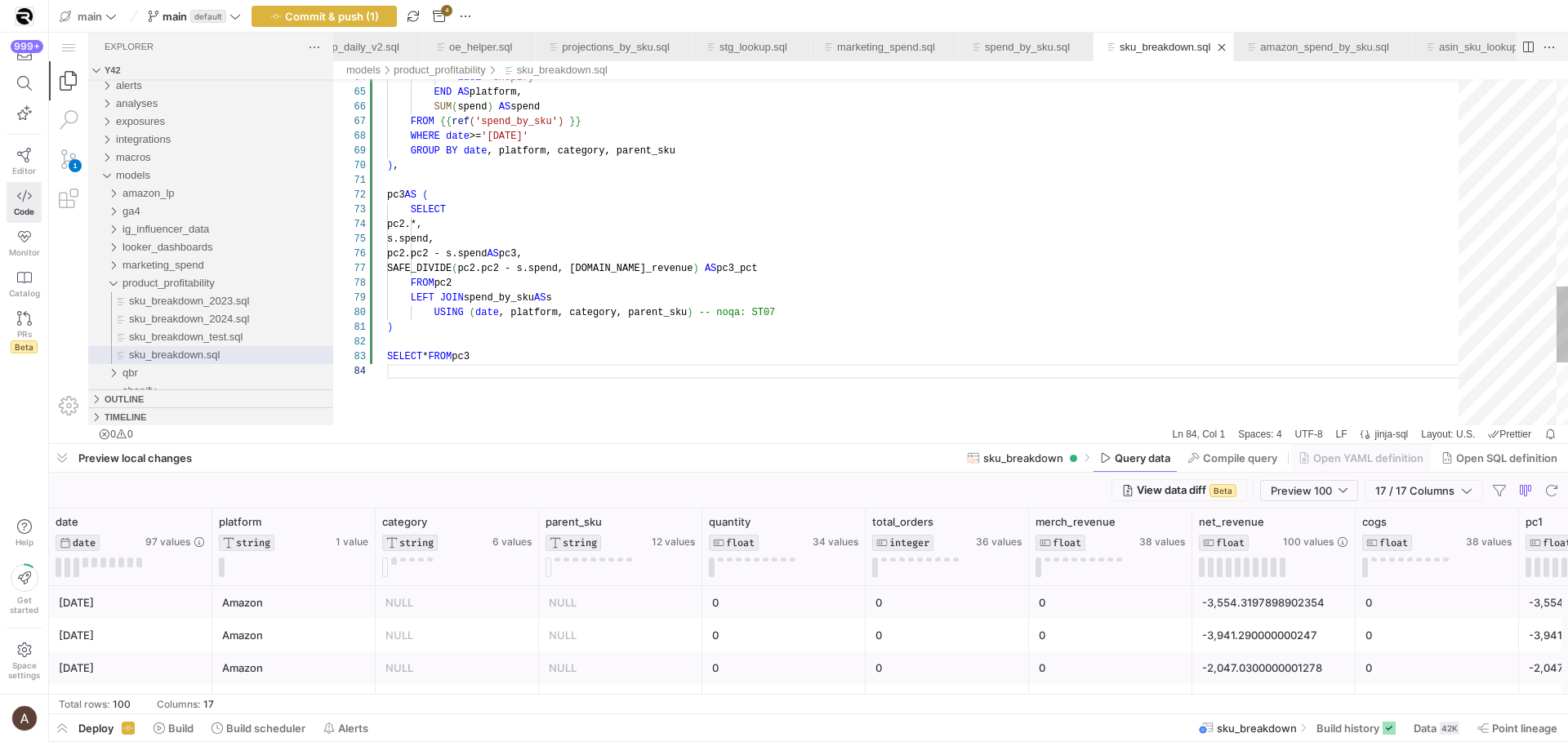
scroll to position [132, 389]
type textarea ") SELECT * FROM pc3"
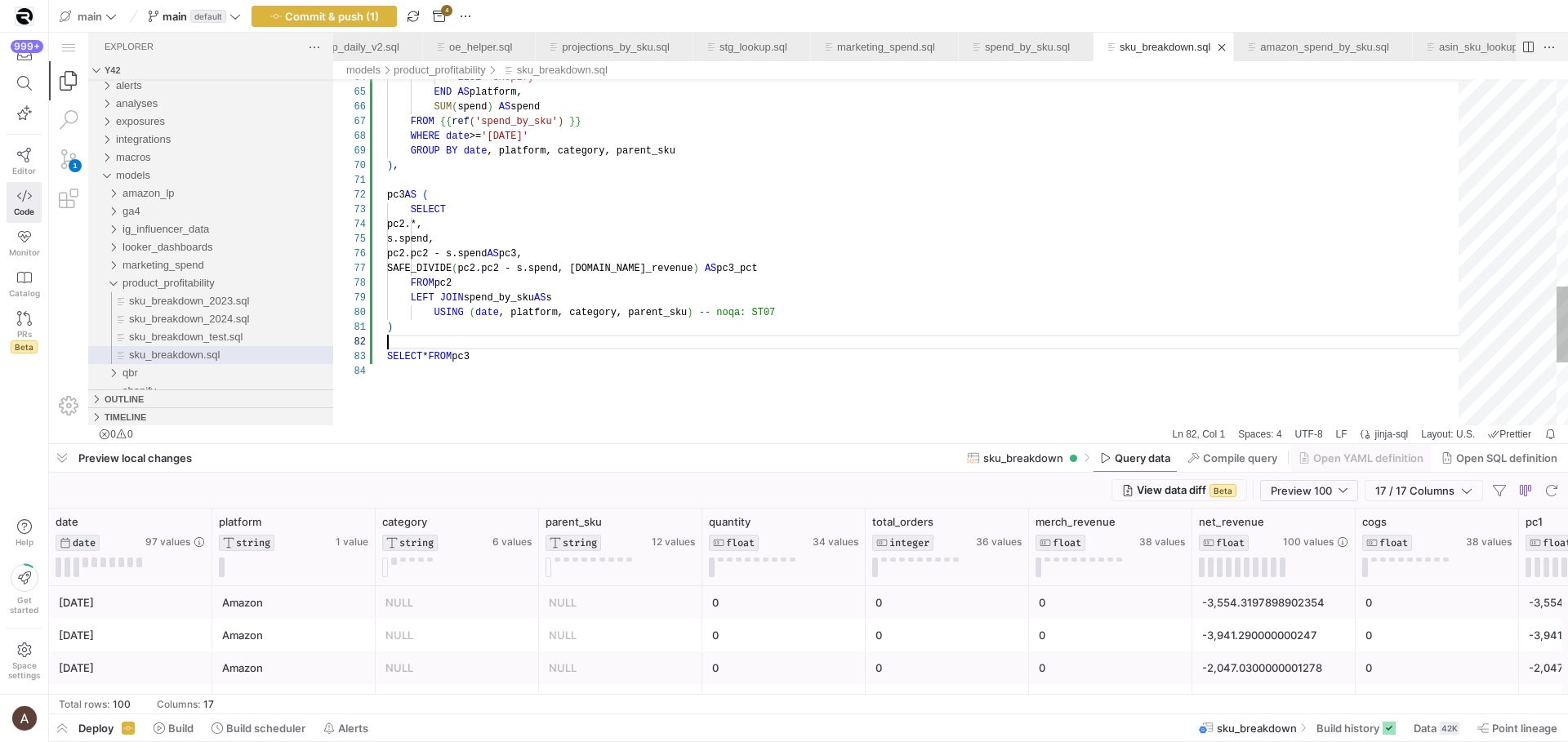
scroll to position [15, 0]
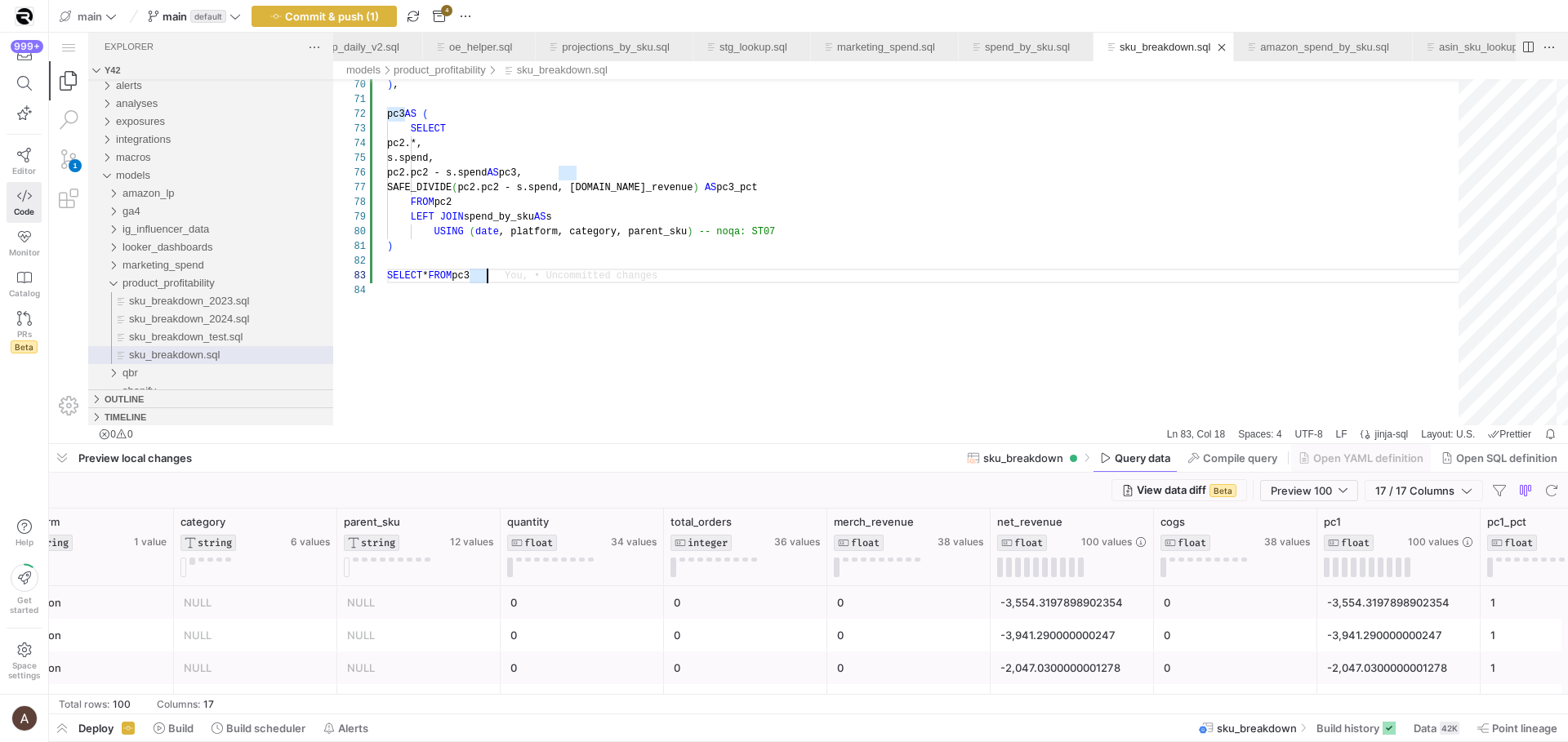
scroll to position [0, 322]
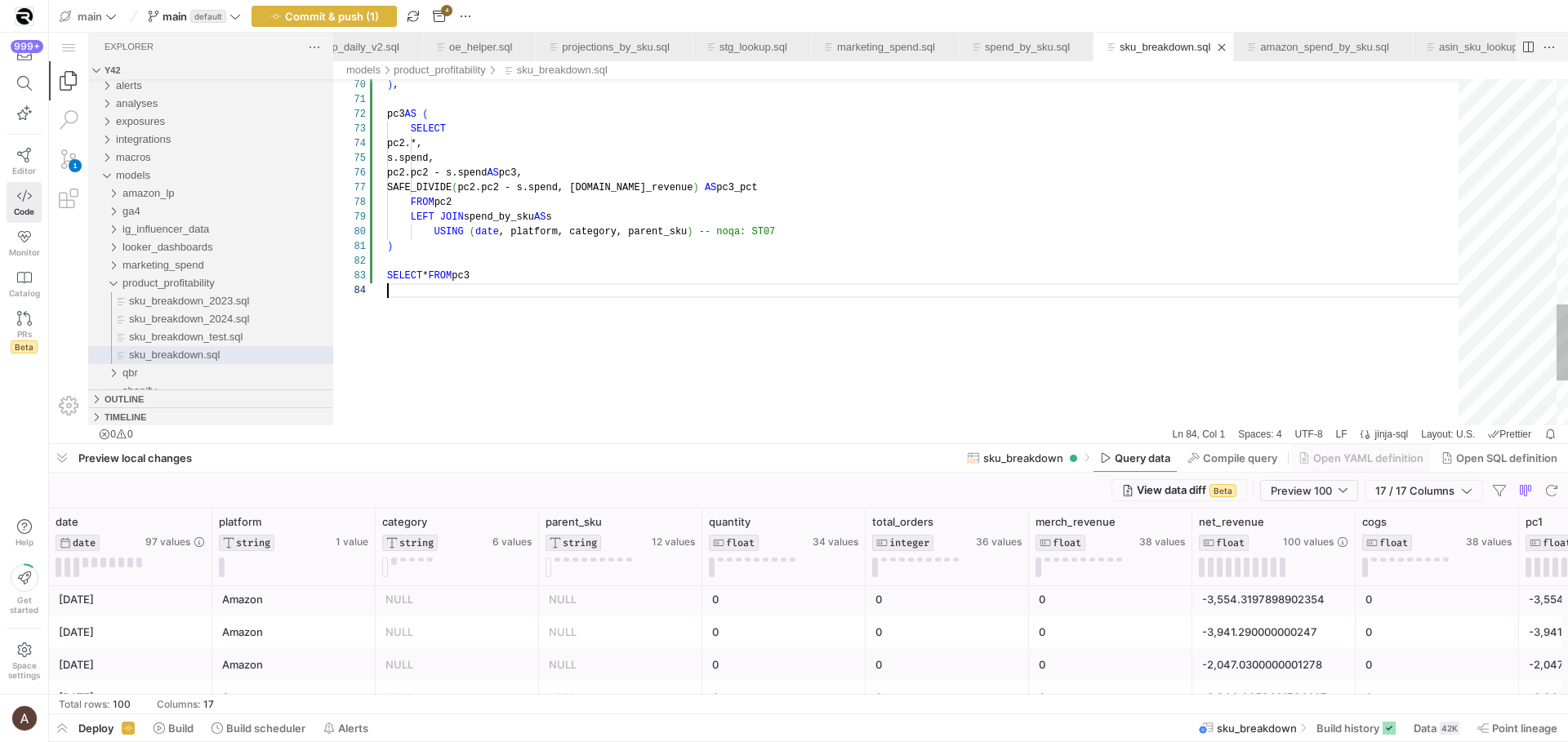
drag, startPoint x: 664, startPoint y: 279, endPoint x: 566, endPoint y: 204, distance: 123.4
click at [664, 279] on div "SELECT * FROM pc3" at bounding box center [928, 282] width 1083 height 15
click at [286, 21] on span "Commit & push (1)" at bounding box center [332, 16] width 94 height 13
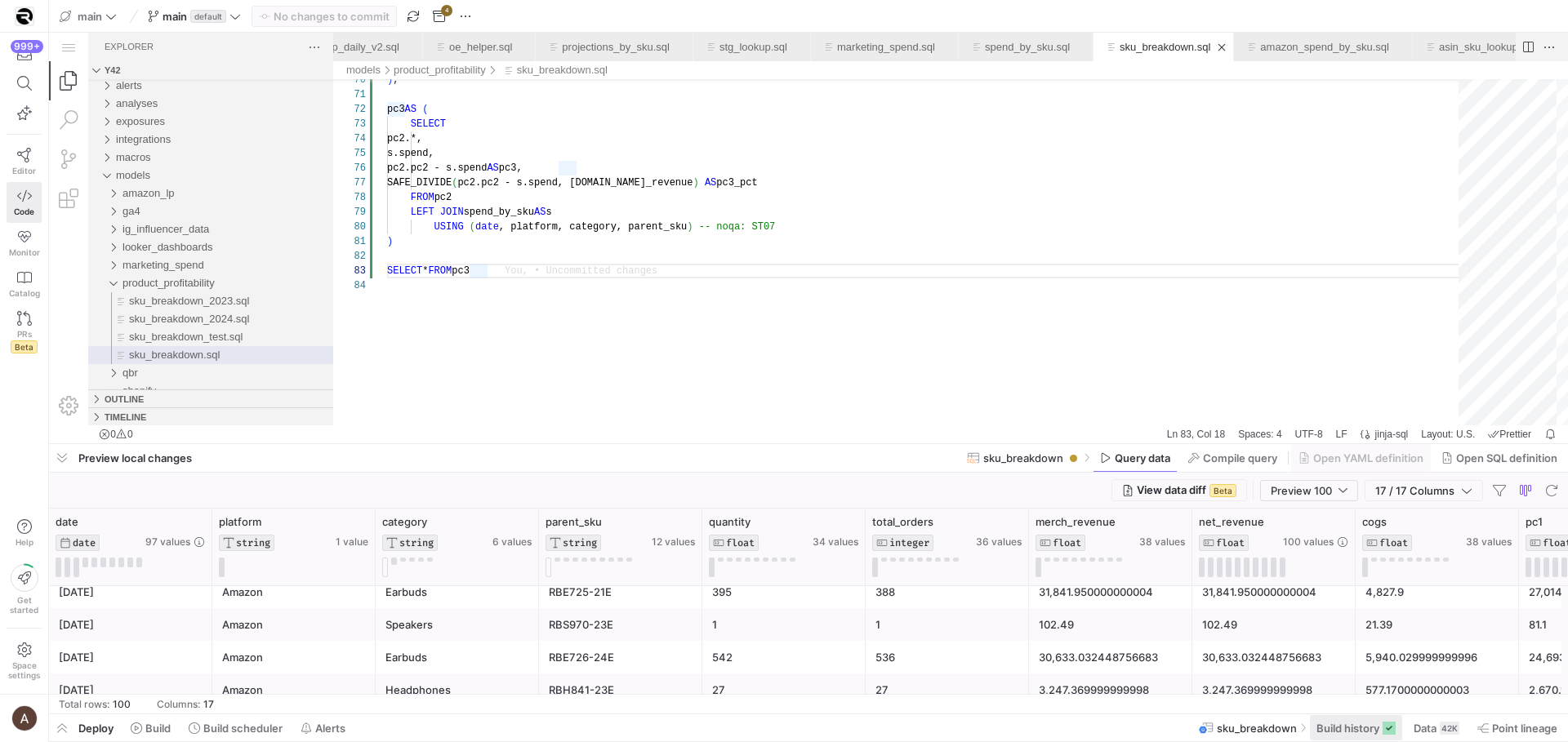
click at [1361, 724] on span "Build history" at bounding box center [1347, 728] width 63 height 13
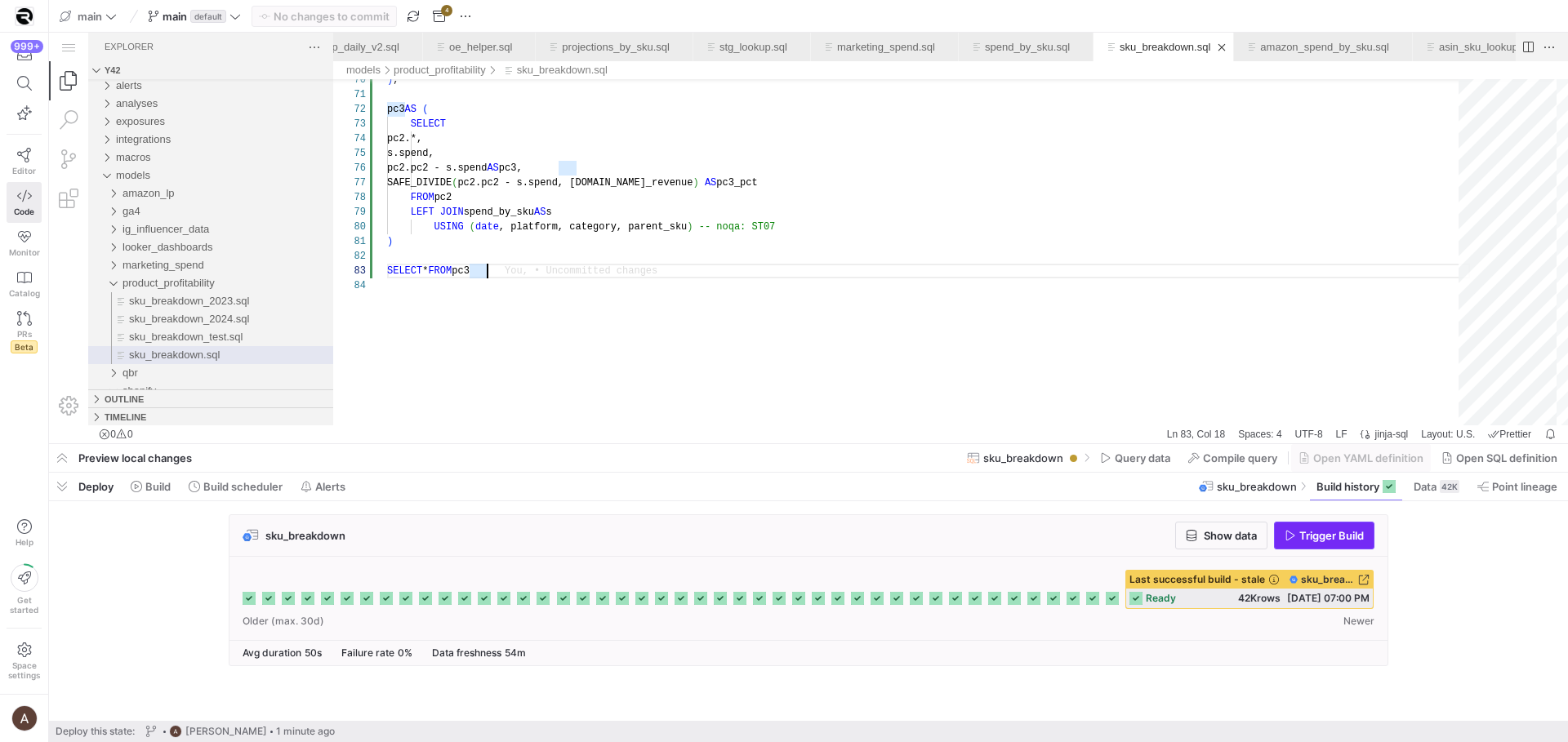
click at [1311, 542] on span "button" at bounding box center [1324, 536] width 99 height 27
click at [1371, 599] on icon at bounding box center [1367, 598] width 13 height 13
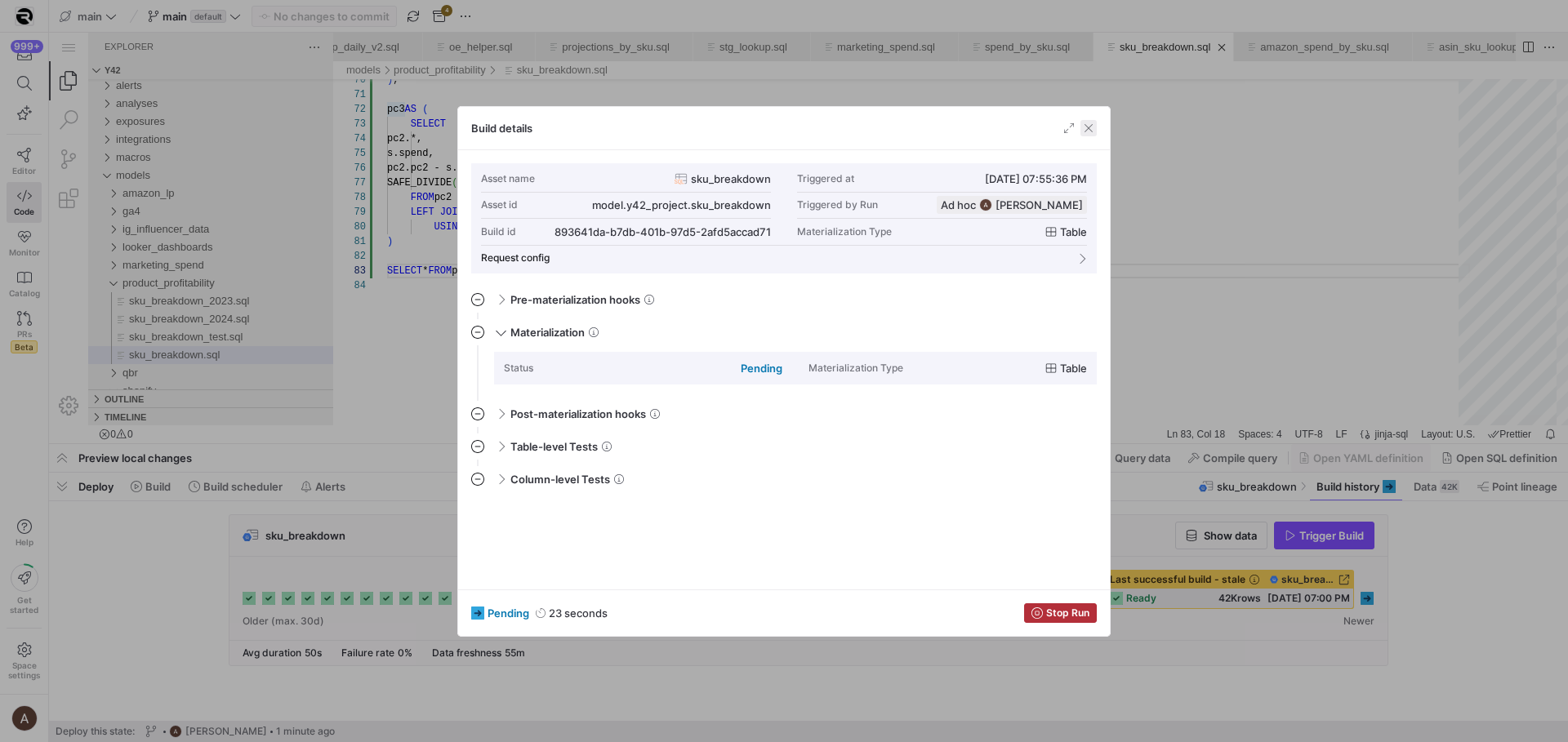
click at [1089, 123] on span "button" at bounding box center [1089, 128] width 16 height 16
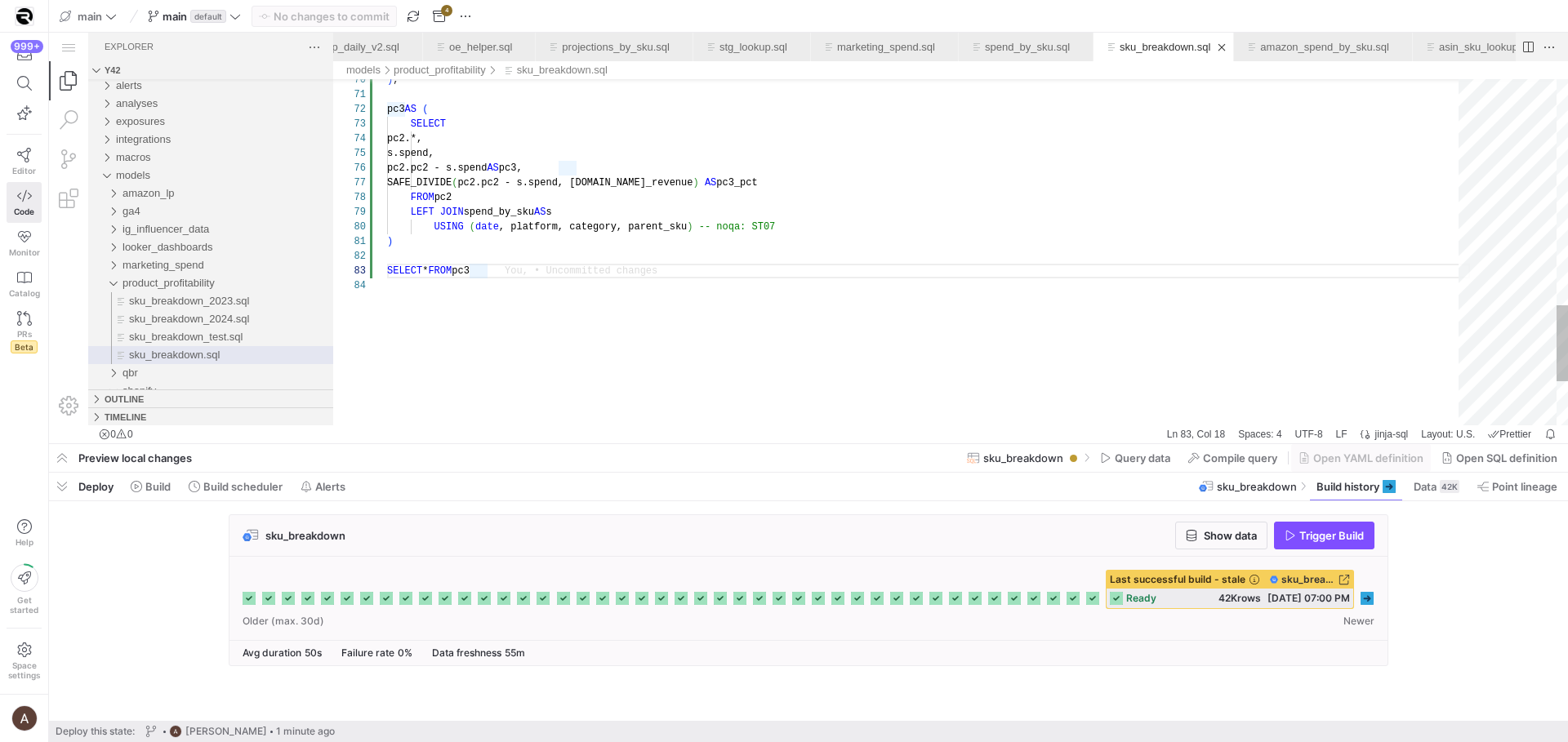
type textarea "pc3 AS ( SELECT pc2.*, s.spend, pc2.pc2 - s.spend AS pc3, SAFE_DIVIDE(pc2.pc2 -…"
click at [1079, 125] on div "SELECT" at bounding box center [928, 124] width 1083 height 15
click at [1370, 596] on icon at bounding box center [1367, 598] width 13 height 13
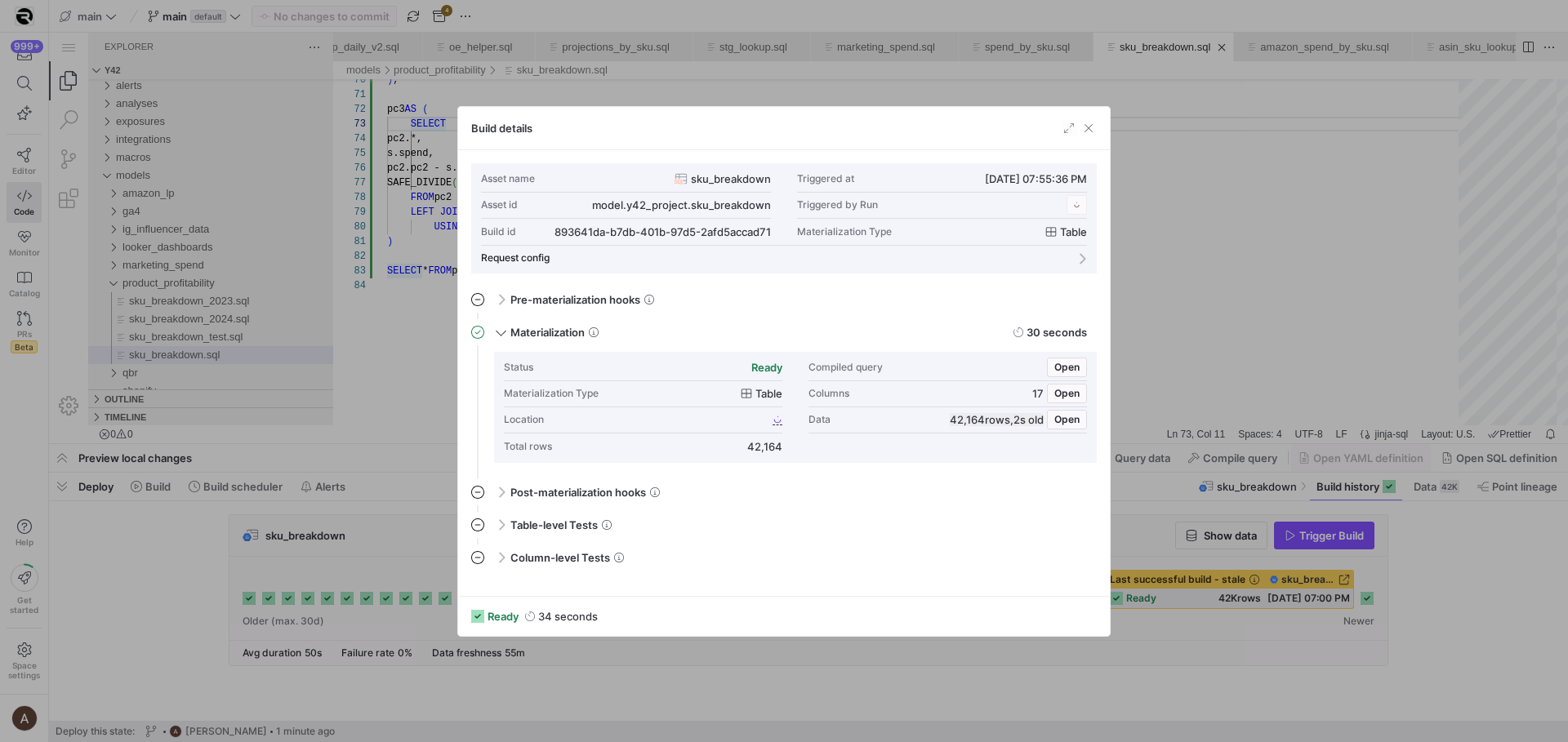
scroll to position [147, 0]
